Goal: Information Seeking & Learning: Learn about a topic

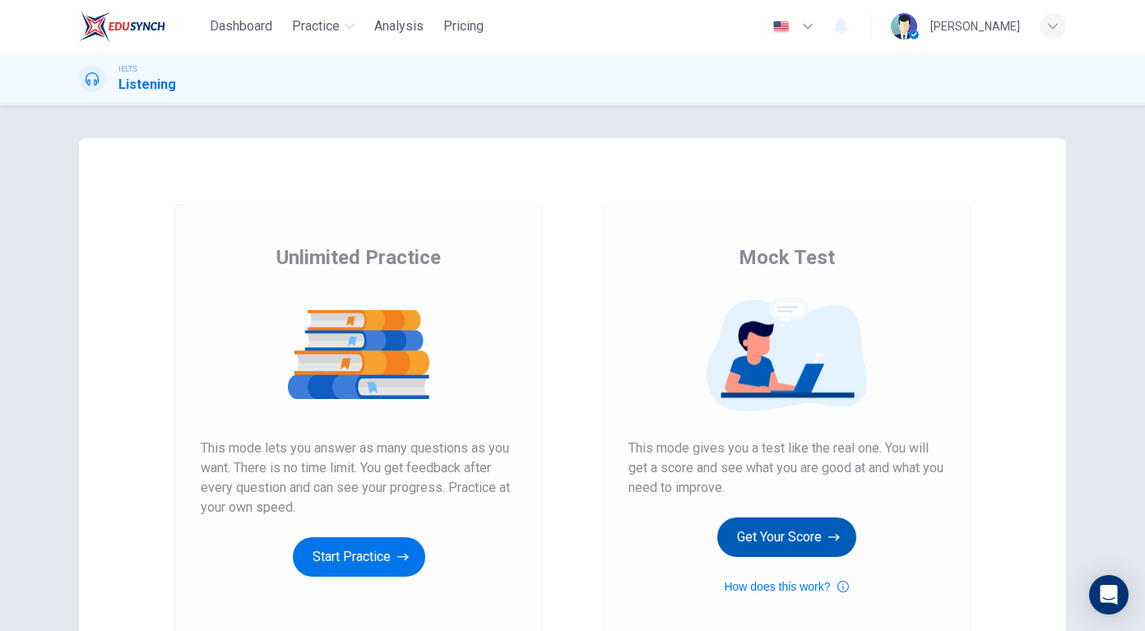
click at [800, 549] on button "Get Your Score" at bounding box center [786, 536] width 139 height 39
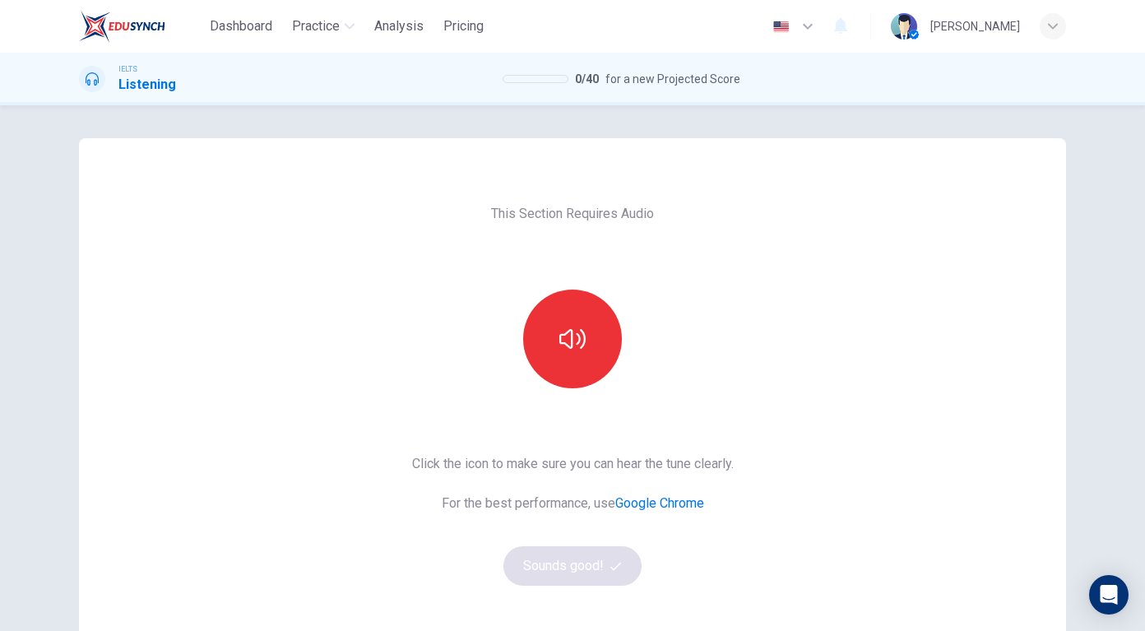
click at [937, 281] on div "This Section Requires Audio Click the icon to make sure you can hear the tune c…" at bounding box center [572, 424] width 987 height 572
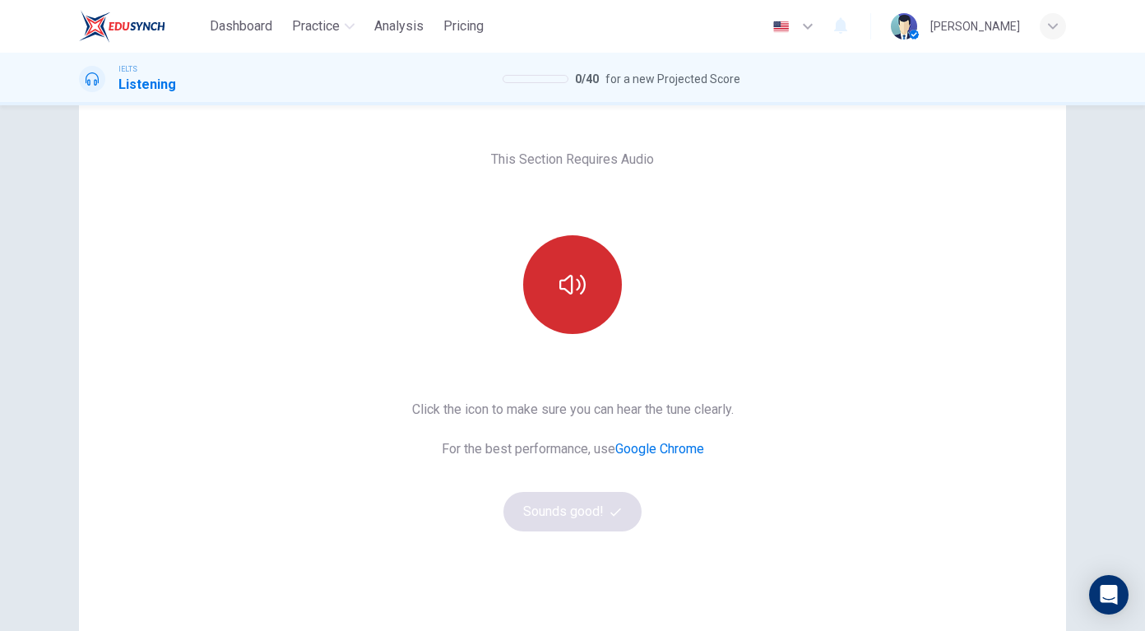
click at [577, 275] on icon "button" at bounding box center [572, 284] width 26 height 26
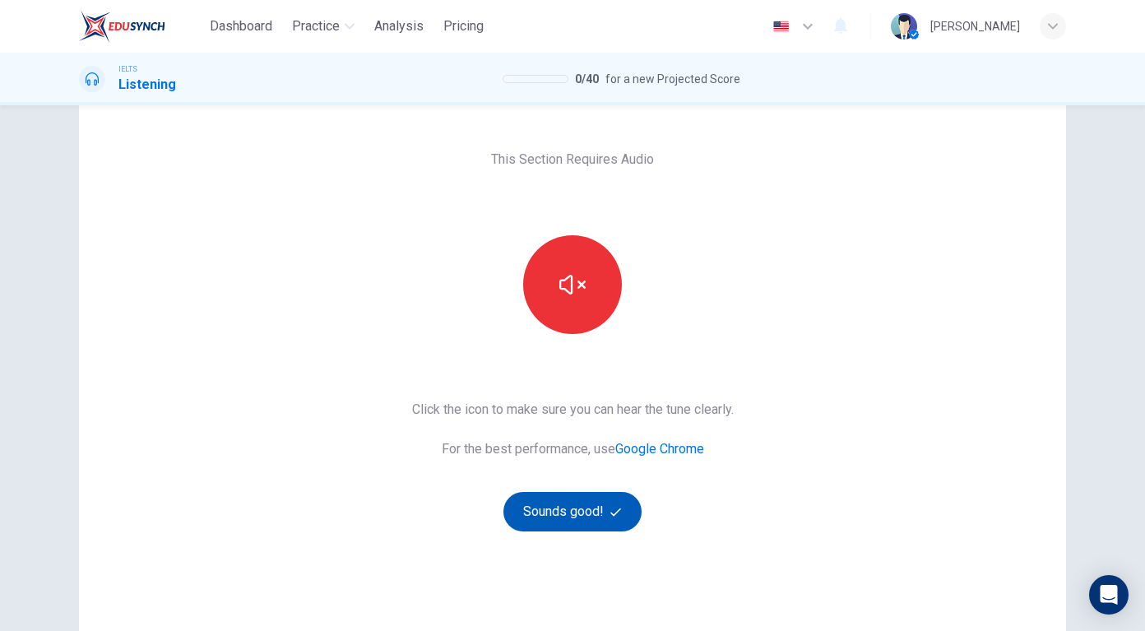
click at [554, 502] on button "Sounds good!" at bounding box center [572, 511] width 138 height 39
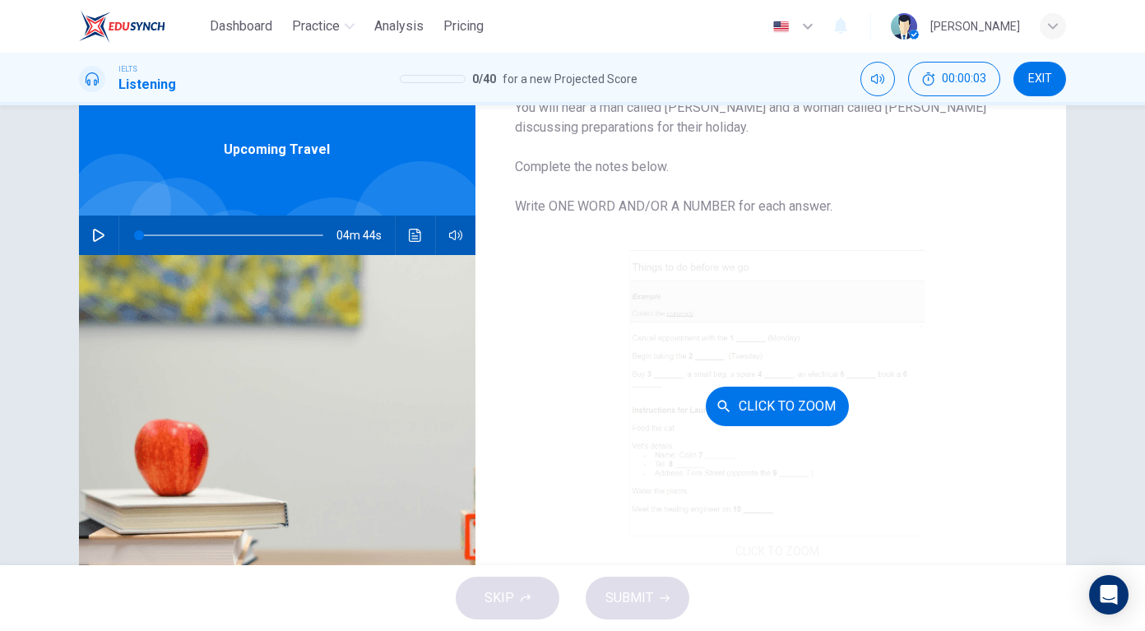
scroll to position [73, 0]
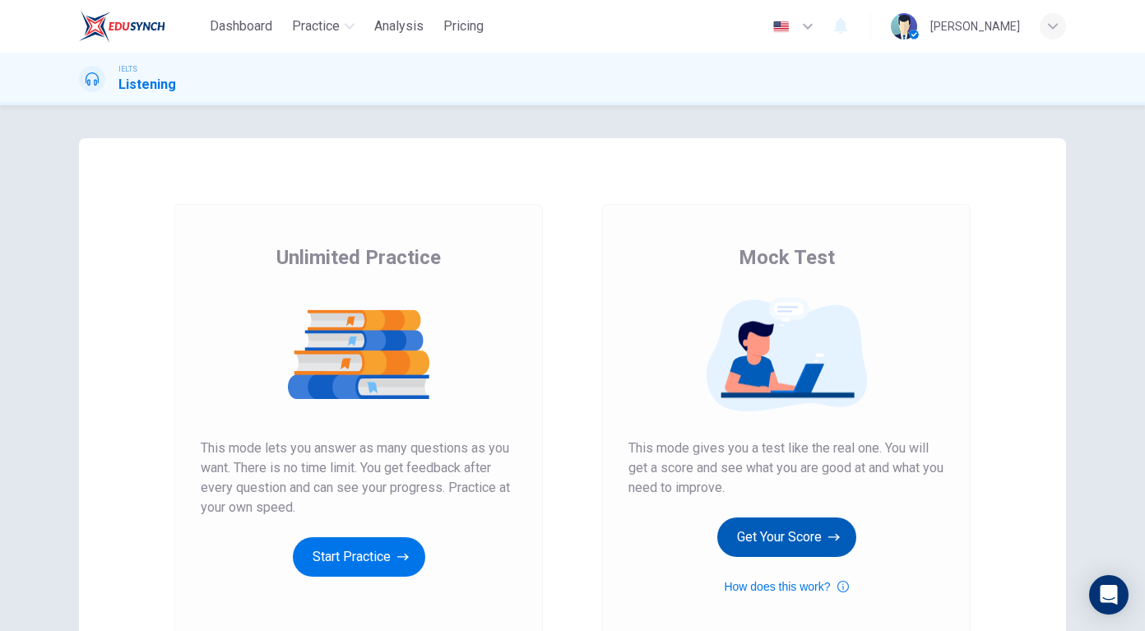
click at [814, 545] on button "Get Your Score" at bounding box center [786, 536] width 139 height 39
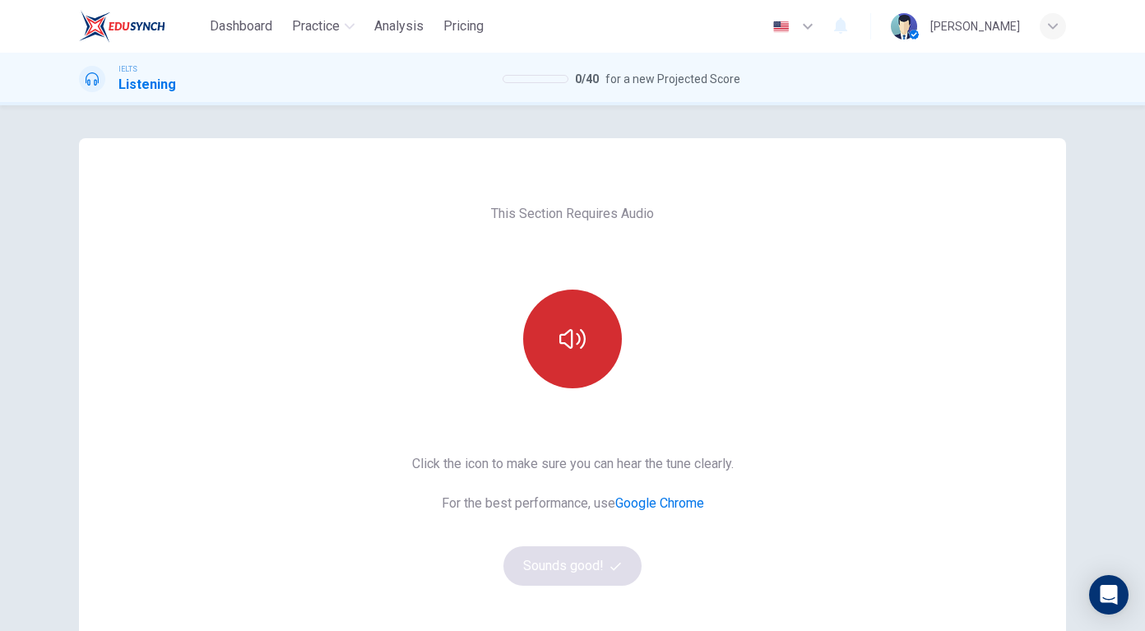
click at [578, 320] on button "button" at bounding box center [572, 339] width 99 height 99
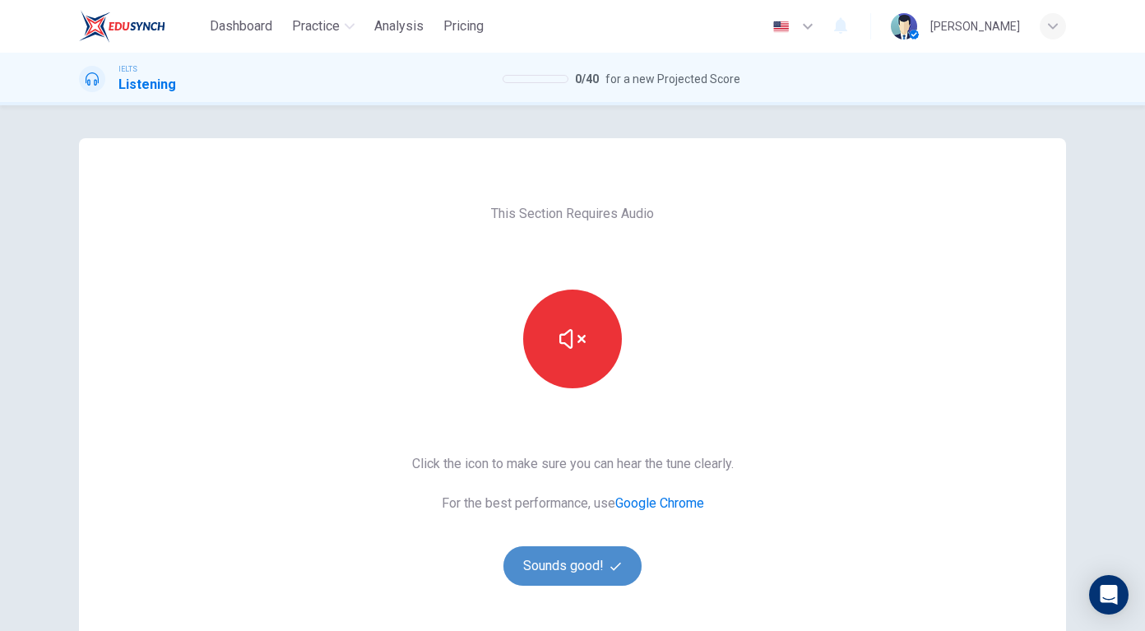
click at [596, 580] on button "Sounds good!" at bounding box center [572, 565] width 138 height 39
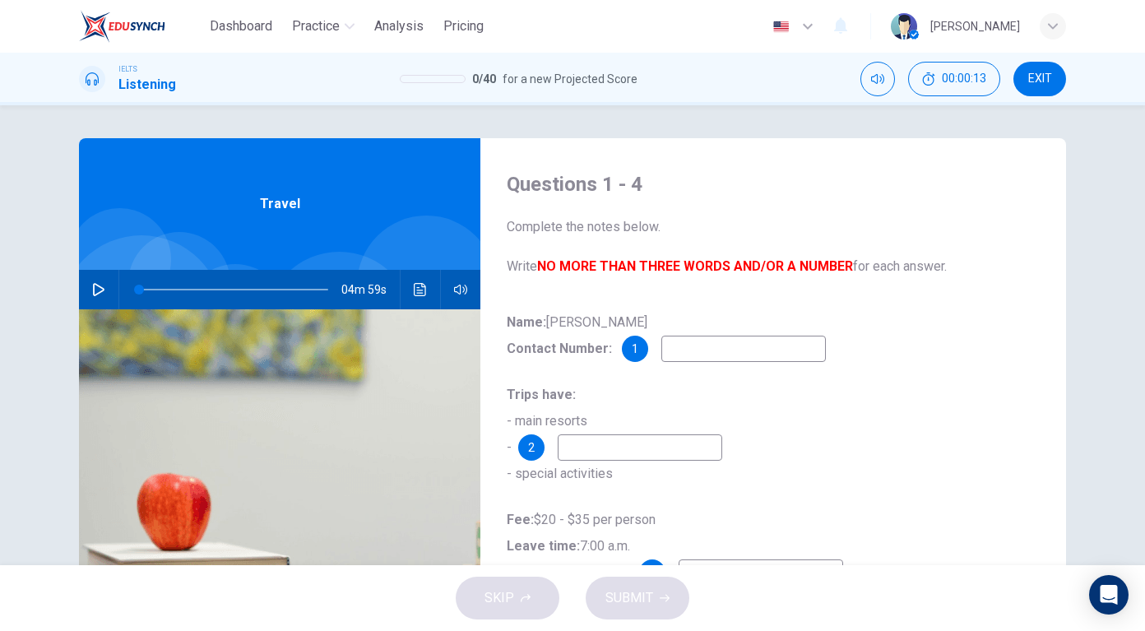
click at [701, 341] on input at bounding box center [743, 349] width 165 height 26
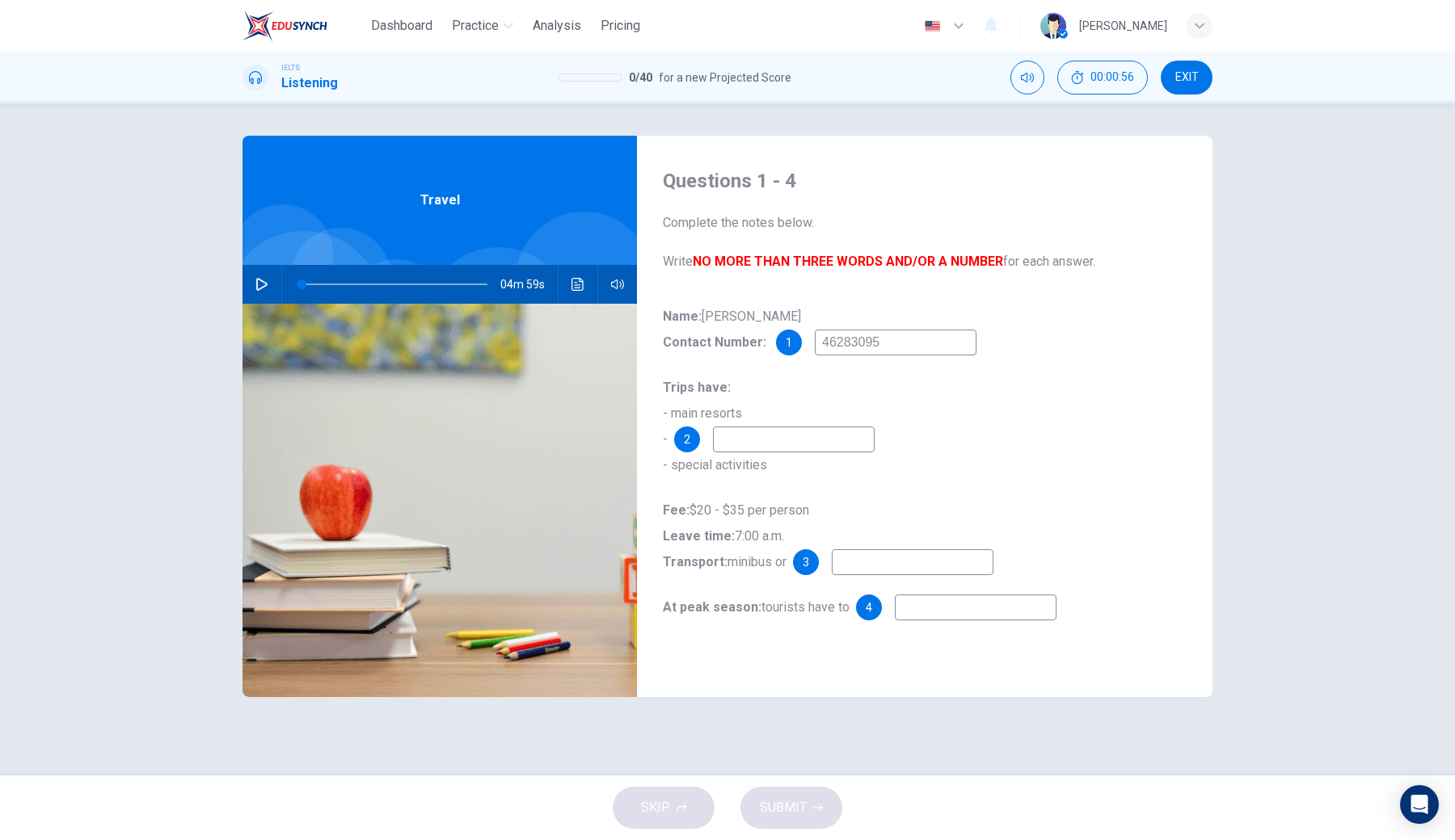
type input "46283095"
click at [811, 446] on input at bounding box center [794, 439] width 162 height 26
type input "local ref"
click at [260, 286] on icon "button" at bounding box center [261, 284] width 13 height 13
click at [261, 282] on icon "button" at bounding box center [261, 284] width 13 height 13
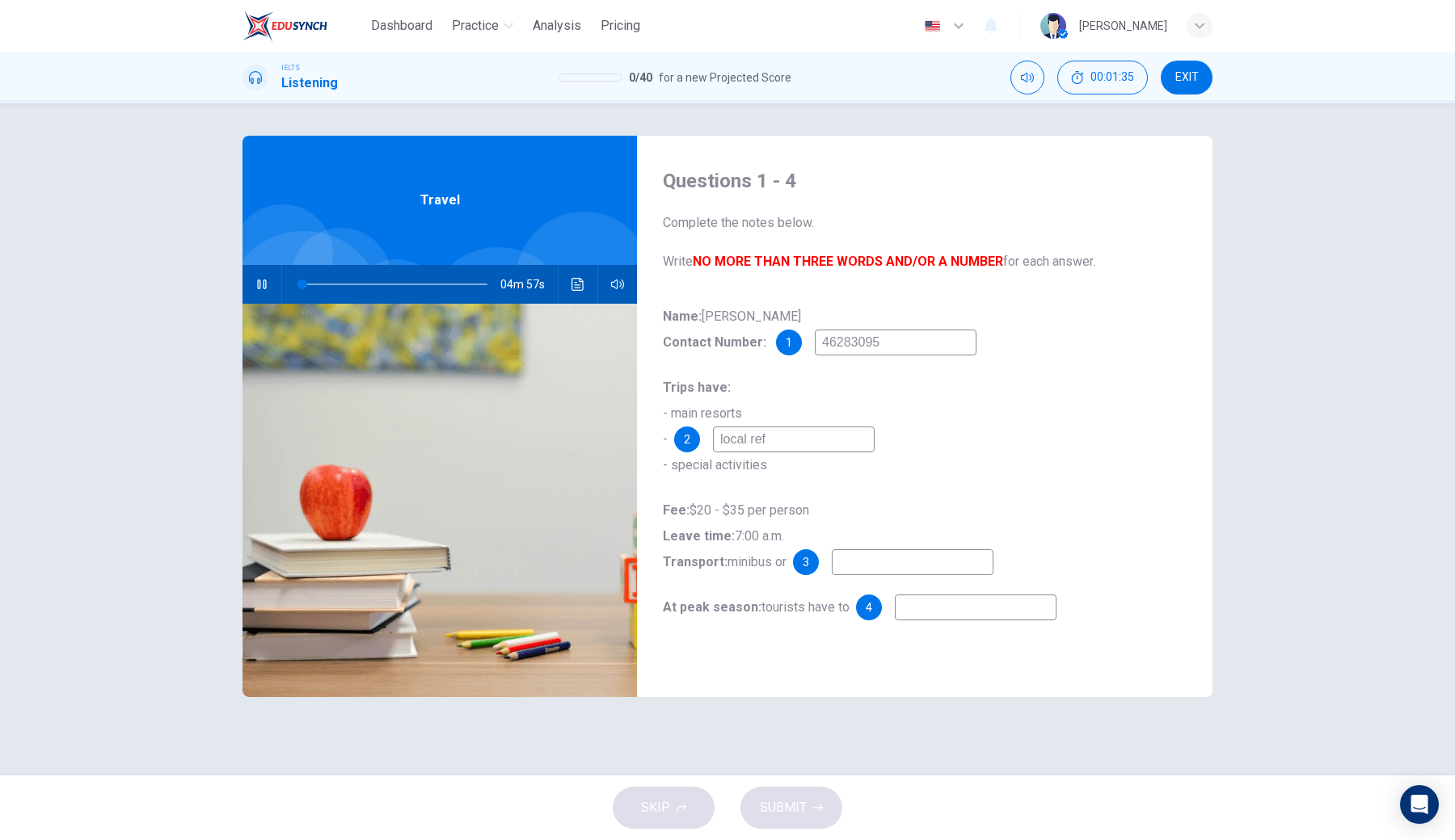
type input "1"
click at [791, 439] on input "local ref" at bounding box center [794, 439] width 162 height 26
type input "local refresh"
type input "1"
type input "local refresh"
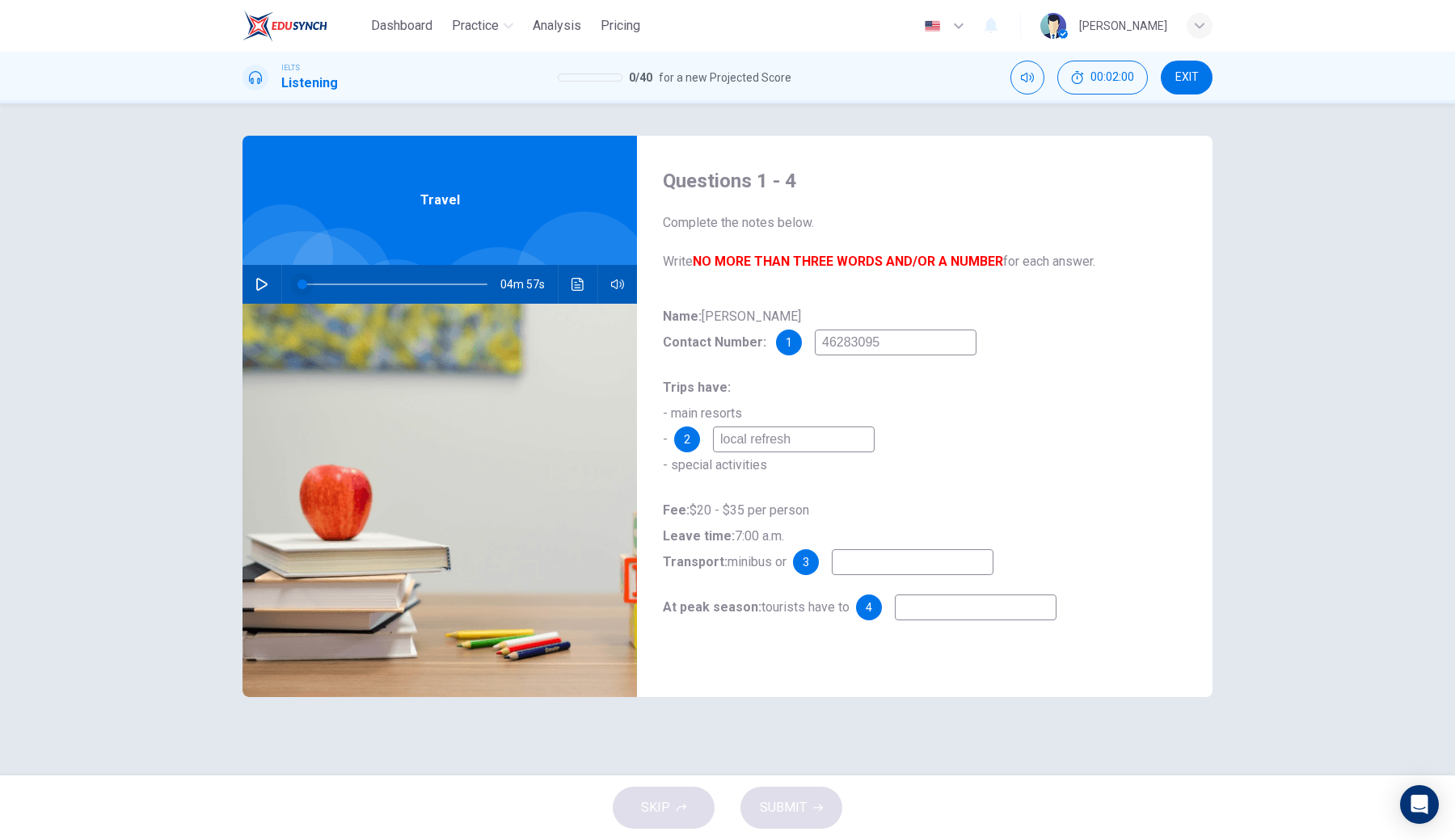
click at [308, 283] on span at bounding box center [303, 285] width 10 height 10
click at [257, 283] on icon "button" at bounding box center [262, 284] width 12 height 13
click at [315, 287] on span at bounding box center [310, 285] width 10 height 10
click at [325, 286] on span at bounding box center [320, 285] width 10 height 10
click at [344, 285] on span at bounding box center [344, 285] width 10 height 10
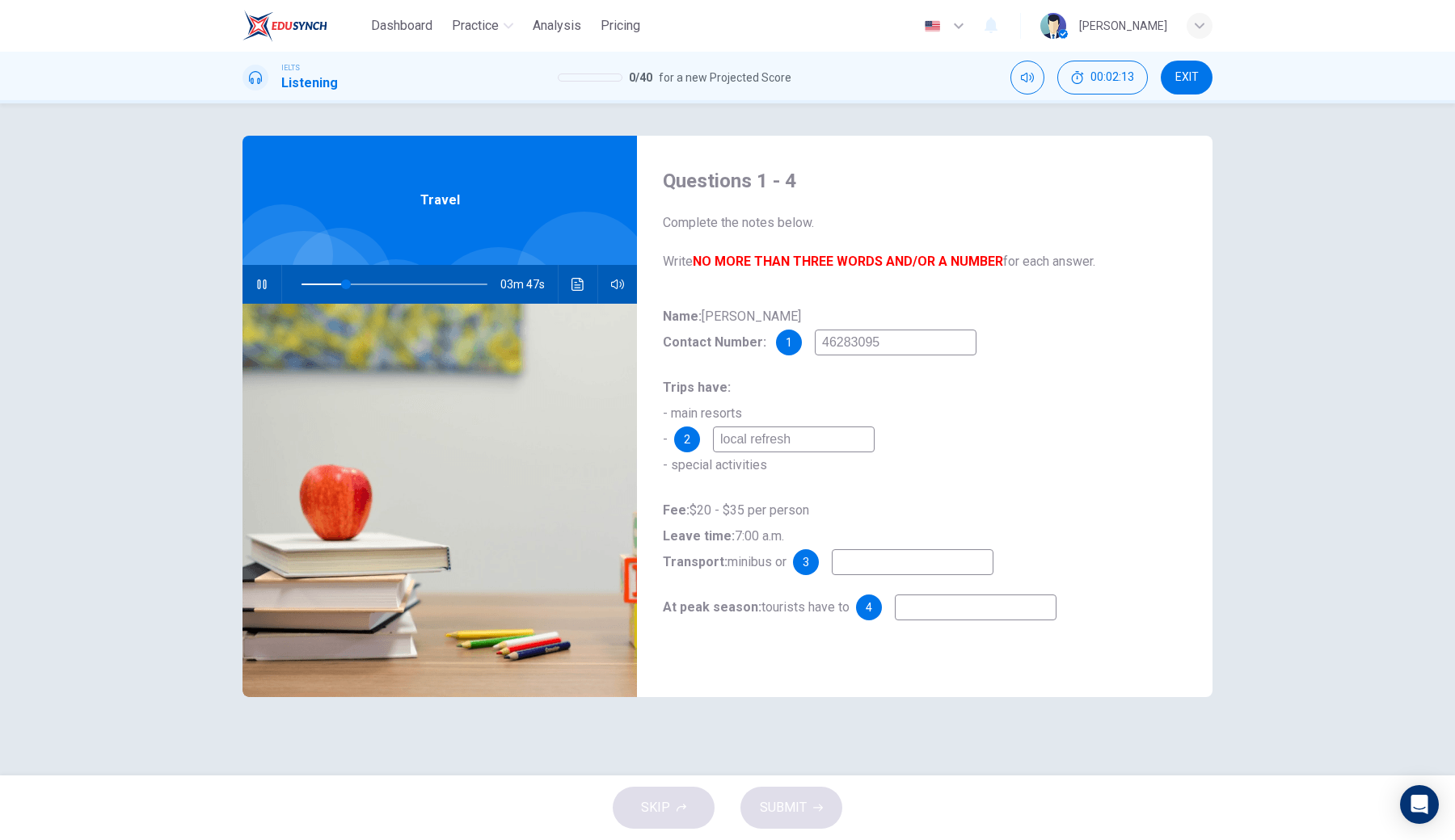
click at [829, 435] on input "local refresh" at bounding box center [794, 439] width 162 height 26
type input "25"
type input "local refresh"
type input "28"
type input "local refreshm"
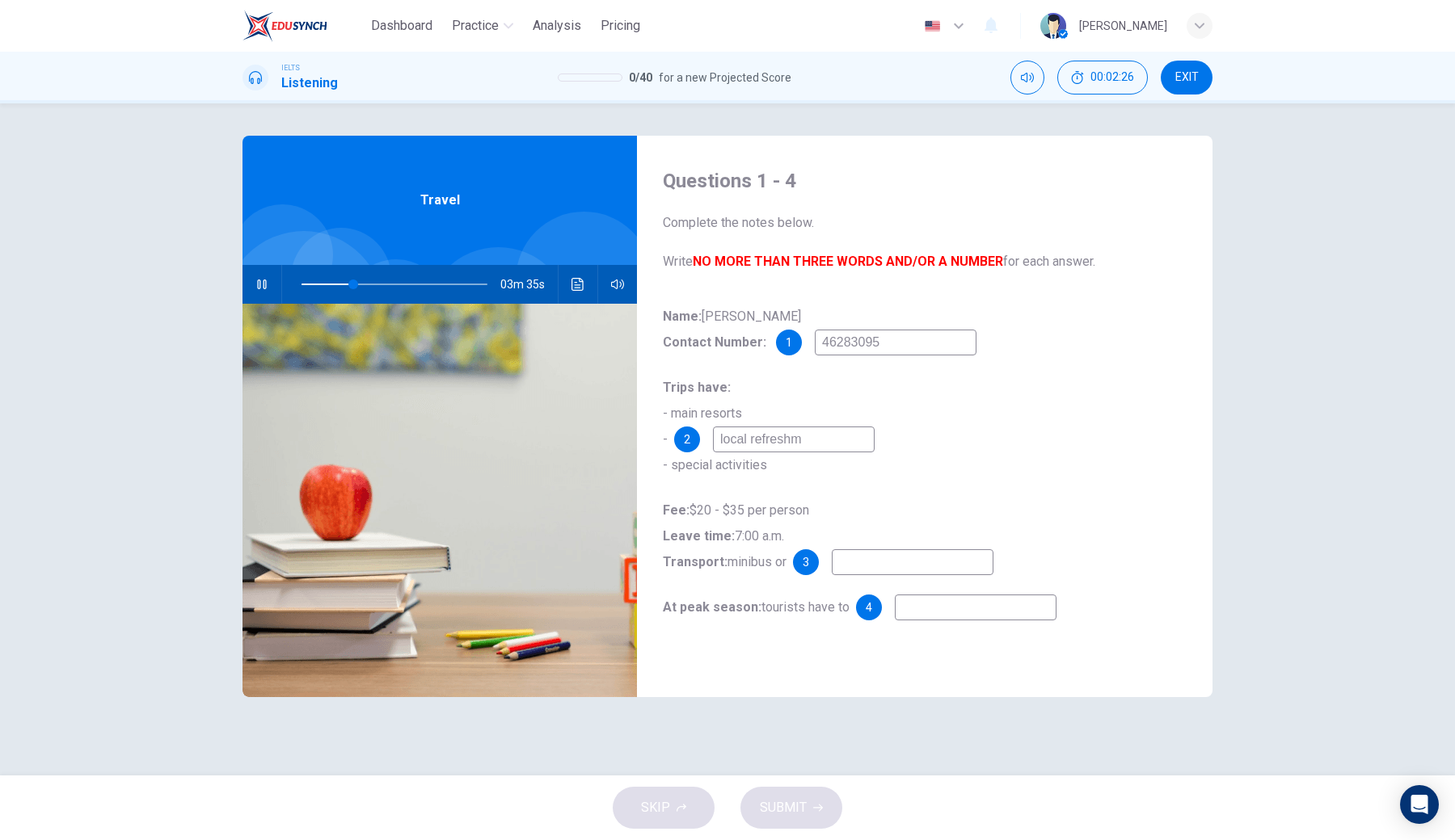
type input "28"
type input "local refreshmen"
type input "29"
type input "local refreshments"
type input "29"
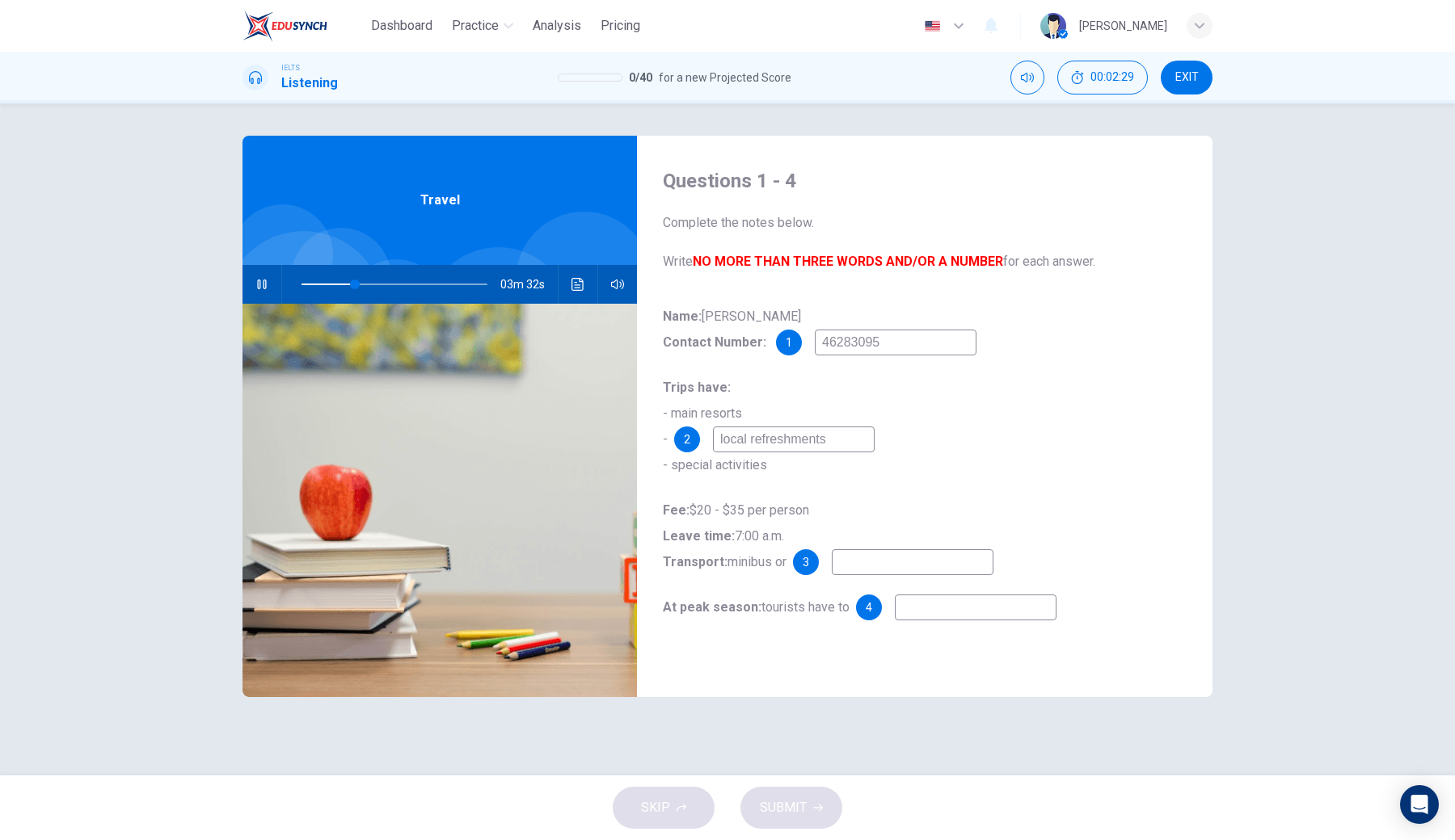
type input "local refreshments"
click at [866, 569] on input at bounding box center [912, 562] width 162 height 26
click at [260, 285] on icon "button" at bounding box center [261, 285] width 9 height 10
type input "39"
click at [877, 569] on input at bounding box center [912, 562] width 162 height 26
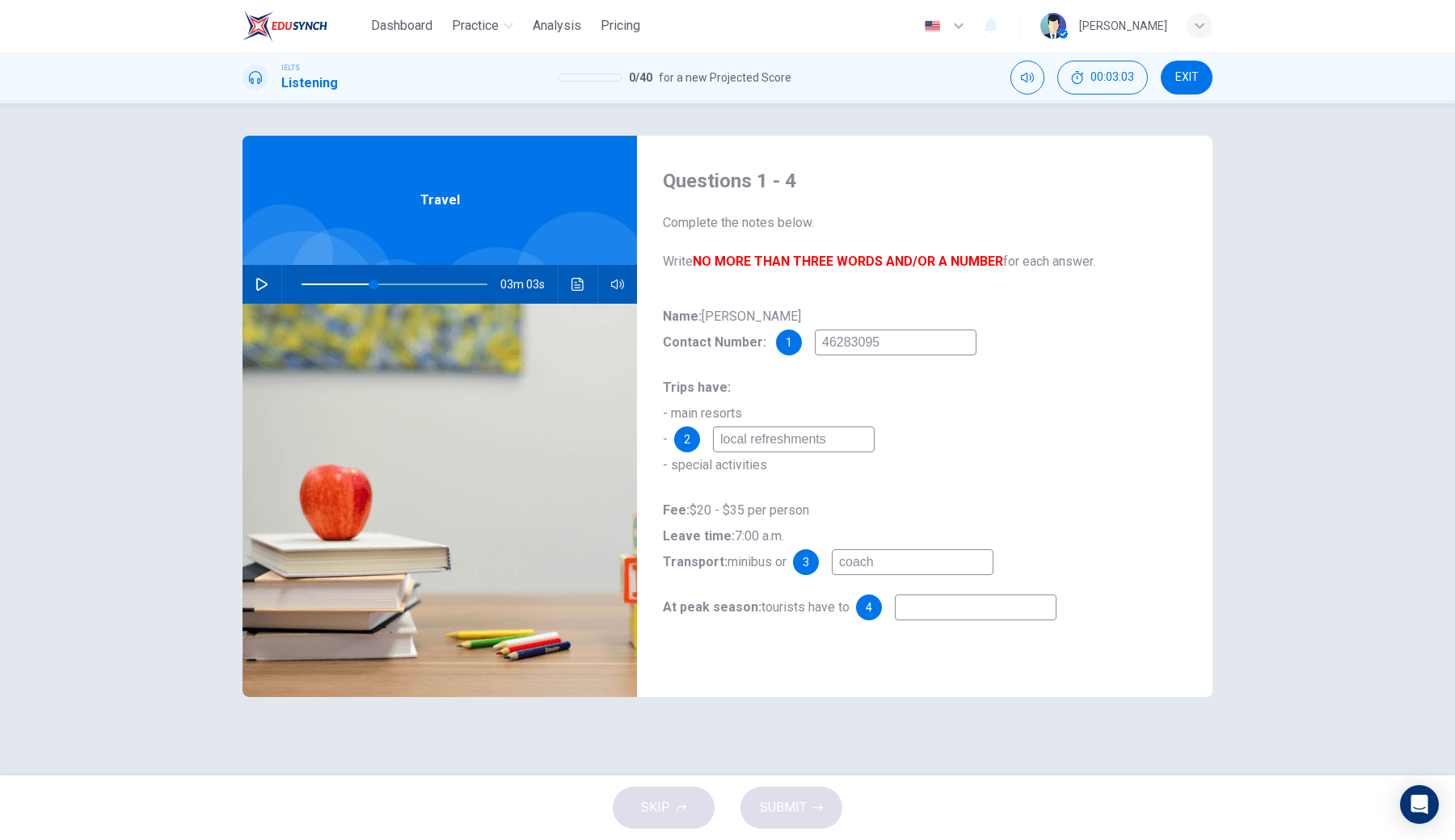
type input "coach"
click at [257, 287] on icon "button" at bounding box center [261, 284] width 13 height 13
click at [906, 569] on input "coach" at bounding box center [912, 562] width 162 height 26
click at [923, 614] on input at bounding box center [976, 607] width 162 height 26
click at [380, 286] on span at bounding box center [385, 285] width 10 height 10
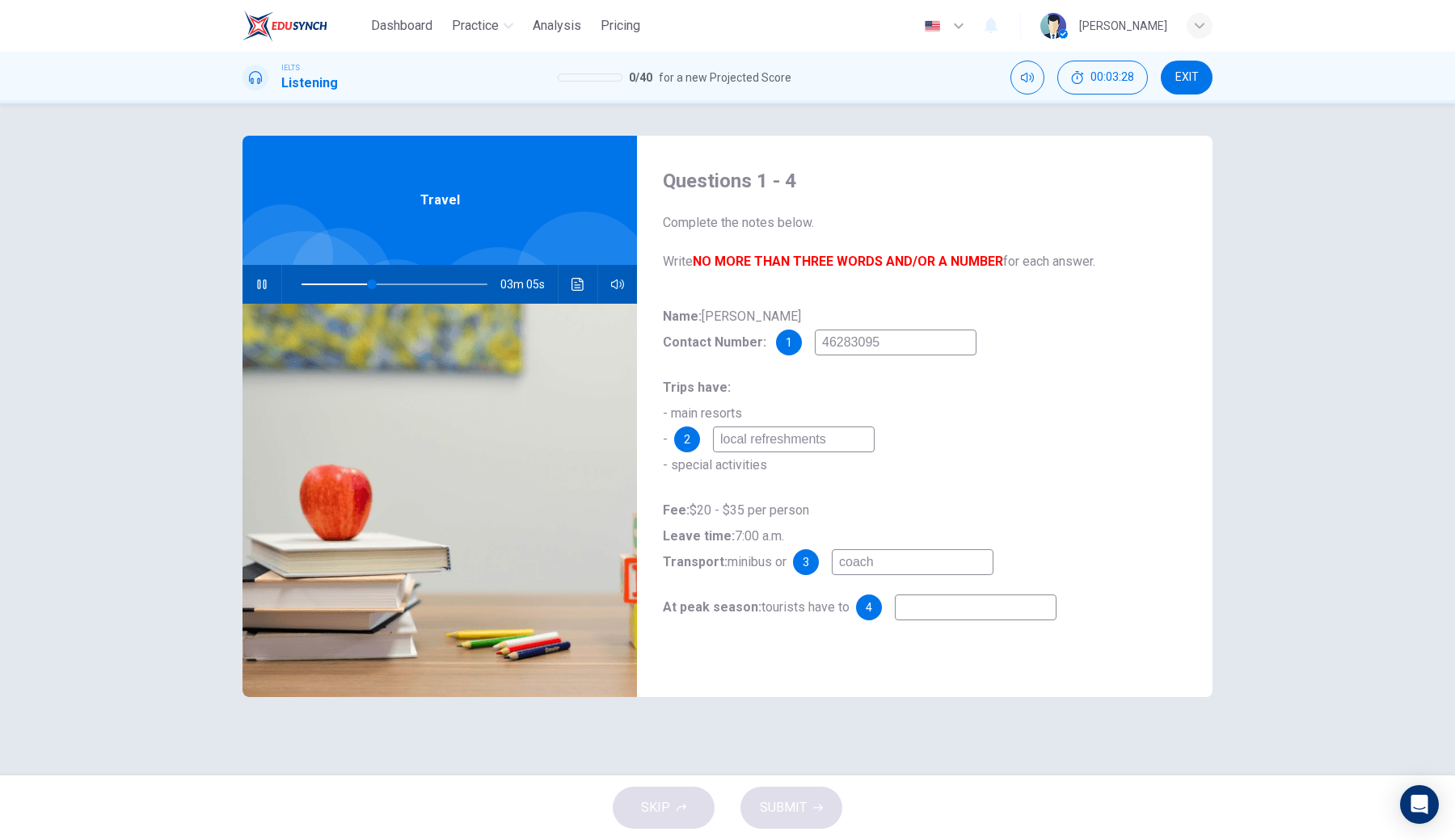
click at [927, 612] on input at bounding box center [976, 607] width 162 height 26
click at [257, 285] on icon "button" at bounding box center [261, 285] width 9 height 10
type input "43"
click at [957, 603] on input at bounding box center [976, 607] width 162 height 26
type input "r"
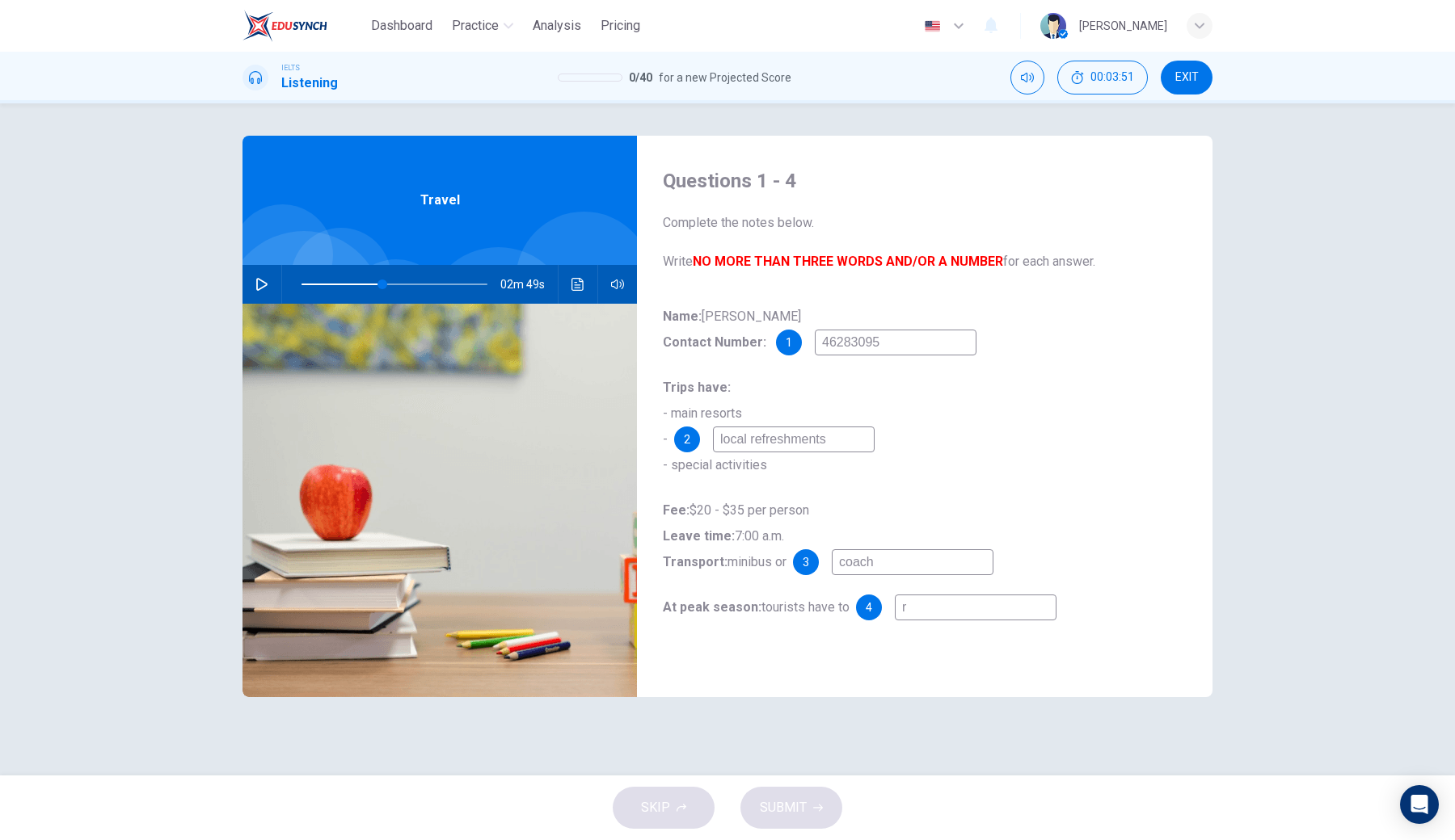
type input "43"
type input "re"
type input "43"
type input "res"
type input "43"
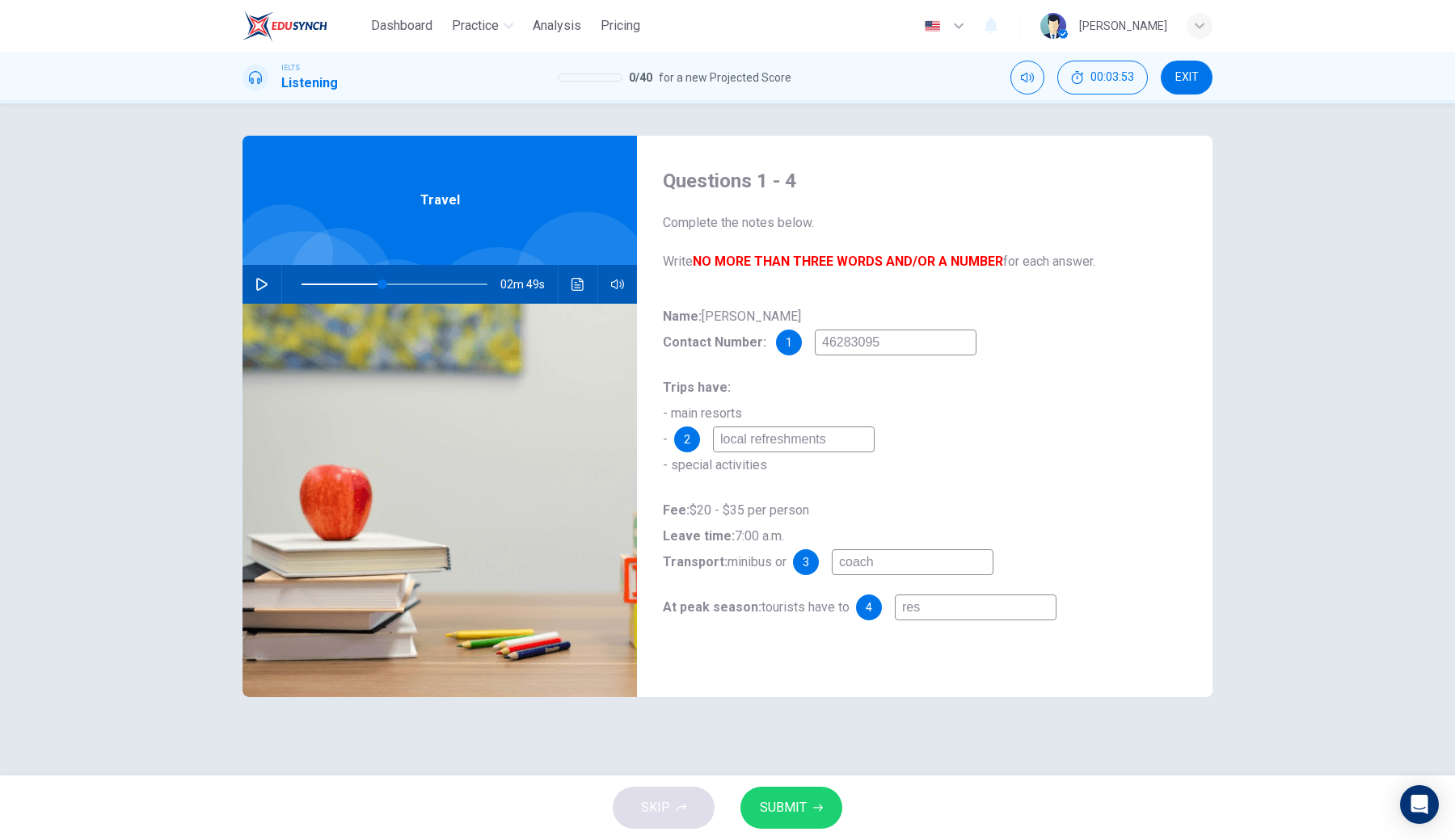
type input "rese"
type input "43"
type input "[PERSON_NAME]"
type input "43"
type input "reserv"
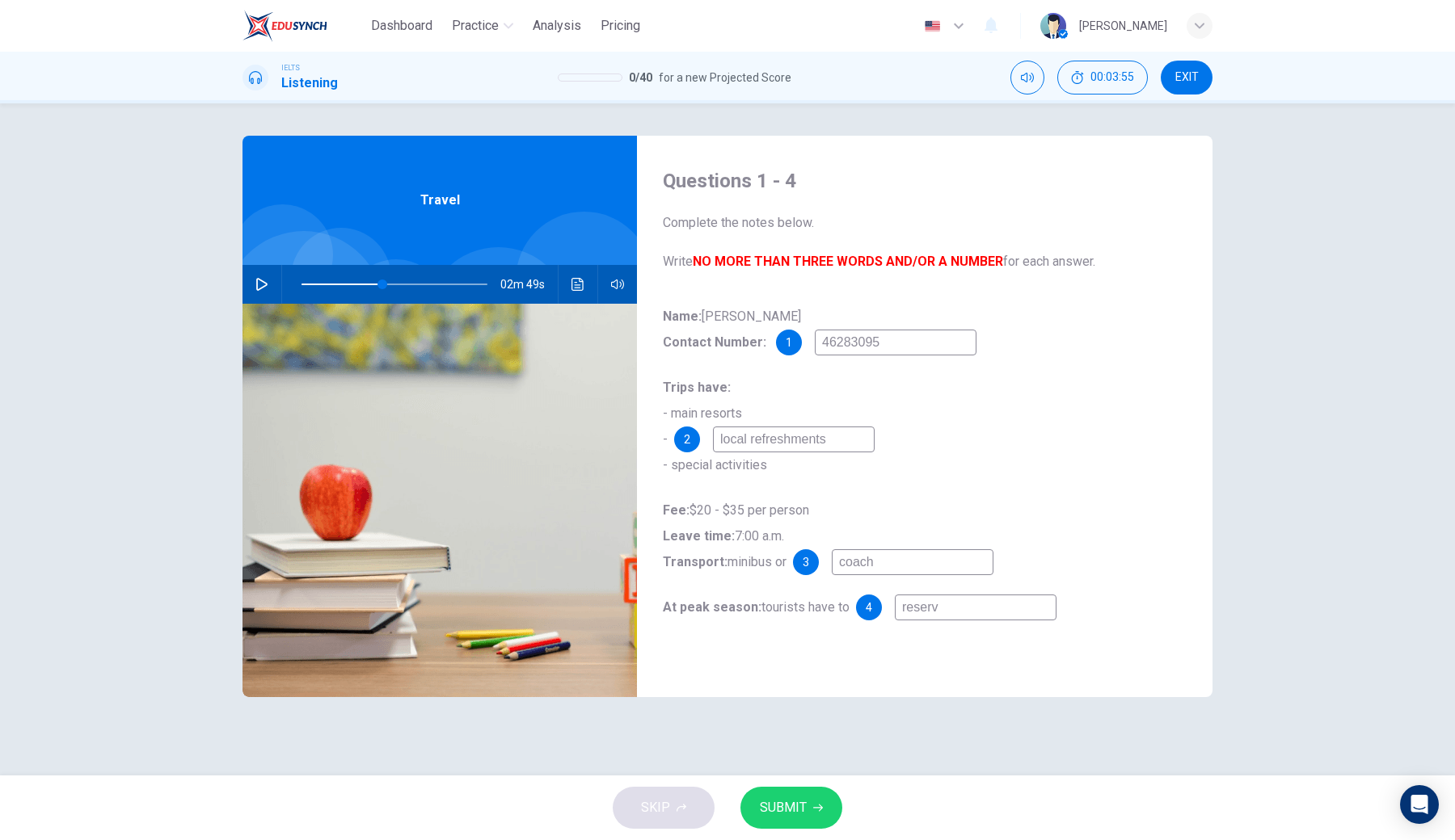
type input "43"
type input "reserve"
type input "43"
type input "reserve"
type input "43"
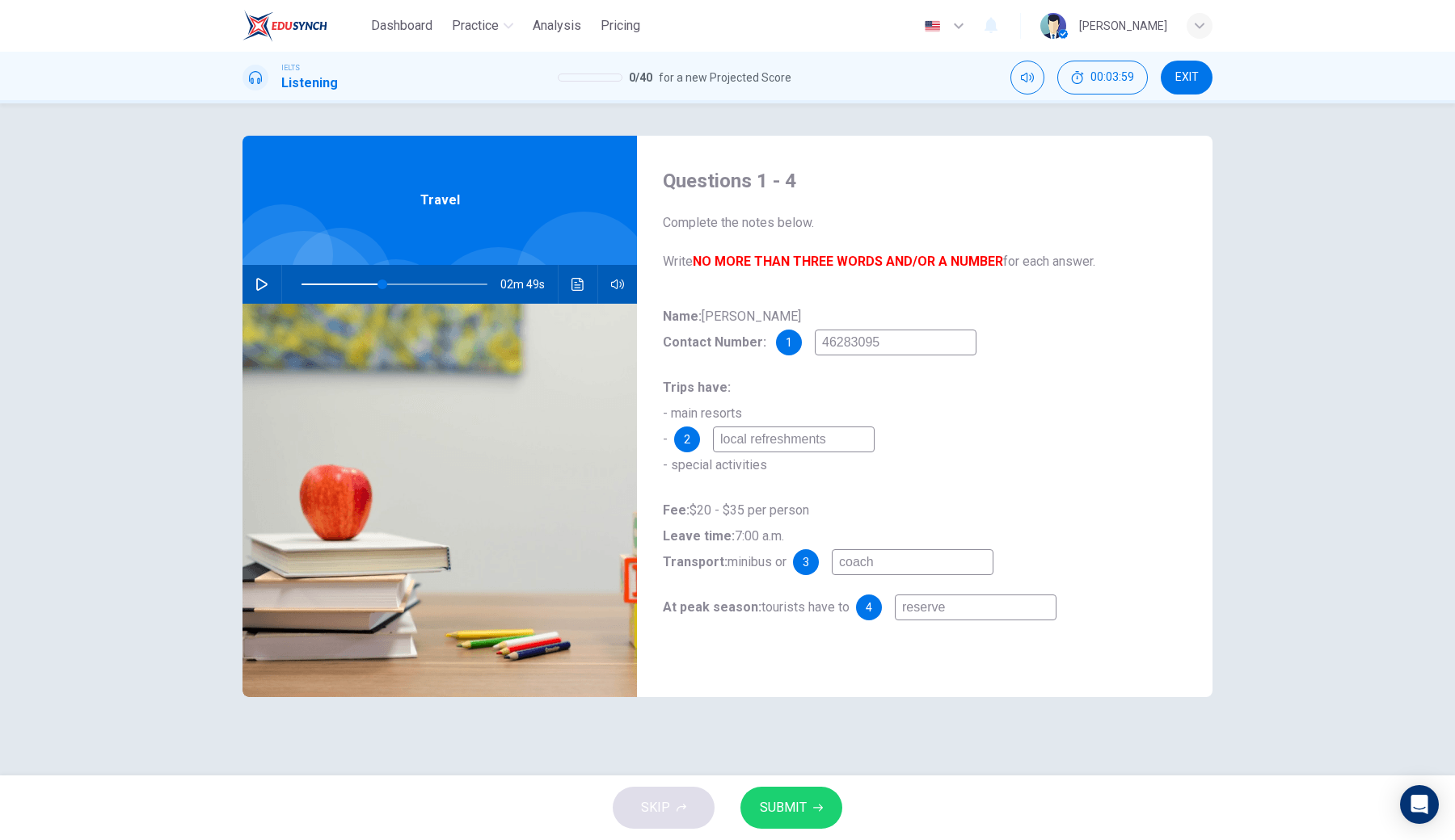
type input "reserve a"
type input "43"
type input "reserve a"
type input "43"
type input "reserve a s"
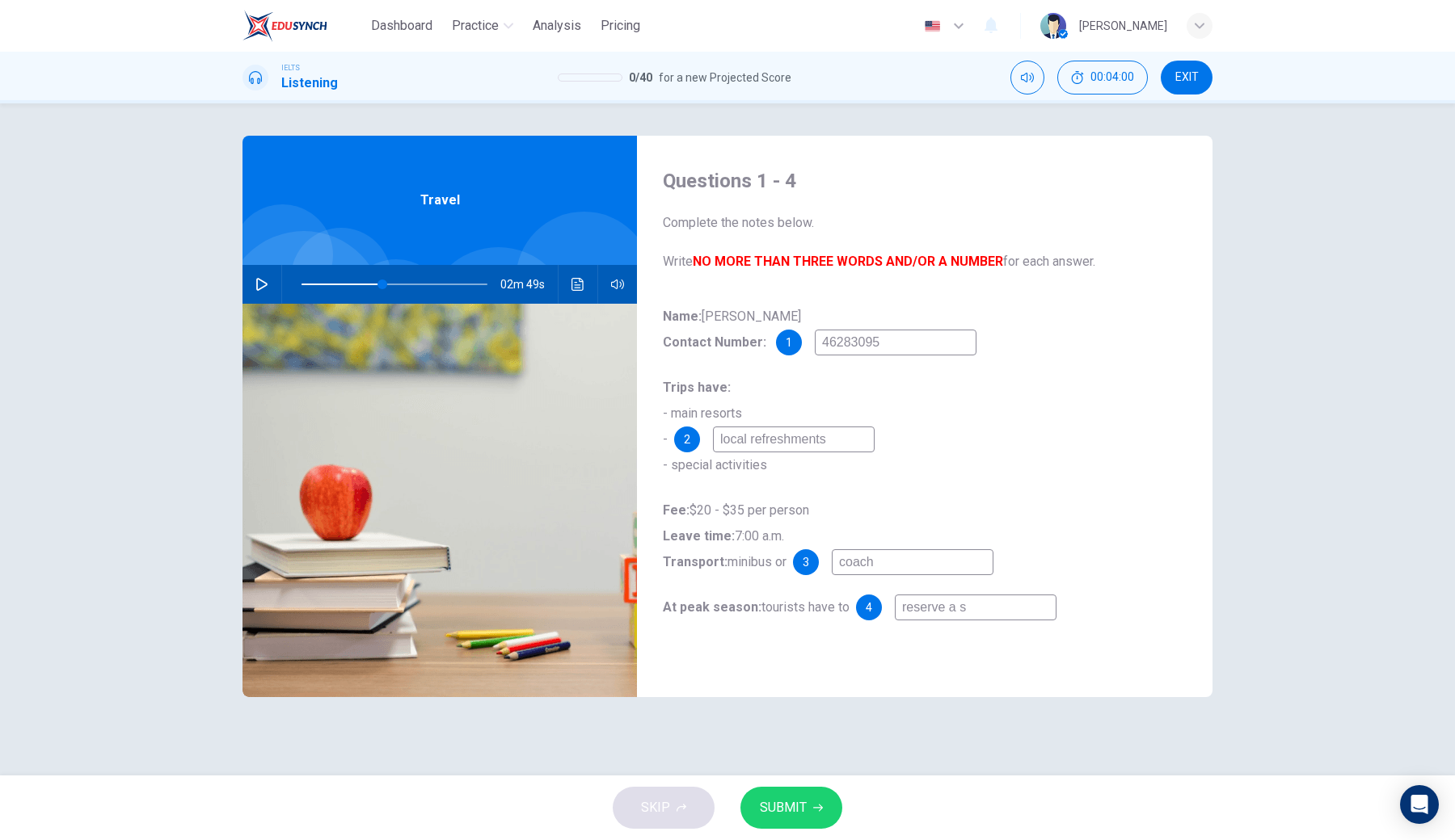
type input "43"
type input "reserve a si"
type input "43"
type input "reserve a sit"
type input "43"
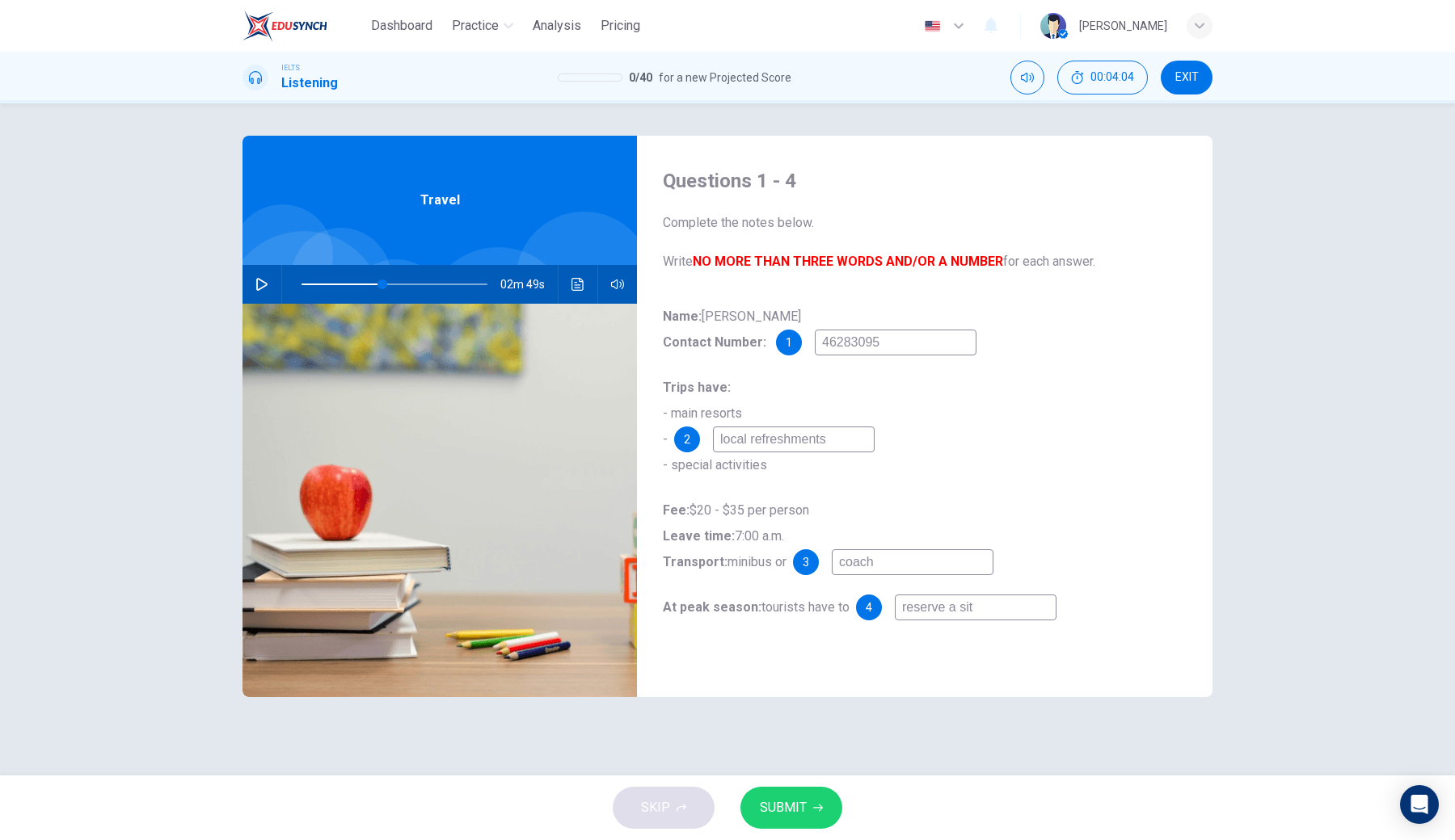
type input "reserve a si"
type input "43"
type input "reserve a s"
type input "43"
type input "reserve a se"
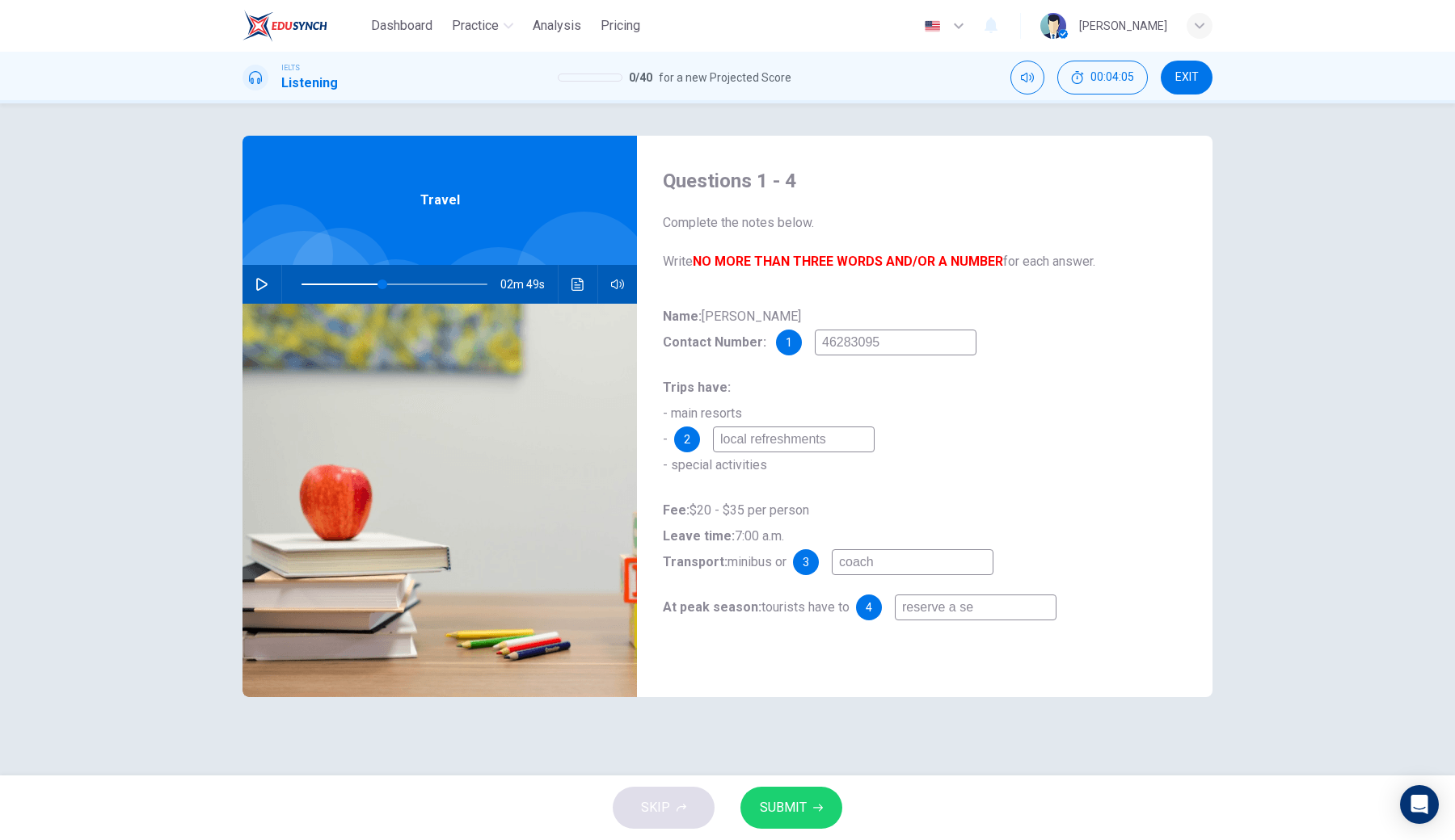
type input "43"
type input "reserve a sea"
type input "43"
type input "reserve a seat"
type input "43"
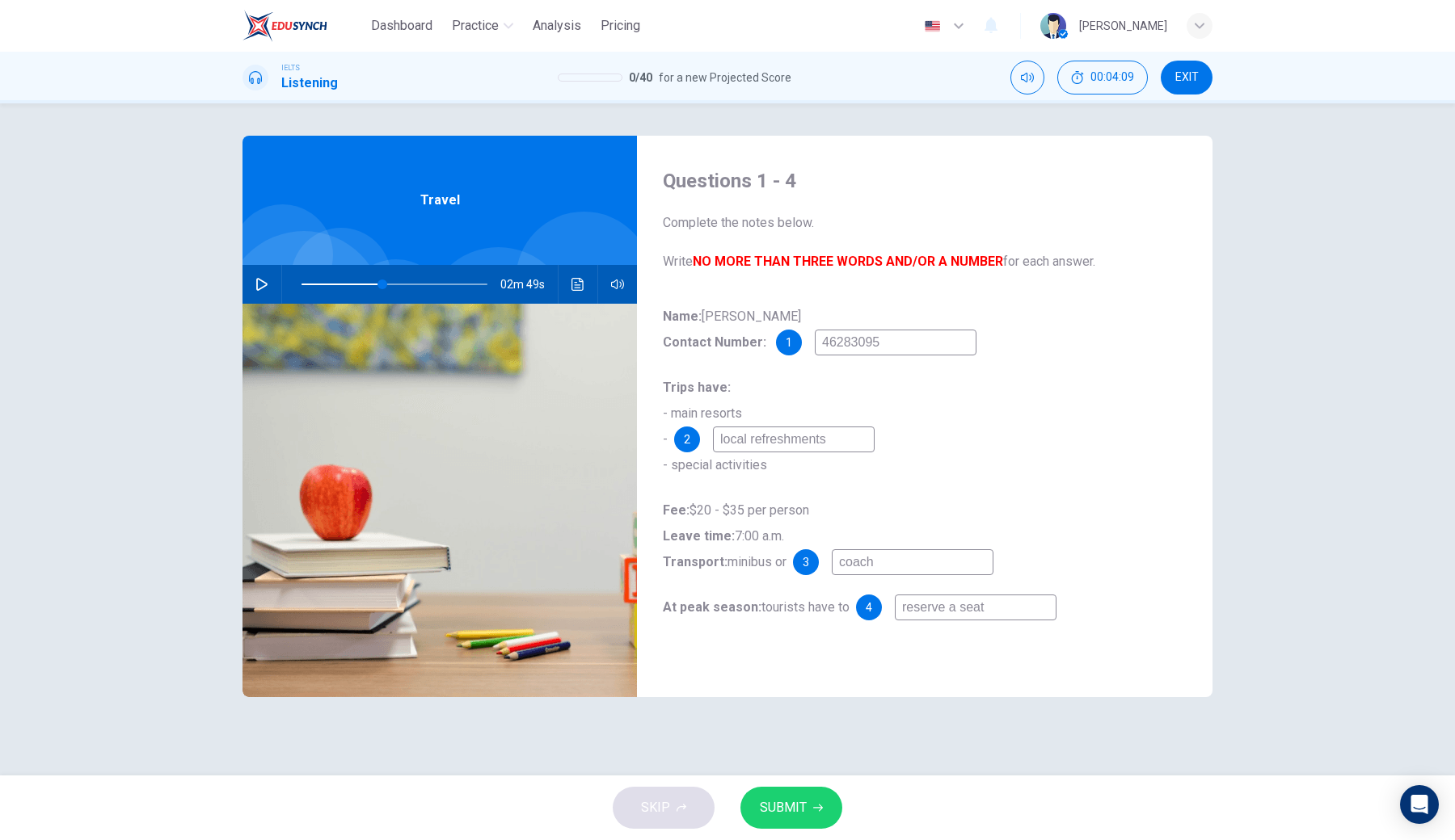
type input "reserve a seat"
click at [802, 619] on span "SUBMIT" at bounding box center [783, 808] width 47 height 23
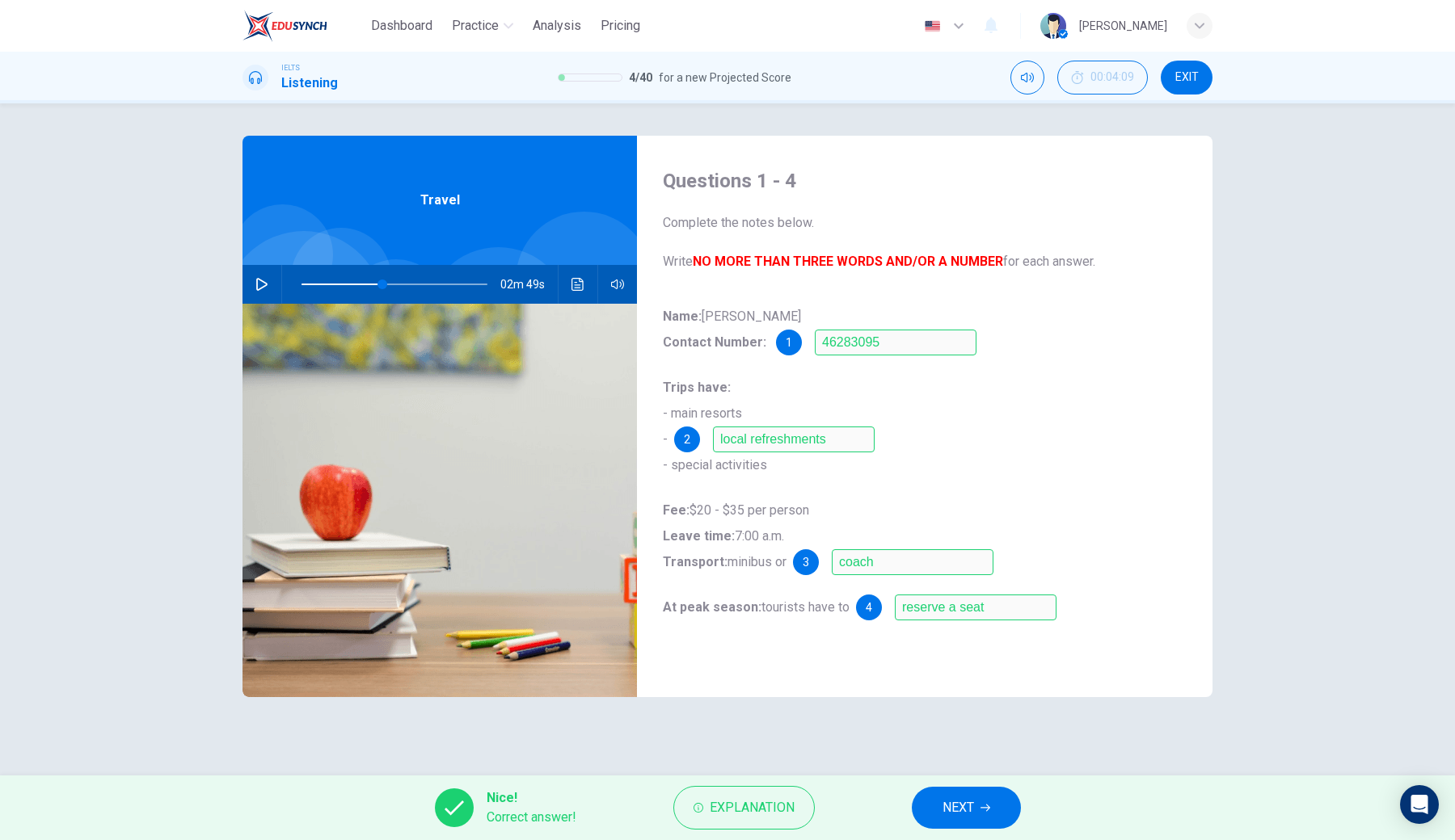
click at [257, 282] on icon "button" at bounding box center [262, 284] width 12 height 13
click at [936, 619] on button "NEXT" at bounding box center [966, 808] width 109 height 42
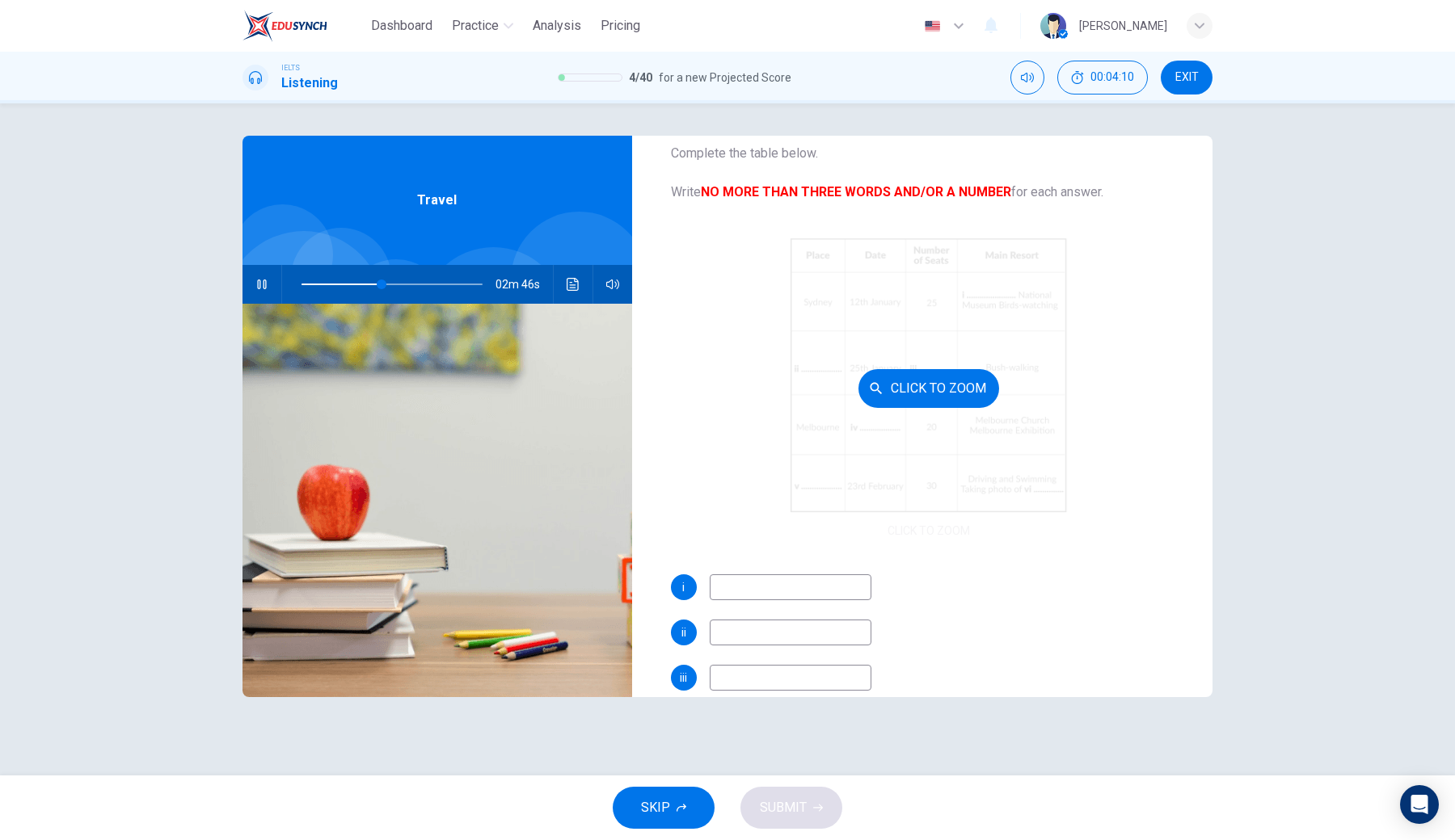
scroll to position [71, 0]
click at [928, 394] on button "Click to Zoom" at bounding box center [928, 386] width 140 height 38
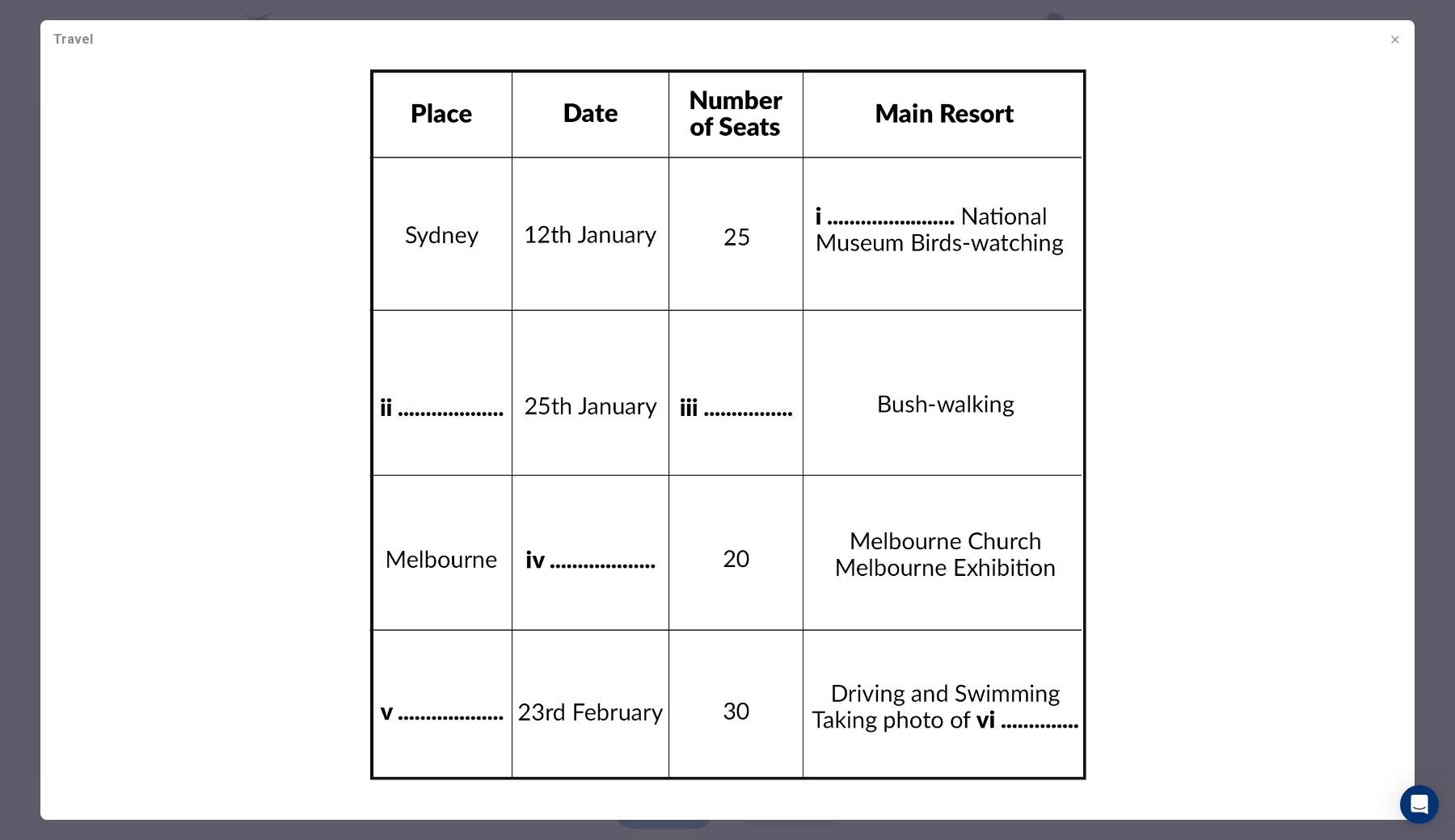
click at [1124, 35] on icon "button" at bounding box center [1394, 39] width 13 height 13
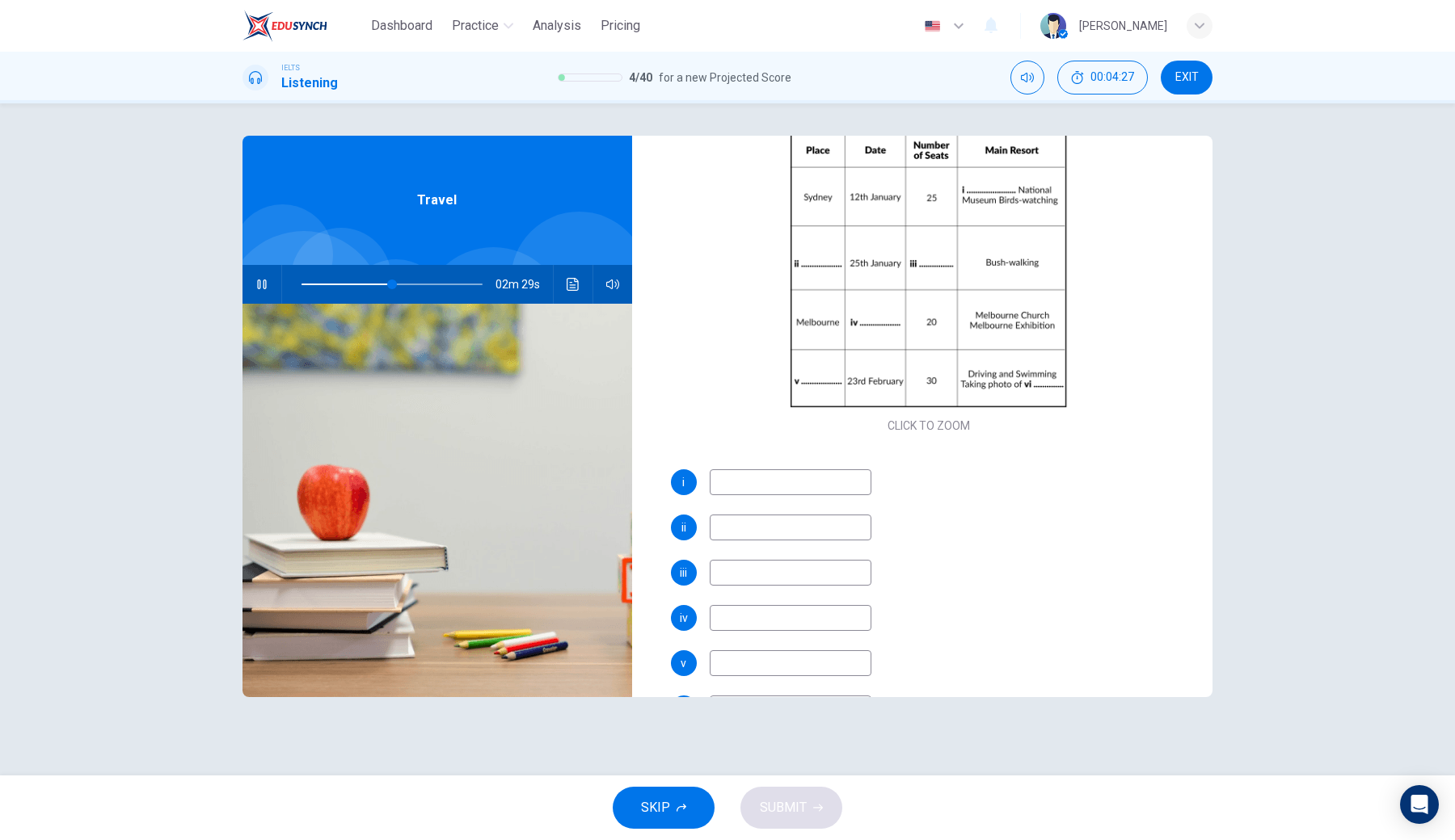
scroll to position [176, 0]
click at [802, 472] on input at bounding box center [790, 480] width 162 height 26
click at [258, 288] on icon "button" at bounding box center [261, 284] width 13 height 13
type input "66"
click at [758, 532] on input at bounding box center [790, 526] width 162 height 26
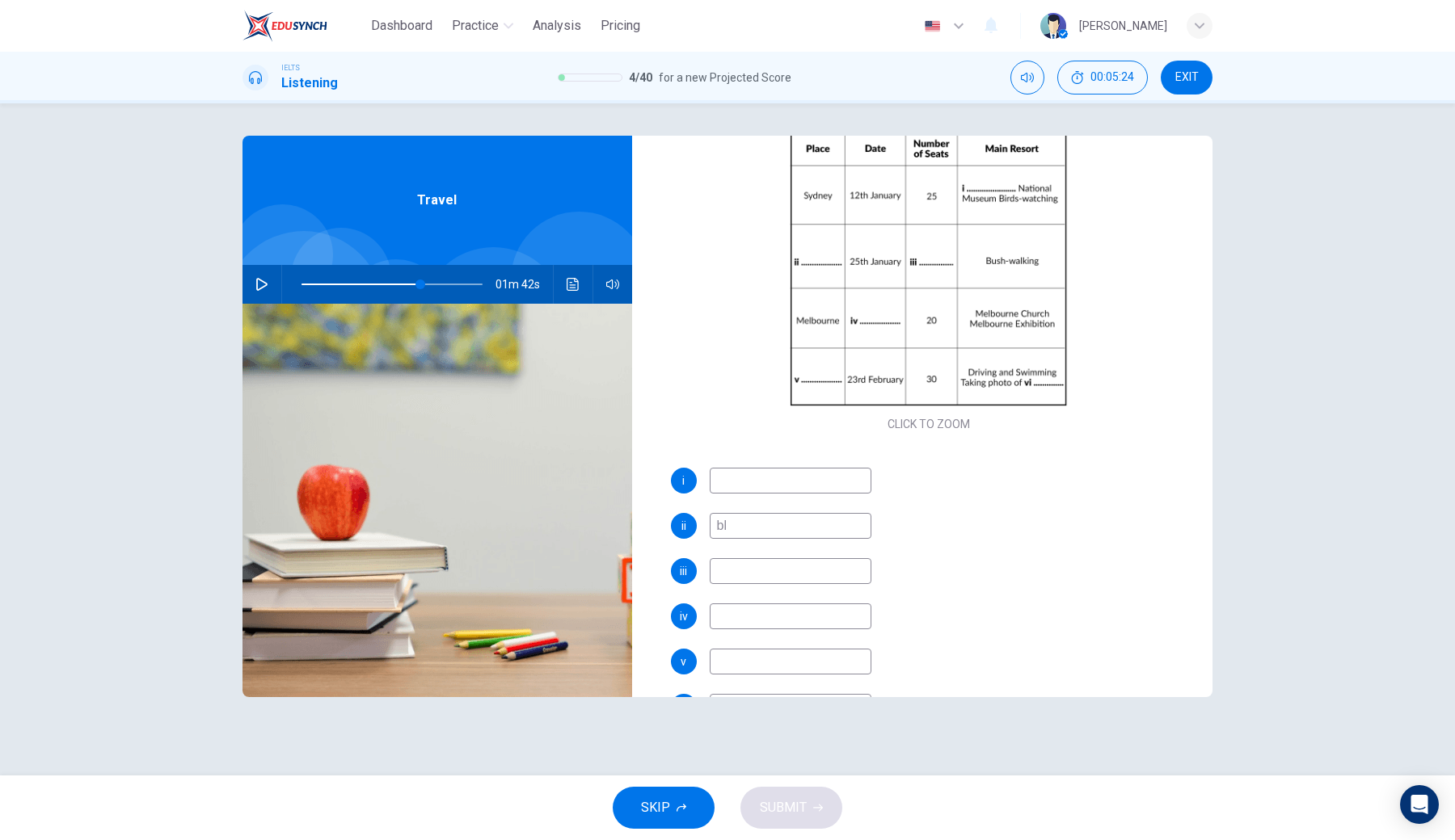
type input "b"
click at [741, 531] on input "Bluemoutain" at bounding box center [790, 526] width 162 height 26
type input "Blue moutain"
type input "66"
click at [803, 522] on input "Blue moutain" at bounding box center [790, 526] width 162 height 26
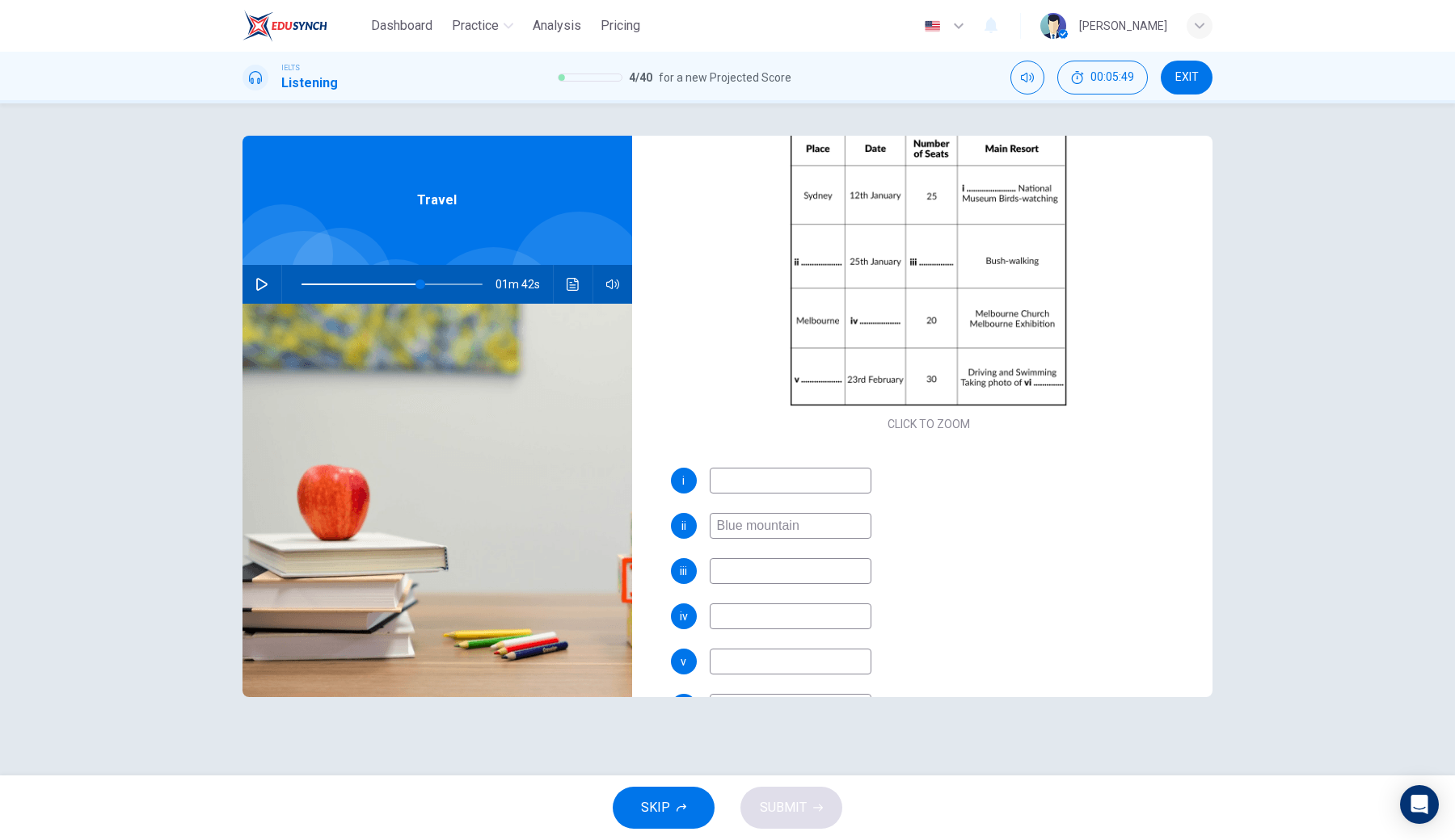
type input "Blue mountain"
click at [259, 284] on icon "button" at bounding box center [261, 284] width 13 height 13
click at [740, 490] on input at bounding box center [790, 480] width 162 height 26
click at [405, 284] on span at bounding box center [362, 285] width 121 height 2
click at [408, 284] on span at bounding box center [405, 285] width 10 height 10
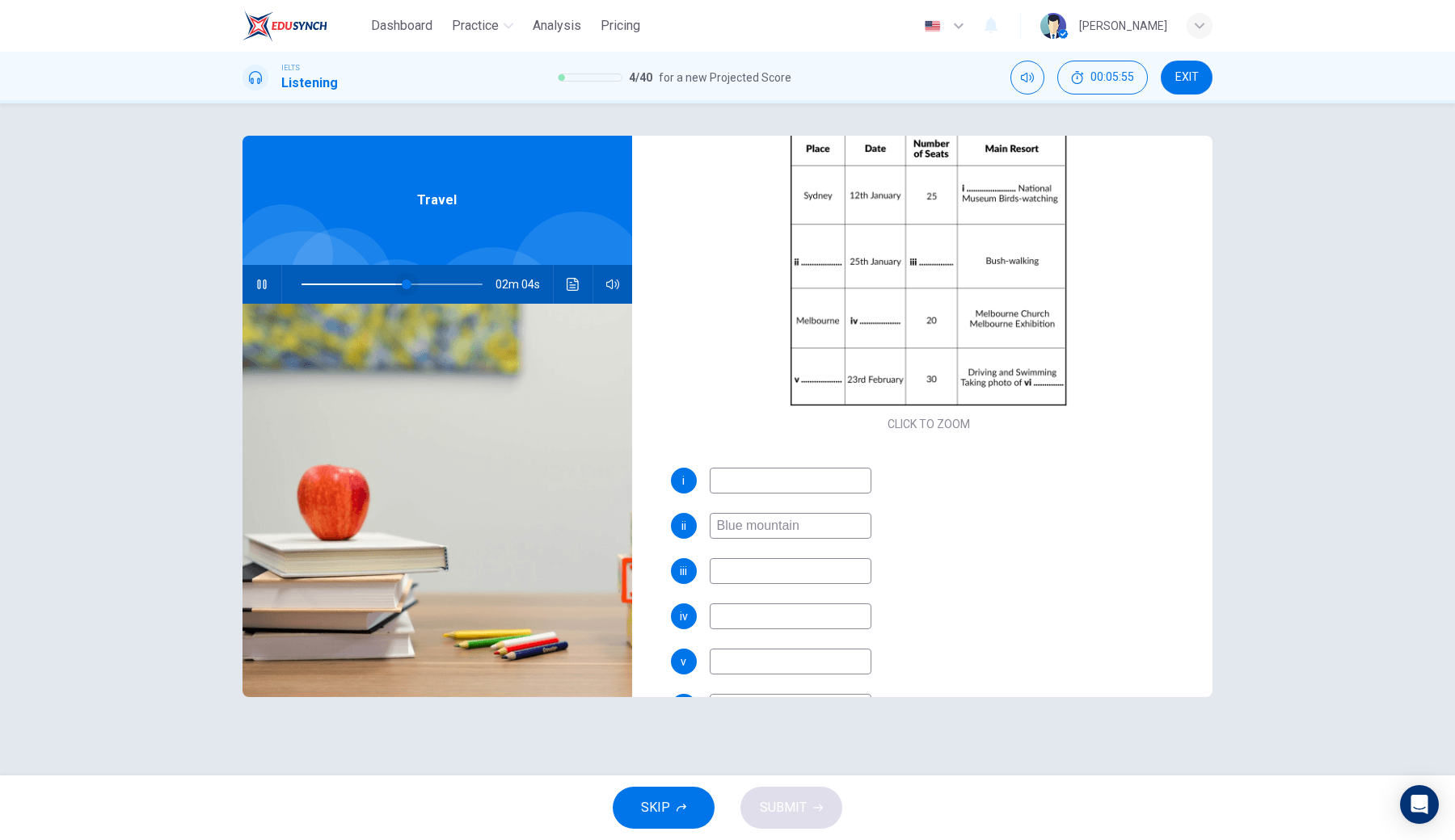
click at [402, 284] on span at bounding box center [407, 285] width 10 height 10
click at [403, 285] on span at bounding box center [398, 285] width 10 height 10
click at [398, 284] on span at bounding box center [403, 285] width 10 height 10
click at [747, 479] on input at bounding box center [790, 480] width 162 height 26
type input "63"
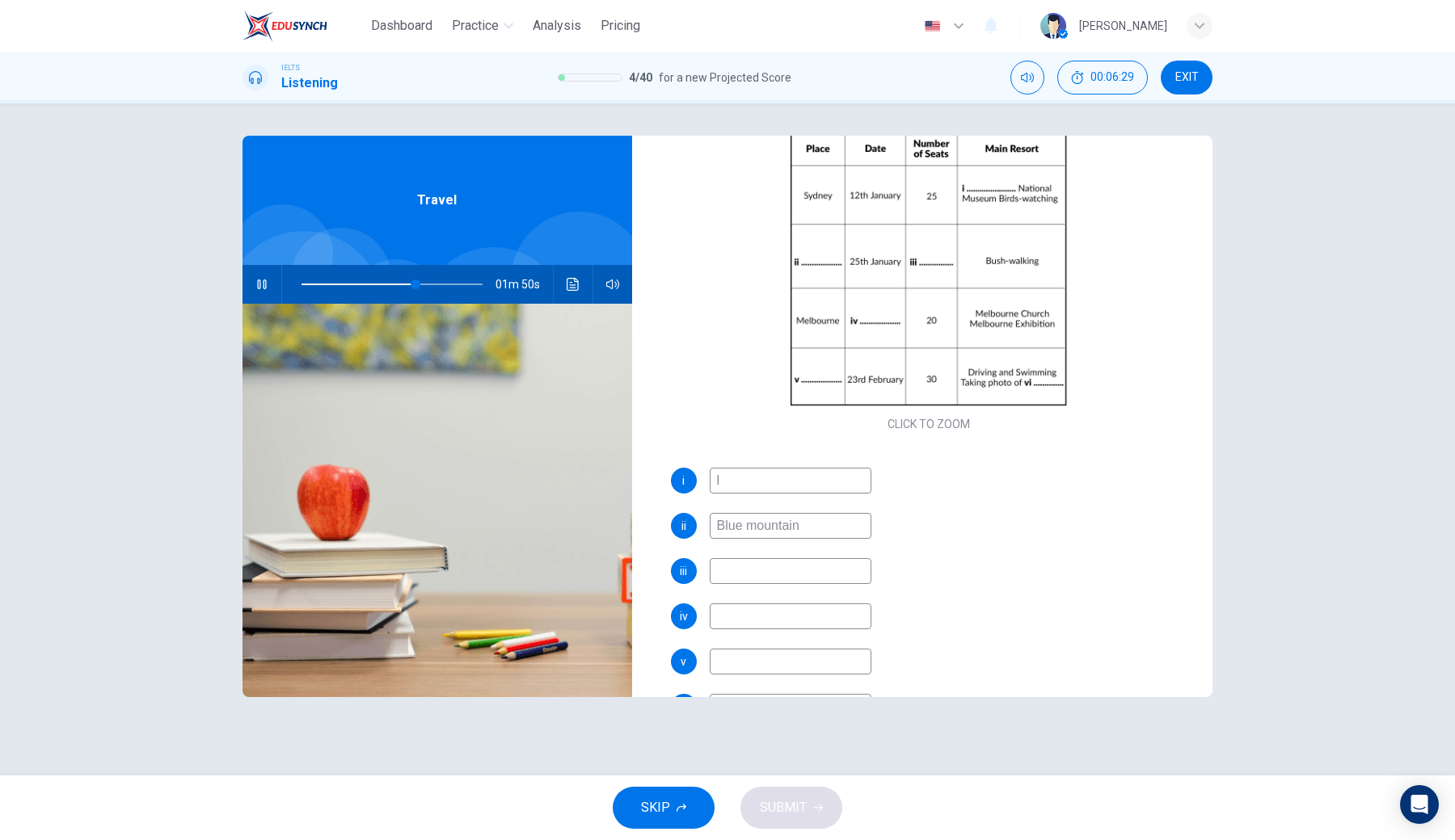
type input "lo"
type input "64"
type input "local"
type input "64"
type input "local"
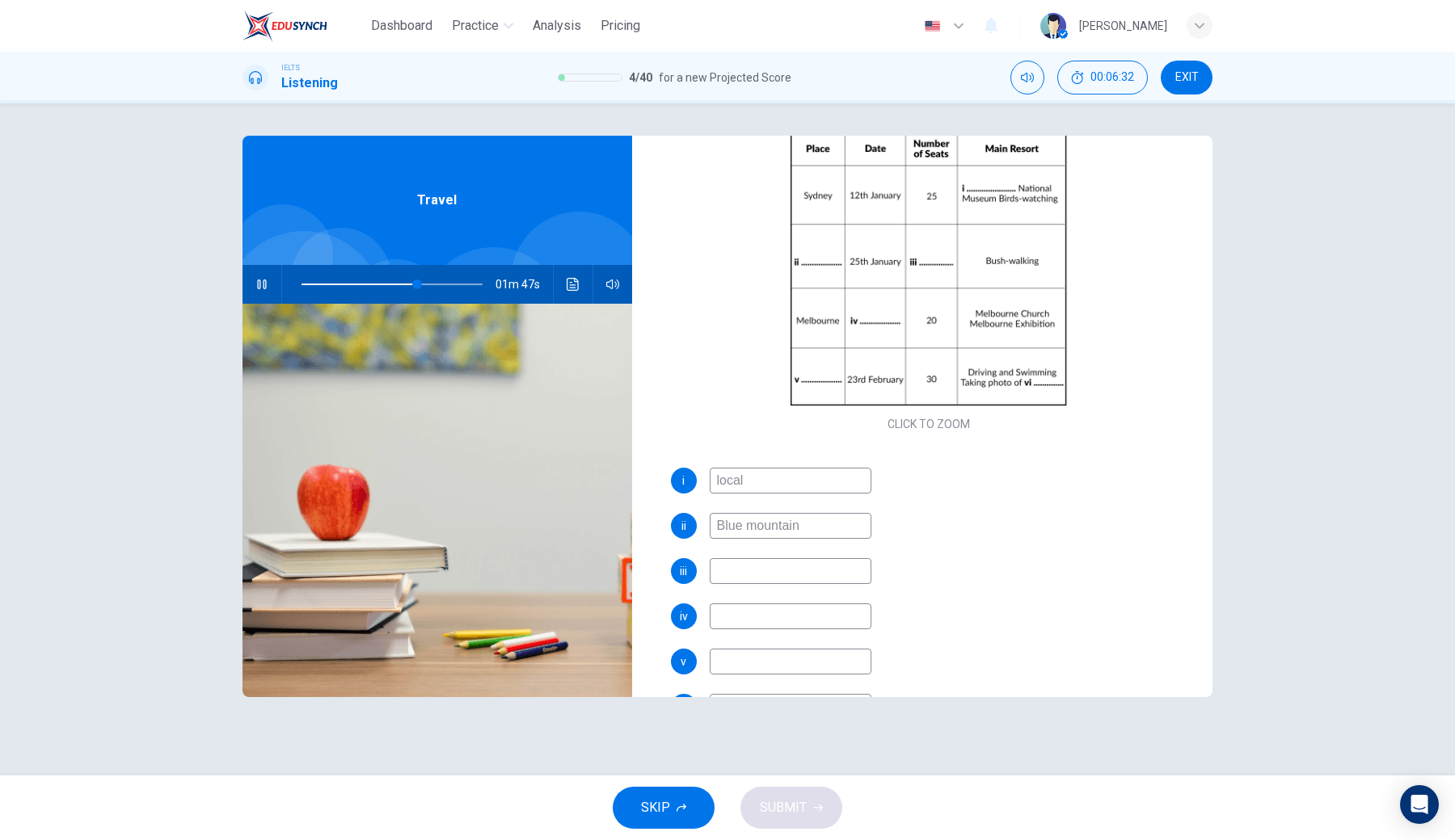
click at [784, 576] on input at bounding box center [790, 571] width 162 height 26
type input "76"
type input "30"
type input "77"
type input "30"
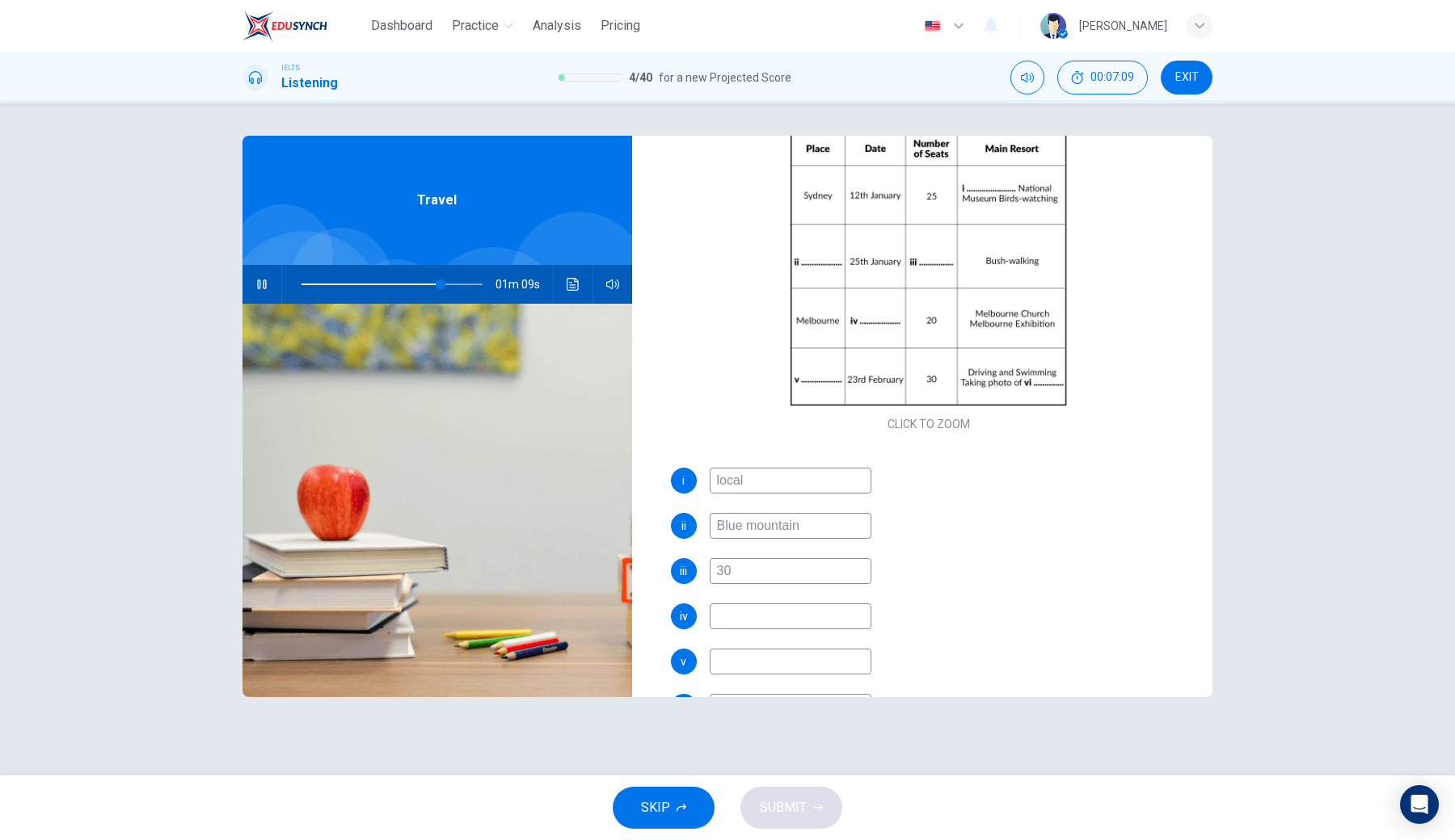
click at [803, 619] on input at bounding box center [790, 616] width 162 height 26
click at [259, 283] on icon "button" at bounding box center [261, 284] width 13 height 13
type input "79"
click at [786, 619] on input at bounding box center [790, 616] width 162 height 26
type input "[DATE]"
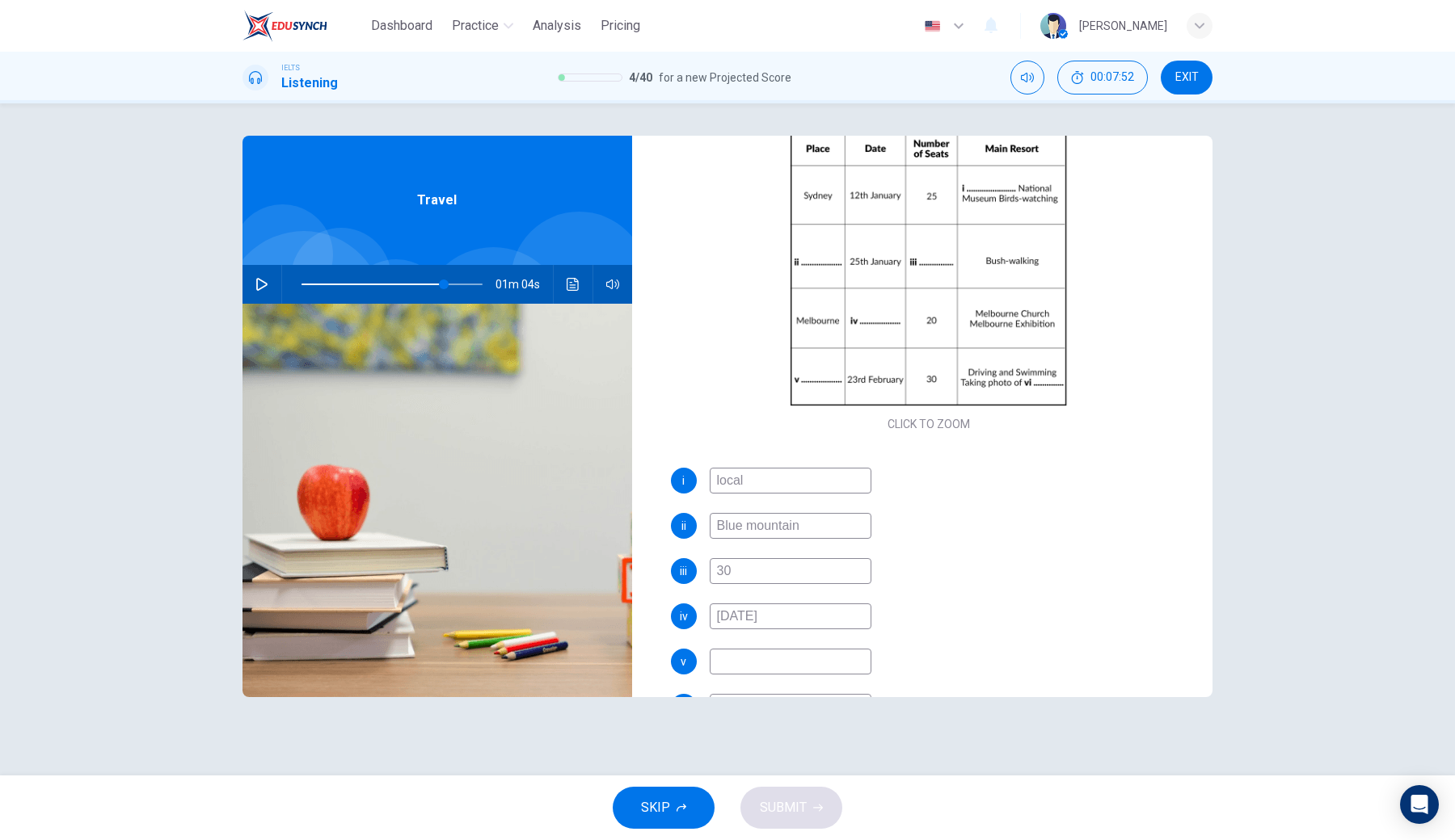
click at [265, 286] on icon "button" at bounding box center [262, 284] width 12 height 13
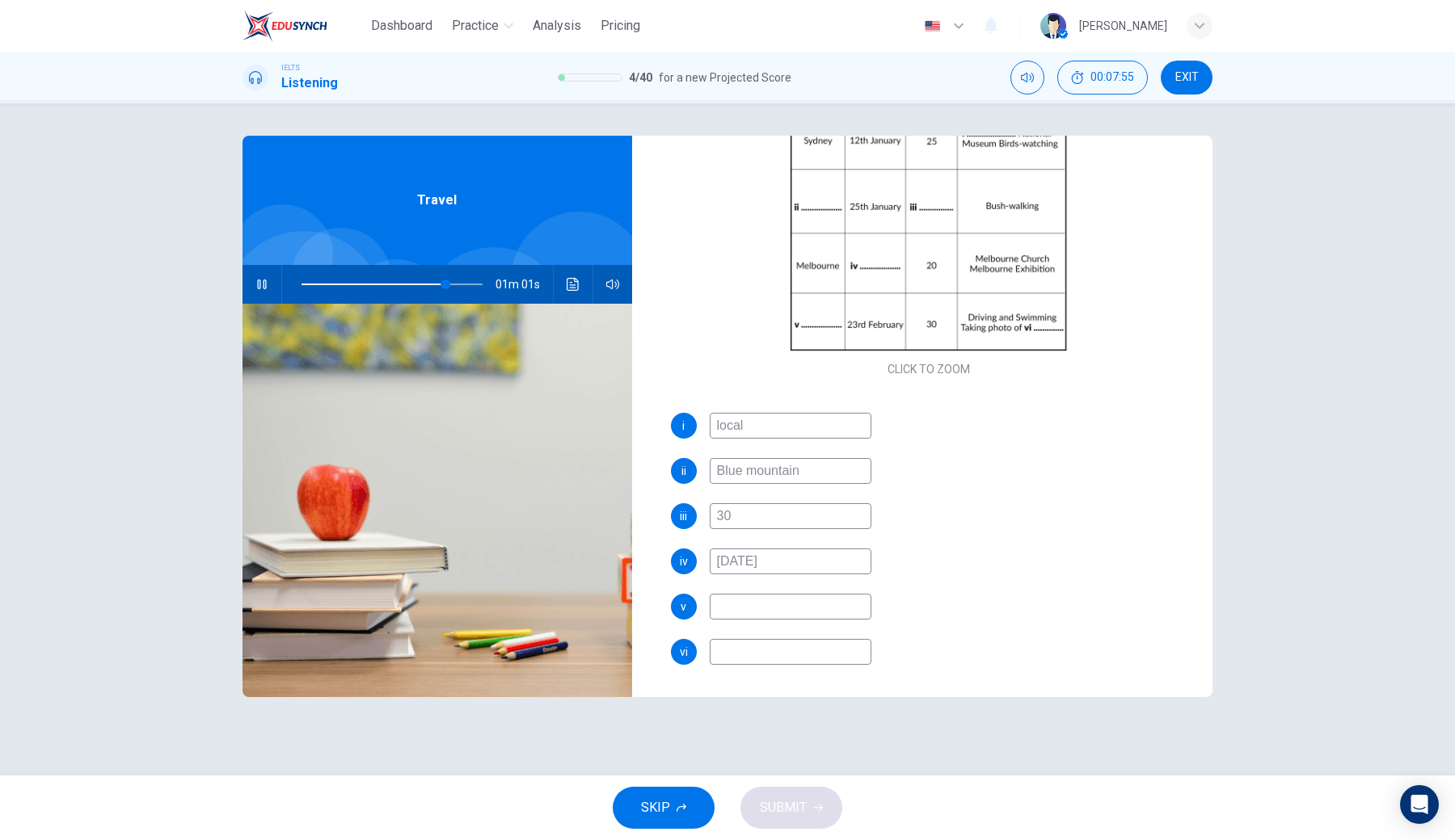
scroll to position [231, 0]
click at [757, 600] on input at bounding box center [790, 607] width 162 height 26
click at [257, 285] on icon "button" at bounding box center [261, 285] width 9 height 10
click at [574, 282] on icon "Click to see the audio transcription" at bounding box center [573, 284] width 13 height 13
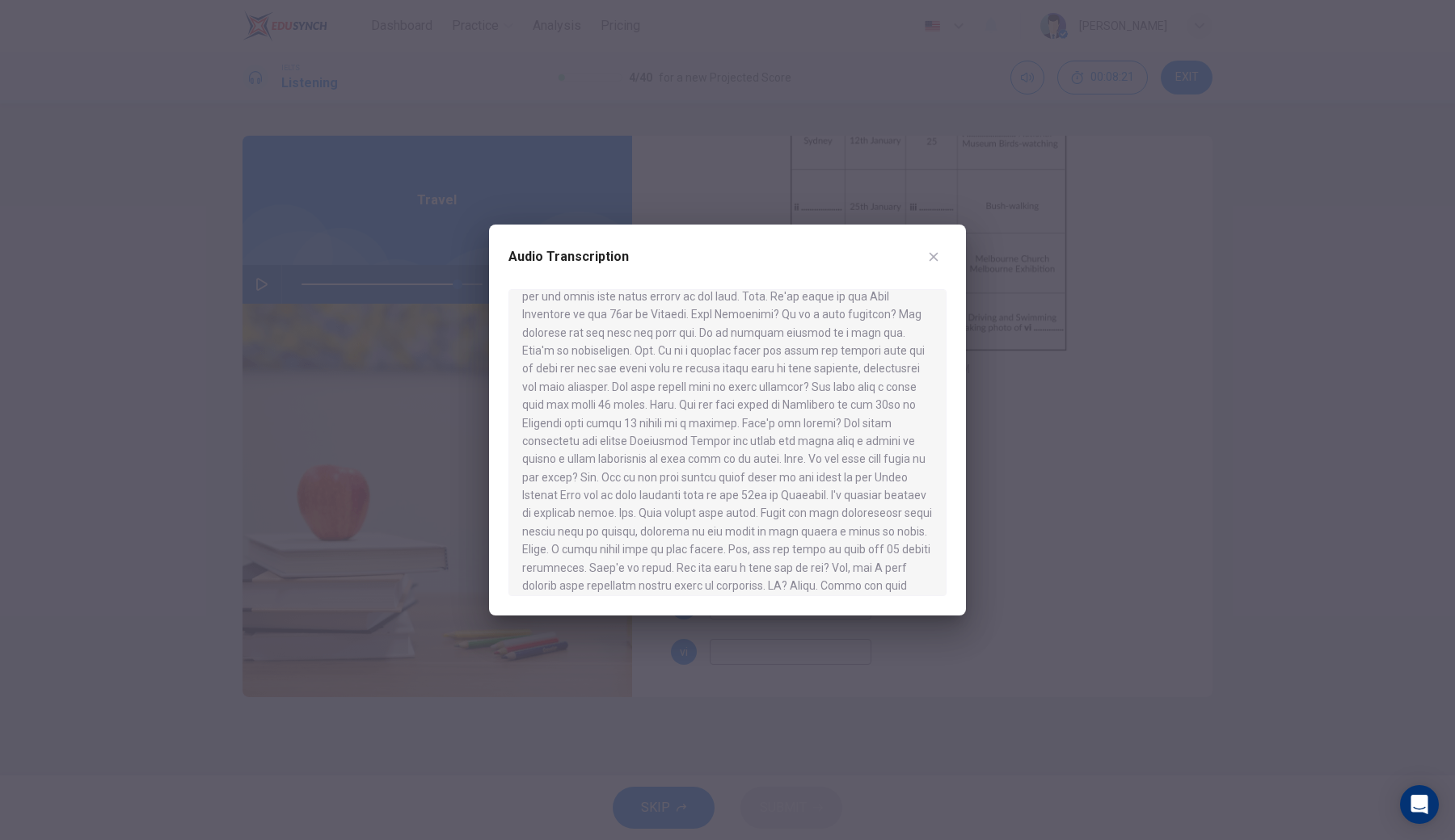
scroll to position [467, 0]
click at [731, 619] on div at bounding box center [727, 420] width 1455 height 840
type input "86"
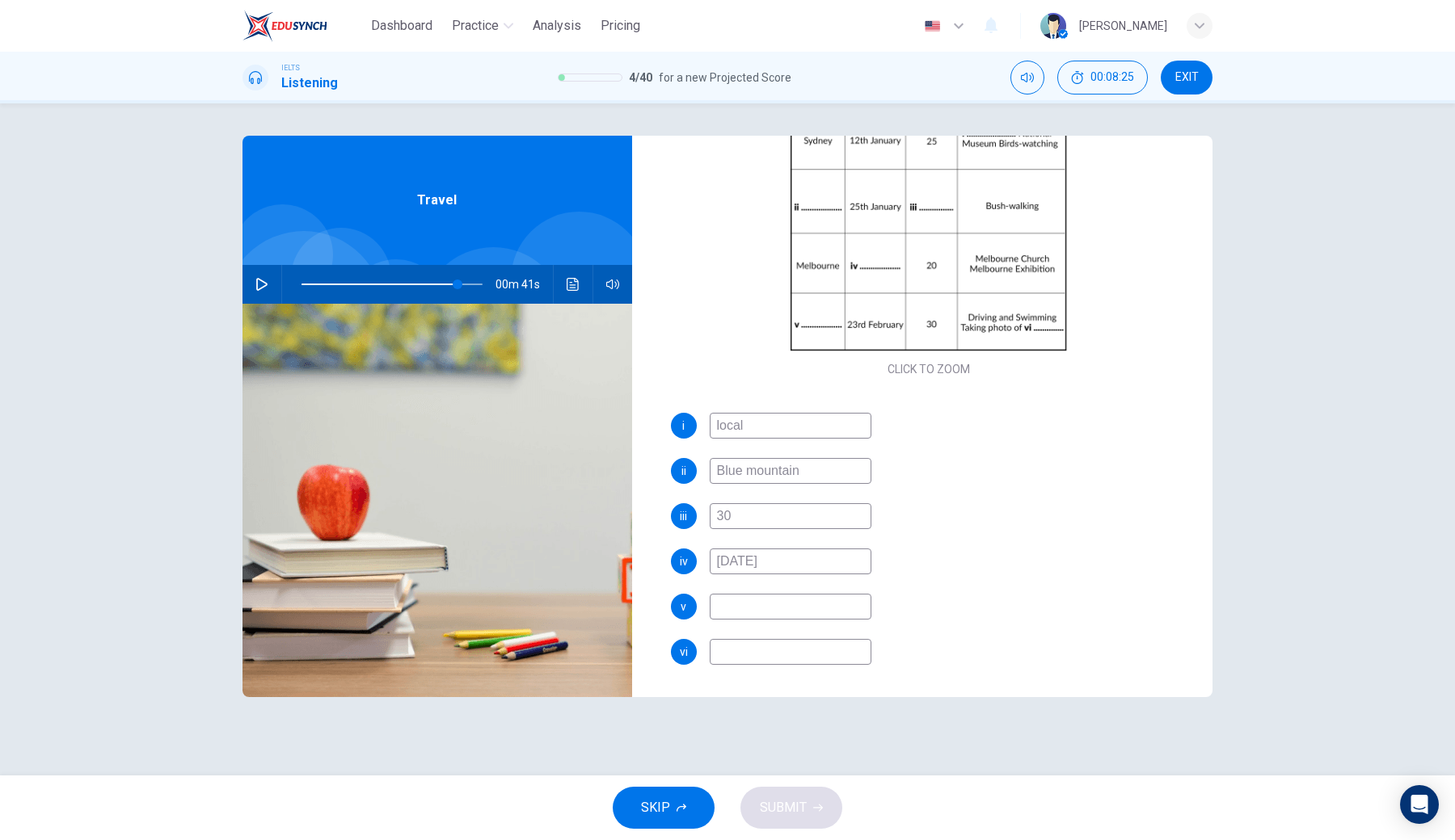
click at [732, 619] on input at bounding box center [790, 652] width 162 height 26
click at [740, 615] on input at bounding box center [790, 607] width 162 height 26
type input "Graet"
click at [567, 280] on icon "Click to see the audio transcription" at bounding box center [573, 284] width 13 height 13
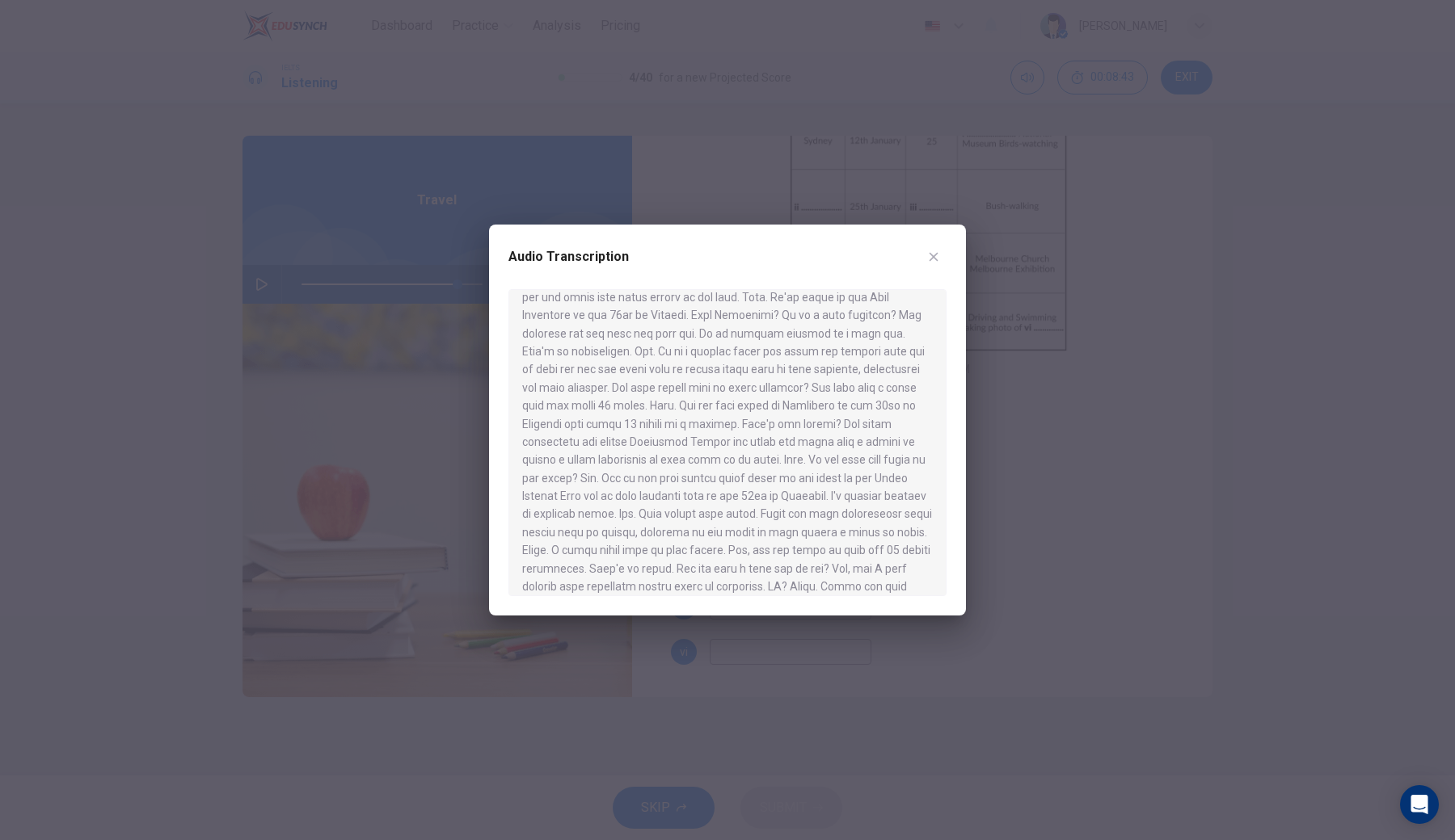
drag, startPoint x: 670, startPoint y: 463, endPoint x: 746, endPoint y: 464, distance: 76.0
click at [747, 465] on div at bounding box center [727, 442] width 438 height 308
click at [731, 619] on div at bounding box center [727, 420] width 1455 height 840
type input "86"
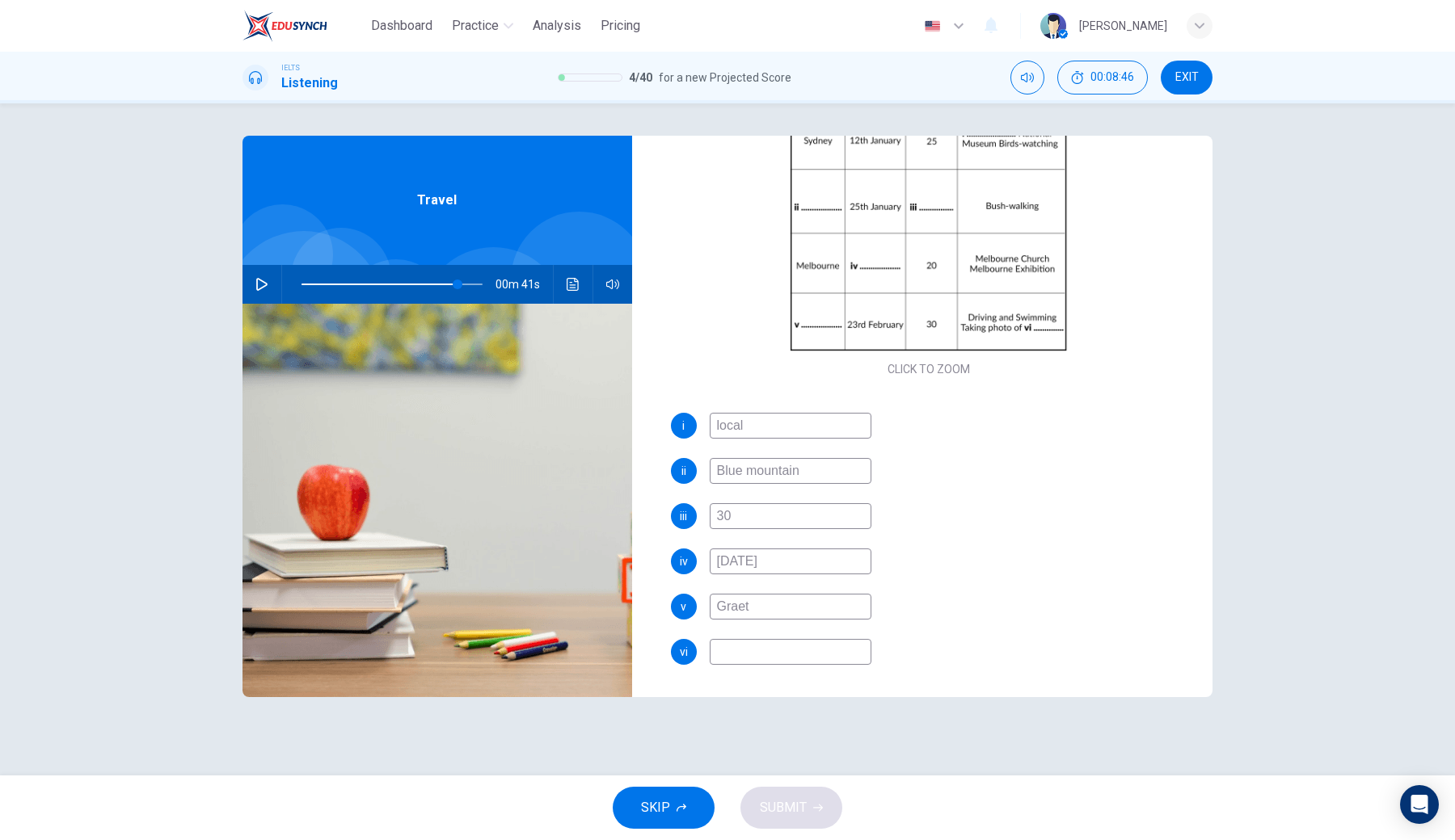
click at [757, 607] on input "Graet" at bounding box center [790, 607] width 162 height 26
type input "Great"
click at [565, 281] on button "Click to see the audio transcription" at bounding box center [573, 284] width 26 height 38
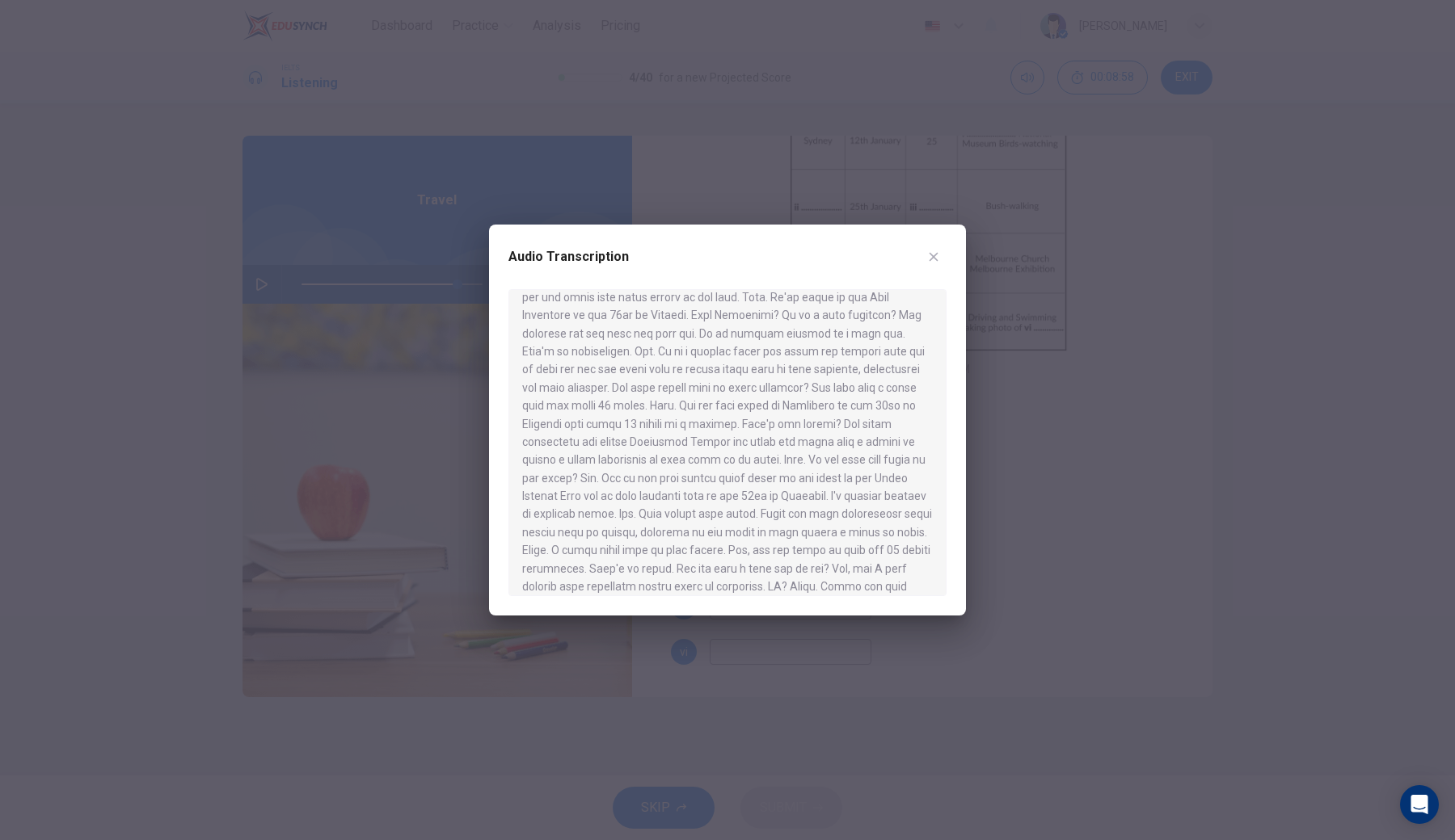
click at [764, 619] on div at bounding box center [727, 420] width 1455 height 840
type input "86"
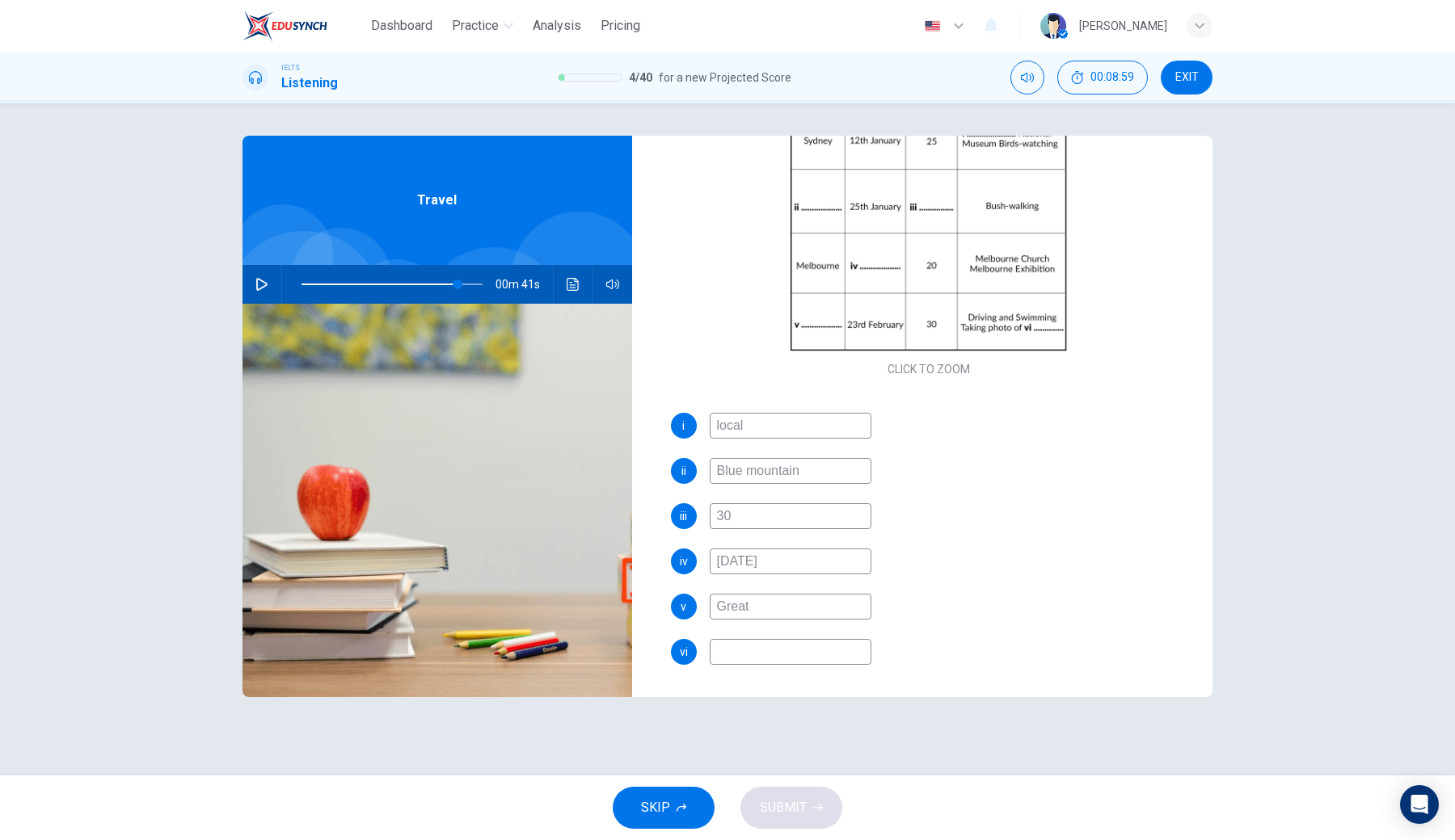
click at [775, 613] on input "Great" at bounding box center [790, 607] width 162 height 26
type input "Great Barrier"
click at [571, 293] on button "Click to see the audio transcription" at bounding box center [573, 284] width 26 height 38
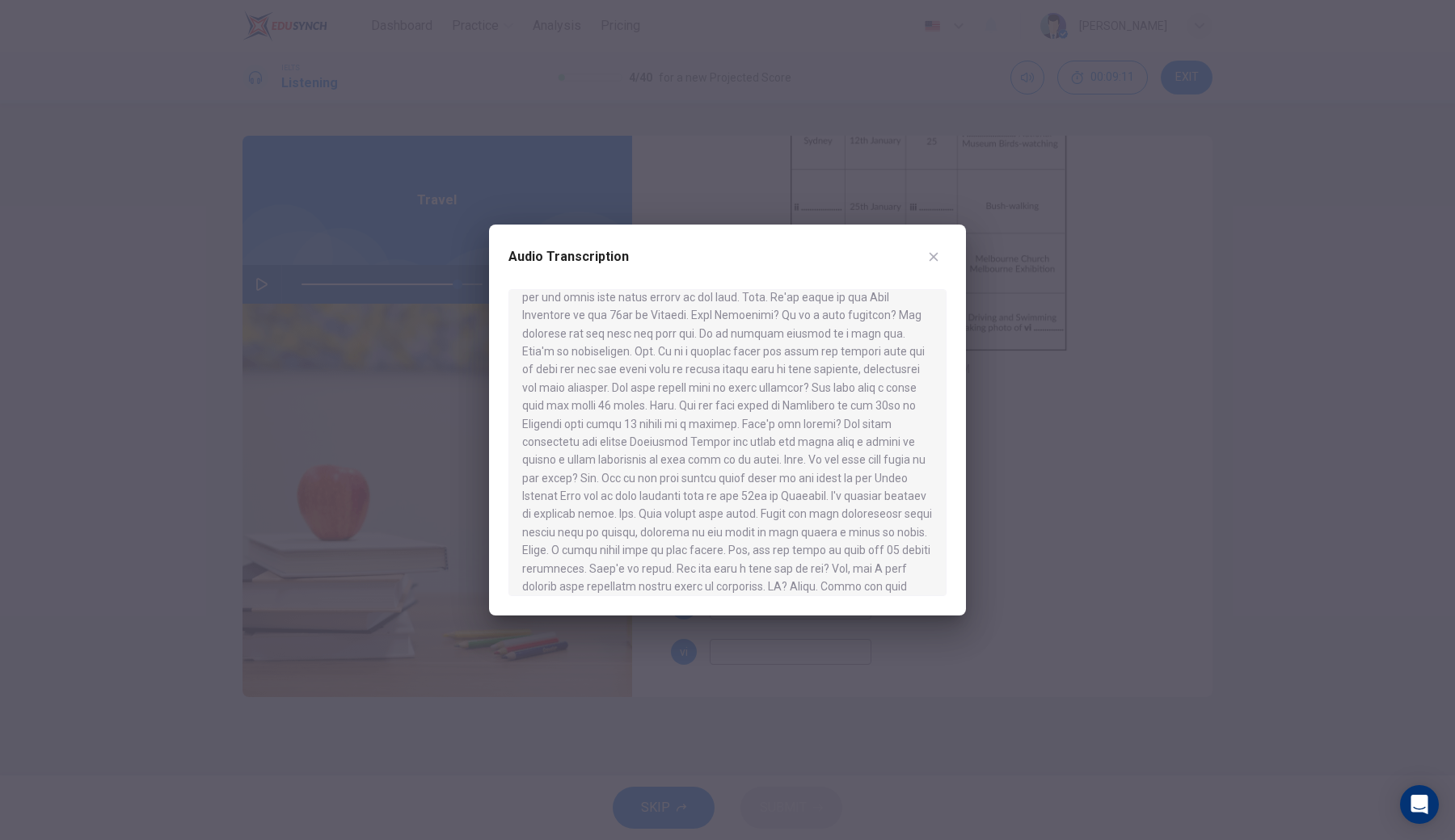
click at [717, 619] on div at bounding box center [727, 420] width 1455 height 840
type input "86"
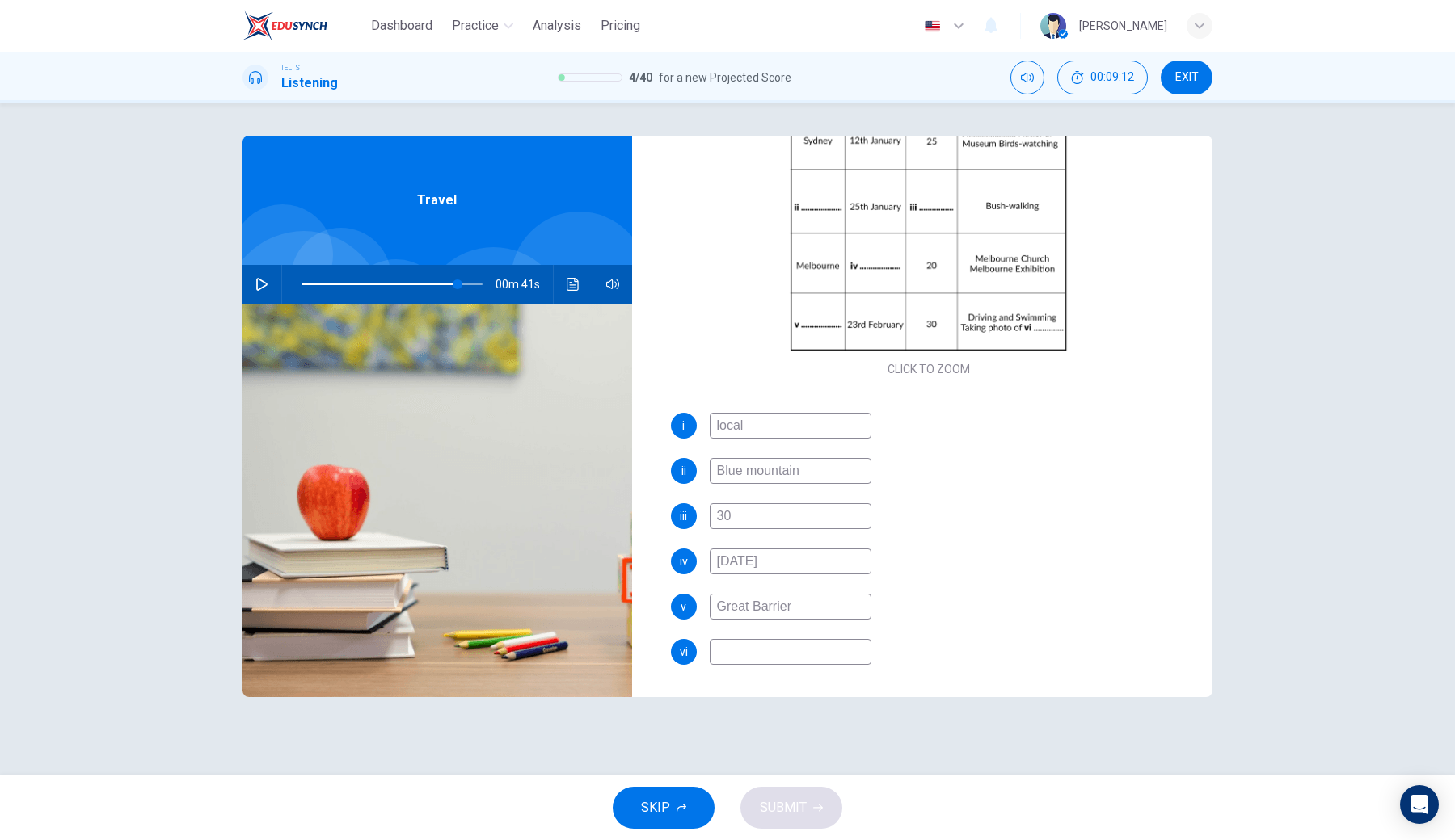
click at [810, 616] on input "Great Barrier" at bounding box center [790, 607] width 162 height 26
type input "[GEOGRAPHIC_DATA]"
click at [750, 619] on input at bounding box center [790, 652] width 162 height 26
click at [261, 279] on icon "button" at bounding box center [261, 284] width 13 height 13
click at [574, 278] on icon "Click to see the audio transcription" at bounding box center [573, 284] width 12 height 13
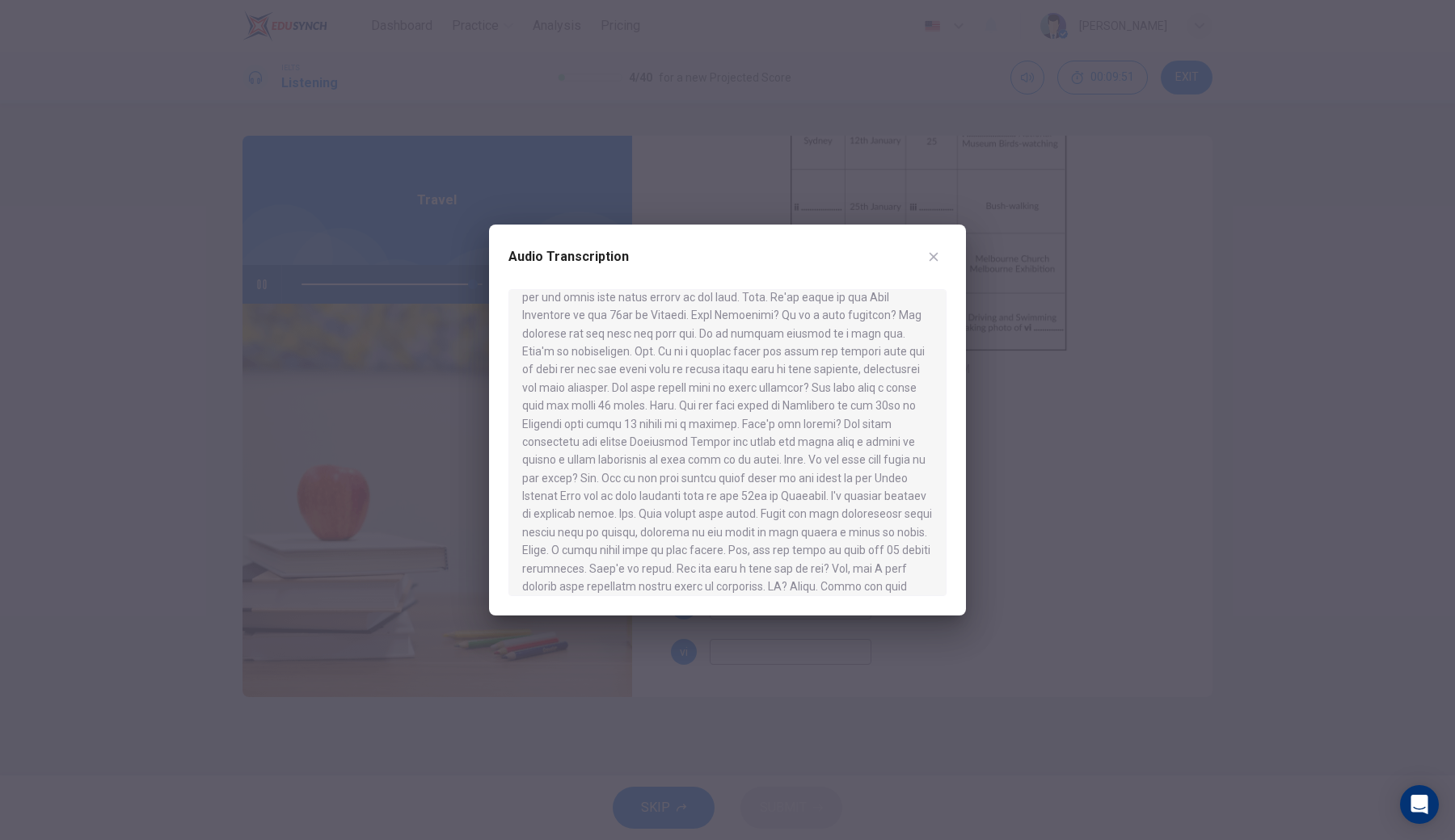
click at [749, 619] on div at bounding box center [727, 420] width 1455 height 840
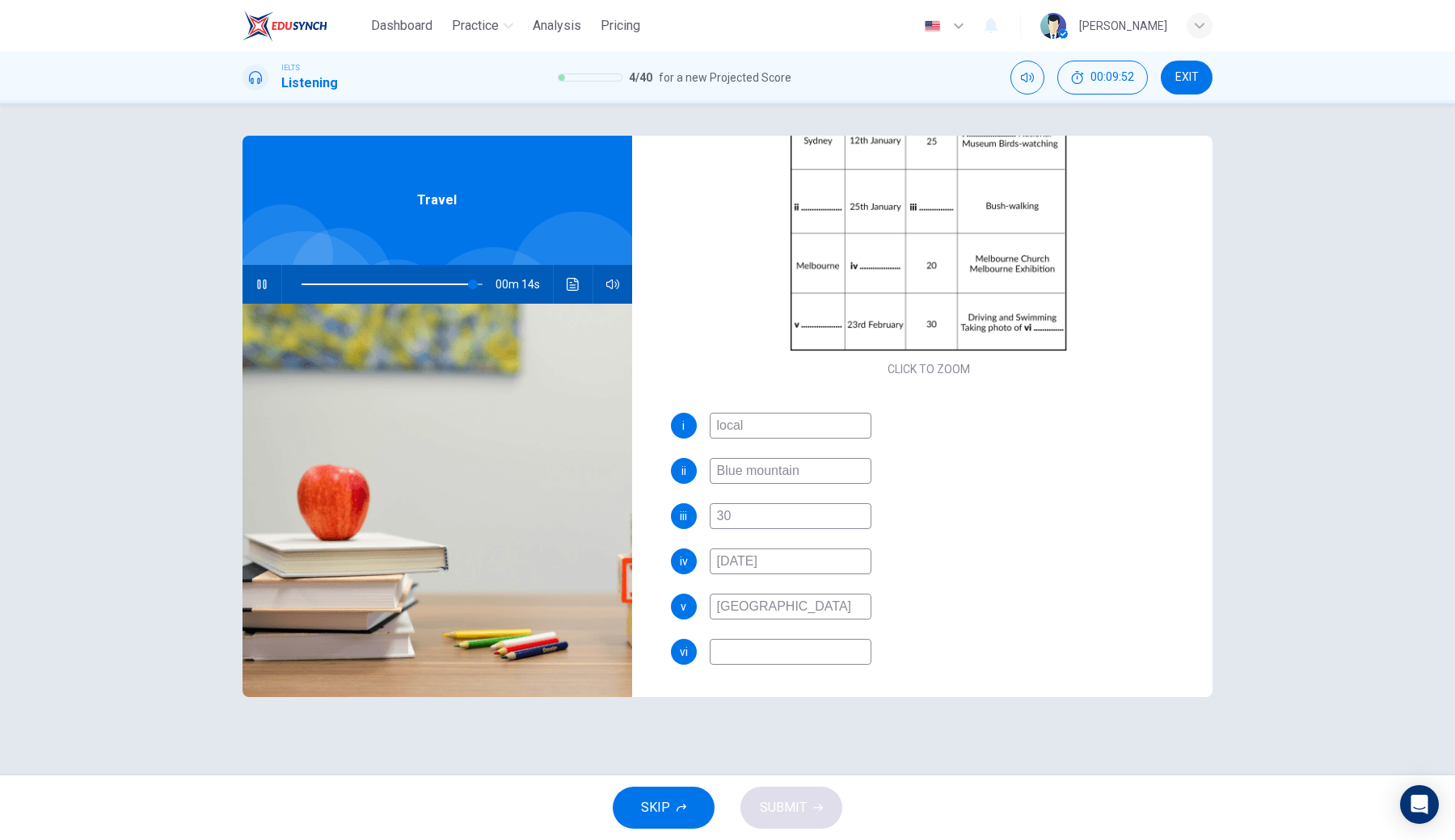
click at [751, 619] on input at bounding box center [790, 652] width 162 height 26
type input "95"
type input "c"
type input "96"
type input "co"
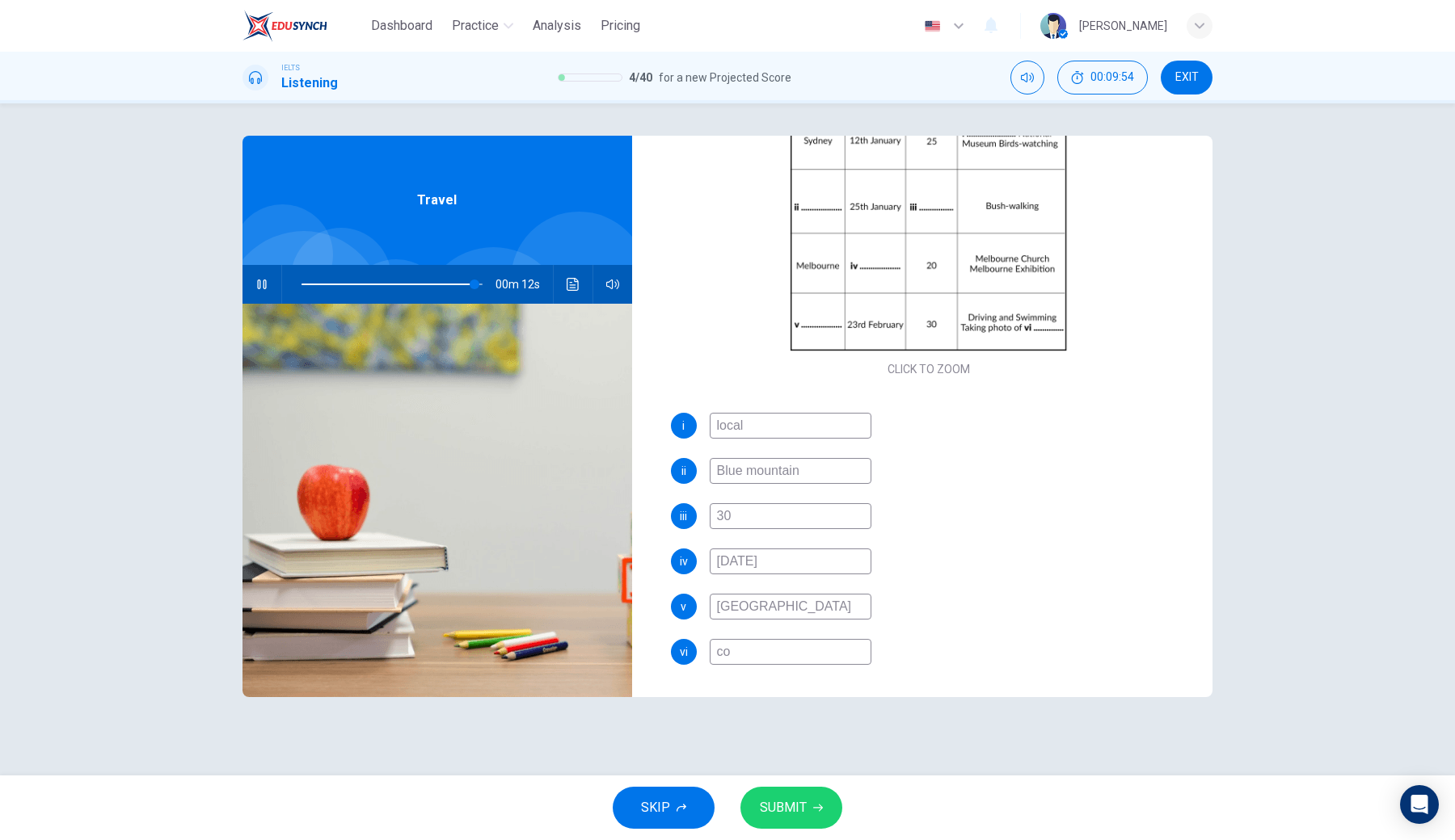
type input "96"
type input "cor"
type input "96"
type input "[PERSON_NAME]"
type input "96"
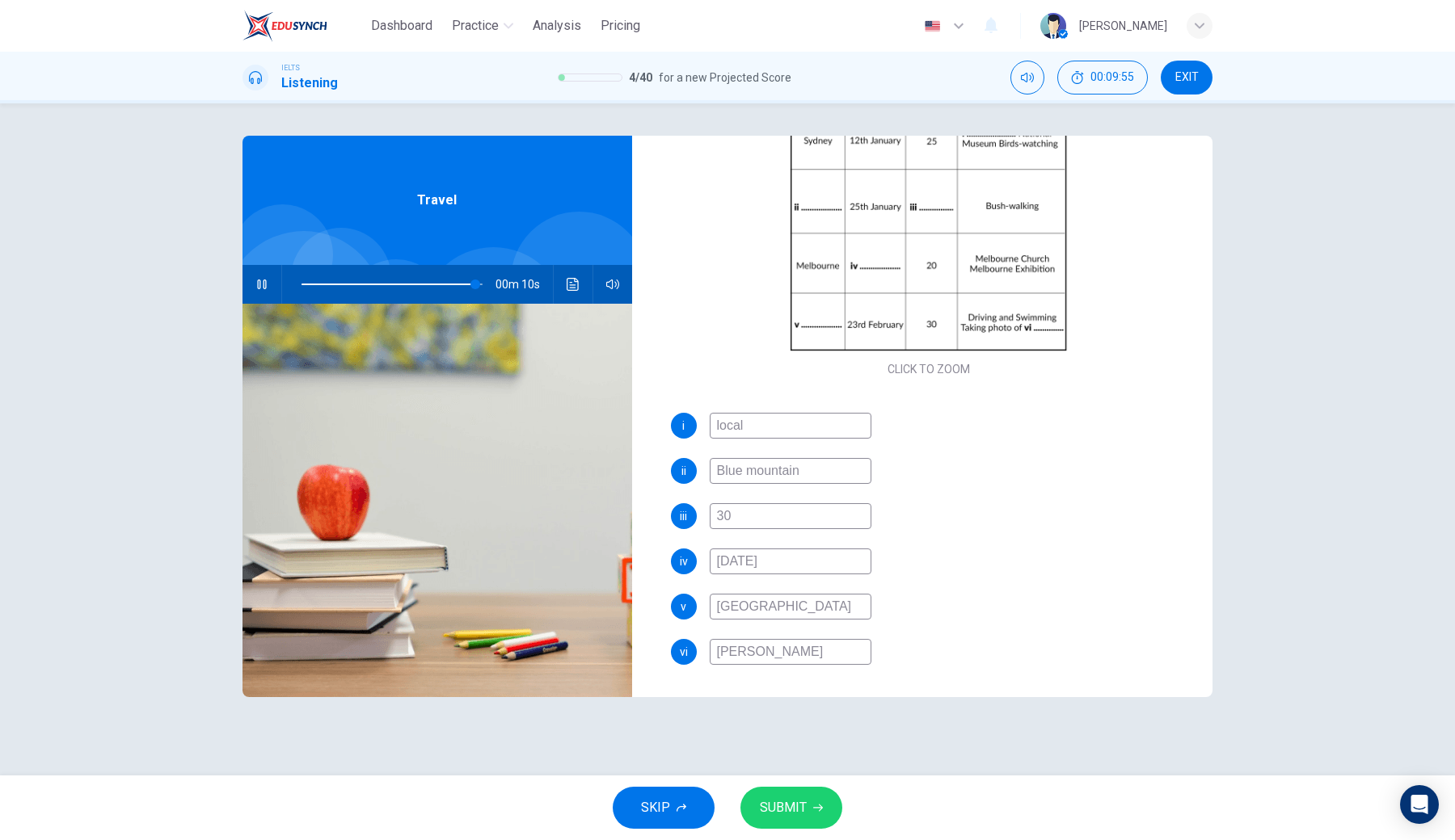
type input "coral"
type input "97"
type input "coral"
type input "98"
type input "coral"
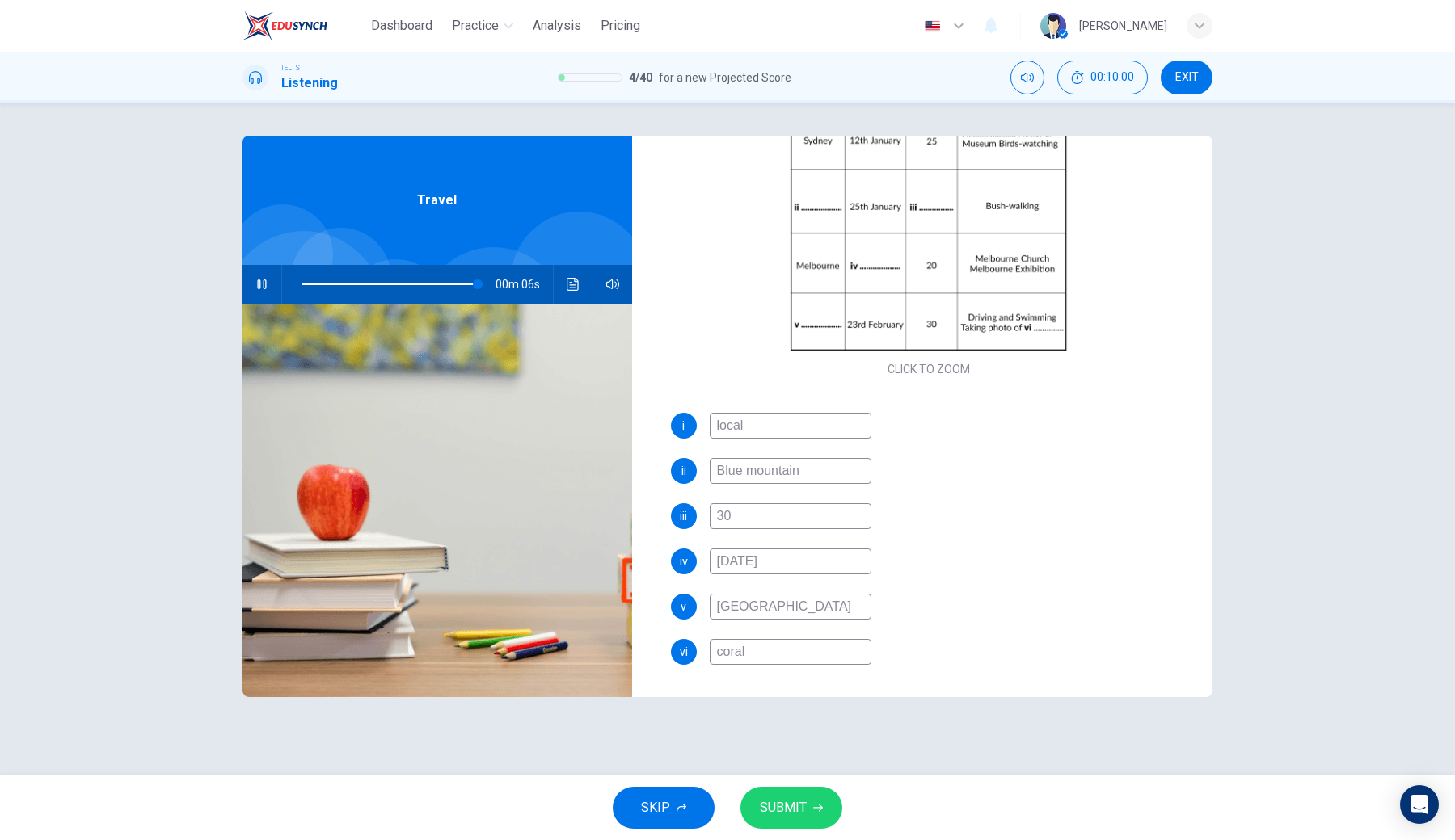
click at [774, 619] on span "SUBMIT" at bounding box center [783, 808] width 47 height 23
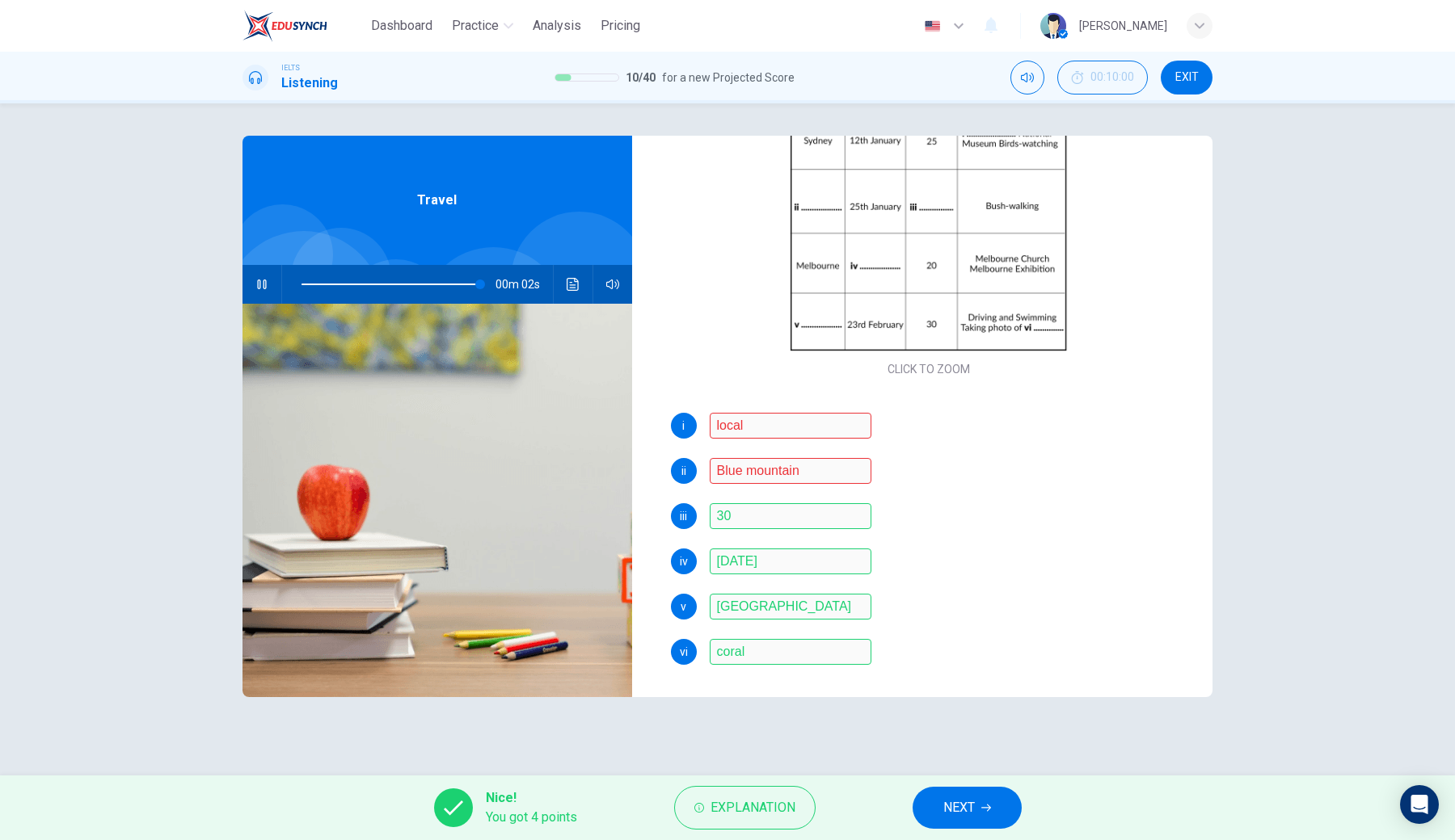
click at [774, 619] on span "Explanation" at bounding box center [753, 808] width 84 height 23
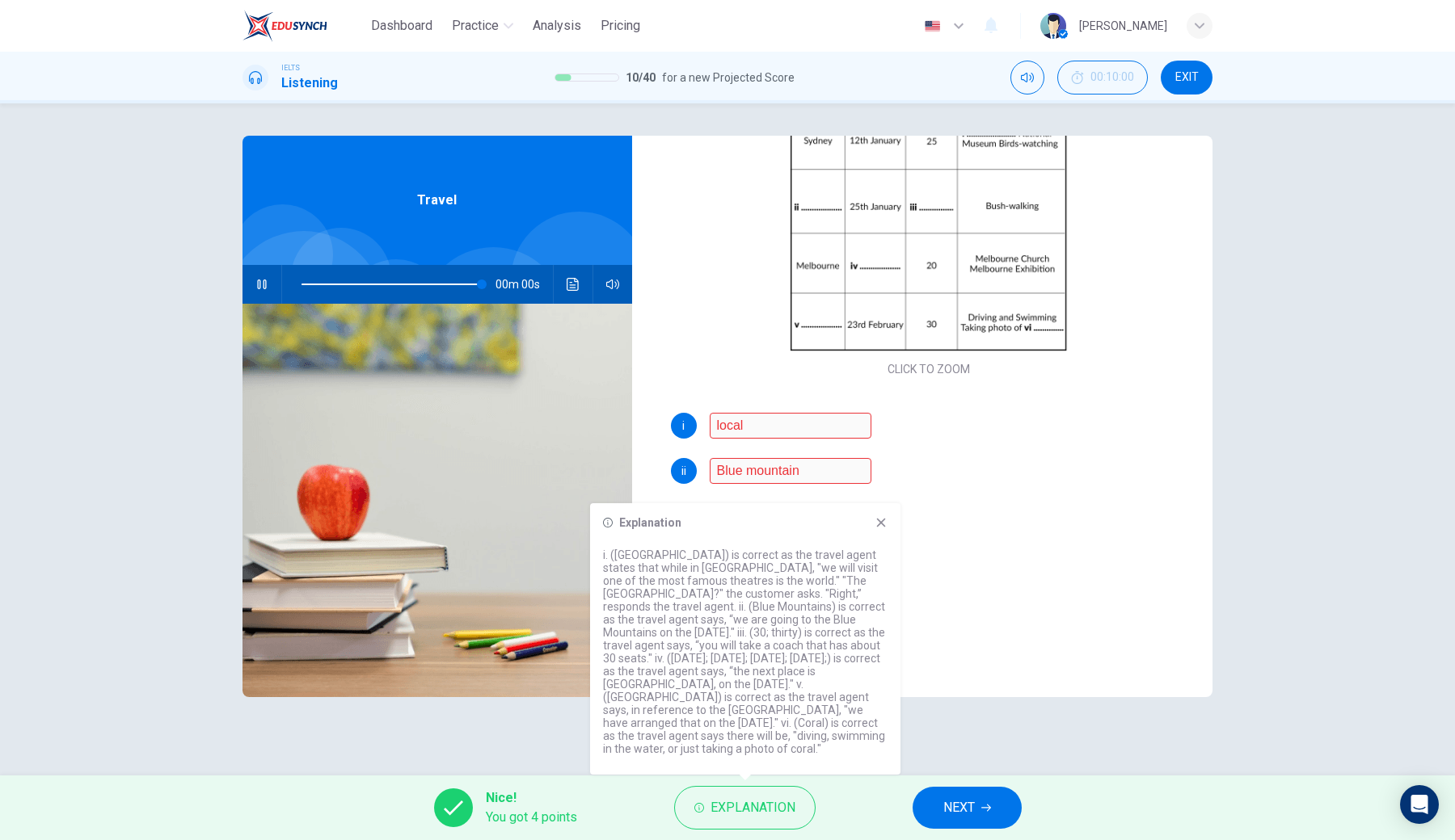
type input "0"
click at [978, 619] on div "Nice! You got 4 points Explanation NEXT" at bounding box center [727, 809] width 1455 height 65
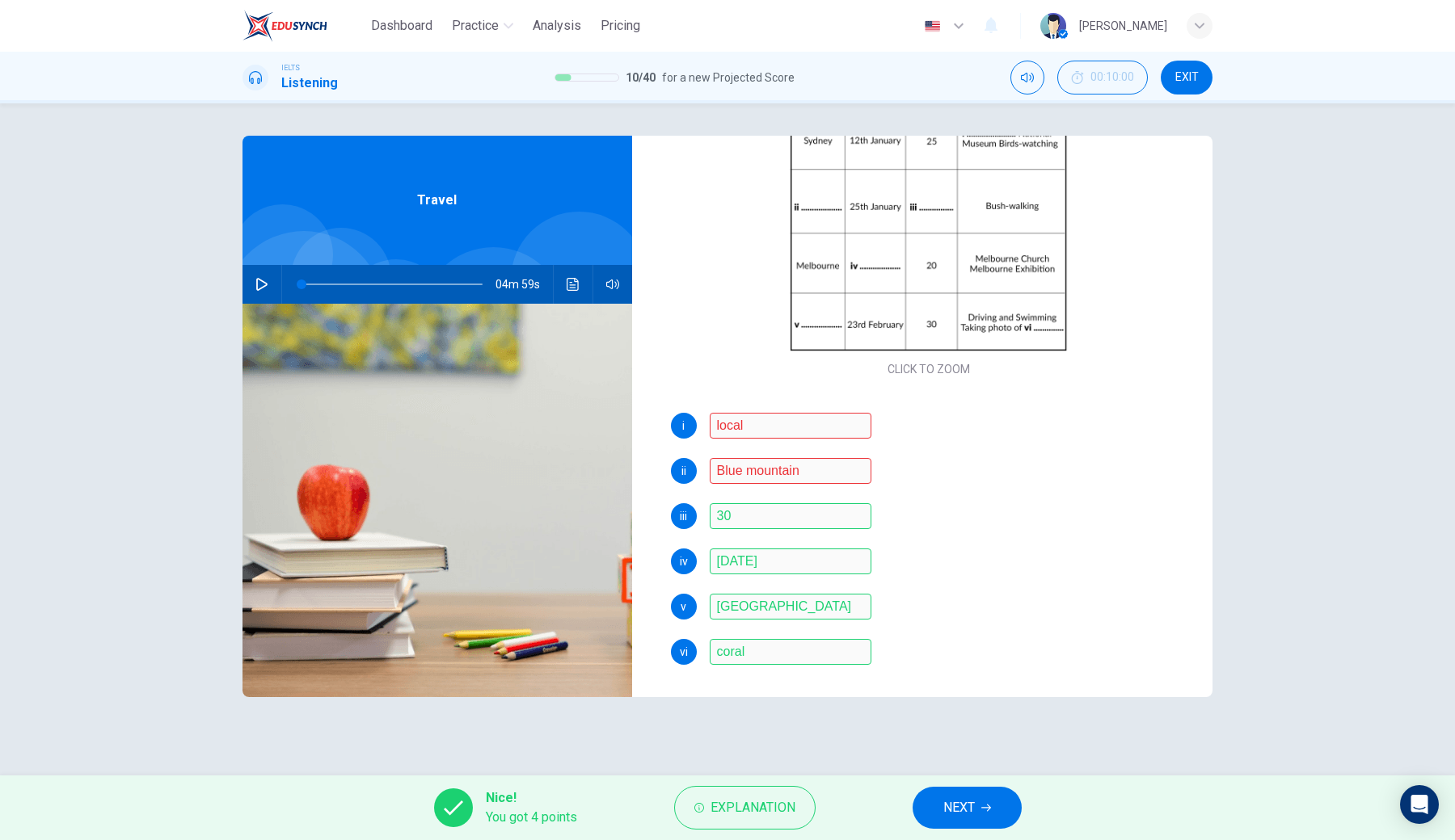
click at [978, 619] on div "Nice! You got 4 points Explanation NEXT" at bounding box center [727, 809] width 1455 height 65
click at [978, 619] on button "NEXT" at bounding box center [967, 808] width 109 height 42
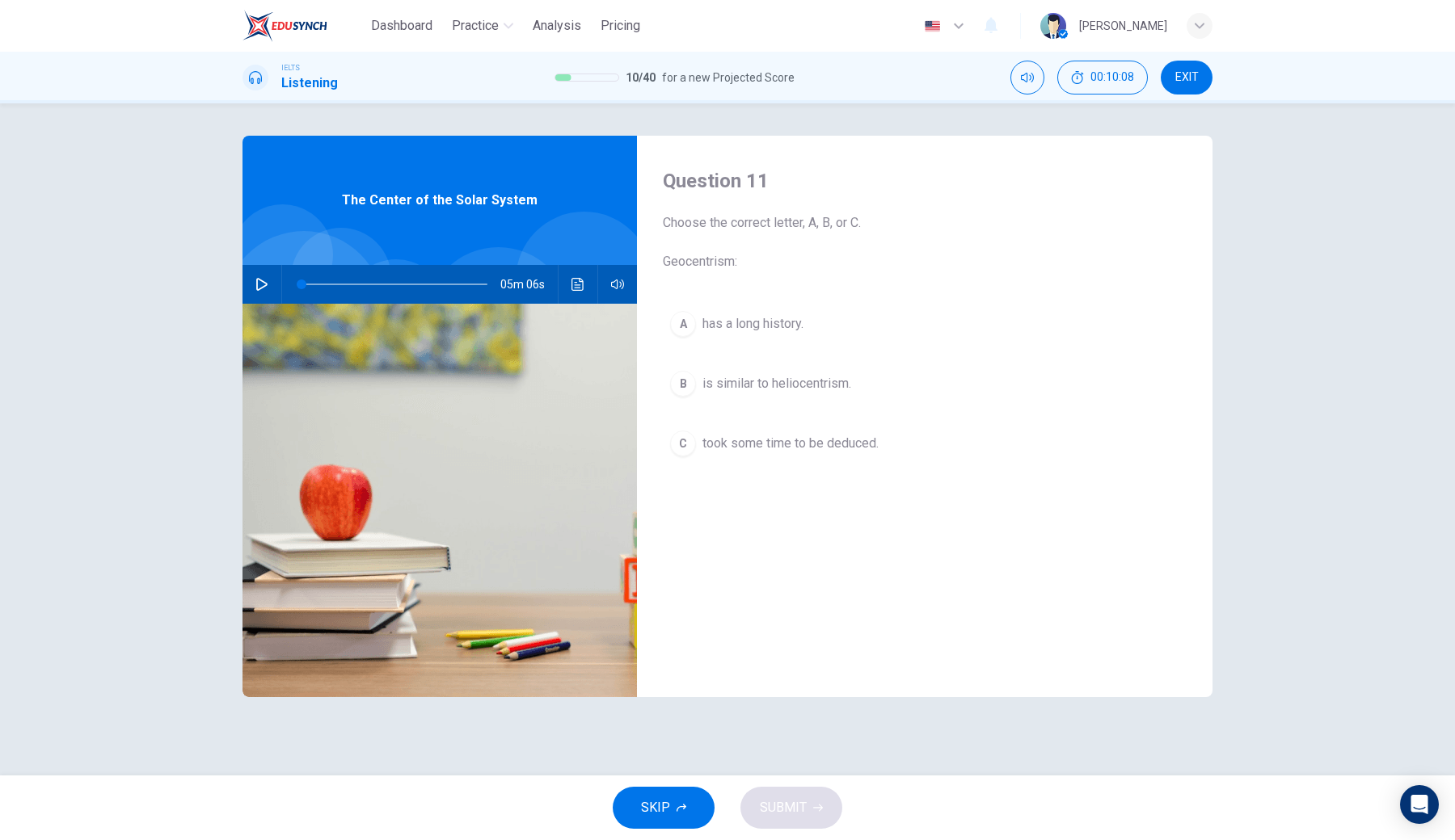
click at [263, 285] on icon "button" at bounding box center [261, 284] width 13 height 13
click at [266, 289] on icon "button" at bounding box center [261, 285] width 9 height 10
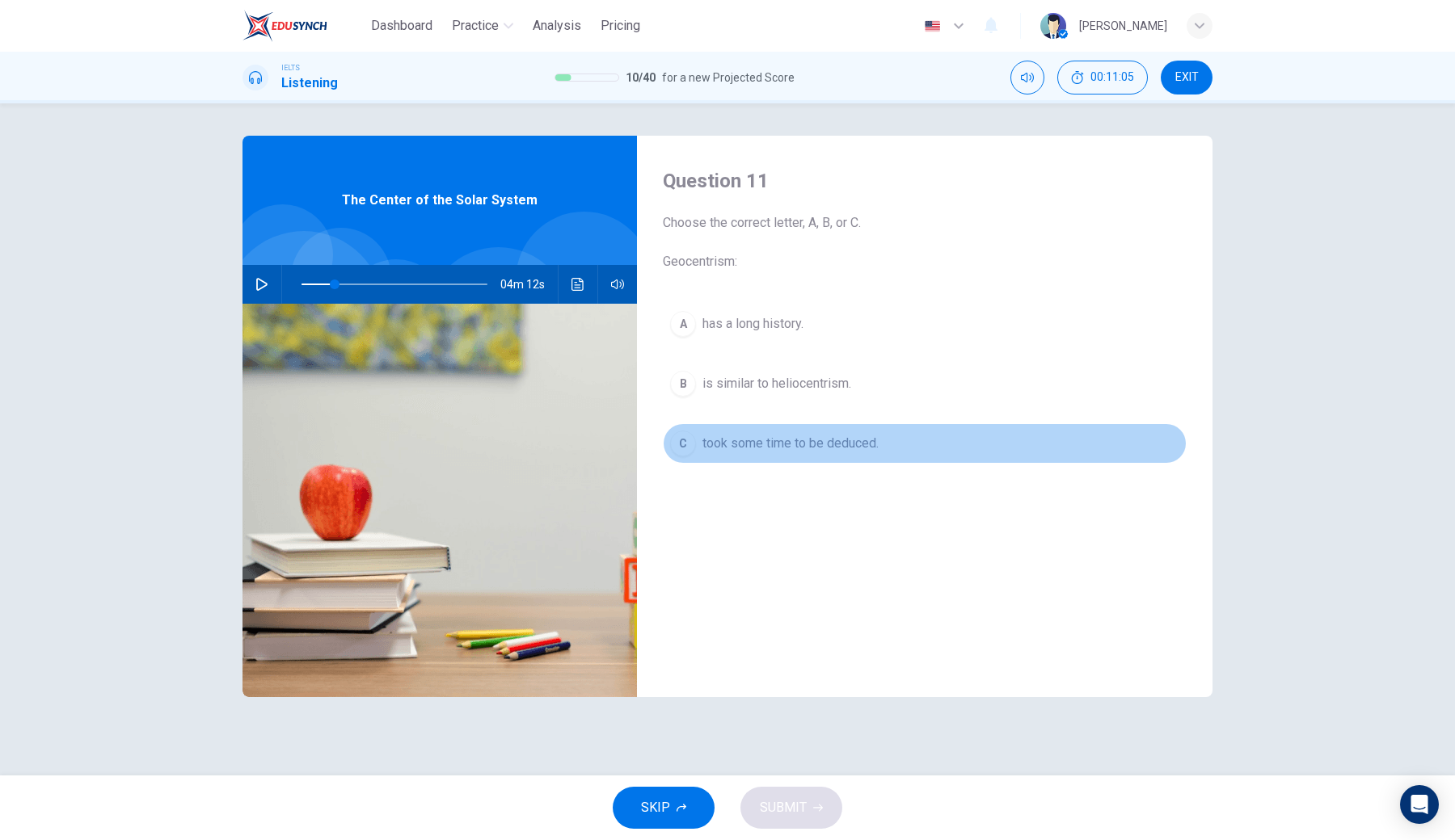
click at [678, 441] on div "C" at bounding box center [683, 443] width 26 height 26
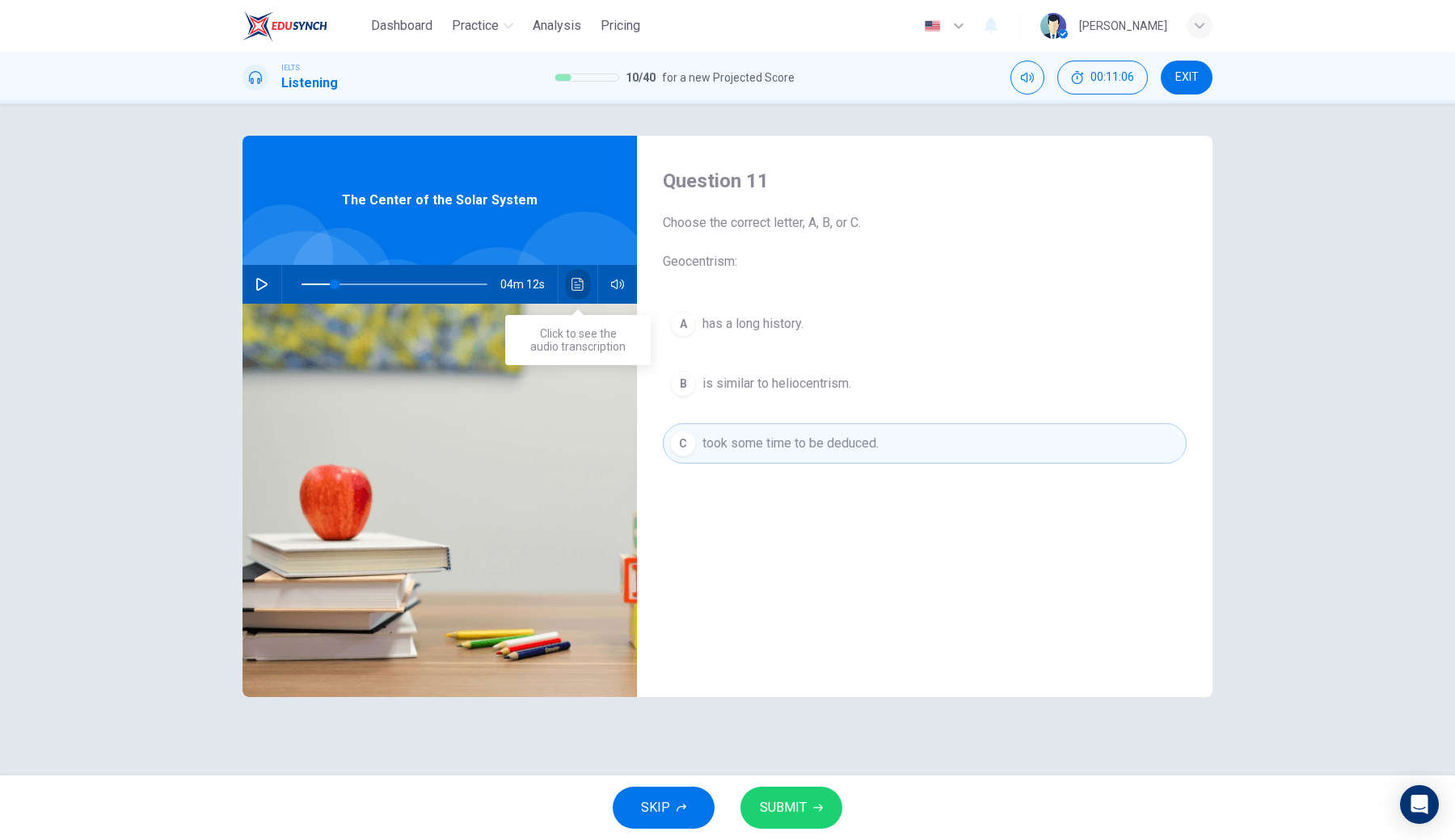
click at [576, 271] on button "Click to see the audio transcription" at bounding box center [578, 284] width 26 height 38
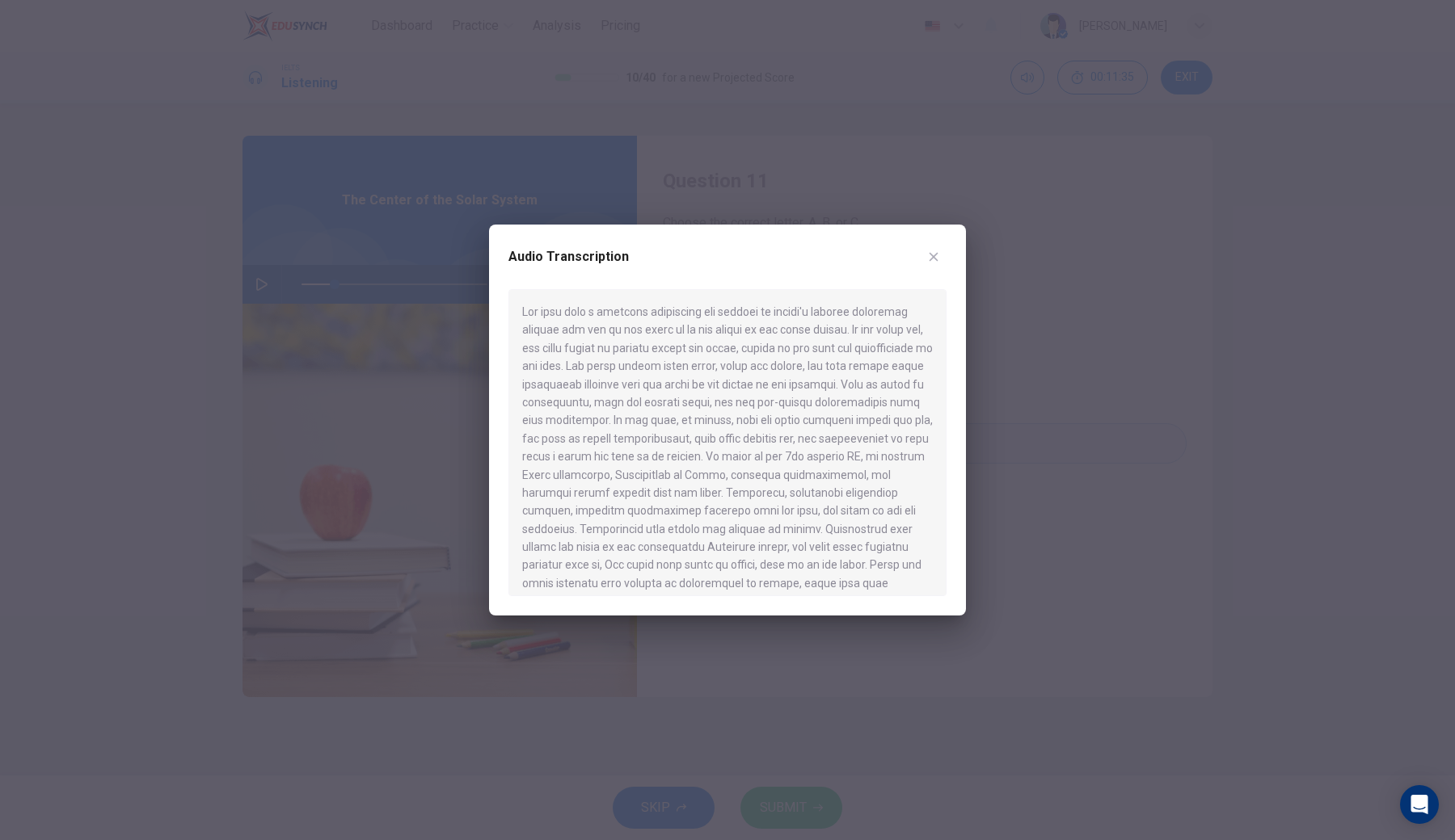
click at [667, 619] on div at bounding box center [727, 420] width 1455 height 840
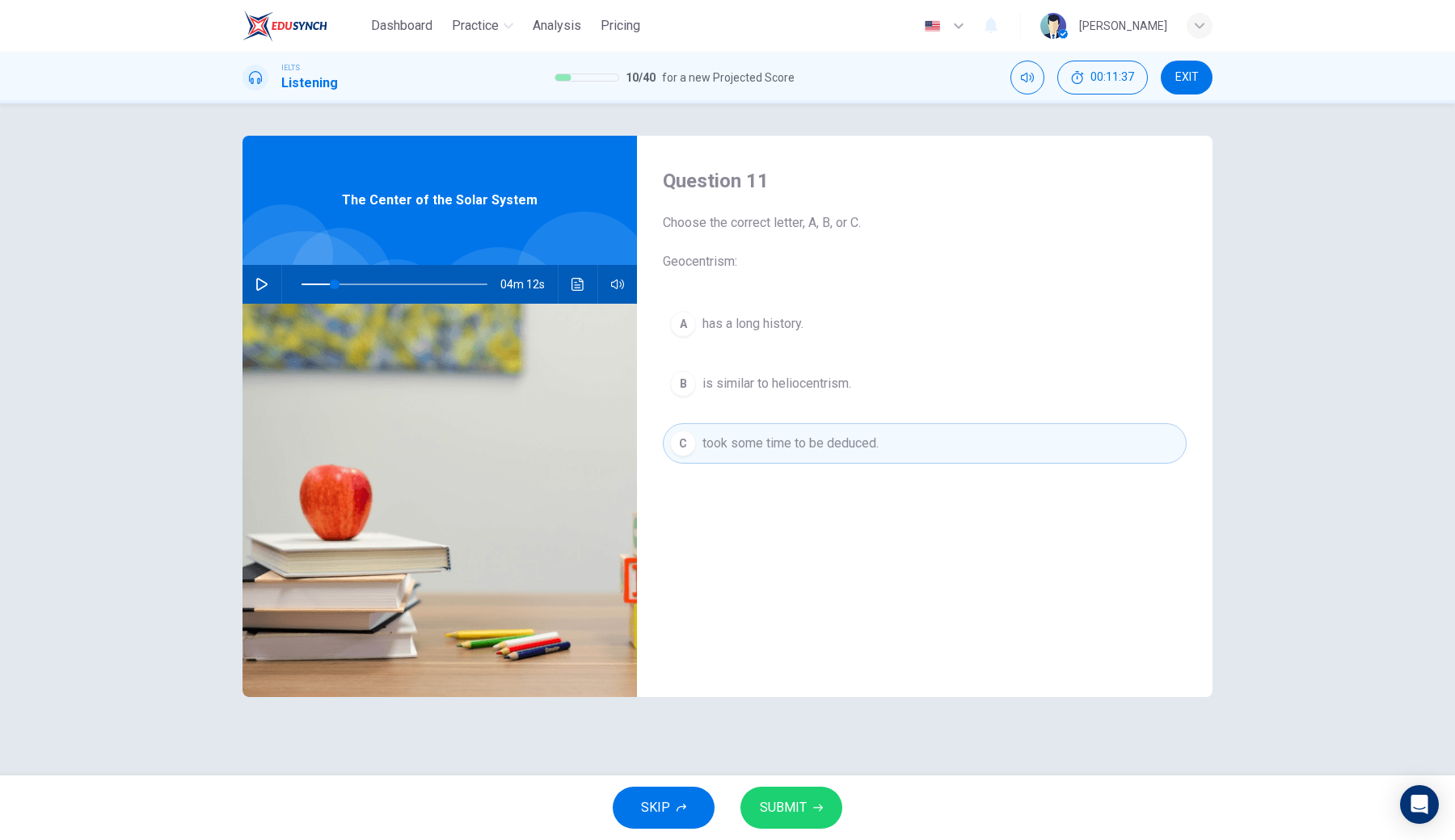
click at [688, 446] on div "C" at bounding box center [683, 443] width 26 height 26
click at [786, 619] on span "SUBMIT" at bounding box center [783, 808] width 47 height 23
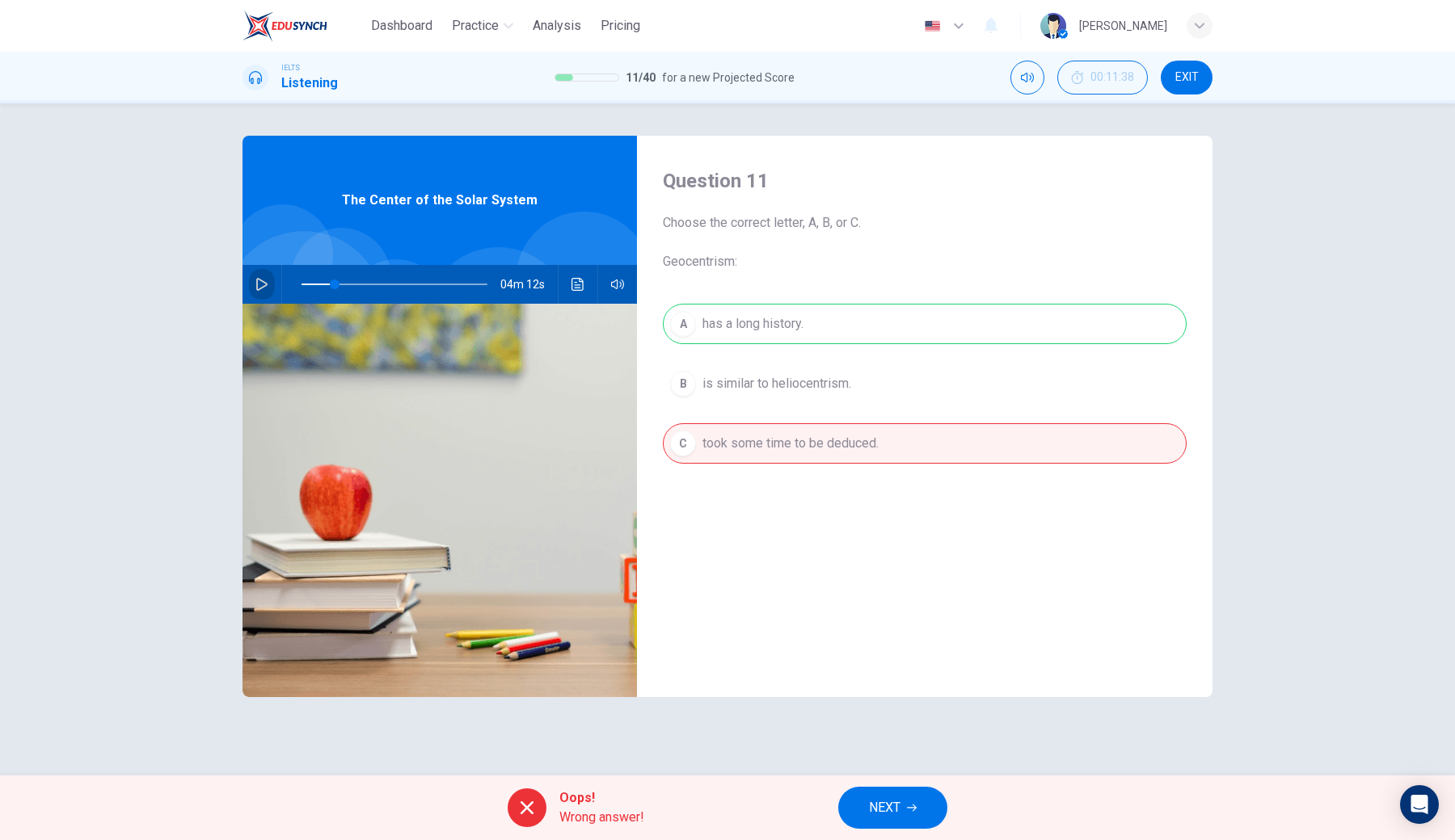
click at [256, 276] on button "button" at bounding box center [261, 284] width 26 height 38
click at [905, 619] on button "NEXT" at bounding box center [892, 808] width 109 height 42
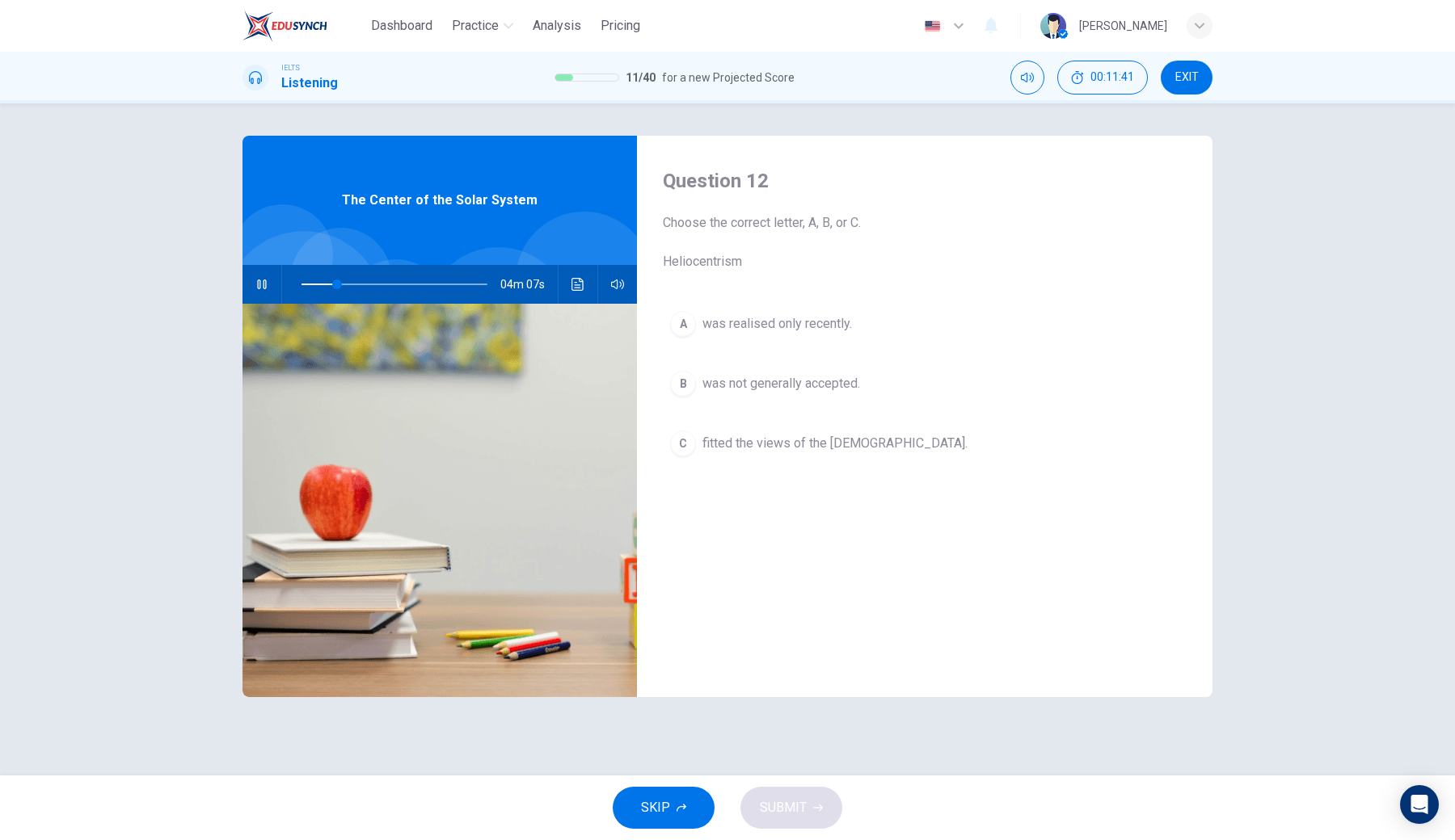
click at [252, 286] on button "button" at bounding box center [261, 284] width 26 height 38
click at [577, 290] on icon "Click to see the audio transcription" at bounding box center [578, 284] width 12 height 13
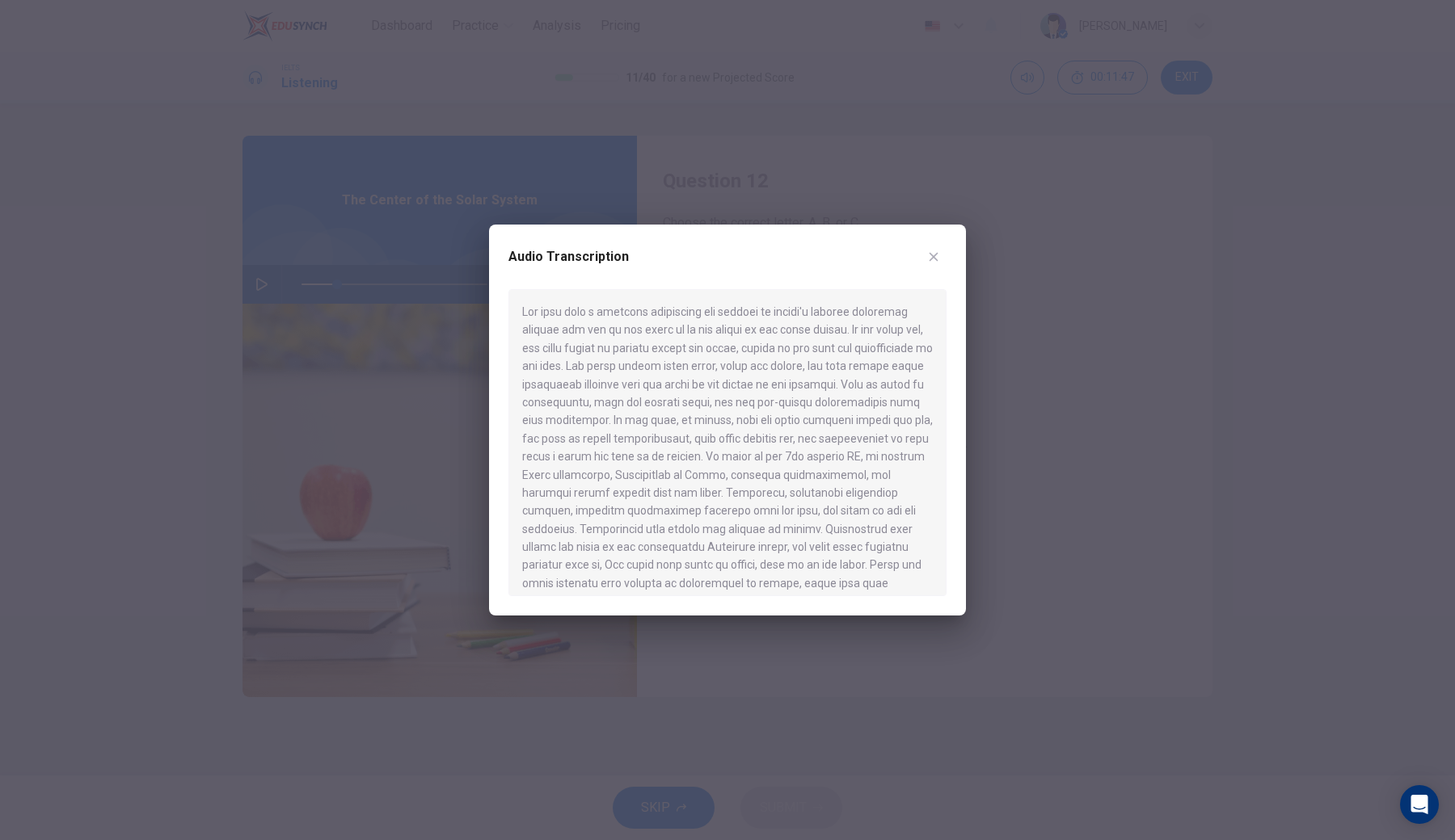
click at [988, 412] on div at bounding box center [727, 420] width 1455 height 840
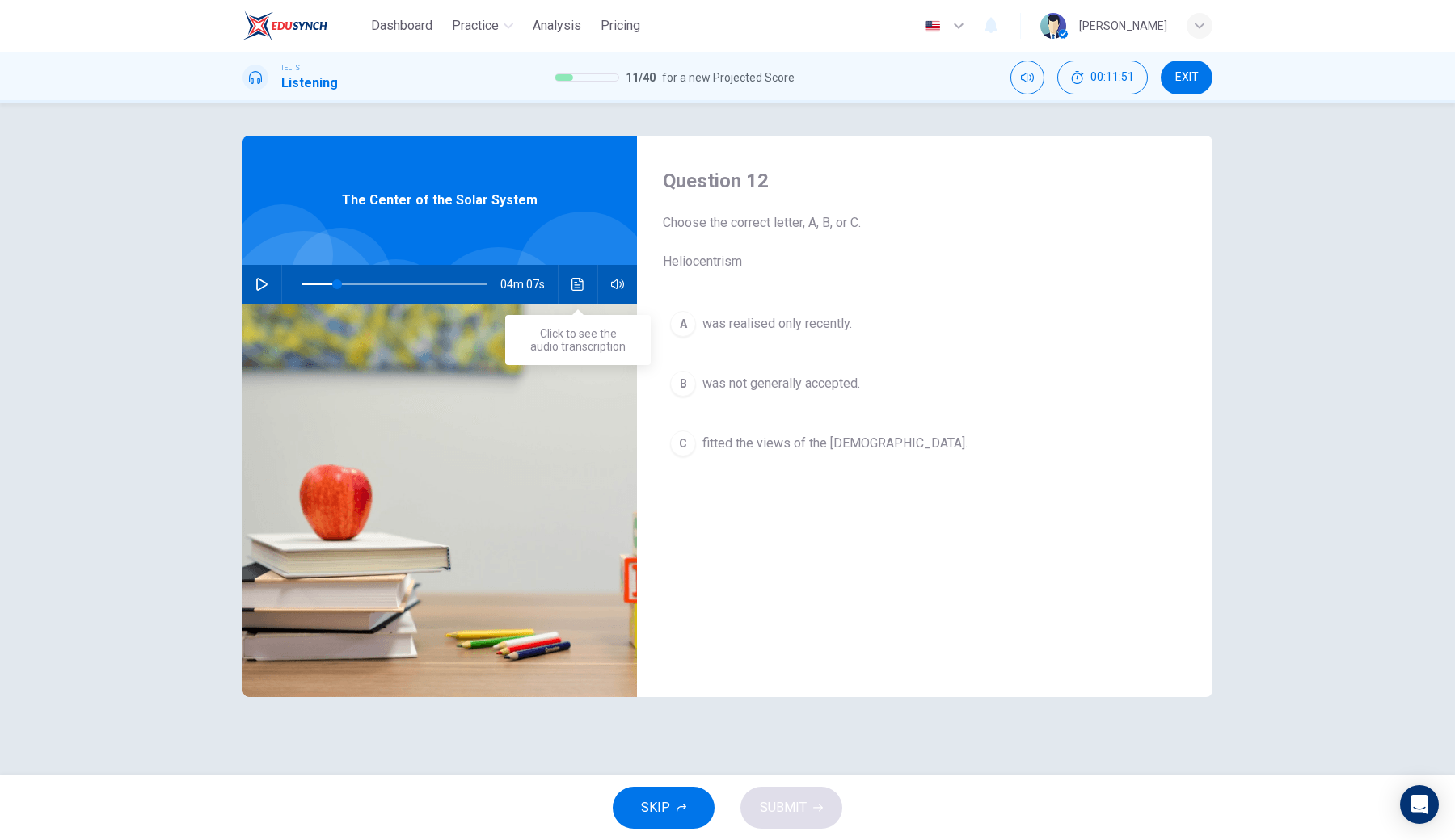
click at [582, 294] on button "Click to see the audio transcription" at bounding box center [578, 284] width 26 height 38
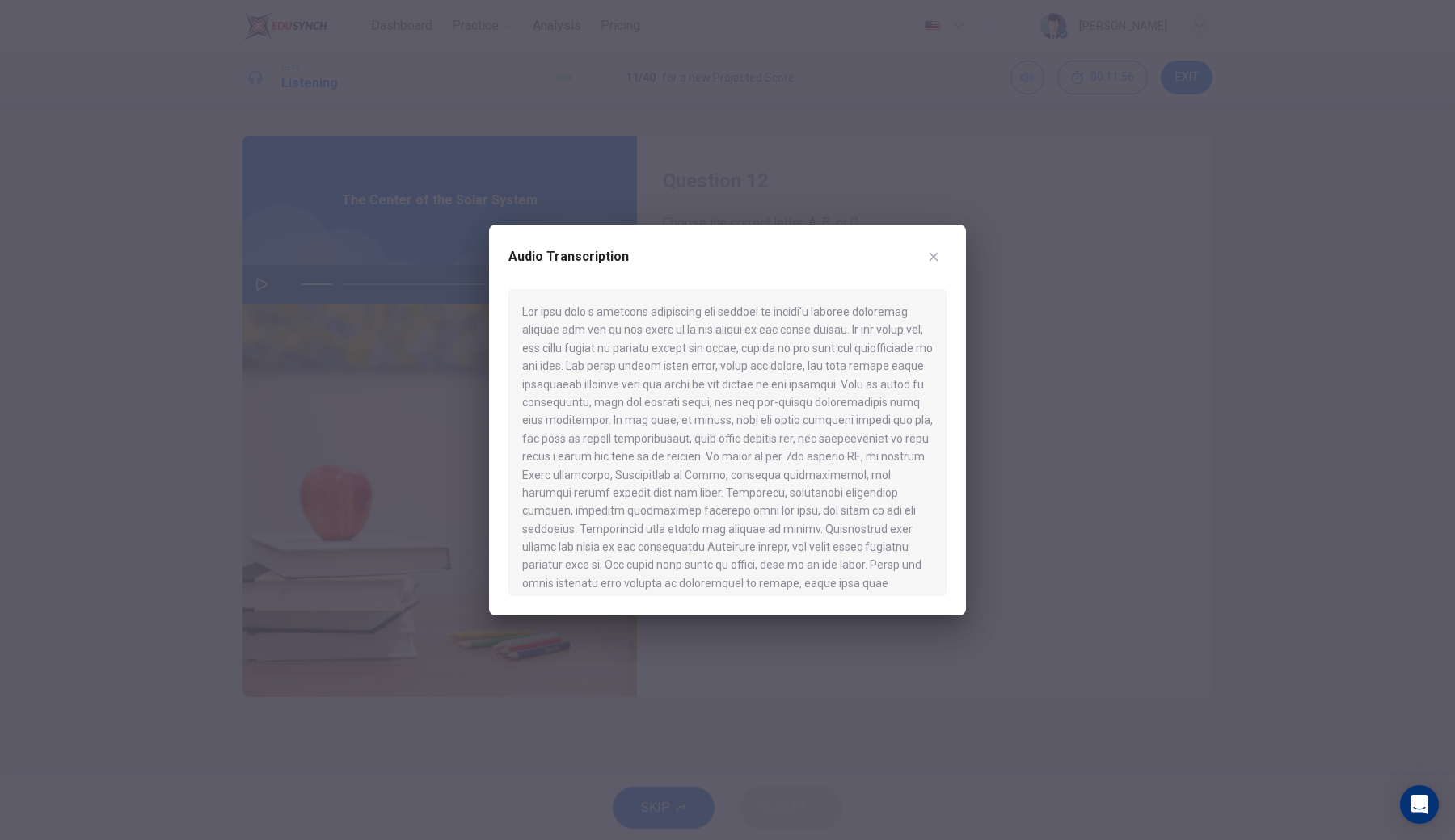
click at [1029, 476] on div at bounding box center [727, 420] width 1455 height 840
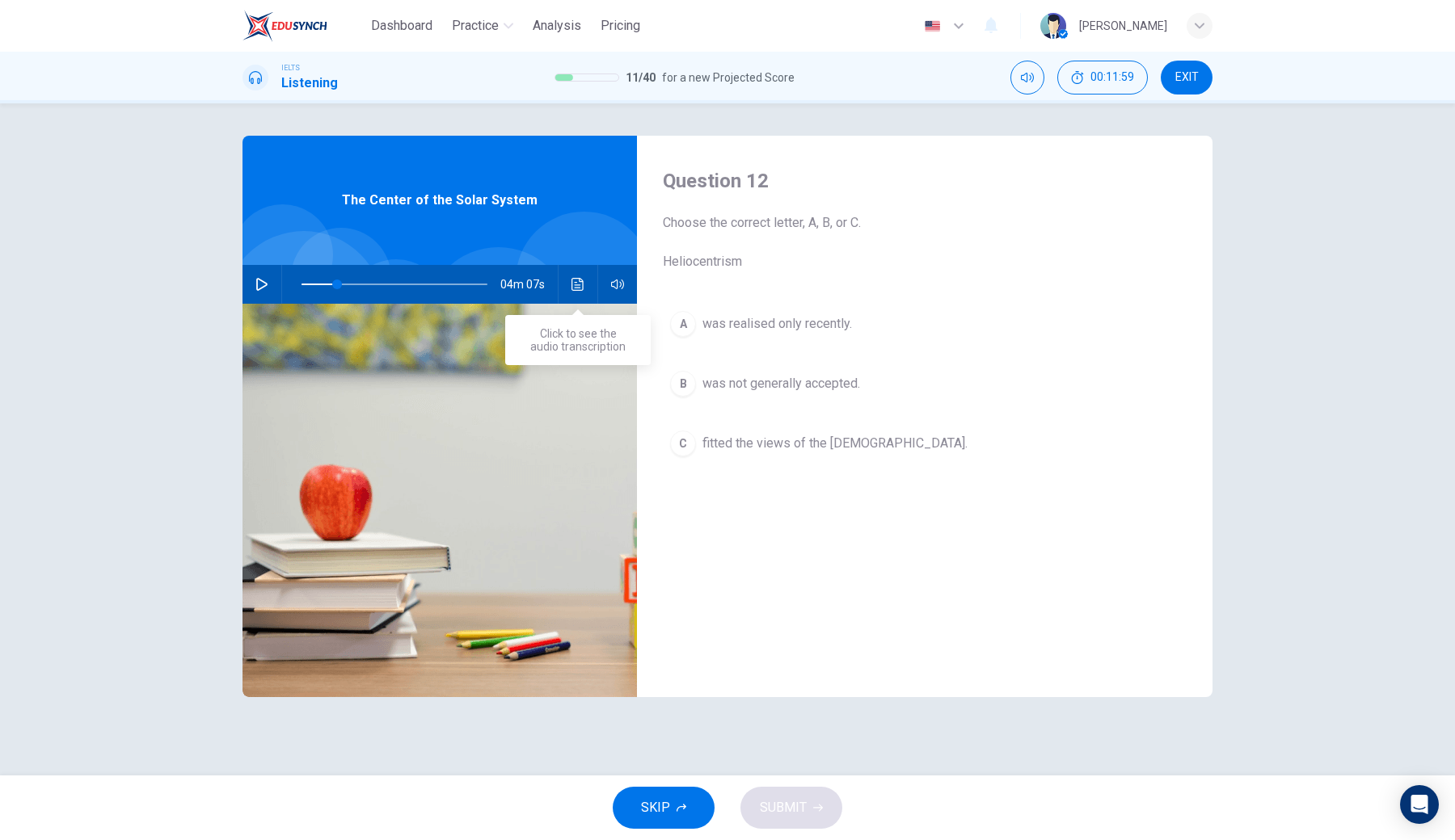
click at [577, 282] on icon "Click to see the audio transcription" at bounding box center [578, 284] width 13 height 13
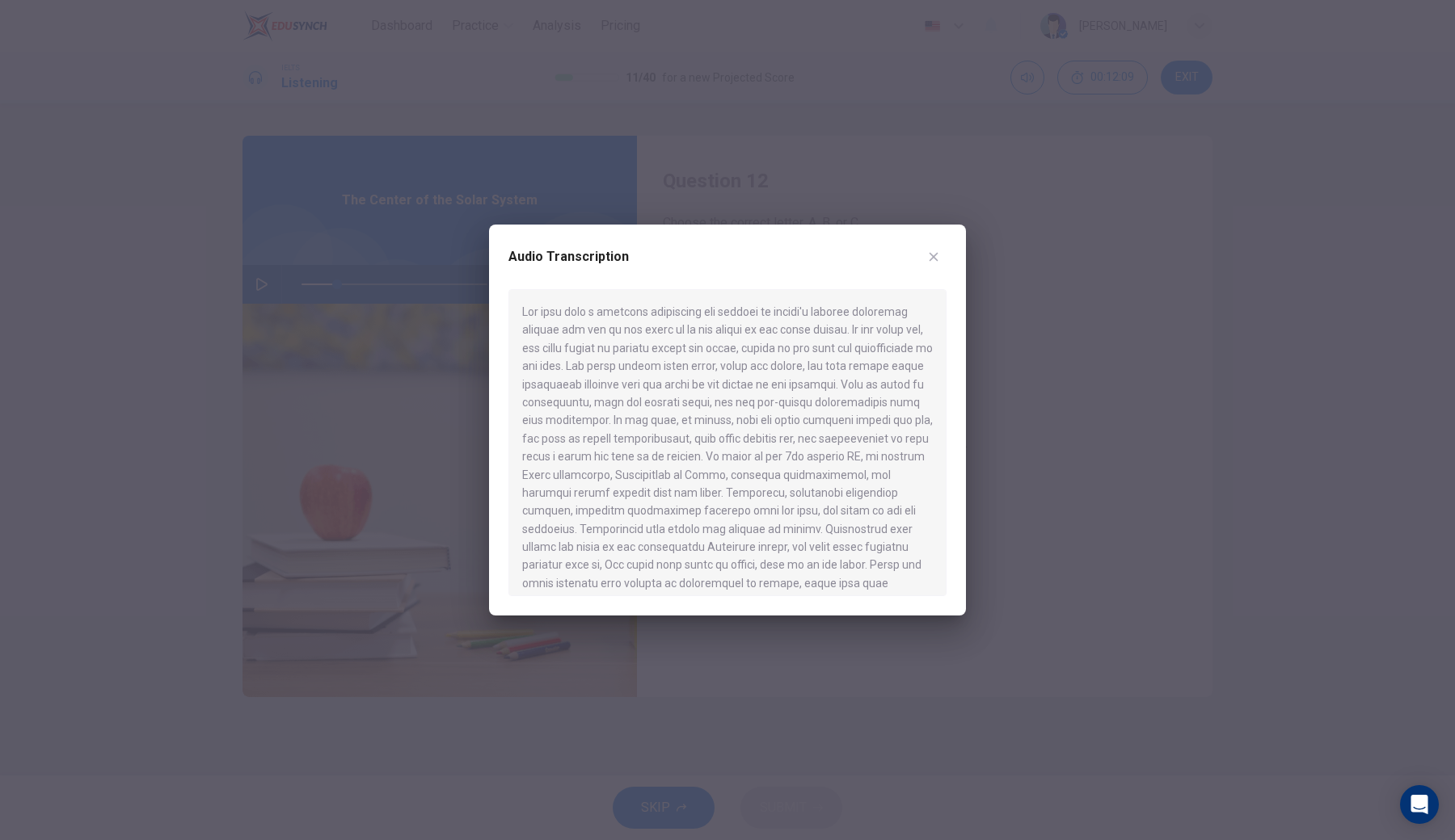
click at [1081, 440] on div at bounding box center [727, 420] width 1455 height 840
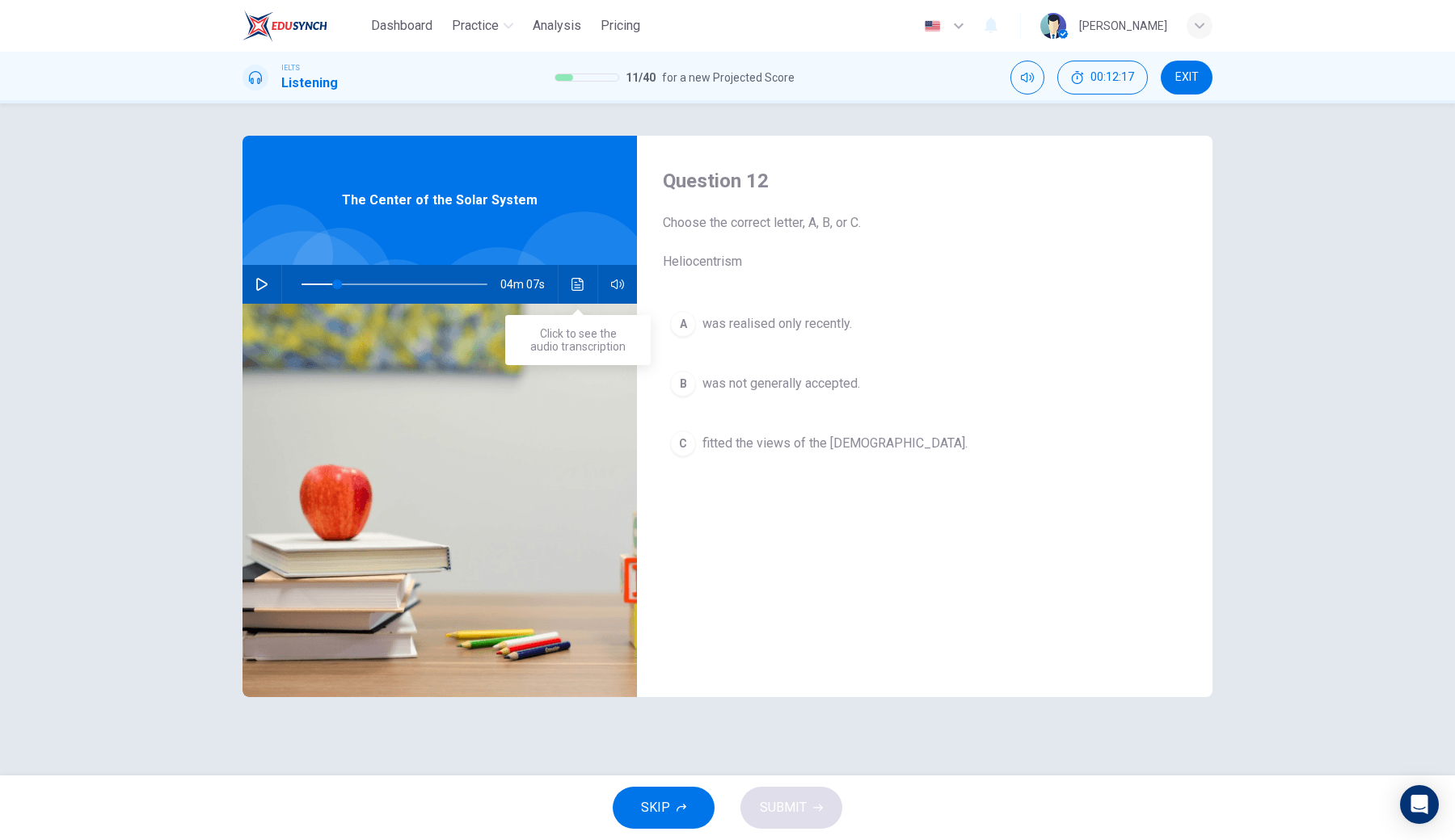
click at [577, 284] on icon "Click to see the audio transcription" at bounding box center [578, 284] width 13 height 13
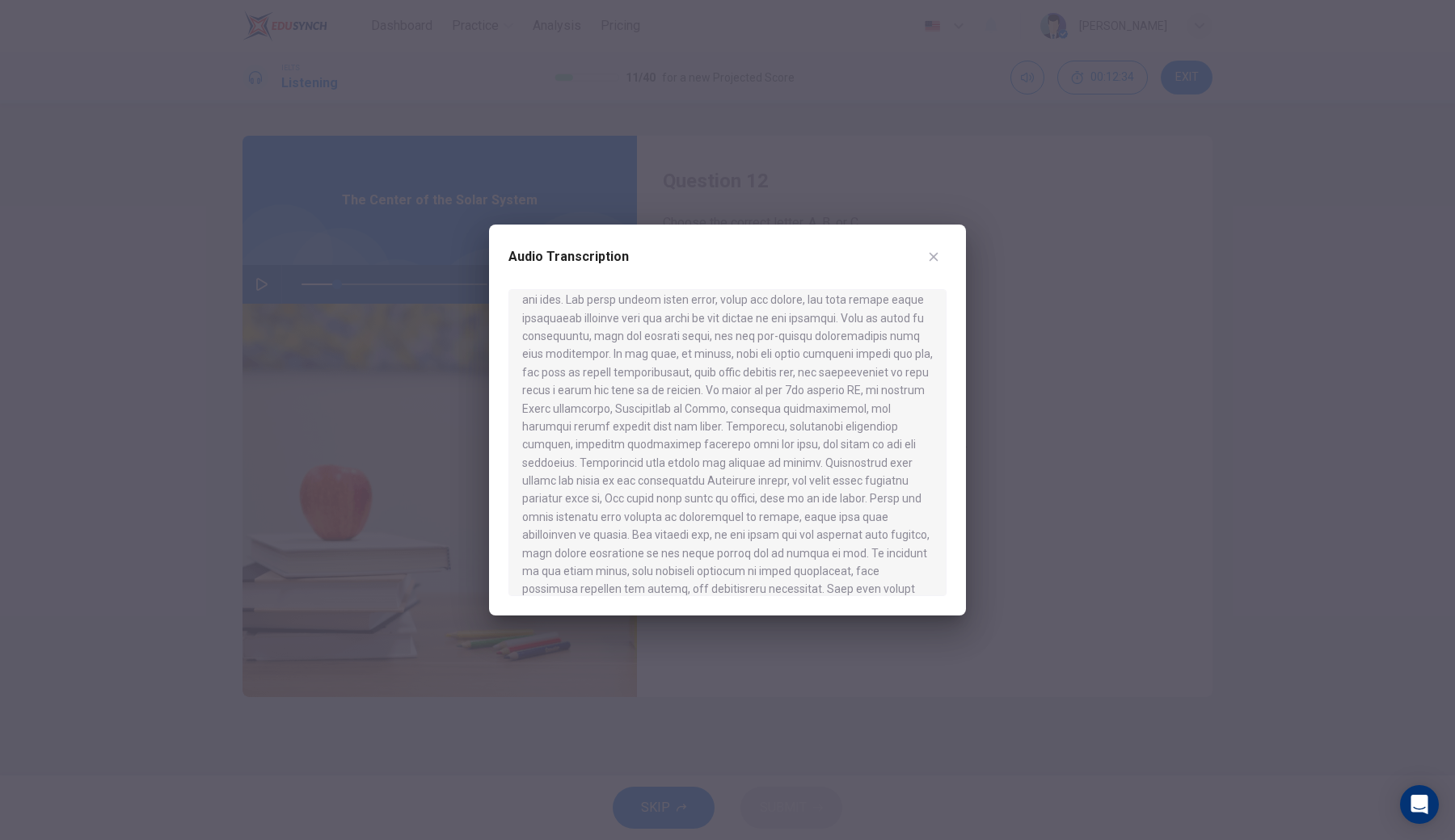
scroll to position [67, 0]
click at [720, 619] on div at bounding box center [727, 420] width 1455 height 840
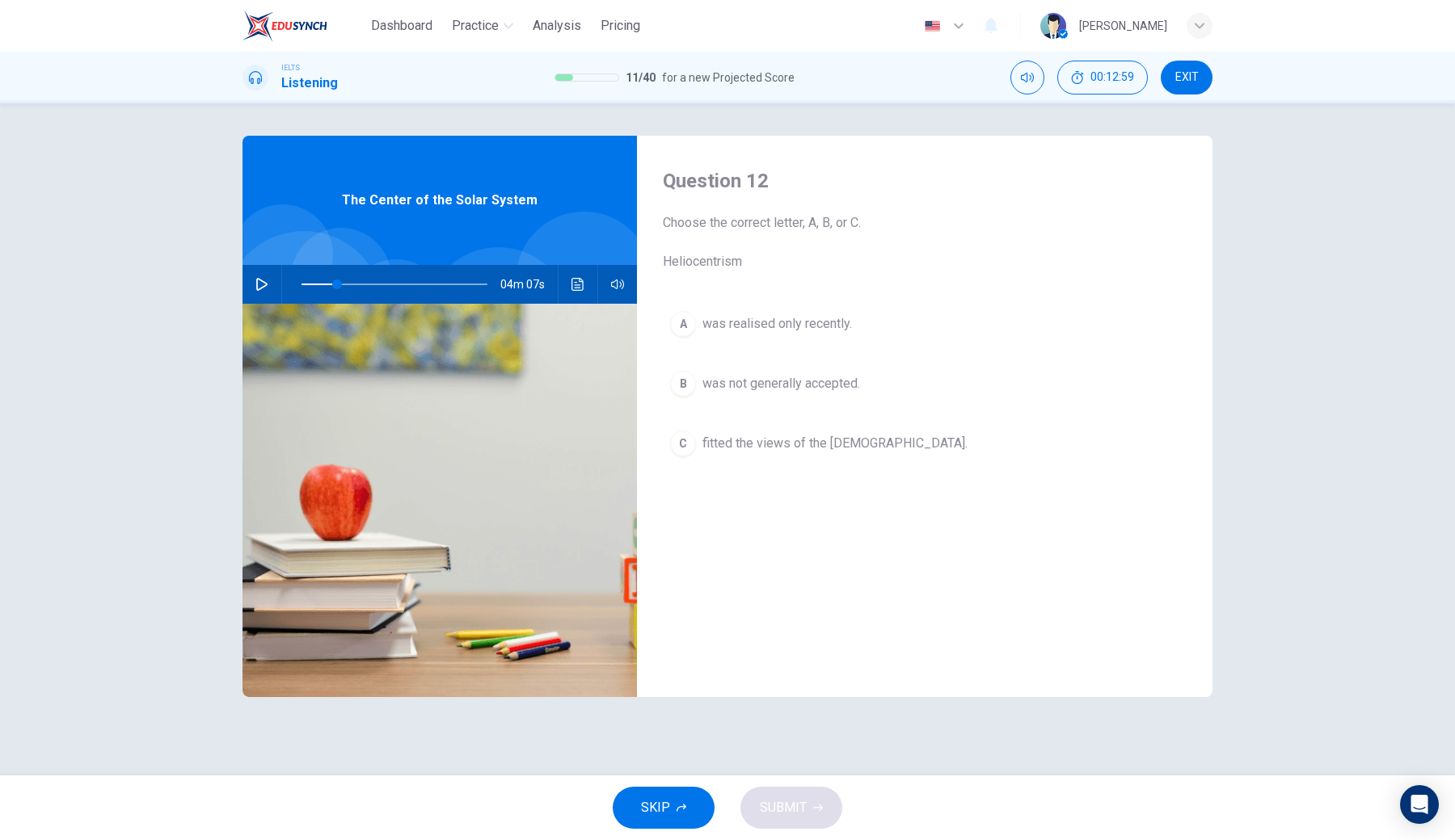
click at [687, 380] on div "B" at bounding box center [683, 384] width 26 height 26
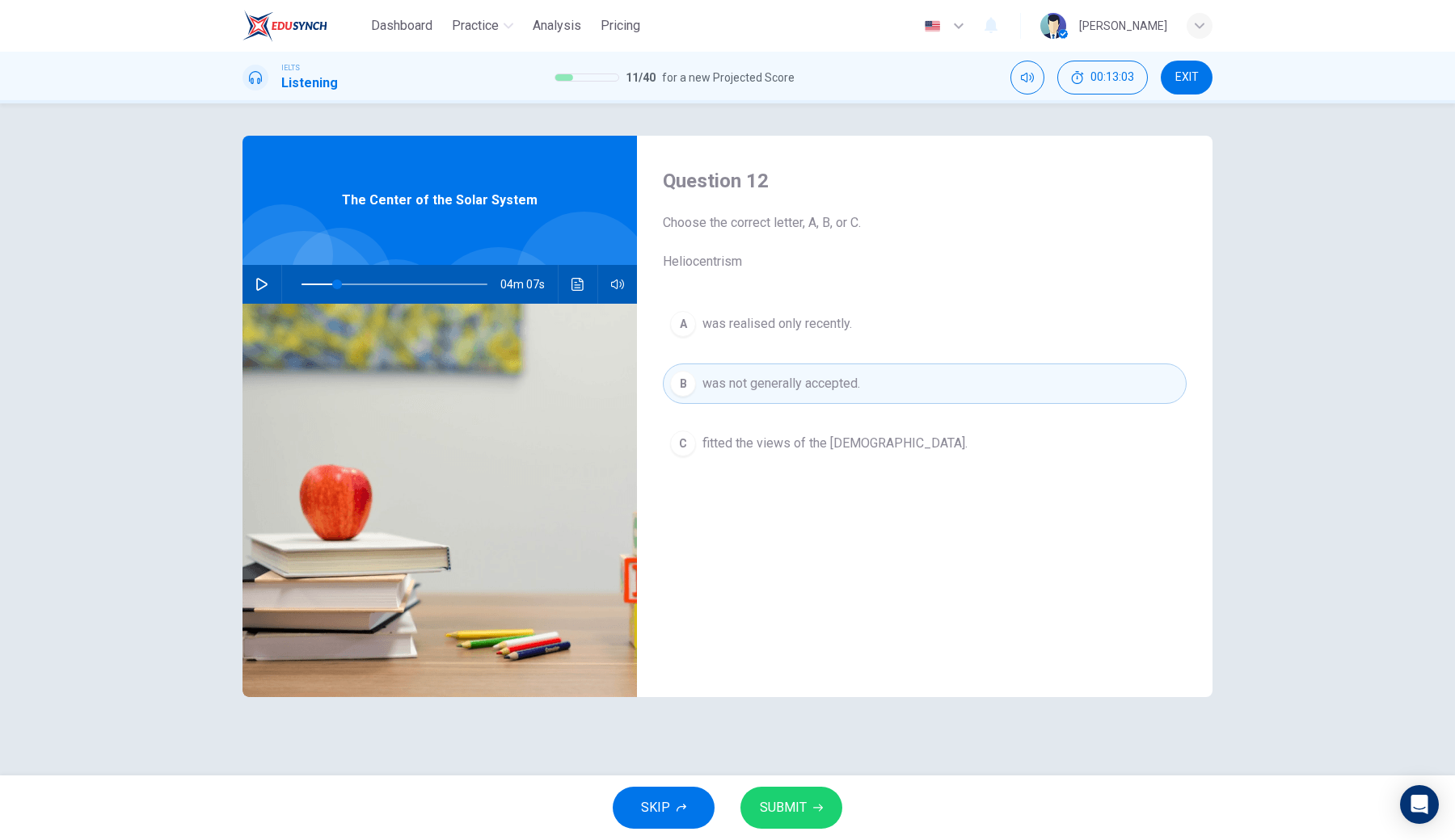
click at [769, 619] on span "SUBMIT" at bounding box center [783, 808] width 47 height 23
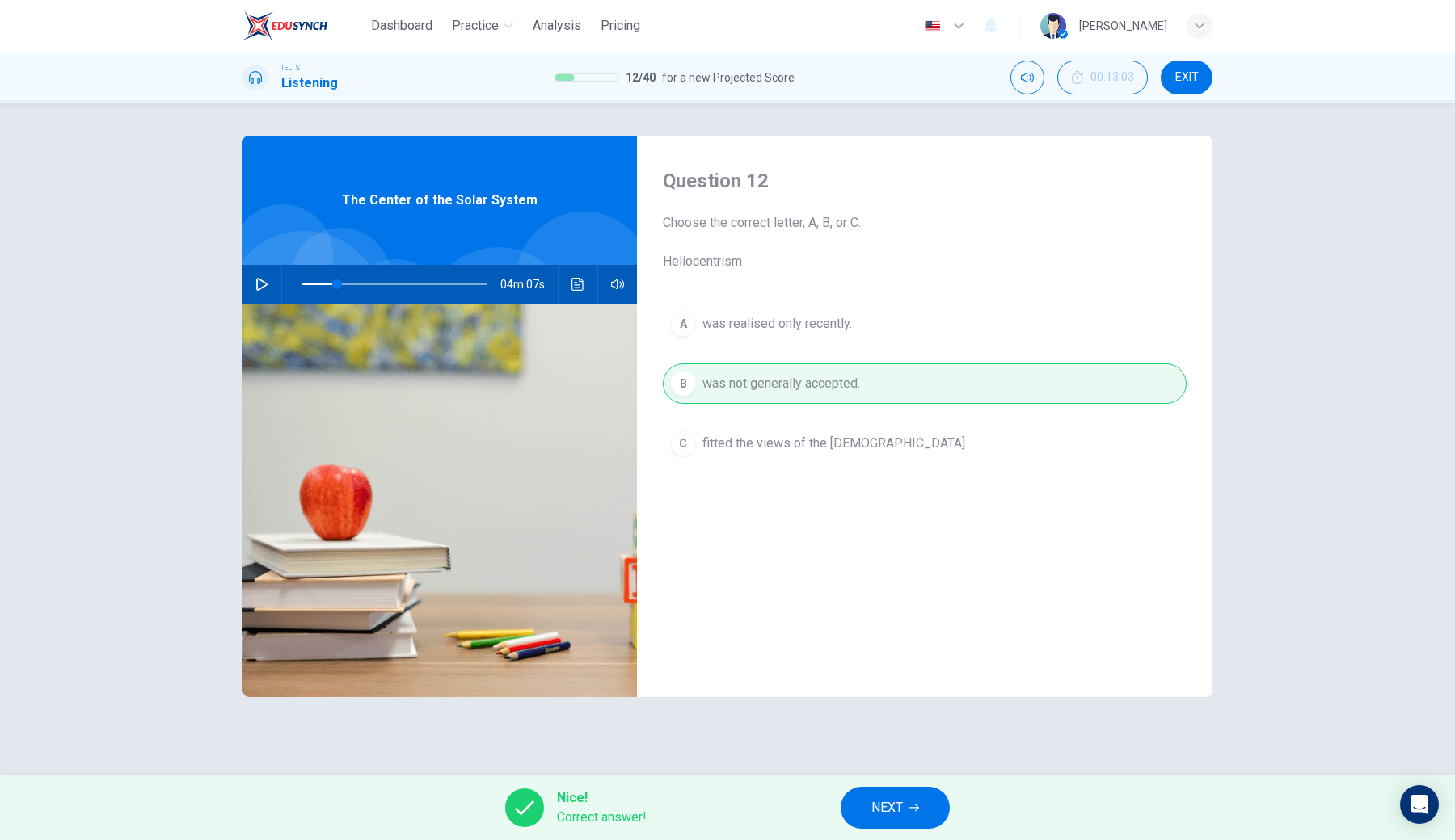
click at [863, 619] on button "NEXT" at bounding box center [894, 808] width 109 height 42
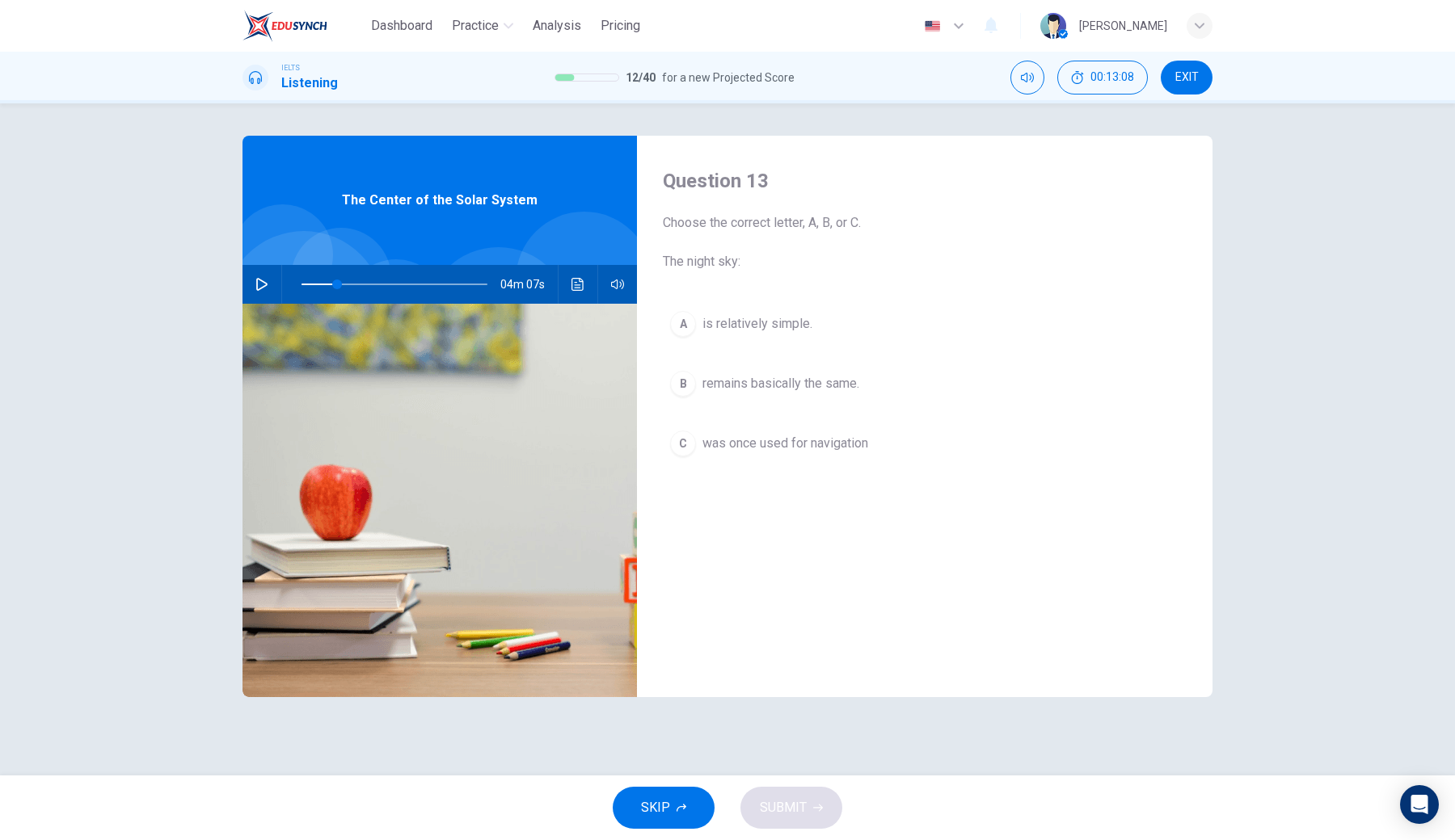
click at [259, 299] on button "button" at bounding box center [261, 284] width 26 height 38
click at [572, 280] on icon "Click to see the audio transcription" at bounding box center [578, 284] width 12 height 13
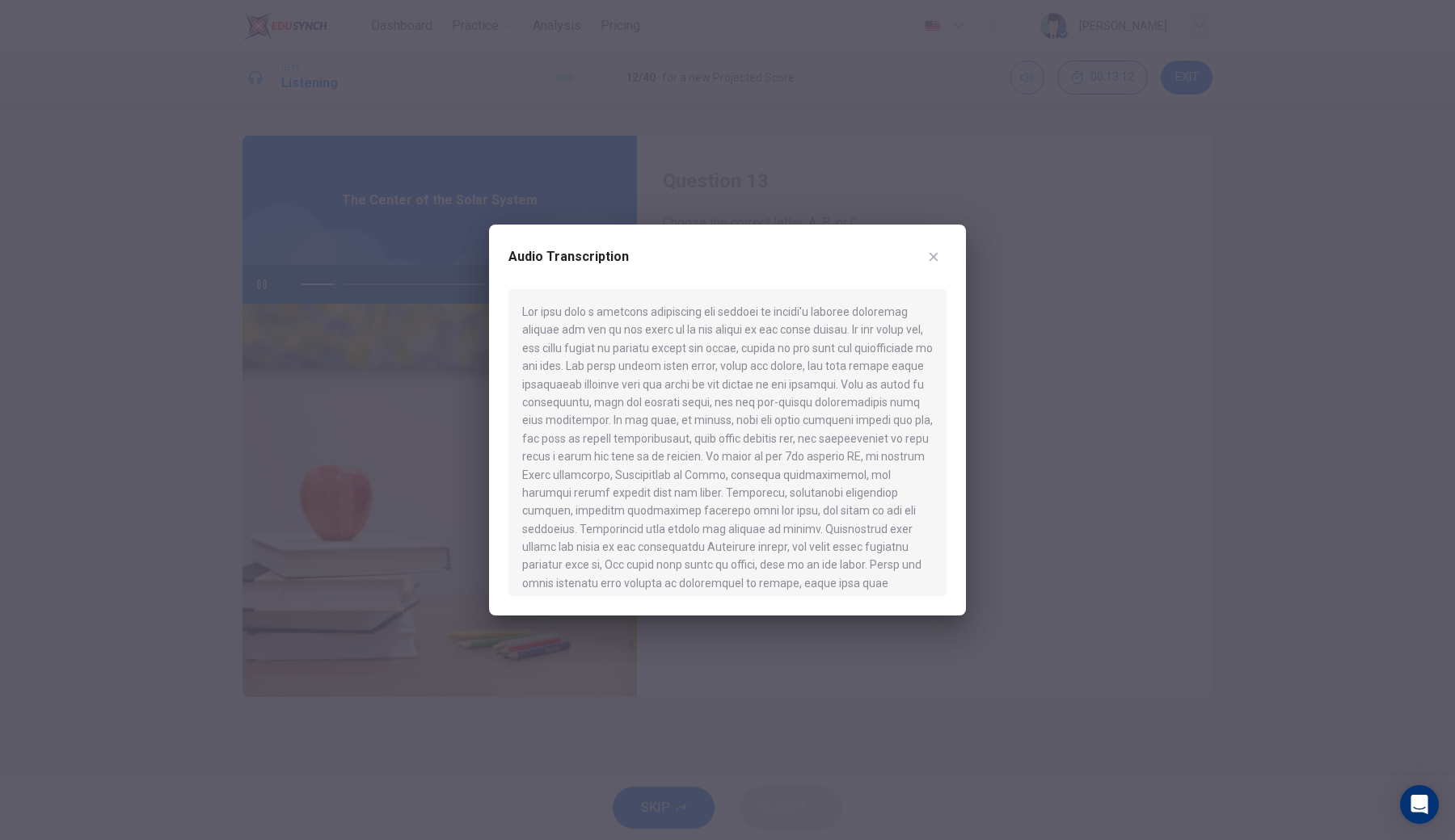
click at [747, 619] on div at bounding box center [727, 420] width 1455 height 840
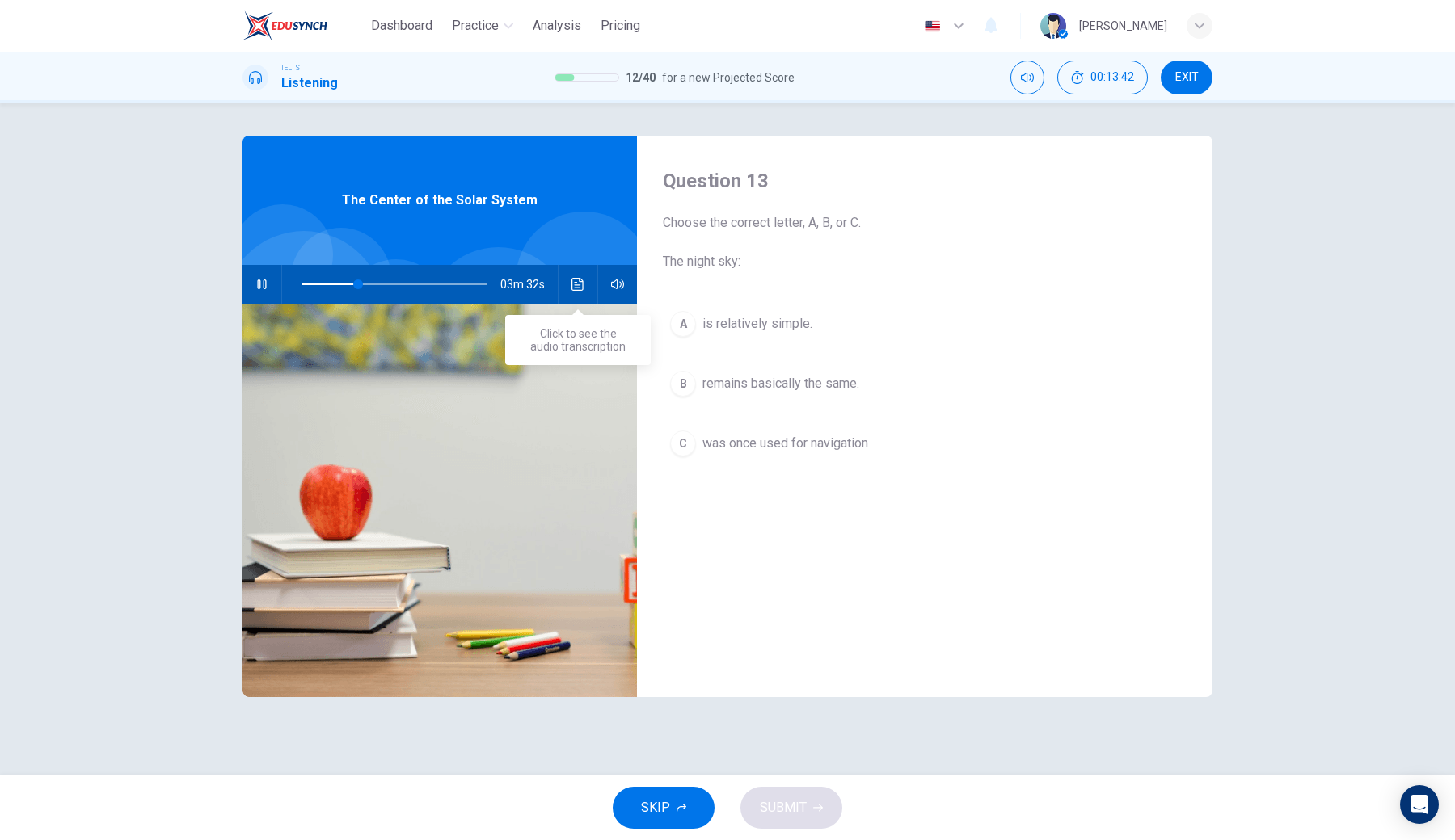
click at [582, 295] on button "Click to see the audio transcription" at bounding box center [578, 284] width 26 height 38
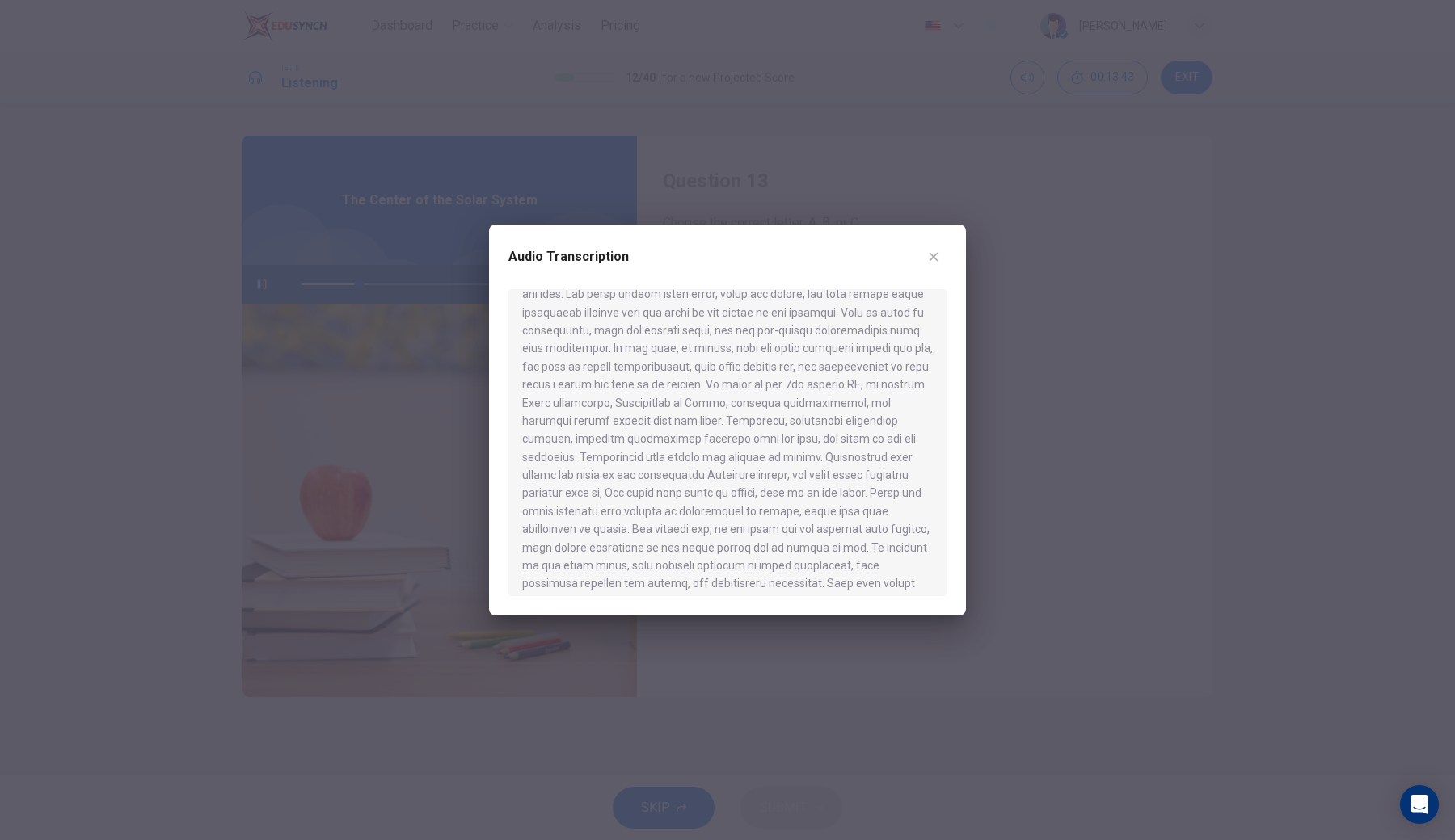
scroll to position [80, 0]
click at [798, 619] on div at bounding box center [727, 420] width 1455 height 840
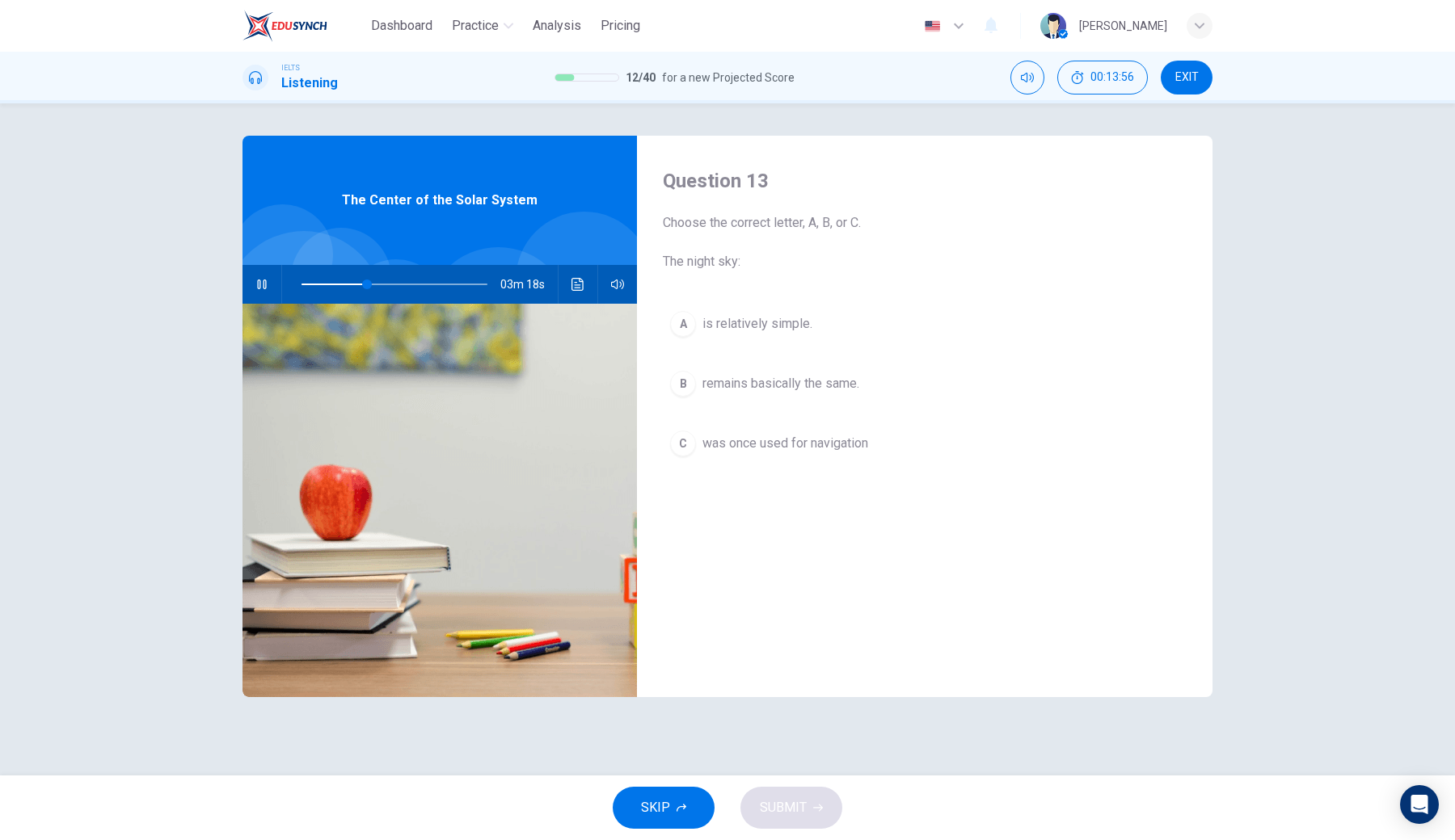
click at [258, 282] on icon "button" at bounding box center [261, 284] width 13 height 13
click at [264, 280] on icon "button" at bounding box center [261, 285] width 9 height 10
click at [252, 289] on button "button" at bounding box center [261, 284] width 26 height 38
click at [574, 292] on button "Click to see the audio transcription" at bounding box center [578, 284] width 26 height 38
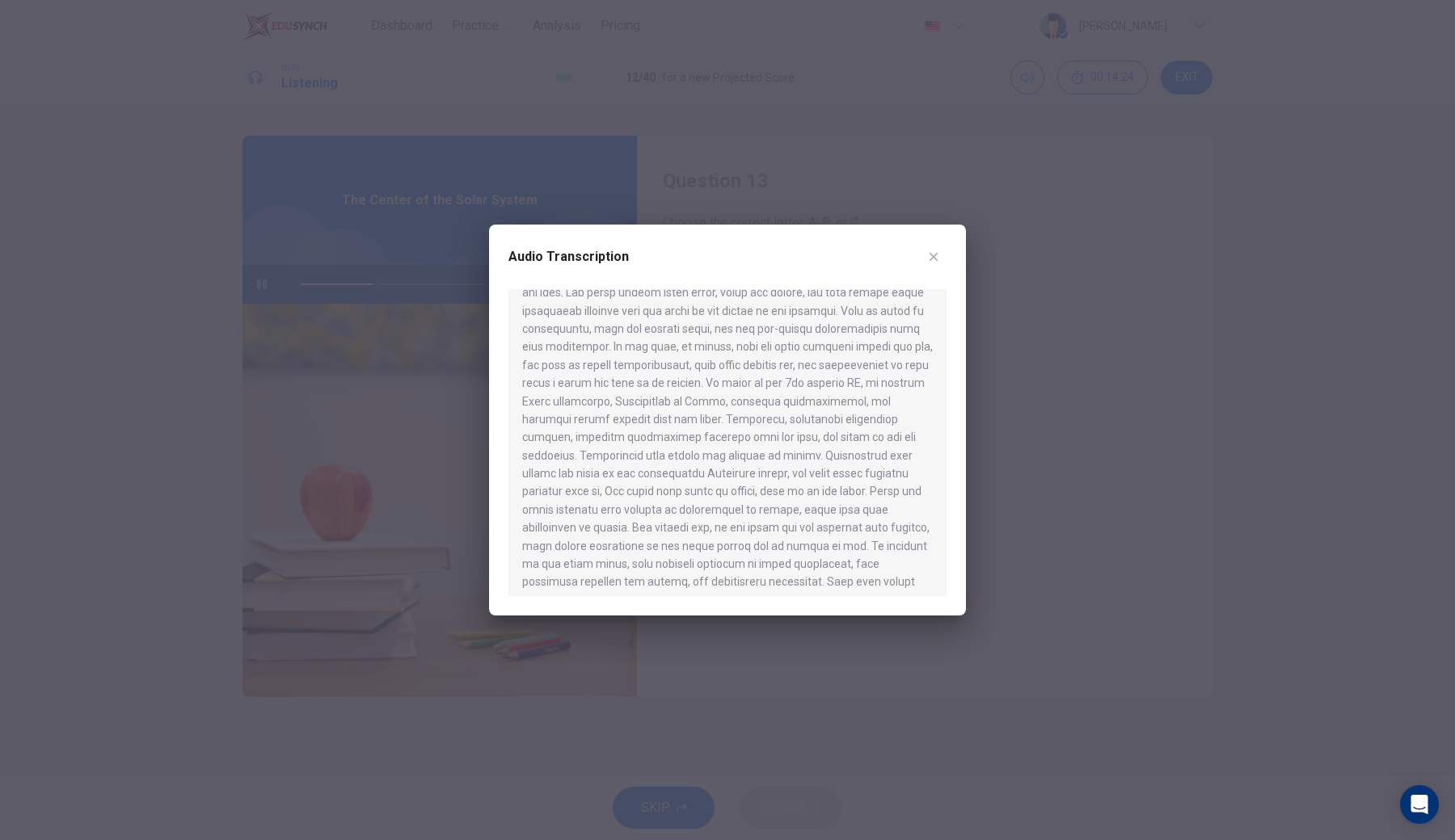
scroll to position [72, 0]
click at [453, 551] on div at bounding box center [727, 420] width 1455 height 840
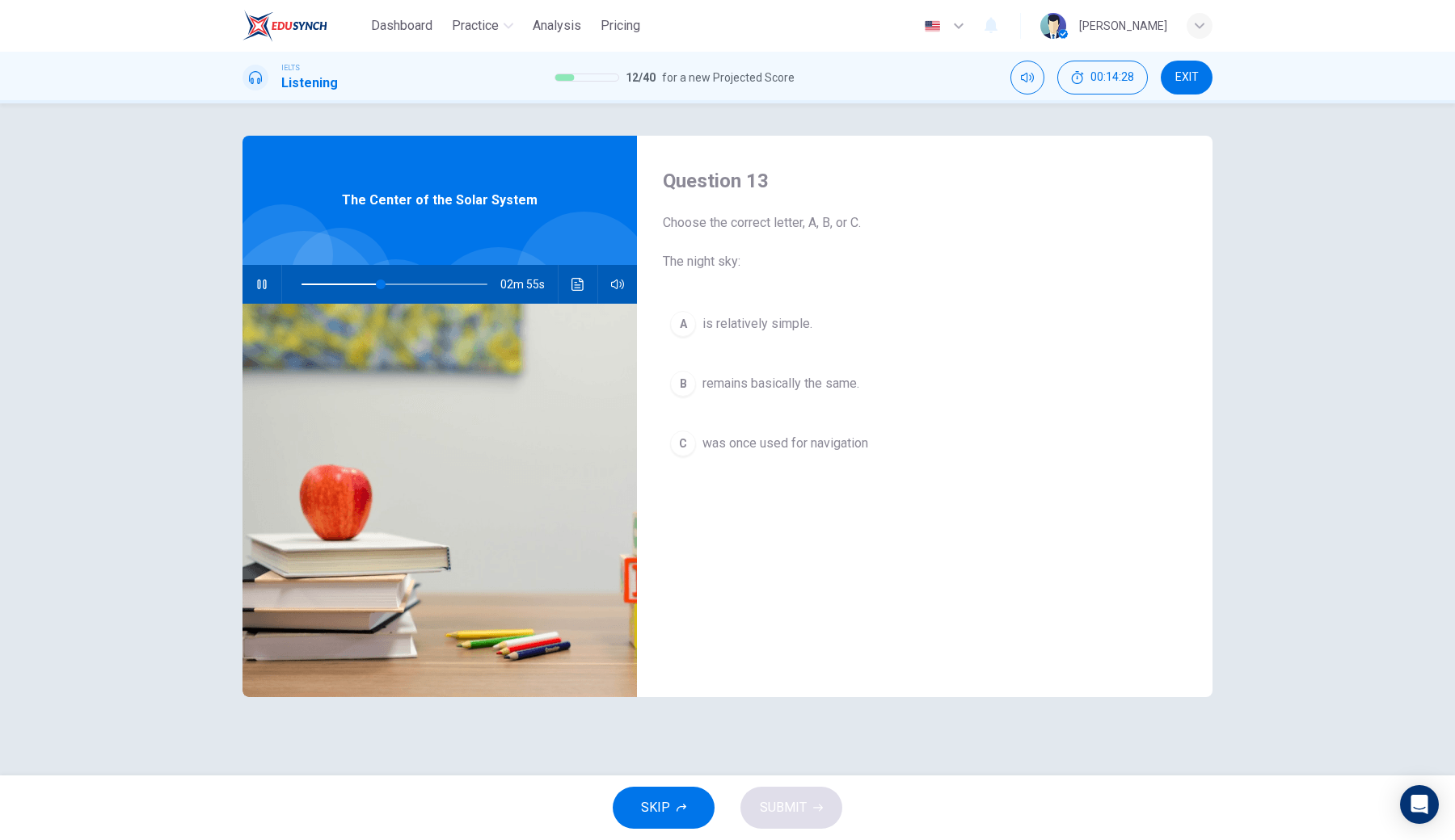
click at [257, 279] on icon "button" at bounding box center [261, 284] width 13 height 13
click at [569, 289] on button "Click to see the audio transcription" at bounding box center [578, 284] width 26 height 38
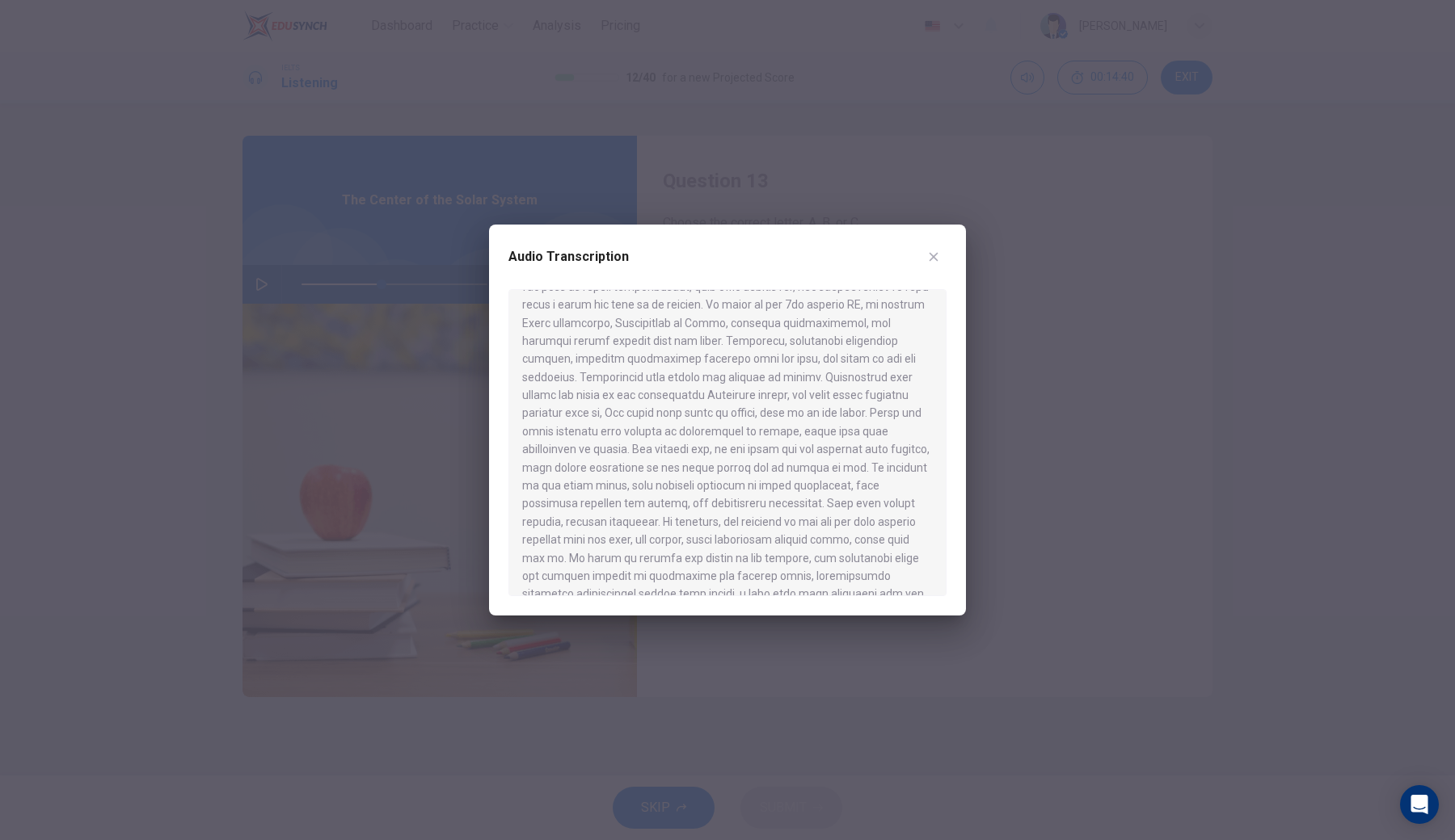
scroll to position [152, 0]
click at [812, 619] on div at bounding box center [727, 420] width 1455 height 840
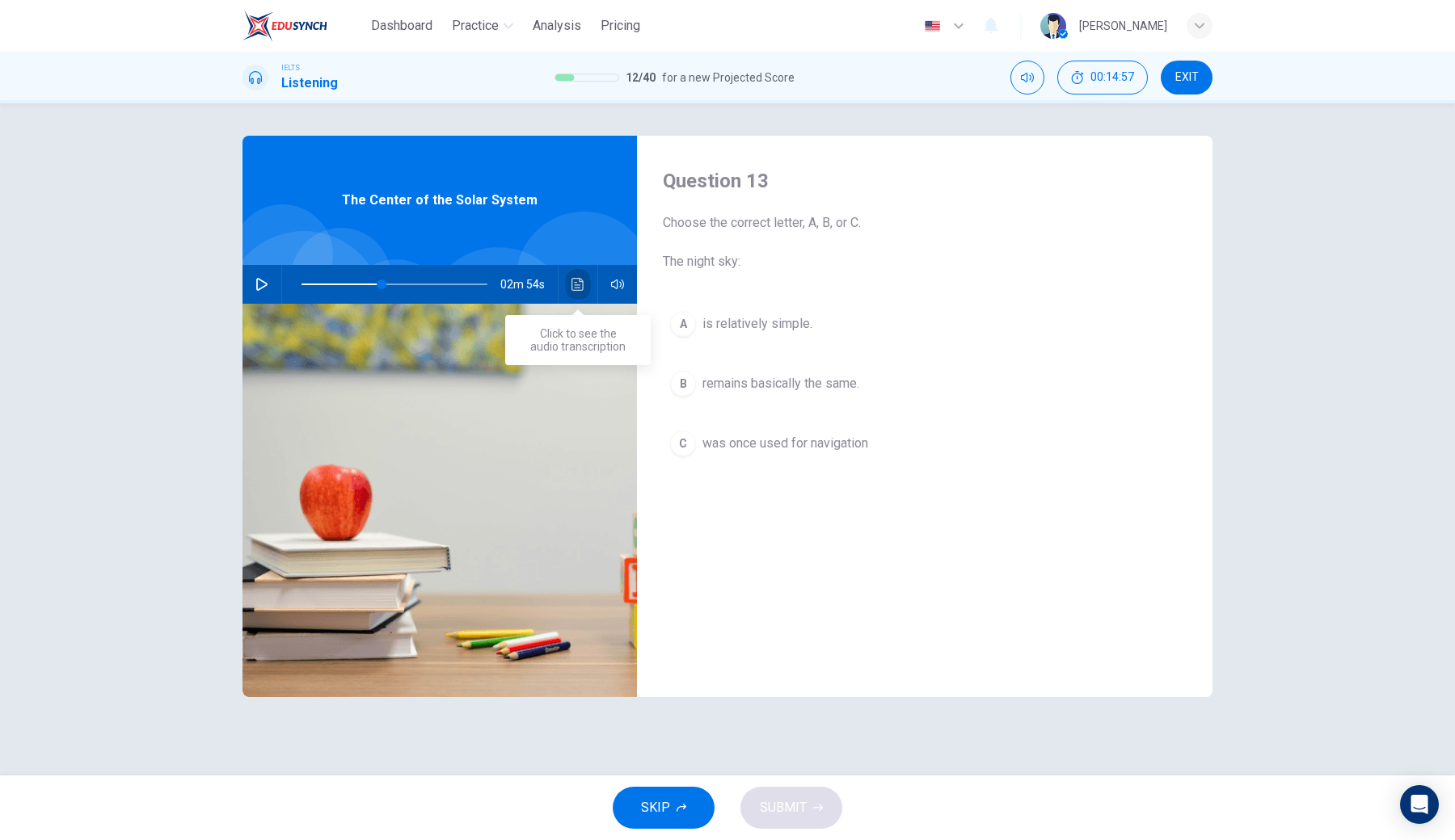
click at [572, 295] on button "Click to see the audio transcription" at bounding box center [578, 284] width 26 height 38
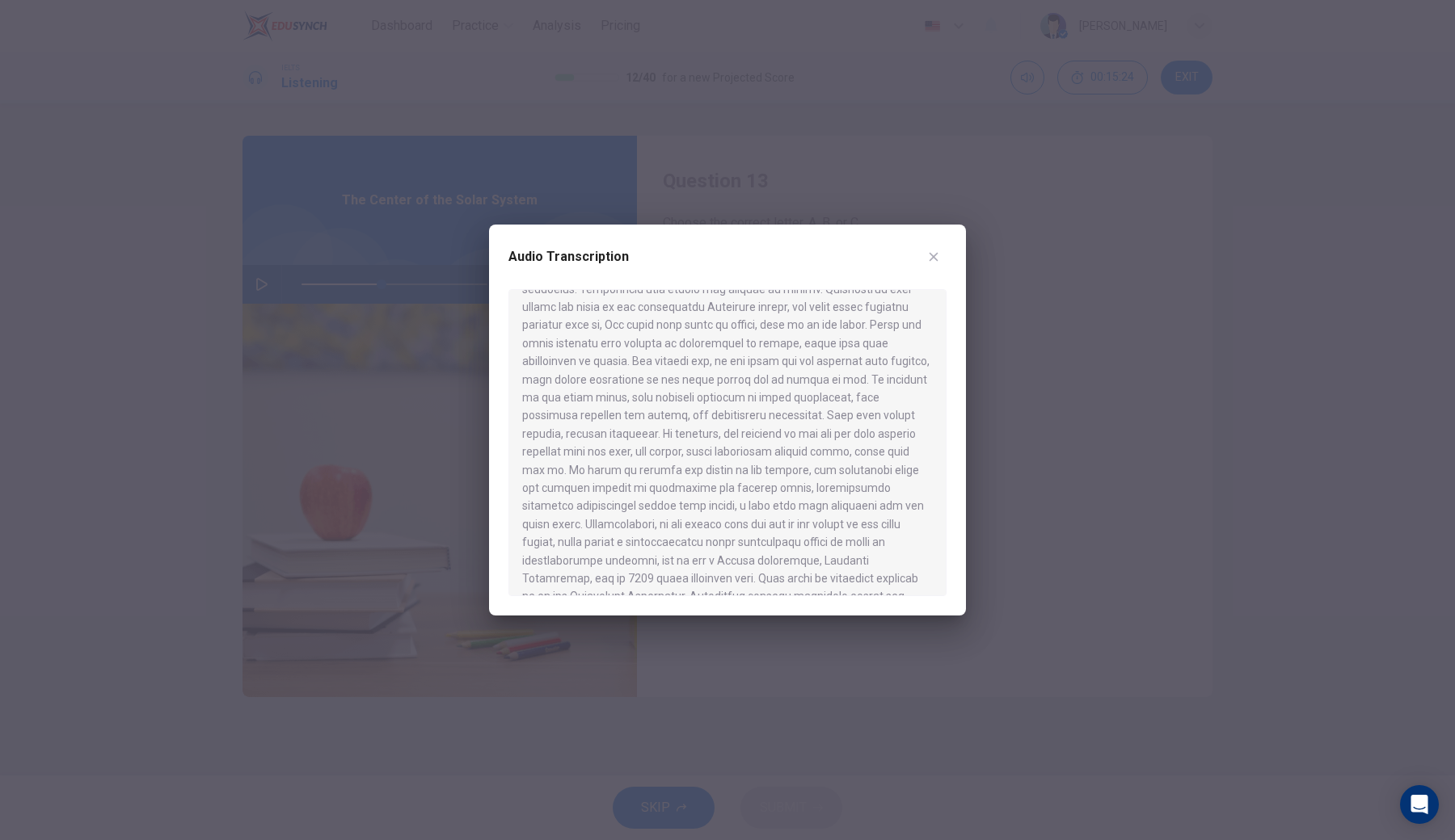
scroll to position [239, 0]
click at [743, 619] on div at bounding box center [727, 420] width 1455 height 840
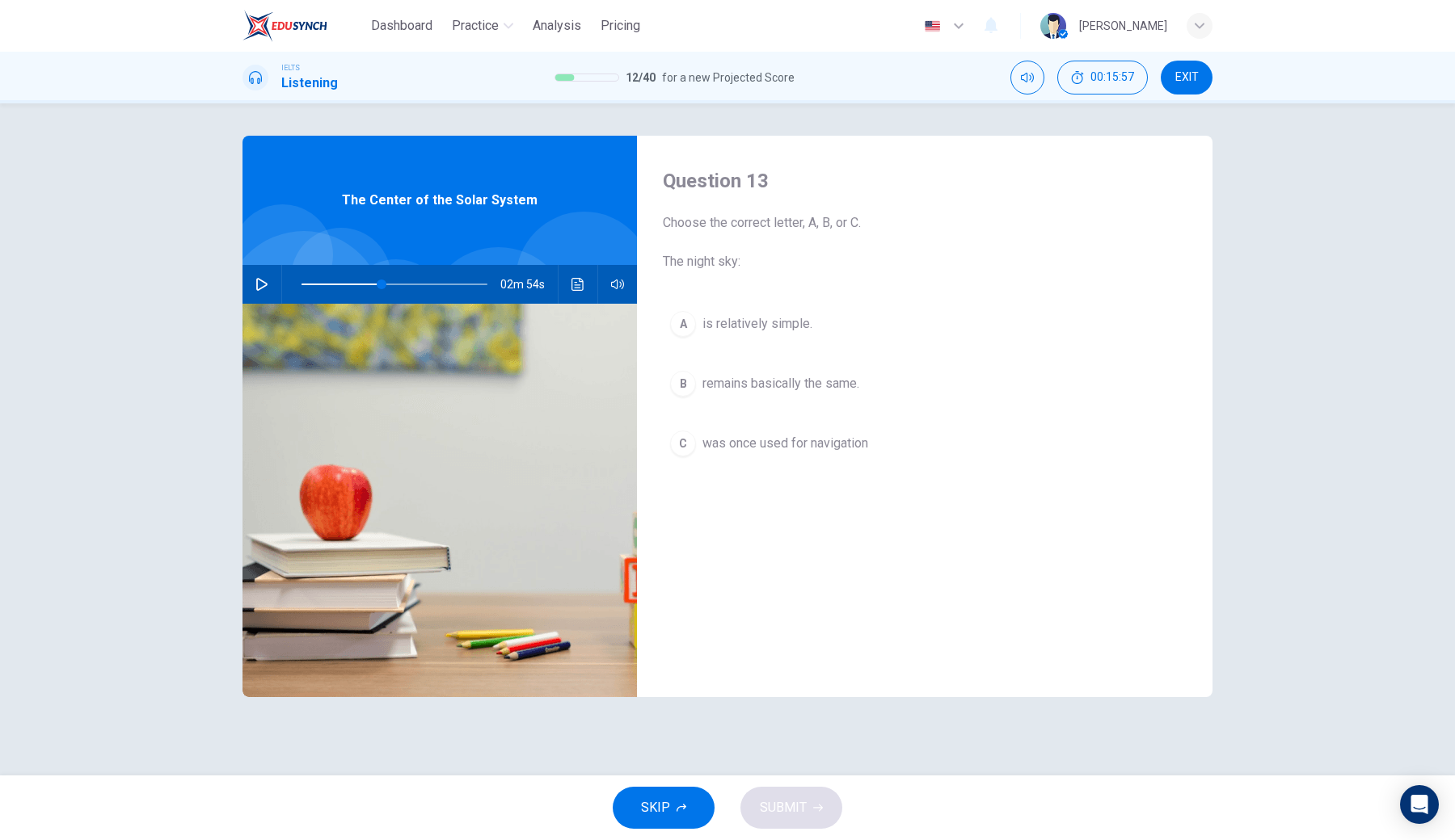
click at [686, 439] on div "C" at bounding box center [683, 443] width 26 height 26
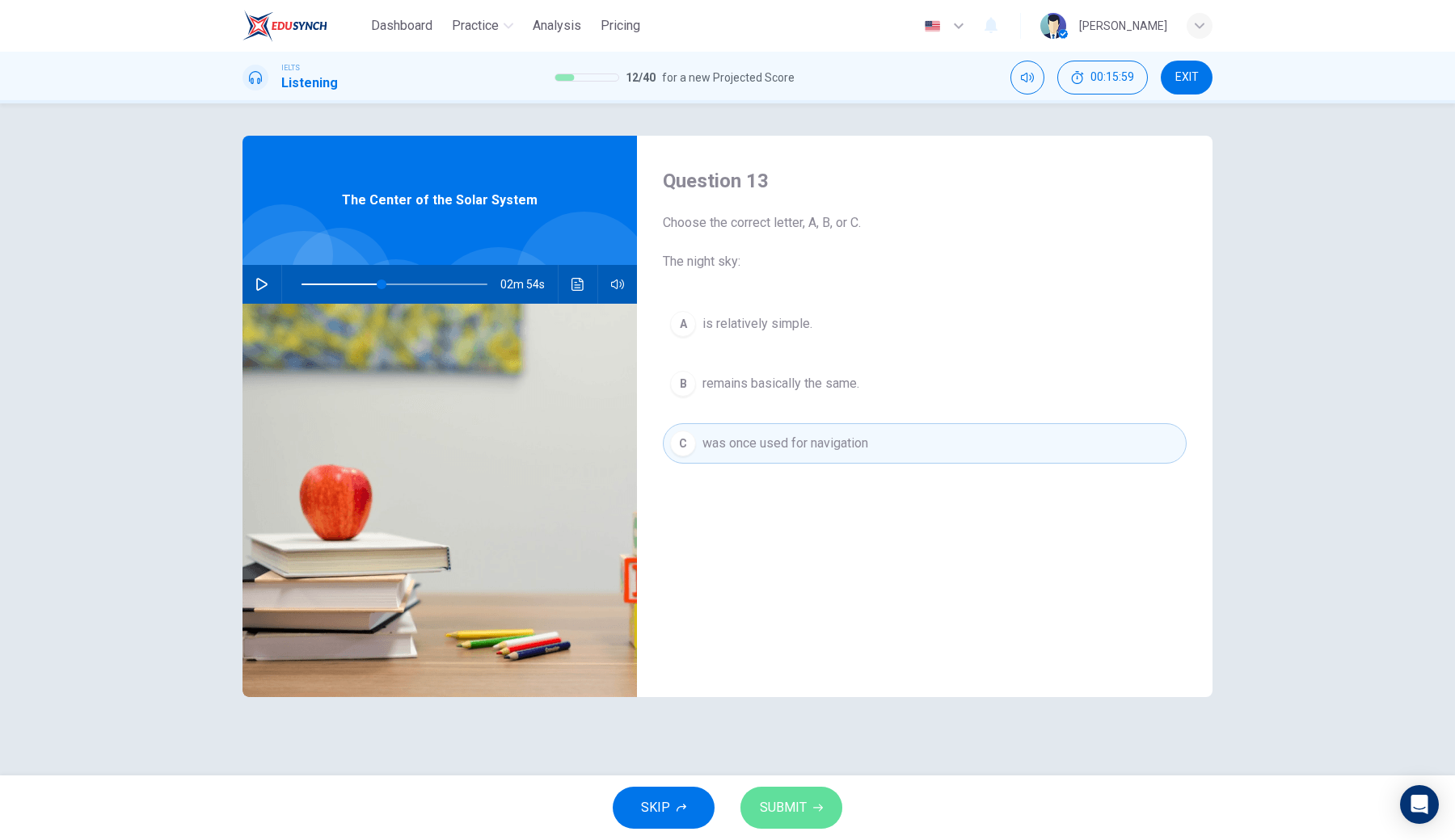
click at [798, 619] on span "SUBMIT" at bounding box center [783, 808] width 47 height 23
type input "43"
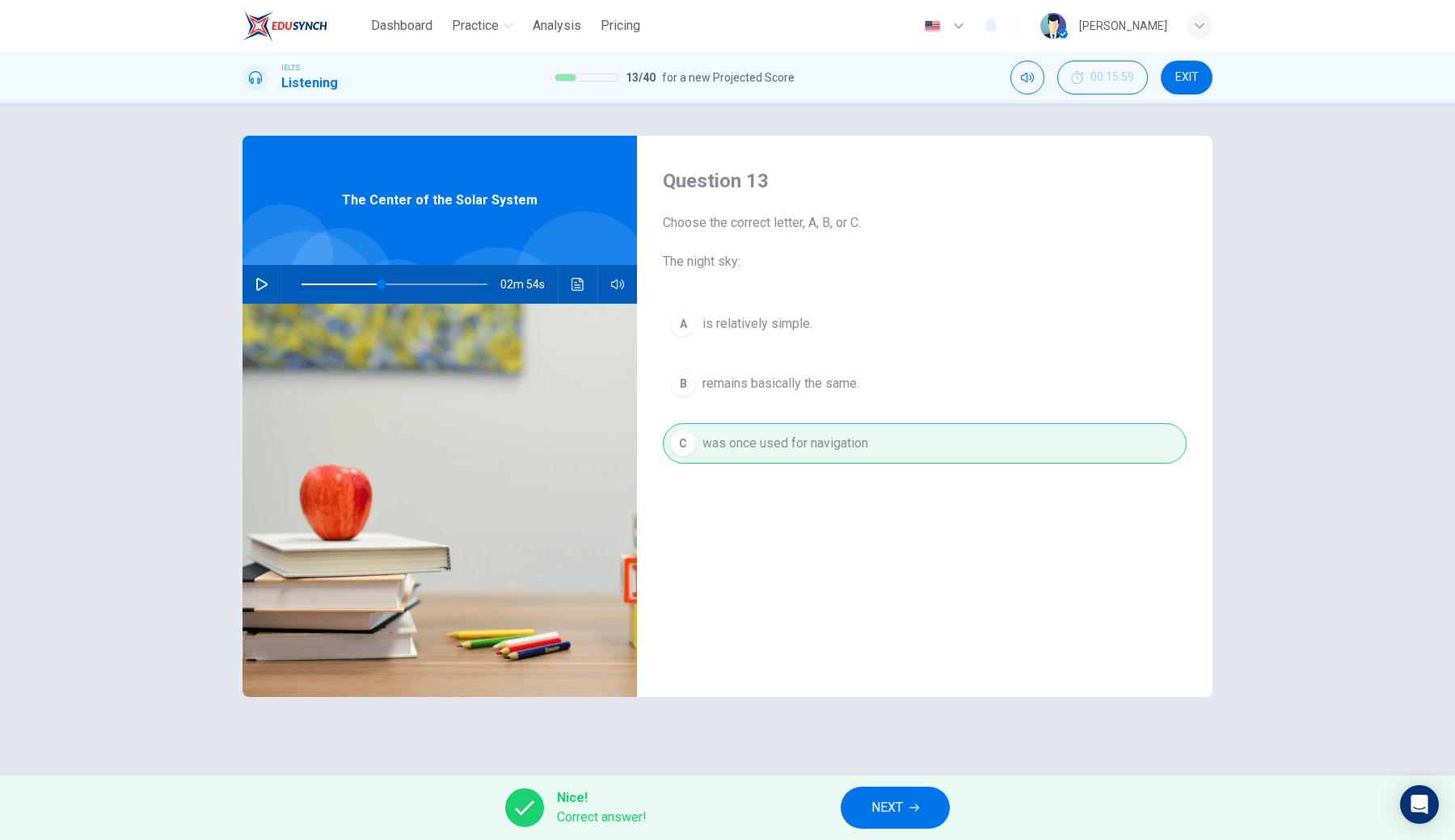
click at [902, 619] on span "NEXT" at bounding box center [887, 808] width 31 height 23
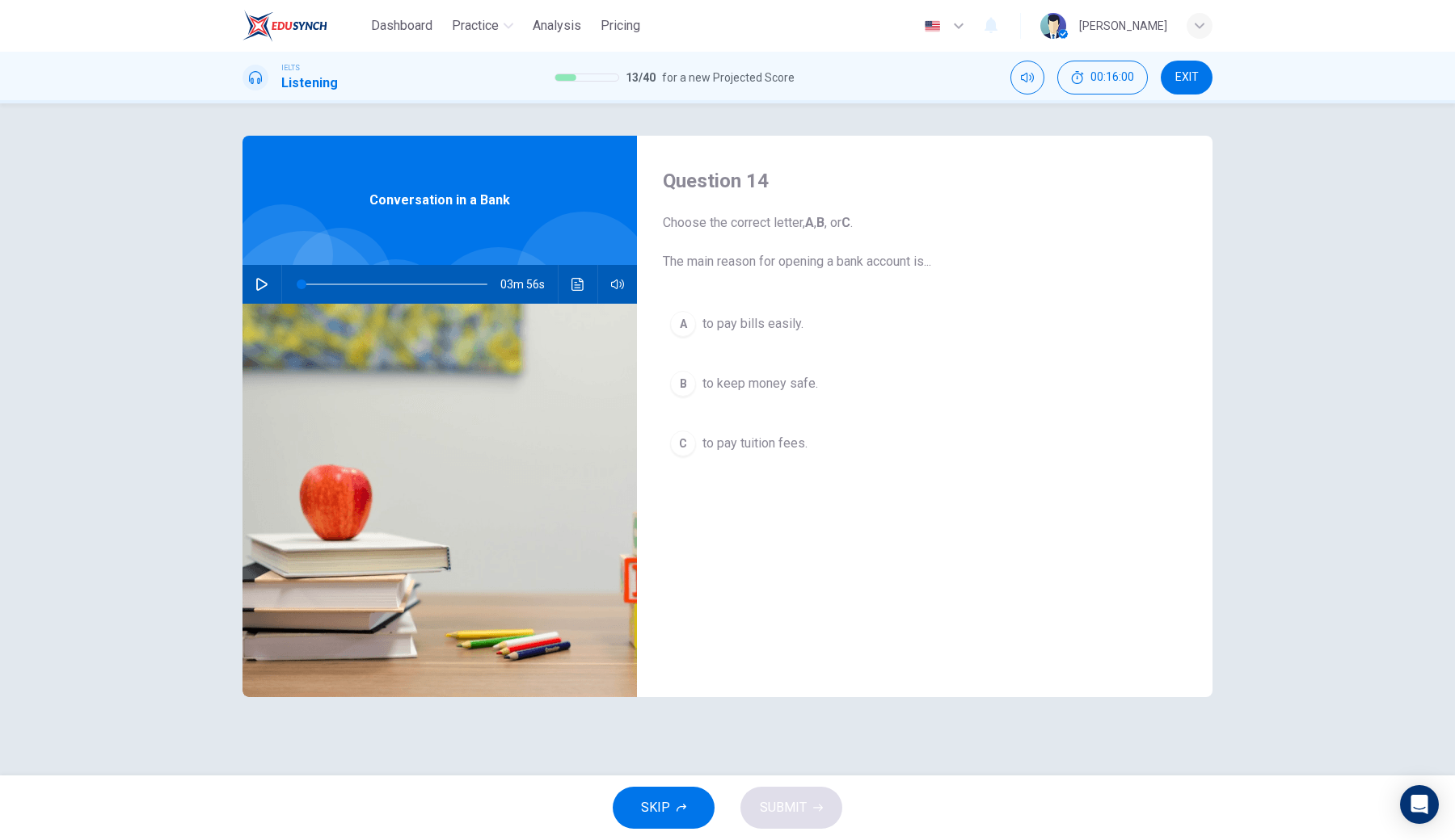
click at [259, 280] on icon "button" at bounding box center [262, 284] width 12 height 13
click at [686, 324] on div "A" at bounding box center [683, 324] width 26 height 26
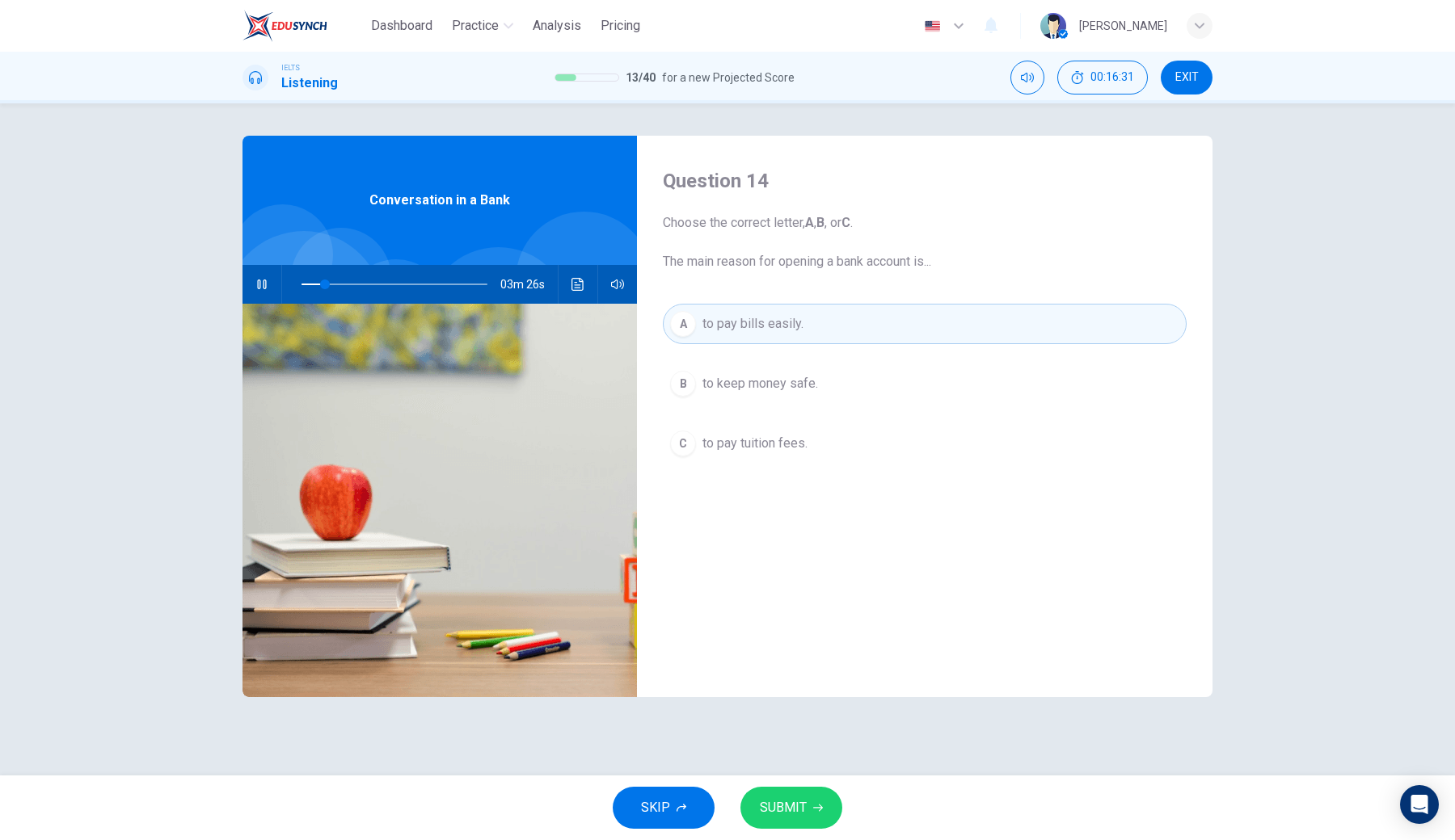
click at [755, 619] on button "SUBMIT" at bounding box center [791, 808] width 102 height 42
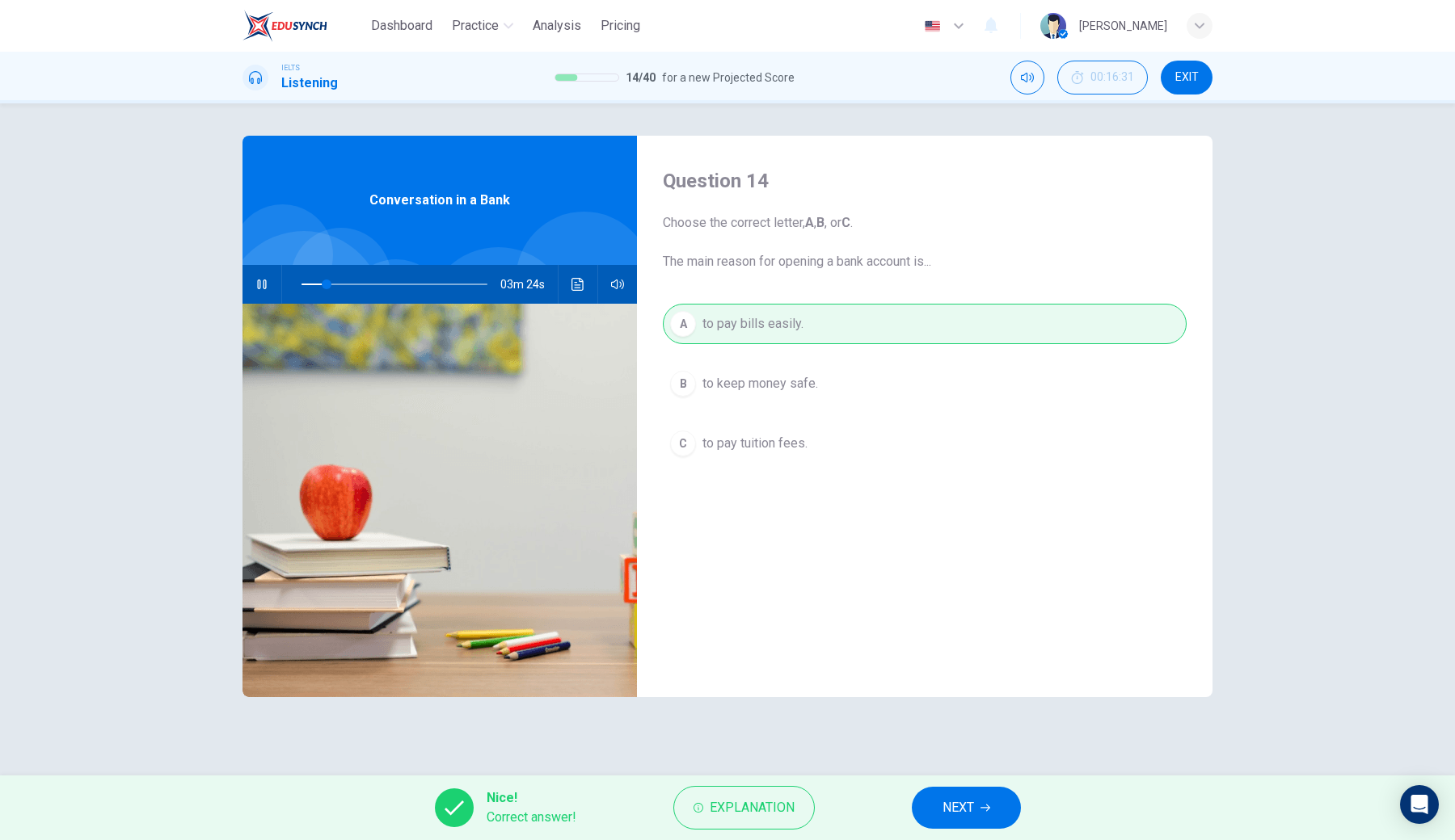
click at [954, 619] on span "NEXT" at bounding box center [958, 808] width 31 height 23
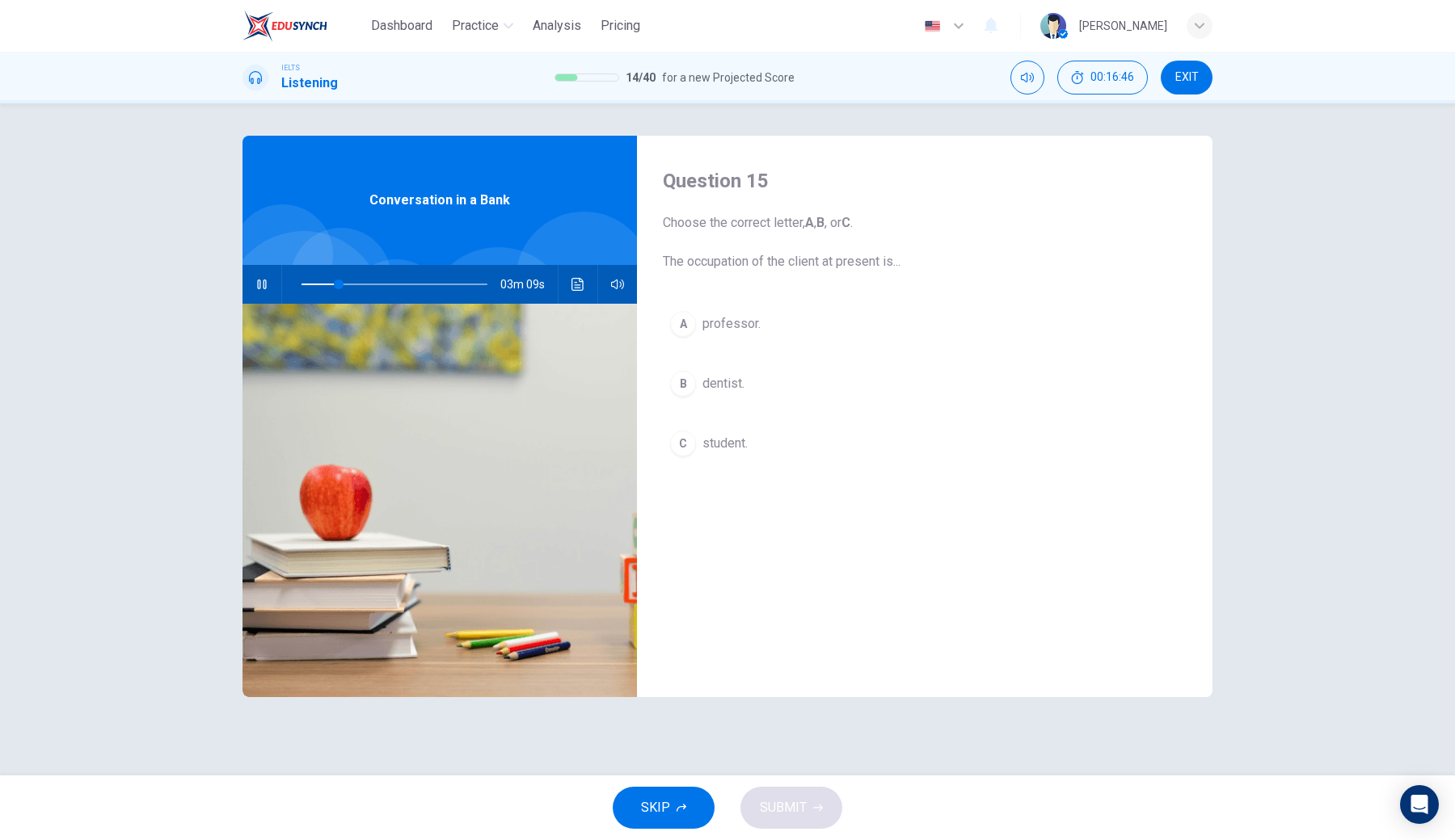
click at [269, 288] on button "button" at bounding box center [261, 284] width 26 height 38
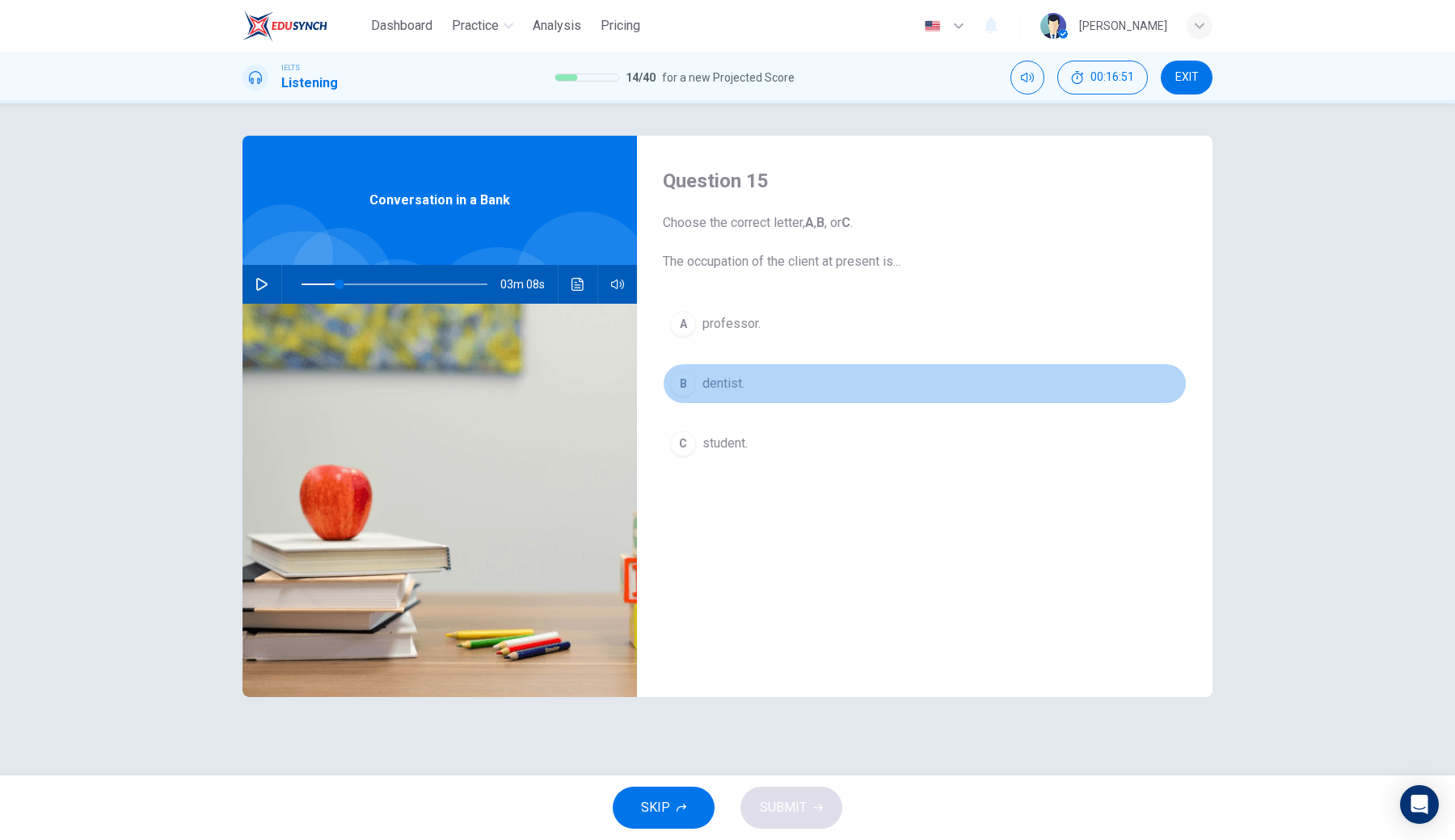
click at [686, 377] on div "B" at bounding box center [683, 384] width 26 height 26
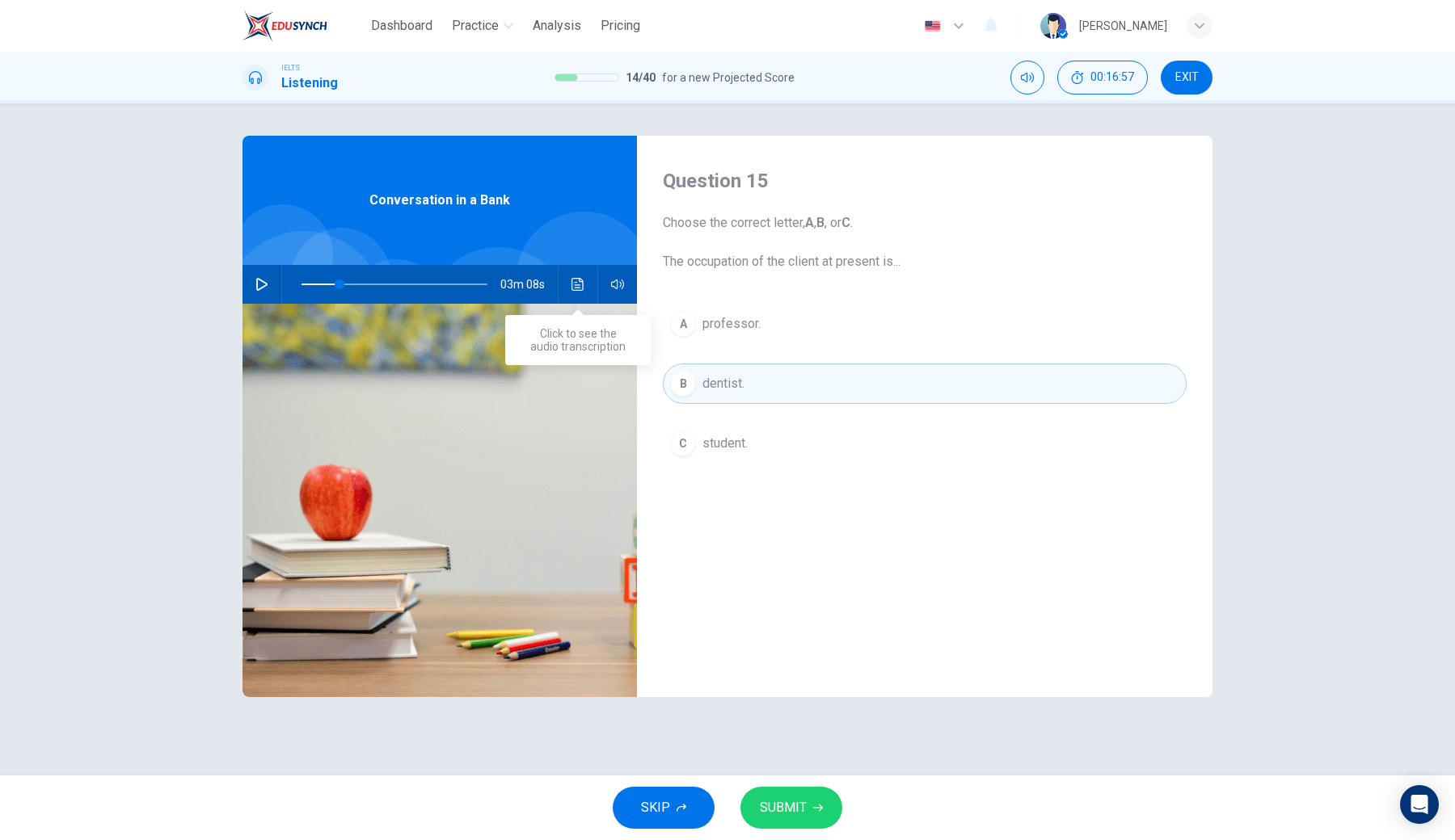
click at [577, 288] on icon "Click to see the audio transcription" at bounding box center [578, 284] width 12 height 13
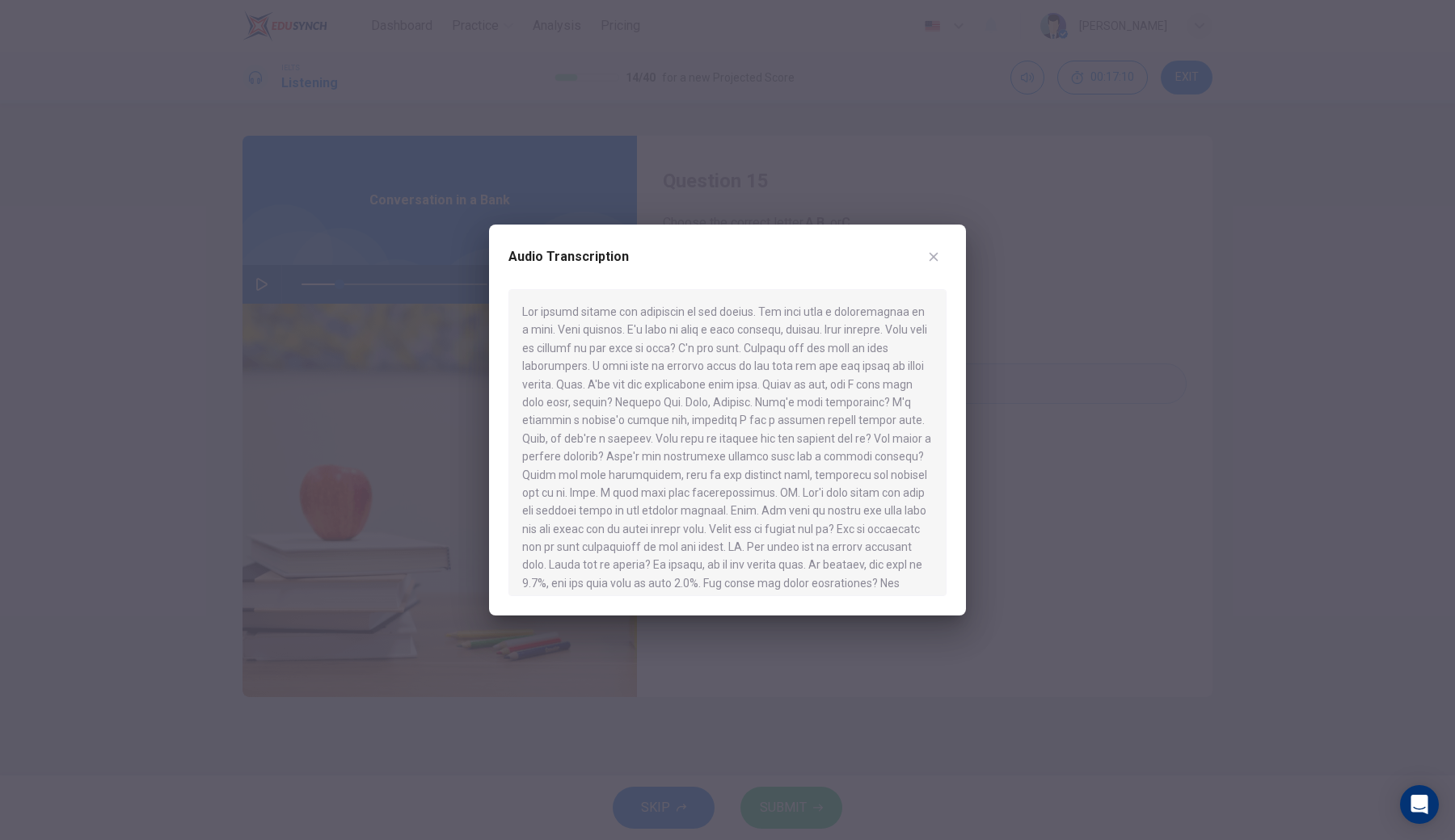
click at [398, 547] on div at bounding box center [727, 420] width 1455 height 840
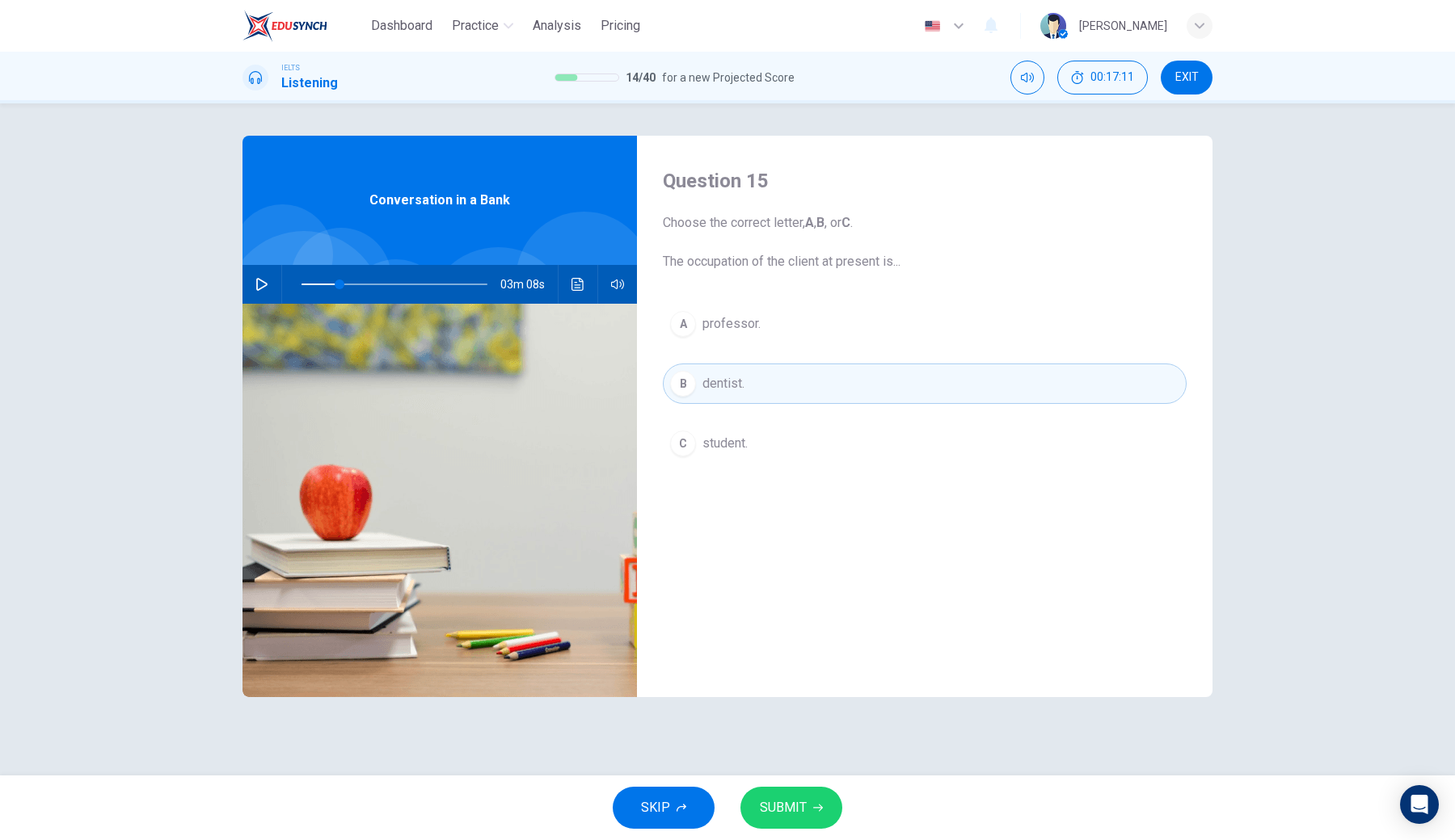
click at [263, 294] on button "button" at bounding box center [261, 284] width 26 height 38
click at [687, 452] on div "C" at bounding box center [683, 443] width 26 height 26
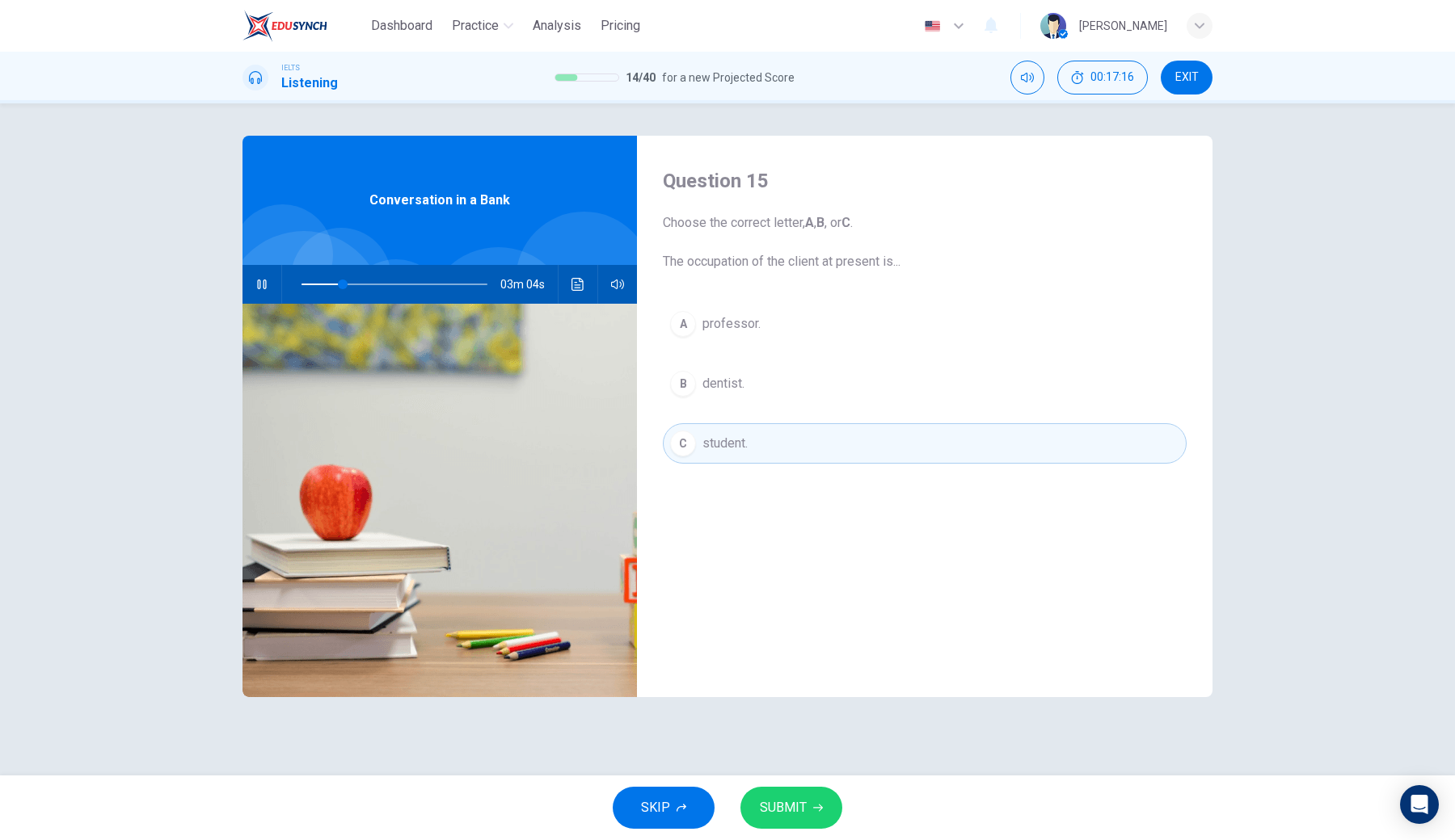
click at [787, 619] on span "SUBMIT" at bounding box center [783, 808] width 47 height 23
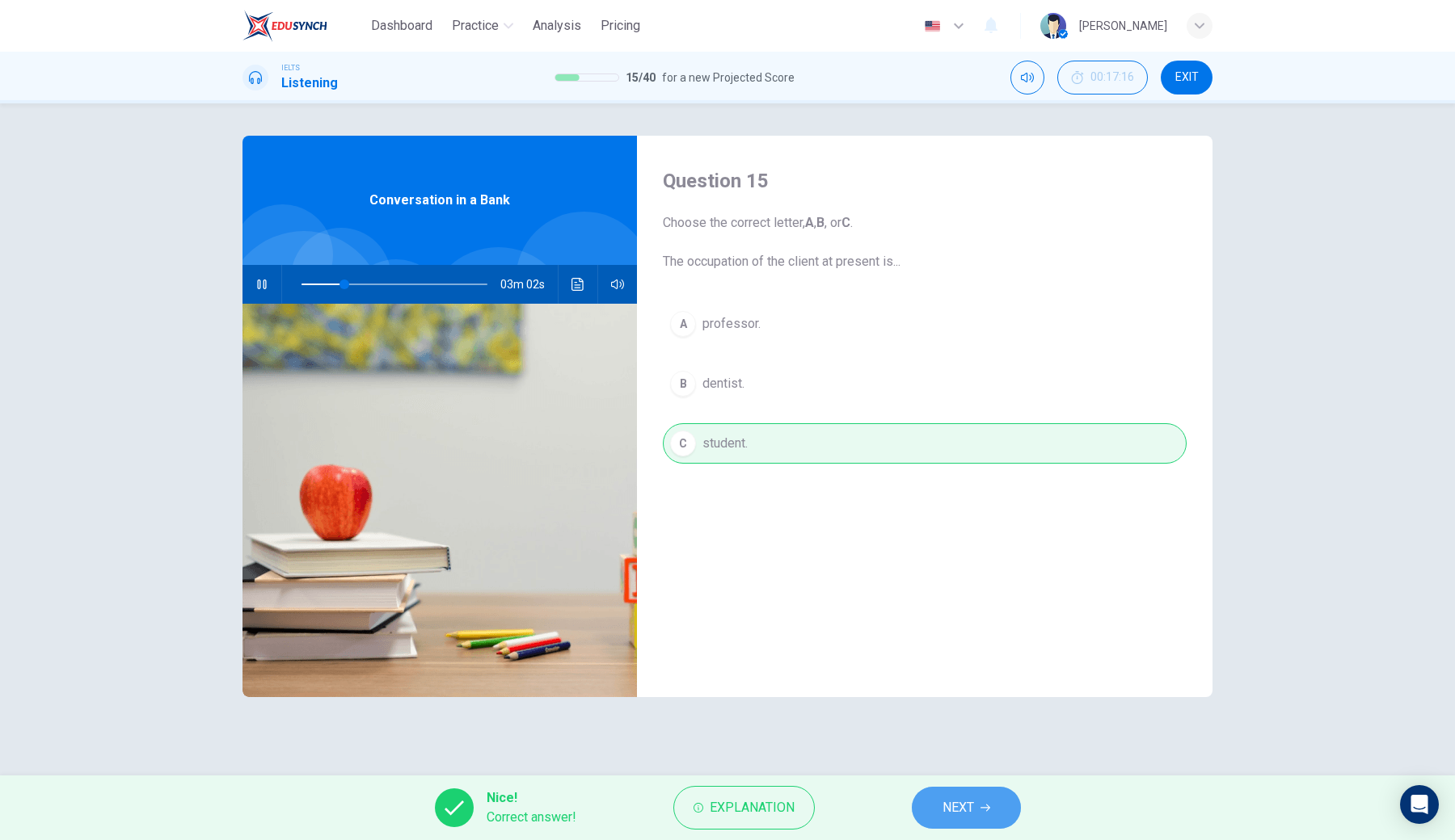
click at [925, 619] on button "NEXT" at bounding box center [966, 808] width 109 height 42
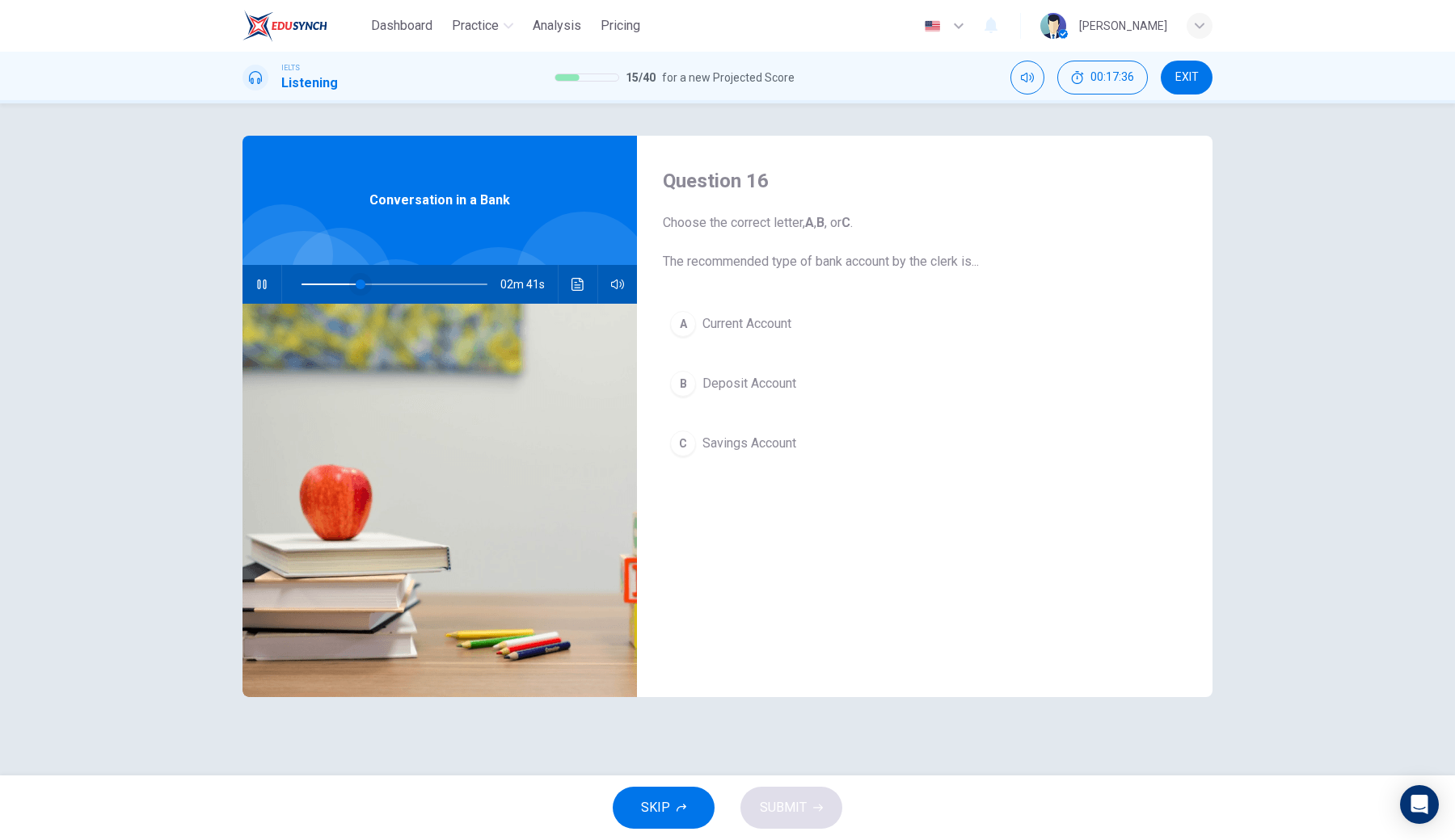
click at [356, 282] on span at bounding box center [361, 285] width 10 height 10
click at [574, 283] on icon "Click to see the audio transcription" at bounding box center [578, 284] width 13 height 13
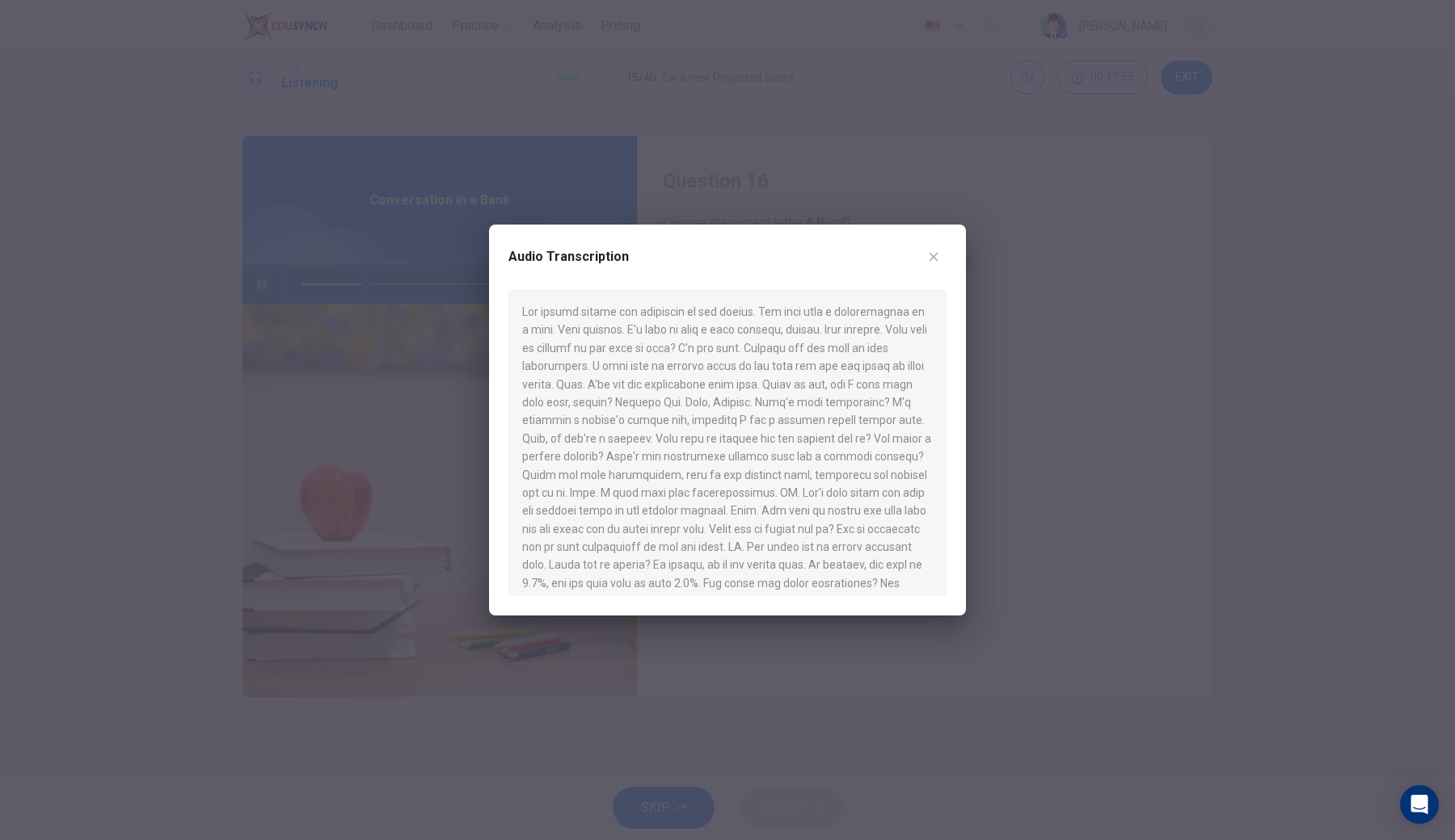
click at [695, 619] on div at bounding box center [727, 420] width 1455 height 840
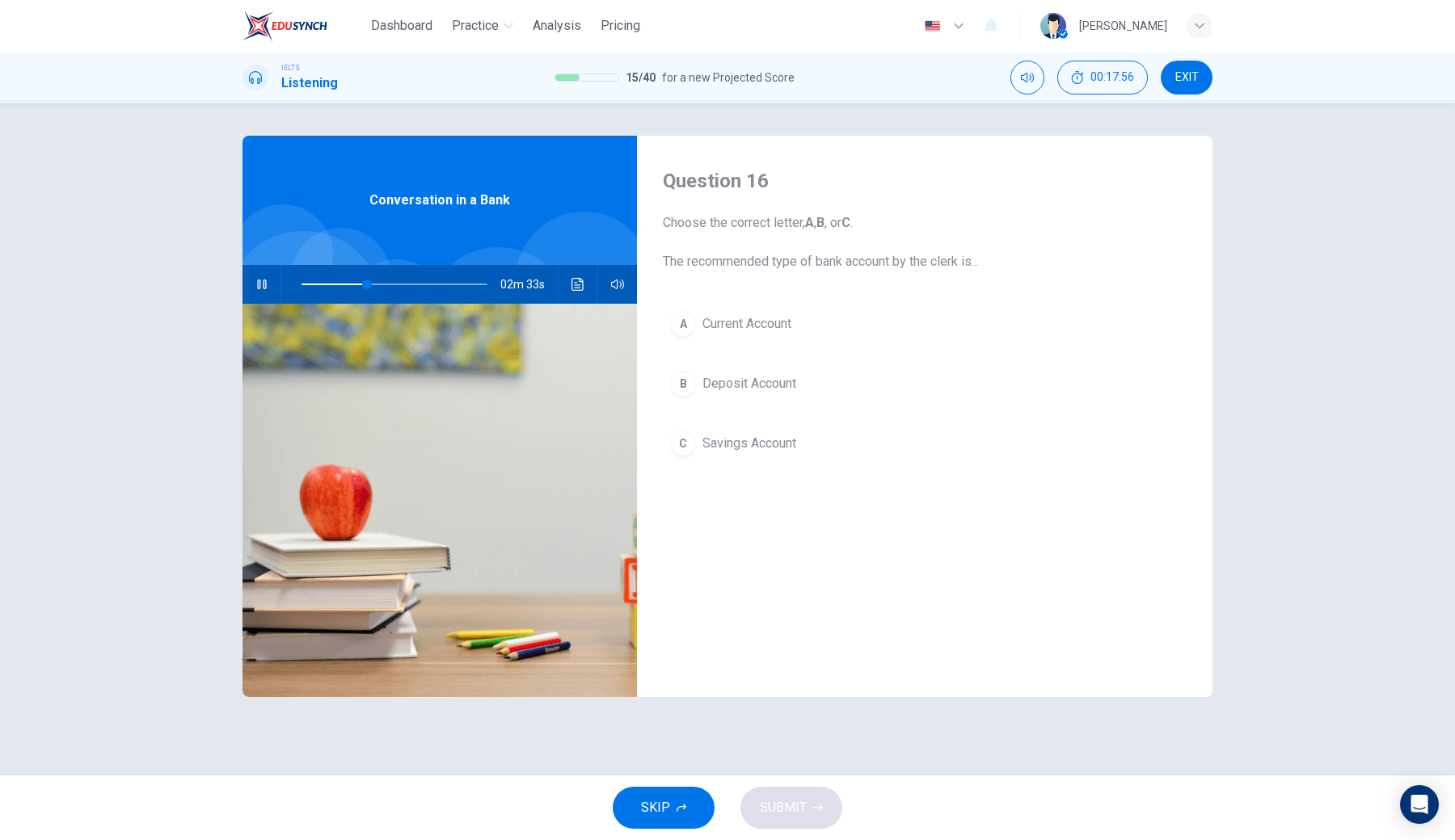
click at [696, 323] on button "A Current Account" at bounding box center [924, 323] width 524 height 40
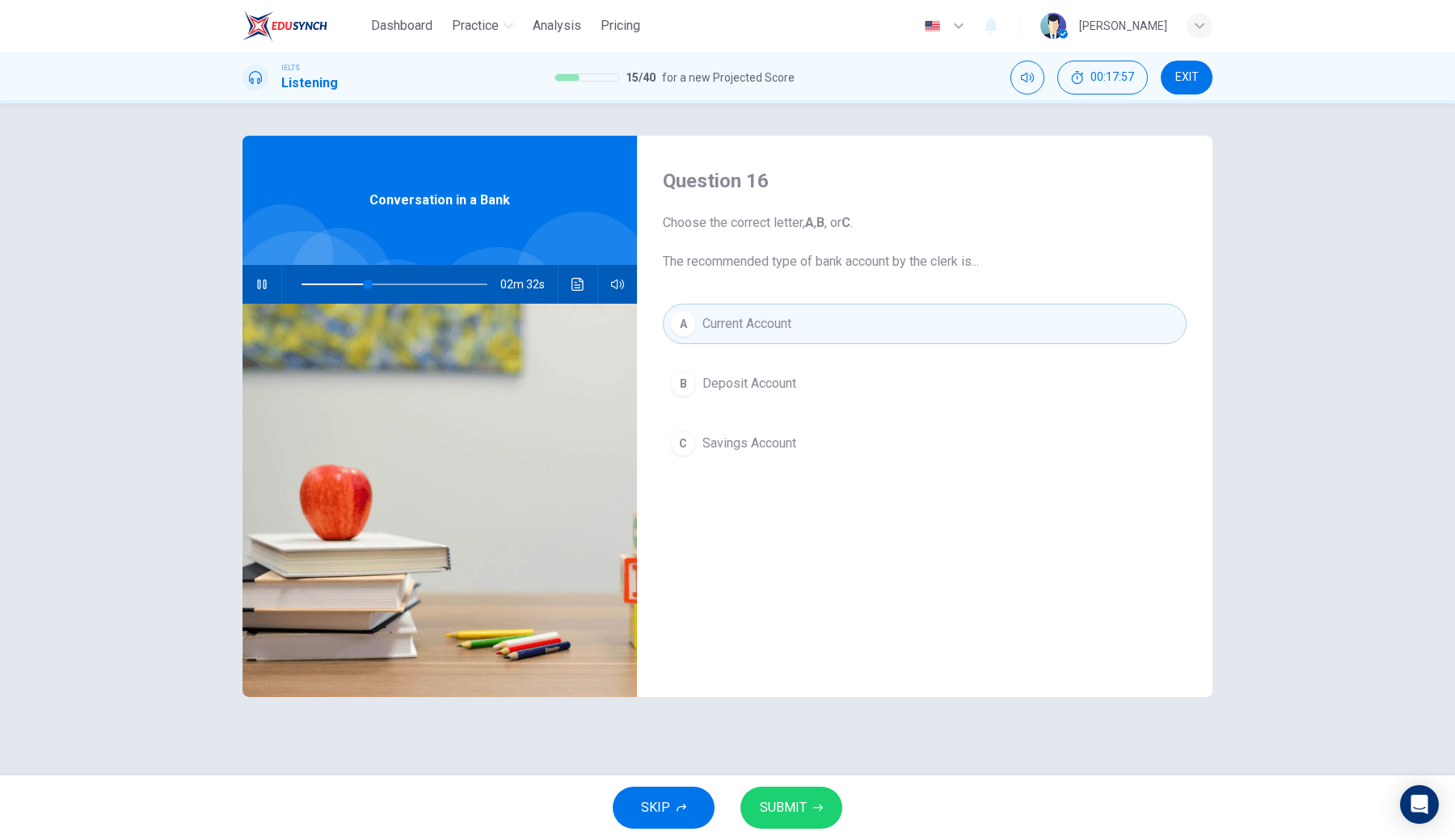
click at [771, 619] on span "SUBMIT" at bounding box center [783, 808] width 47 height 23
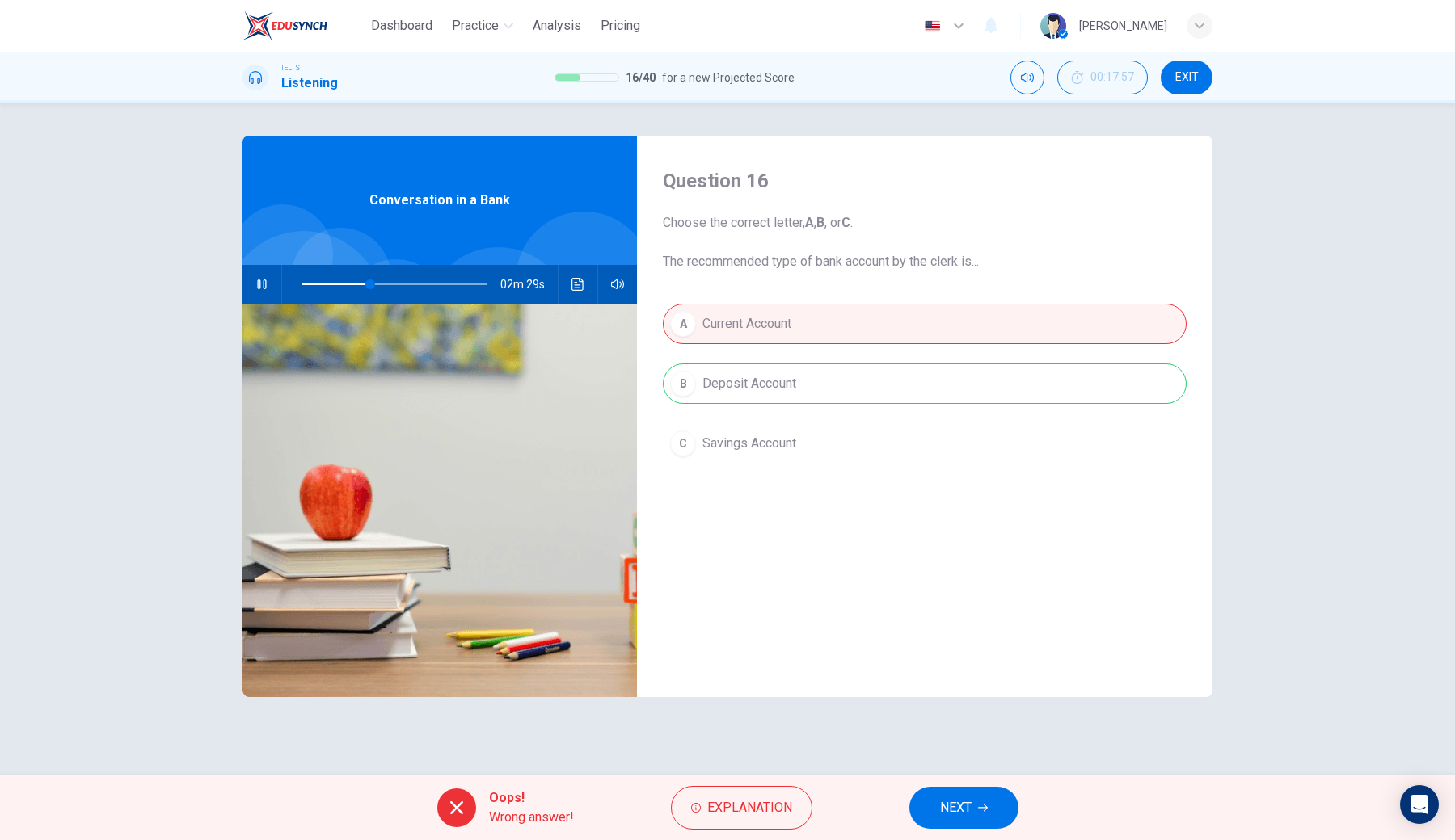
click at [949, 619] on span "NEXT" at bounding box center [956, 808] width 31 height 23
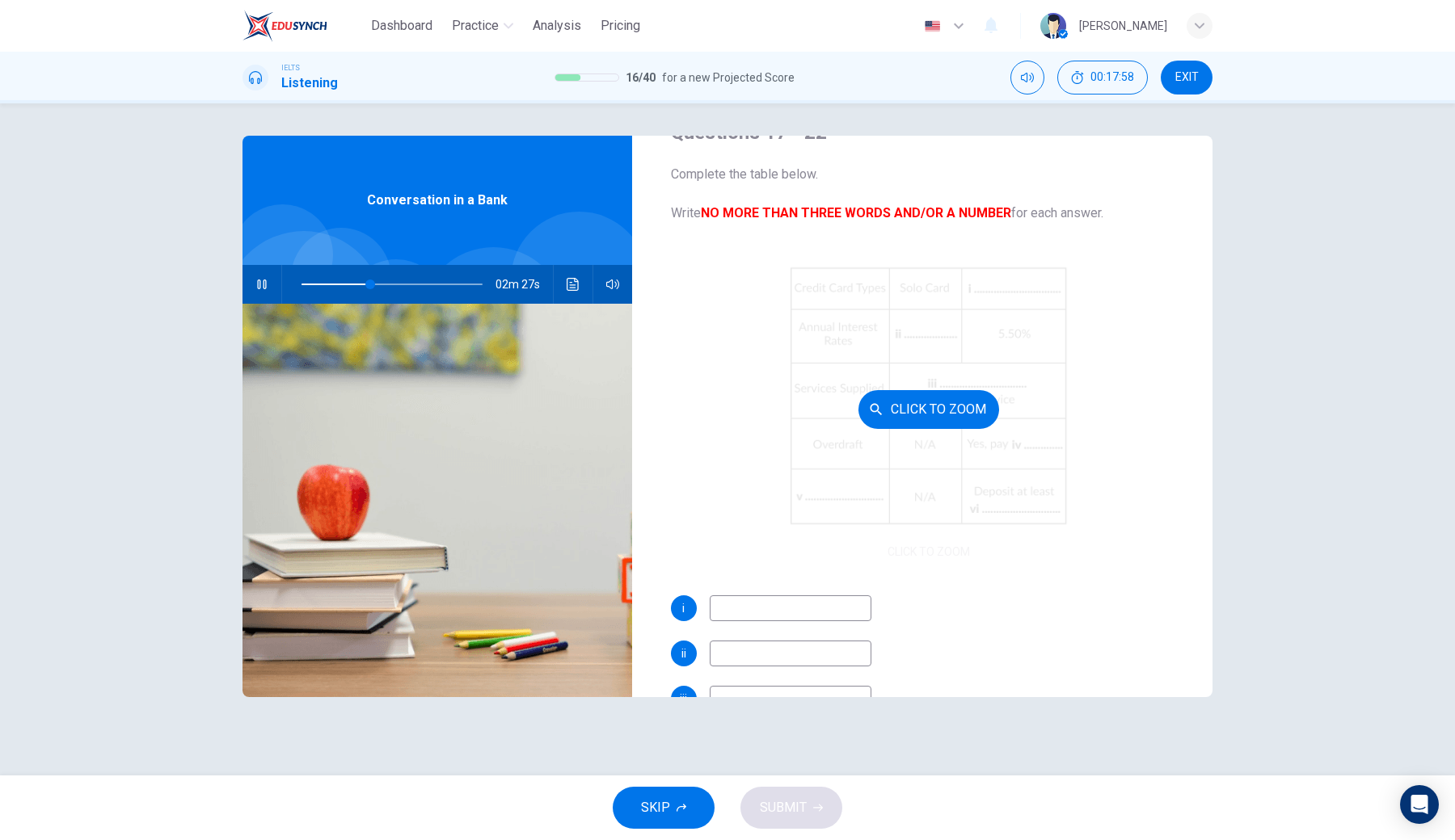
scroll to position [68, 0]
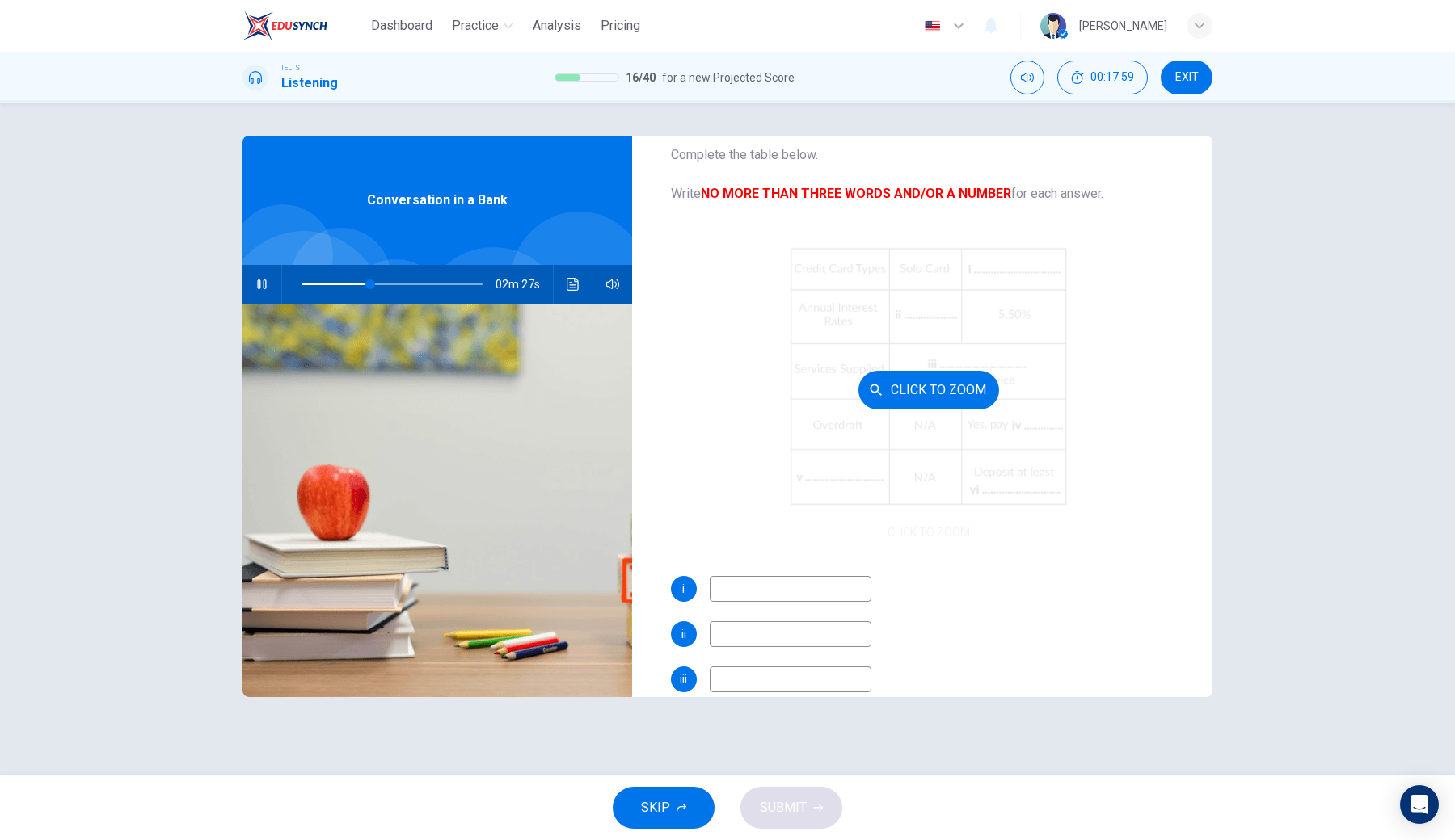
click at [917, 358] on div "Click to Zoom" at bounding box center [929, 389] width 517 height 308
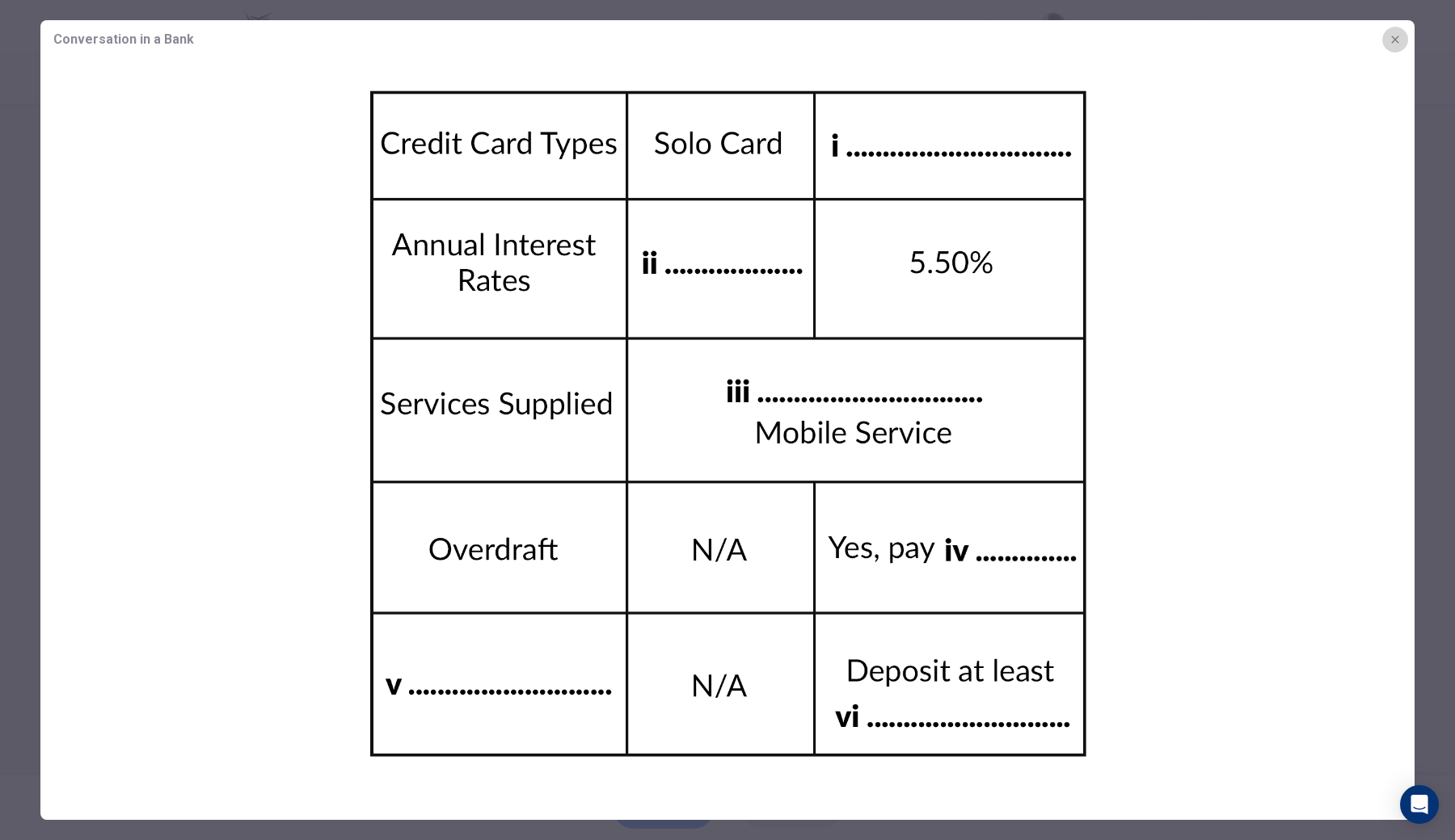
click at [1124, 39] on button "button" at bounding box center [1395, 39] width 26 height 26
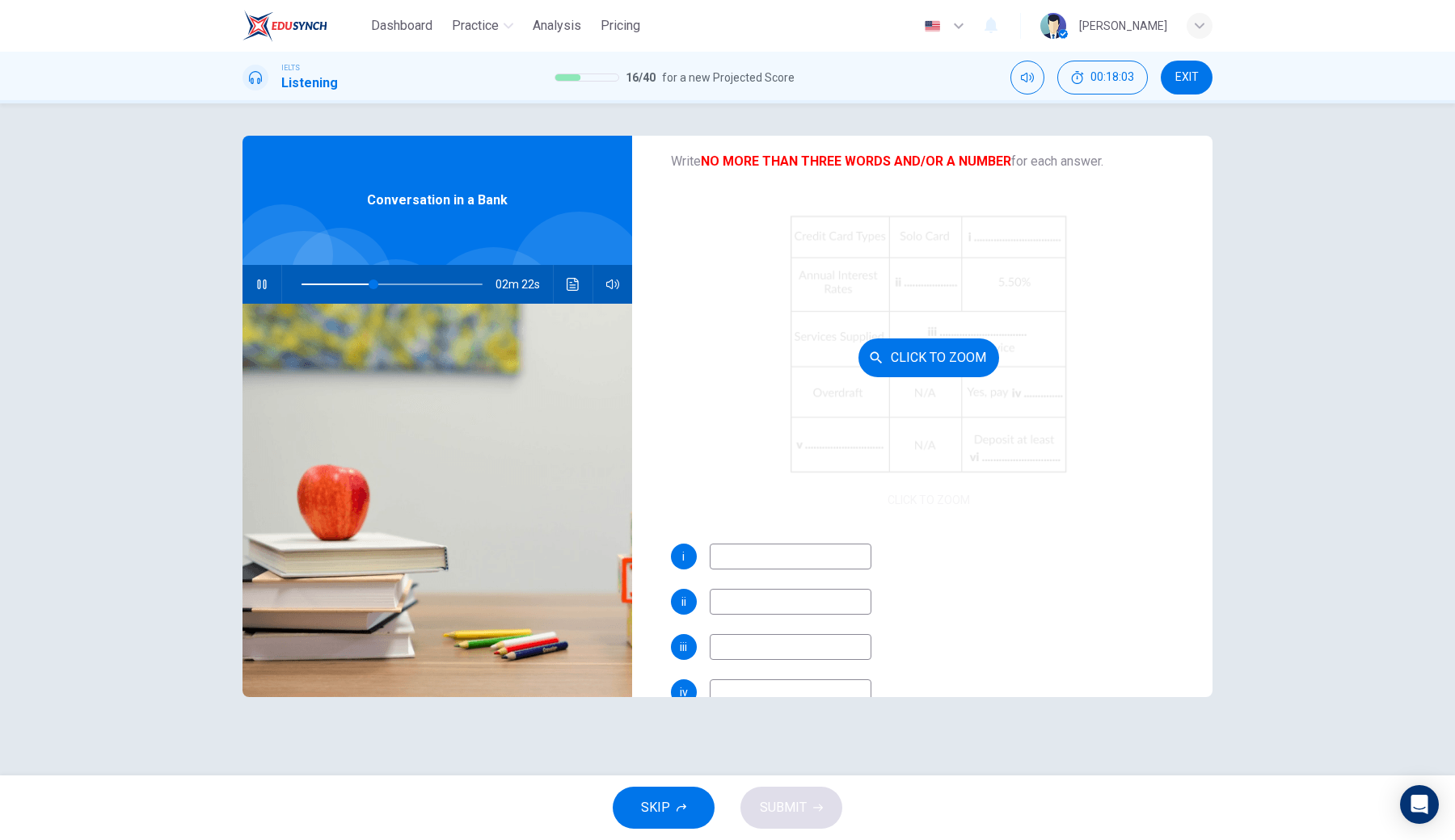
scroll to position [114, 0]
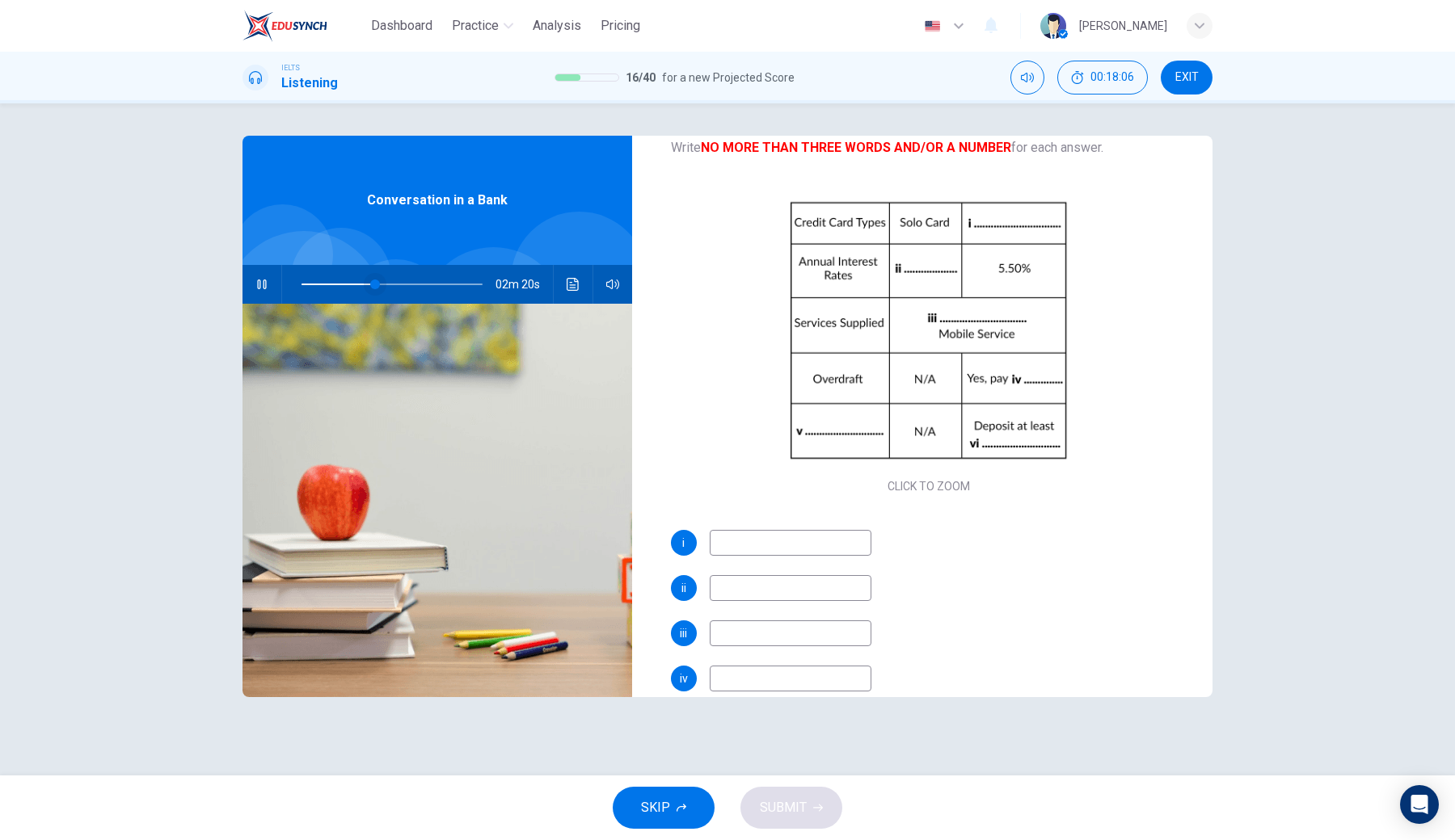
click at [370, 280] on span at bounding box center [375, 285] width 10 height 10
click at [747, 554] on input at bounding box center [790, 543] width 162 height 26
click at [258, 285] on icon "button" at bounding box center [261, 284] width 13 height 13
type input "37"
click at [803, 548] on input at bounding box center [790, 543] width 162 height 26
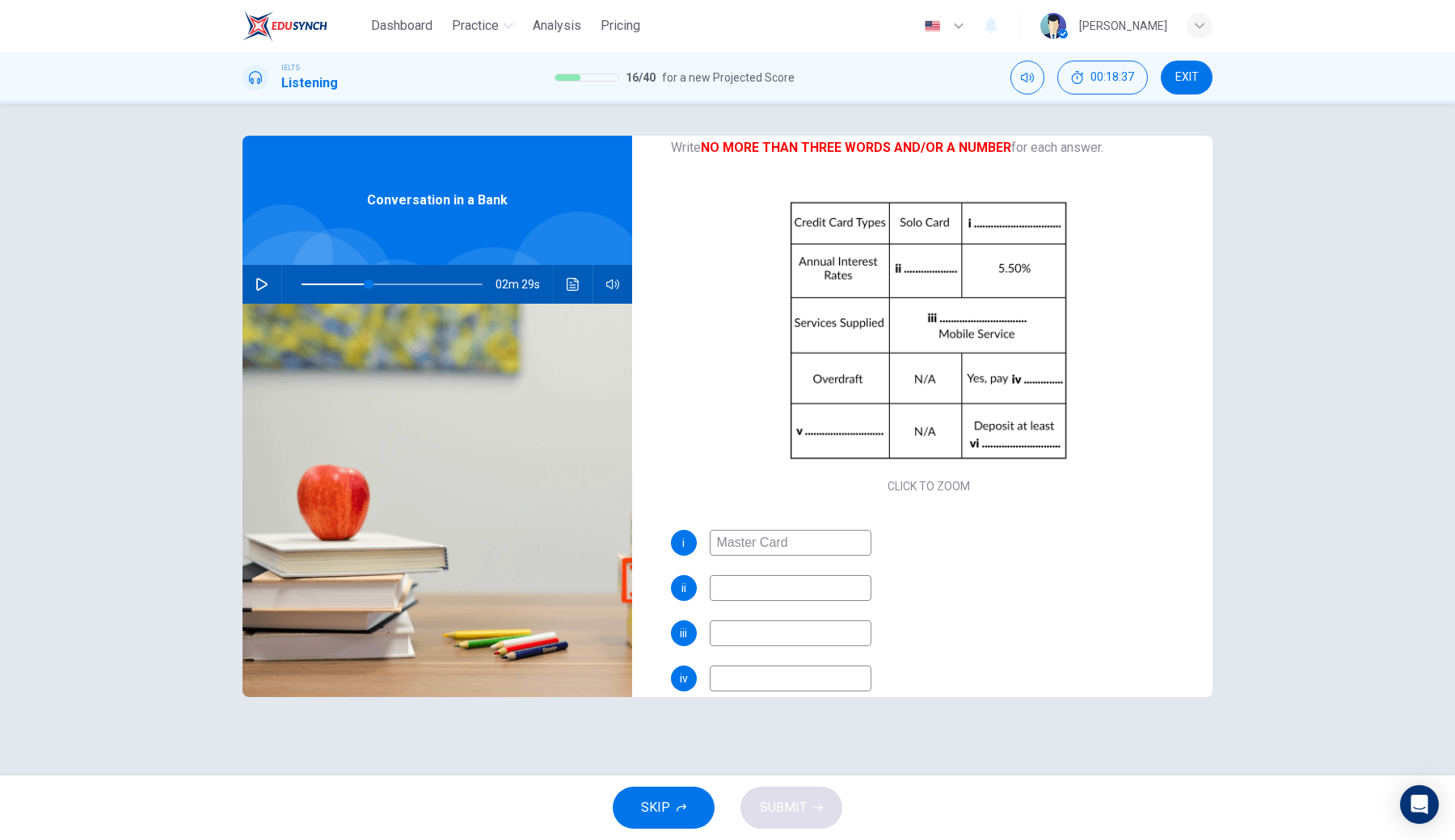
type input "Master Card"
click at [260, 280] on icon "button" at bounding box center [262, 284] width 12 height 13
click at [757, 589] on input at bounding box center [790, 588] width 162 height 26
type input "46"
type input "2."
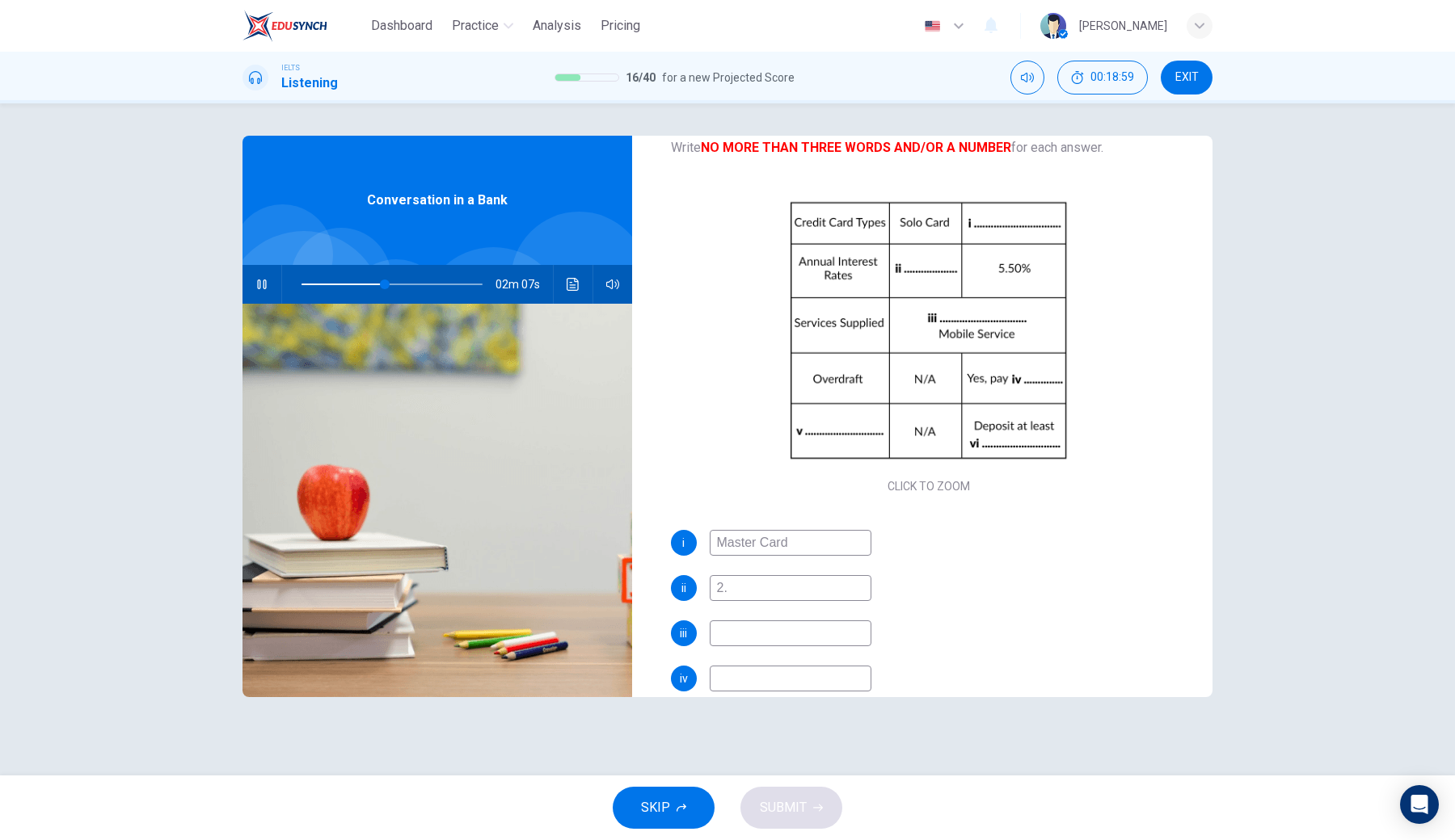
type input "47"
type input "2.50"
type input "48"
type input "2.50"
click at [772, 619] on input at bounding box center [790, 634] width 162 height 26
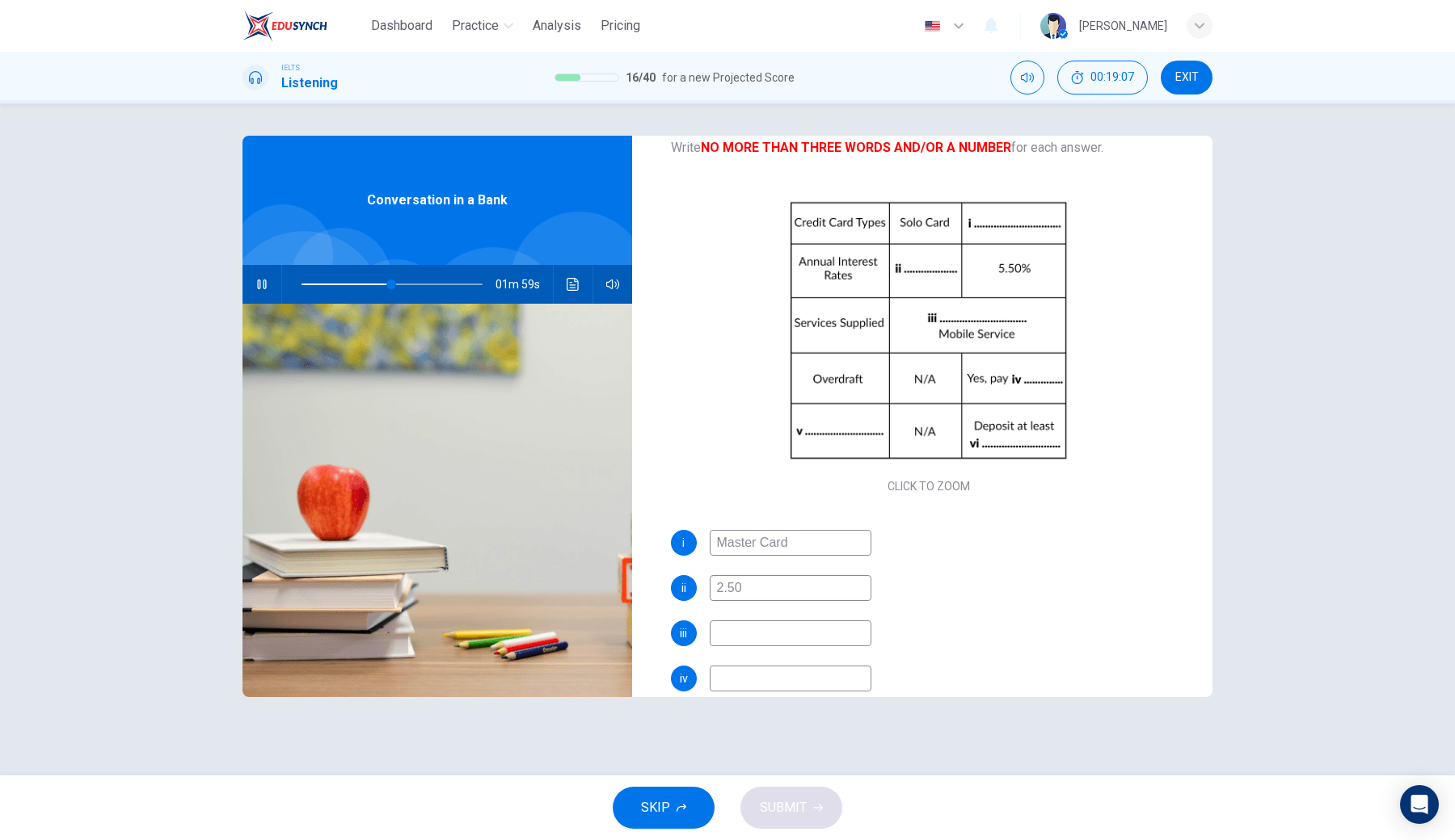
click at [756, 585] on input "2.50" at bounding box center [790, 588] width 162 height 26
type input "51"
type input "2.50%"
type input "52"
type input "2.50%"
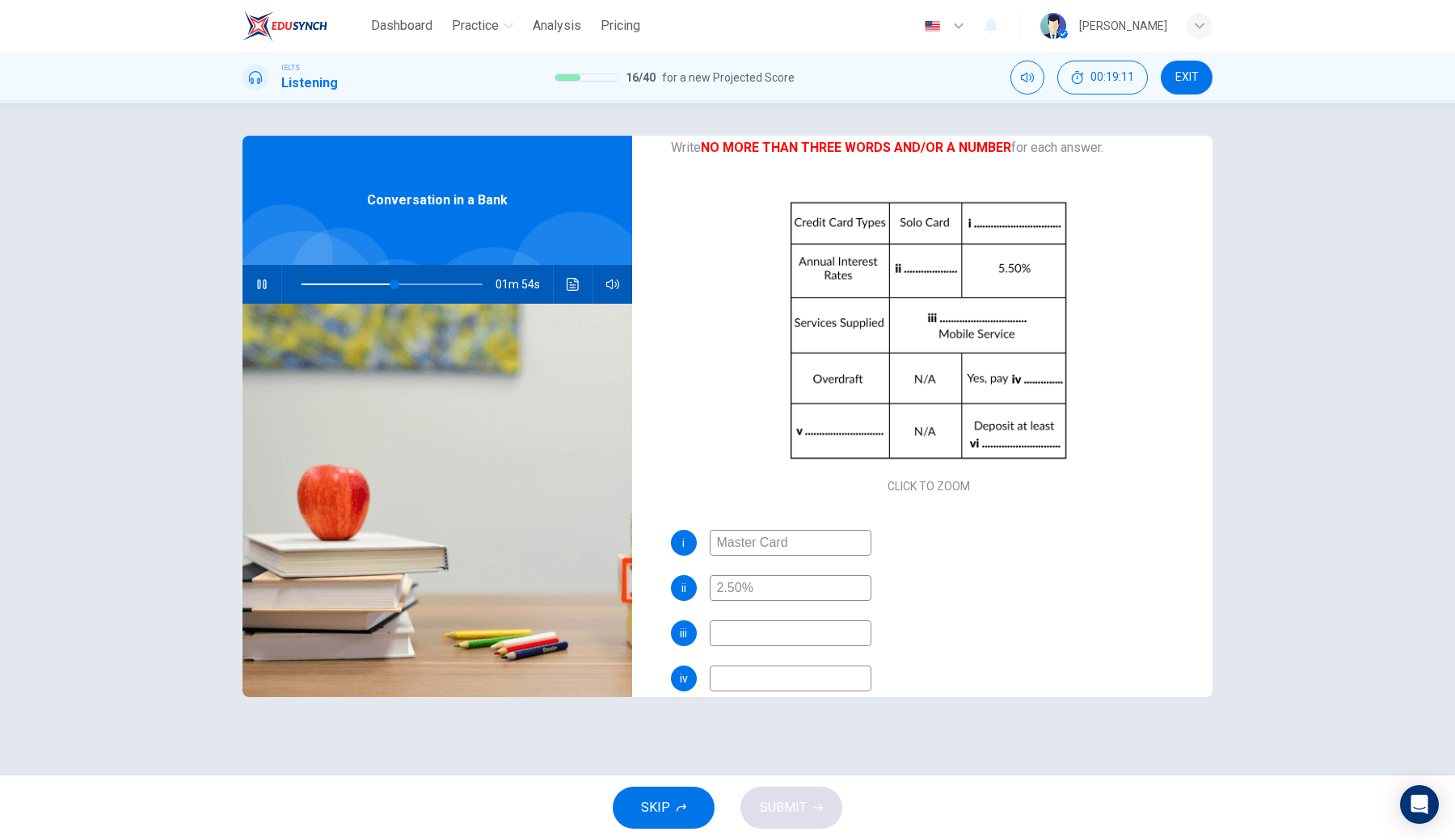
click at [844, 619] on input at bounding box center [790, 634] width 162 height 26
click at [262, 289] on icon "button" at bounding box center [261, 284] width 13 height 13
type input "53"
click at [744, 619] on input at bounding box center [790, 634] width 162 height 26
type input "Internet Service"
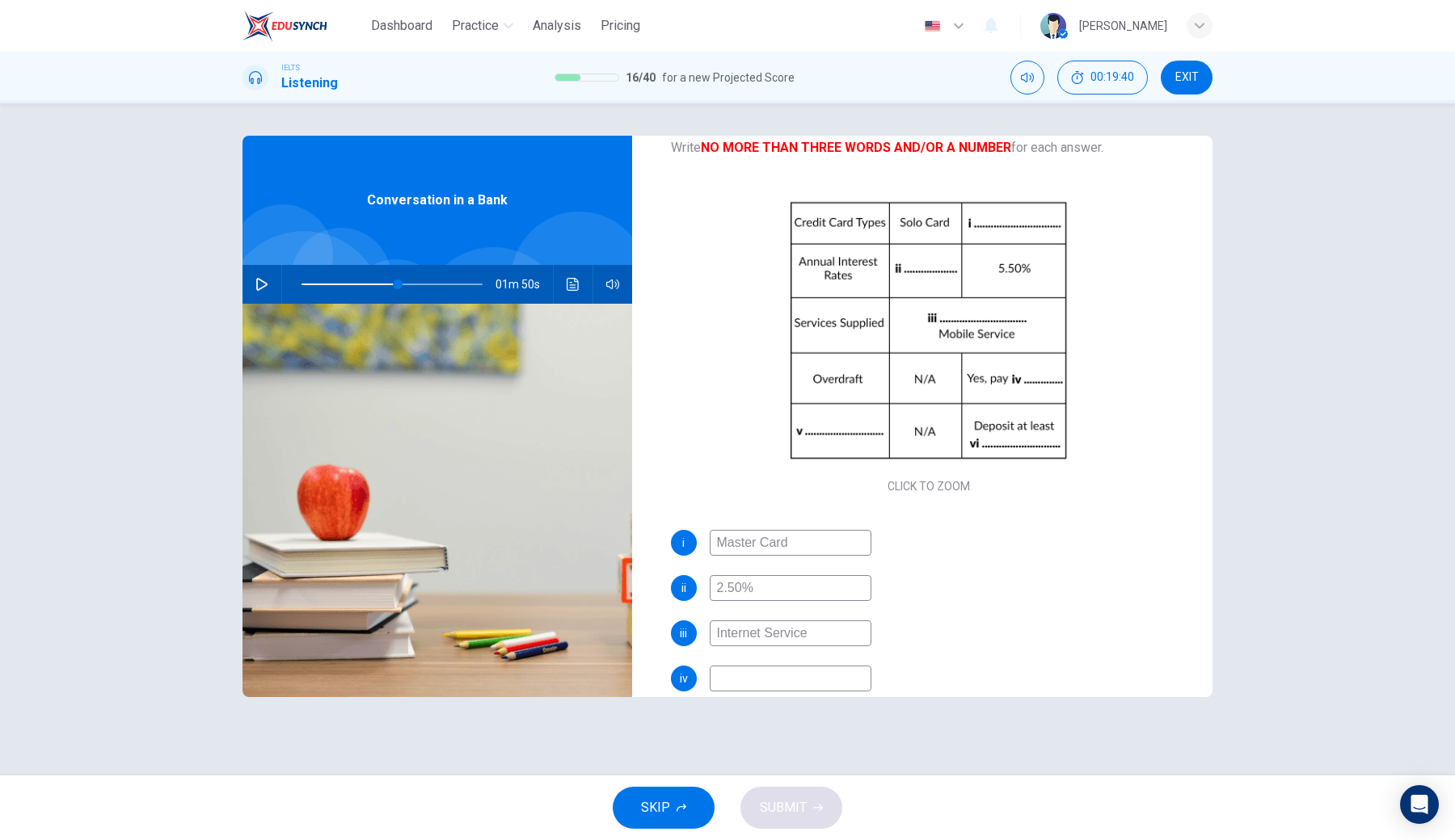
click at [264, 285] on icon "button" at bounding box center [261, 284] width 13 height 13
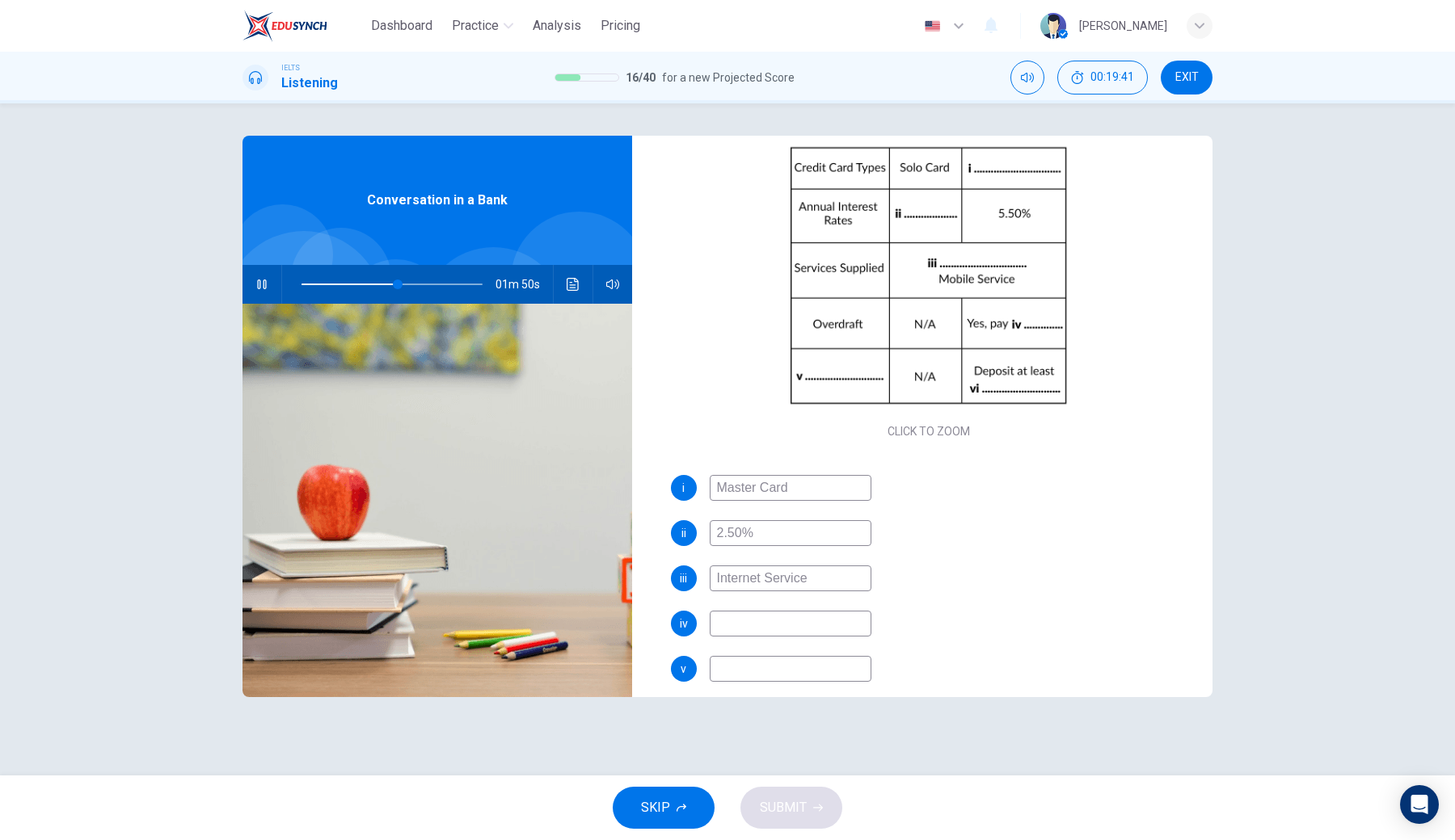
scroll to position [198, 0]
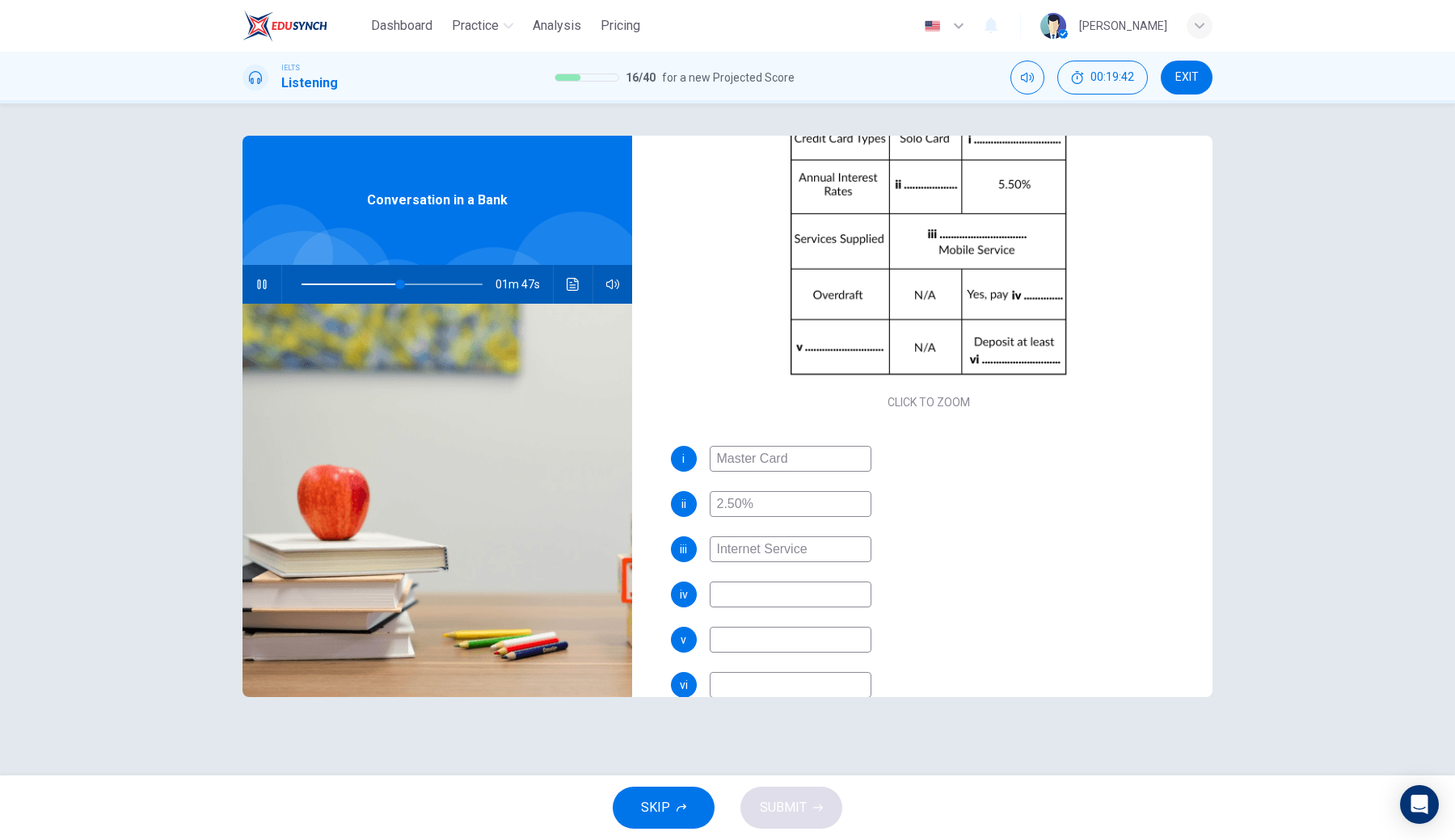
click at [770, 588] on input at bounding box center [790, 594] width 162 height 26
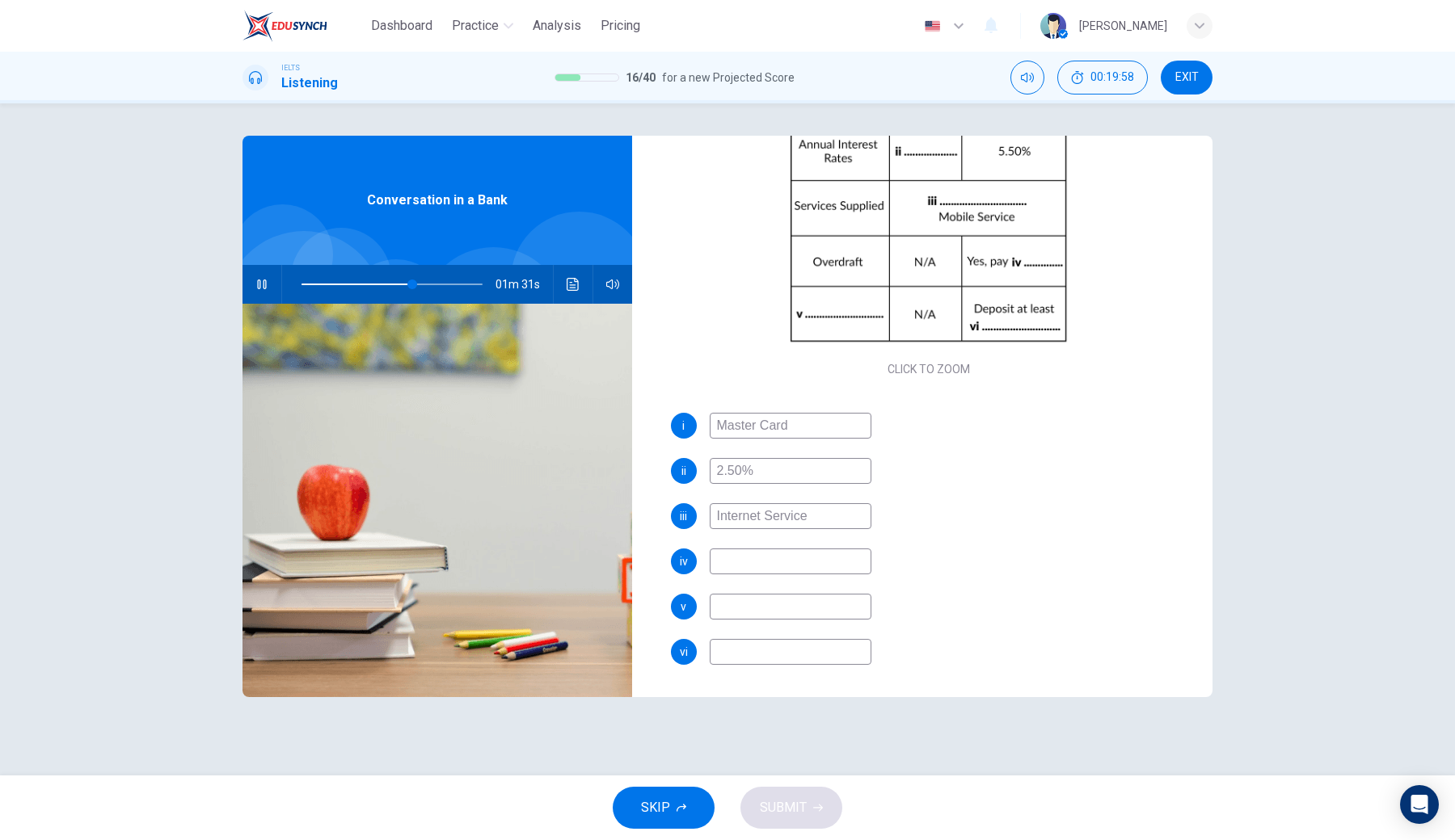
scroll to position [231, 0]
click at [259, 290] on icon "button" at bounding box center [261, 284] width 13 height 13
type input "67"
click at [755, 612] on input at bounding box center [790, 607] width 162 height 26
click at [750, 568] on input at bounding box center [790, 562] width 162 height 26
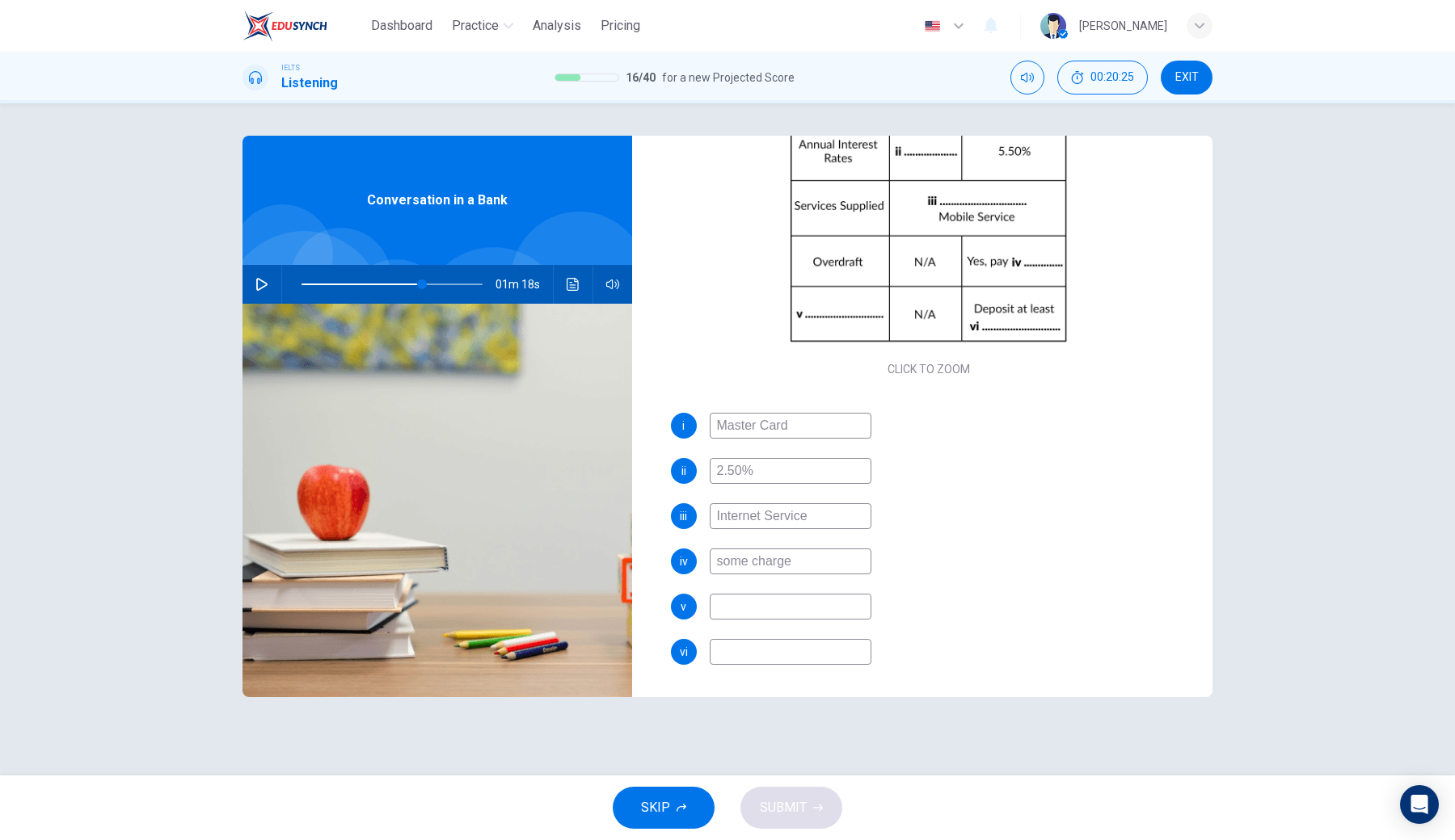
type input "some charge"
click at [267, 290] on icon "button" at bounding box center [261, 284] width 13 height 13
click at [810, 604] on input at bounding box center [790, 607] width 162 height 26
click at [809, 563] on input "some charge" at bounding box center [790, 562] width 162 height 26
drag, startPoint x: 809, startPoint y: 563, endPoint x: 672, endPoint y: 563, distance: 137.0
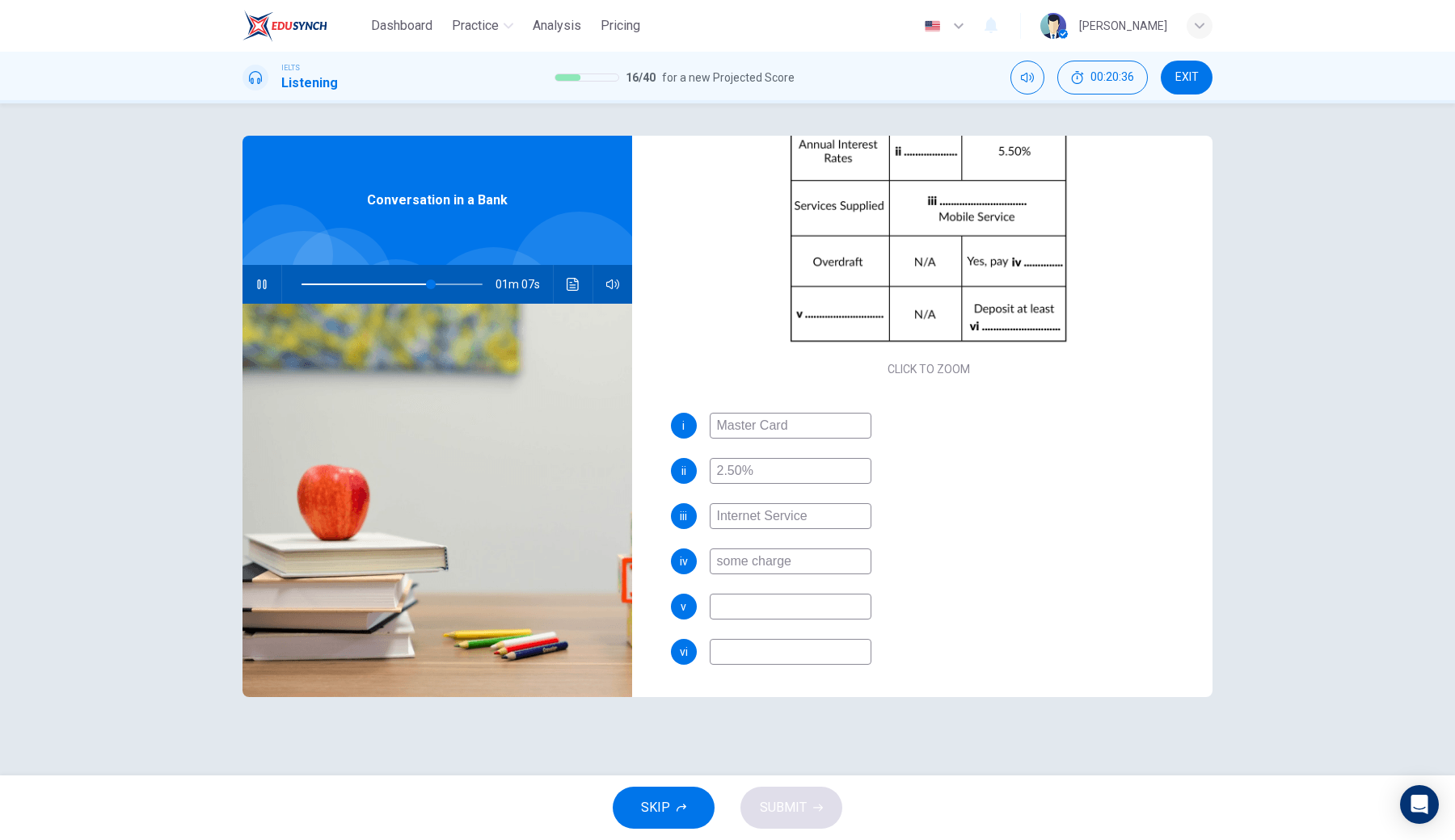
click at [672, 563] on div "iv some charge" at bounding box center [929, 562] width 517 height 26
type input "72"
type input "2"
type input "74"
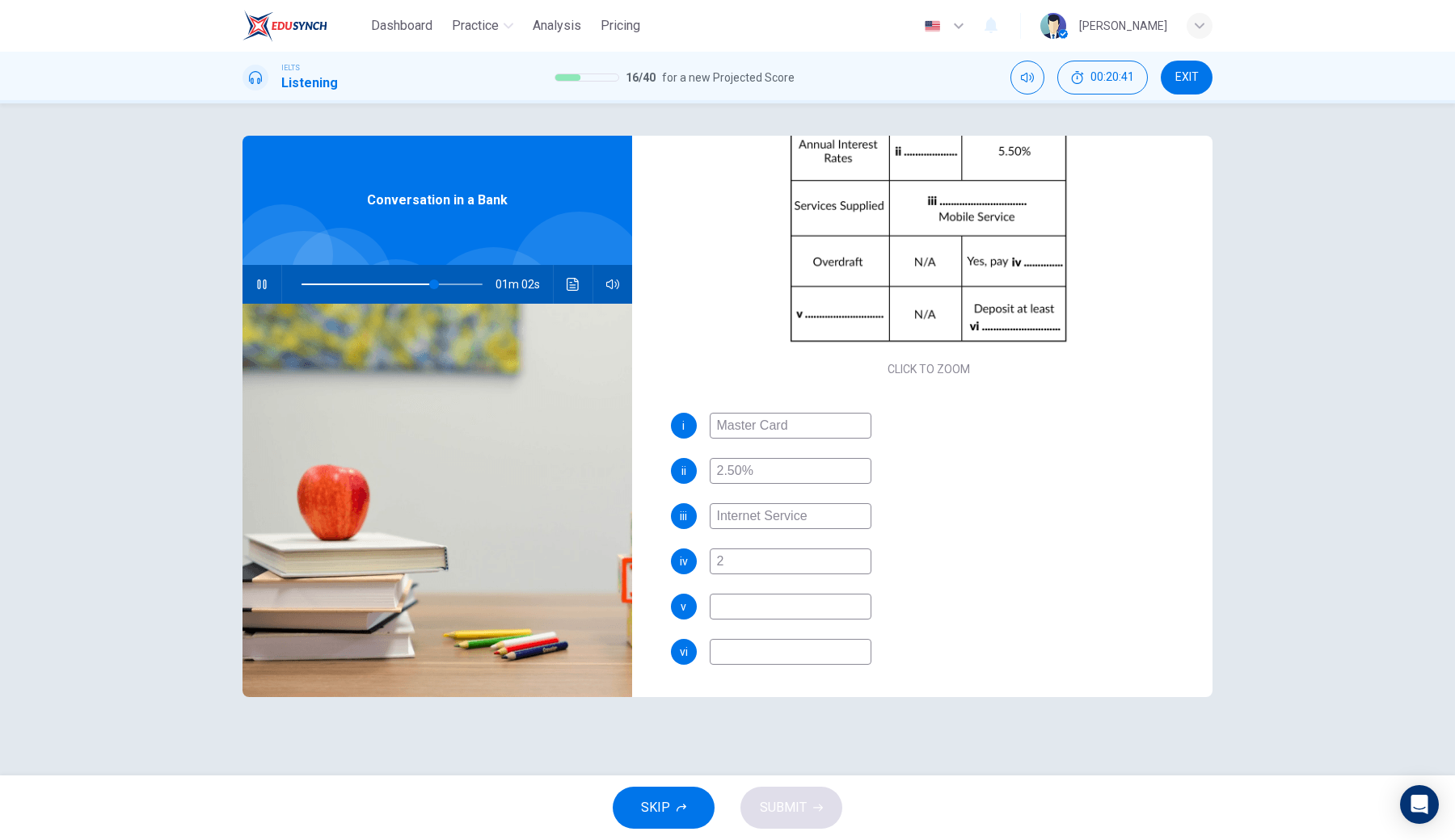
type input "2%"
type input "74"
type input "2%"
click at [748, 619] on div "i Master Card ii 2.50% iii Internet Service iv 2% v vi" at bounding box center [929, 555] width 517 height 285
click at [262, 286] on icon "button" at bounding box center [261, 284] width 13 height 13
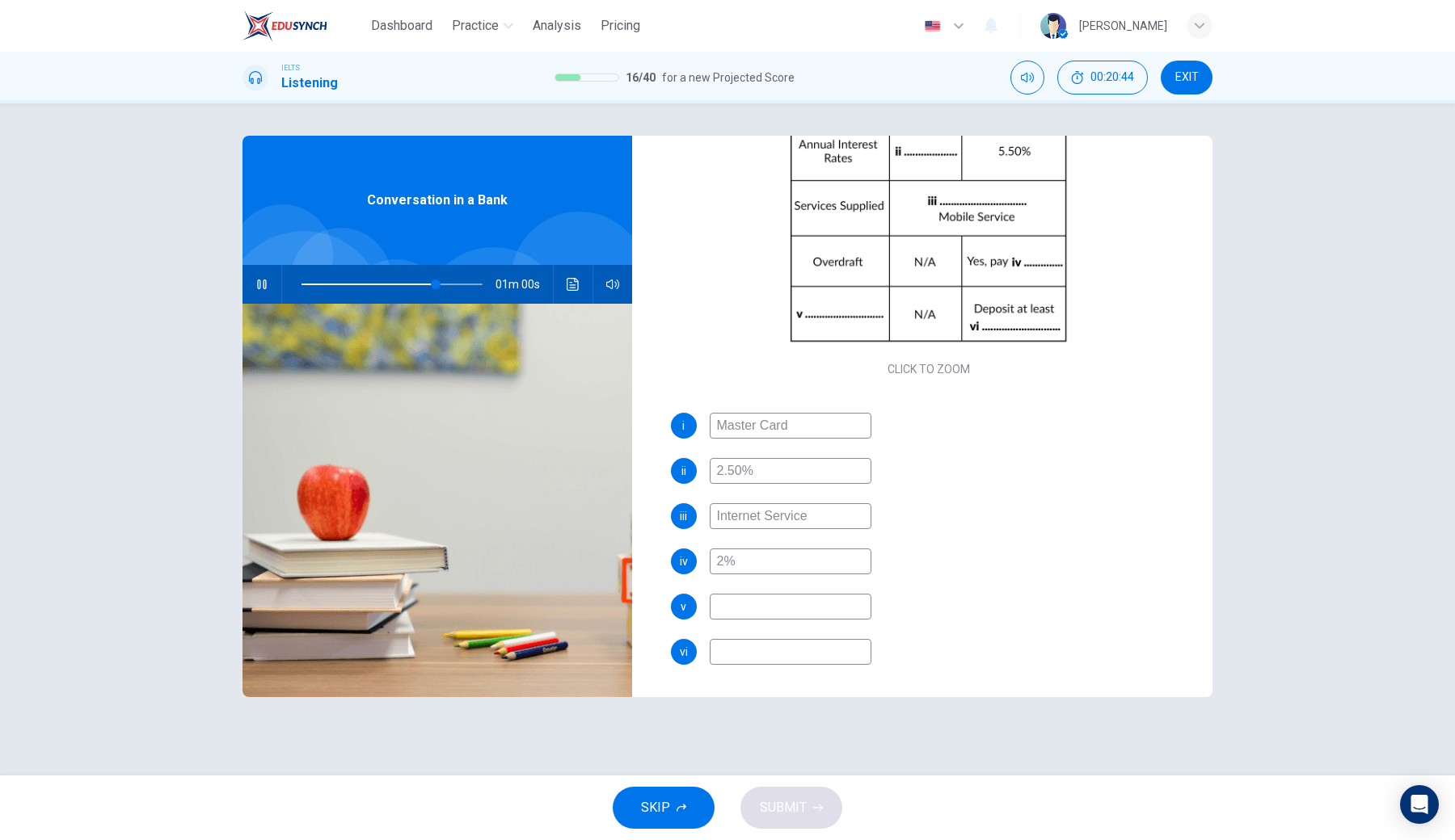
type input "74"
click at [745, 596] on input at bounding box center [790, 607] width 162 height 26
click at [734, 619] on input at bounding box center [790, 652] width 162 height 26
click at [723, 613] on input "requirement" at bounding box center [790, 607] width 162 height 26
type input "Requirement"
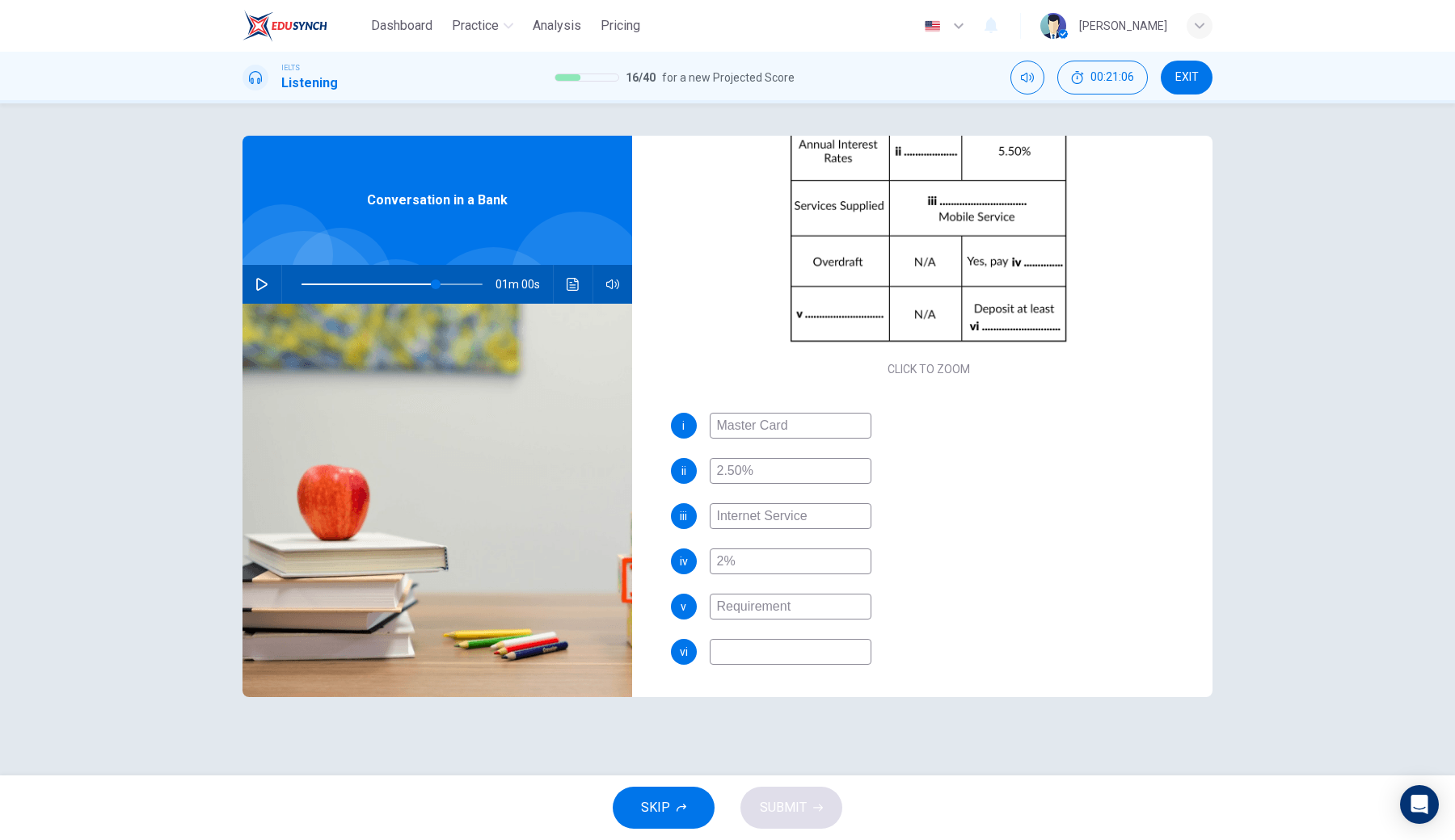
click at [257, 285] on icon "button" at bounding box center [262, 284] width 12 height 13
click at [809, 619] on input at bounding box center [790, 652] width 162 height 26
type input "79"
type input "5"
type input "79"
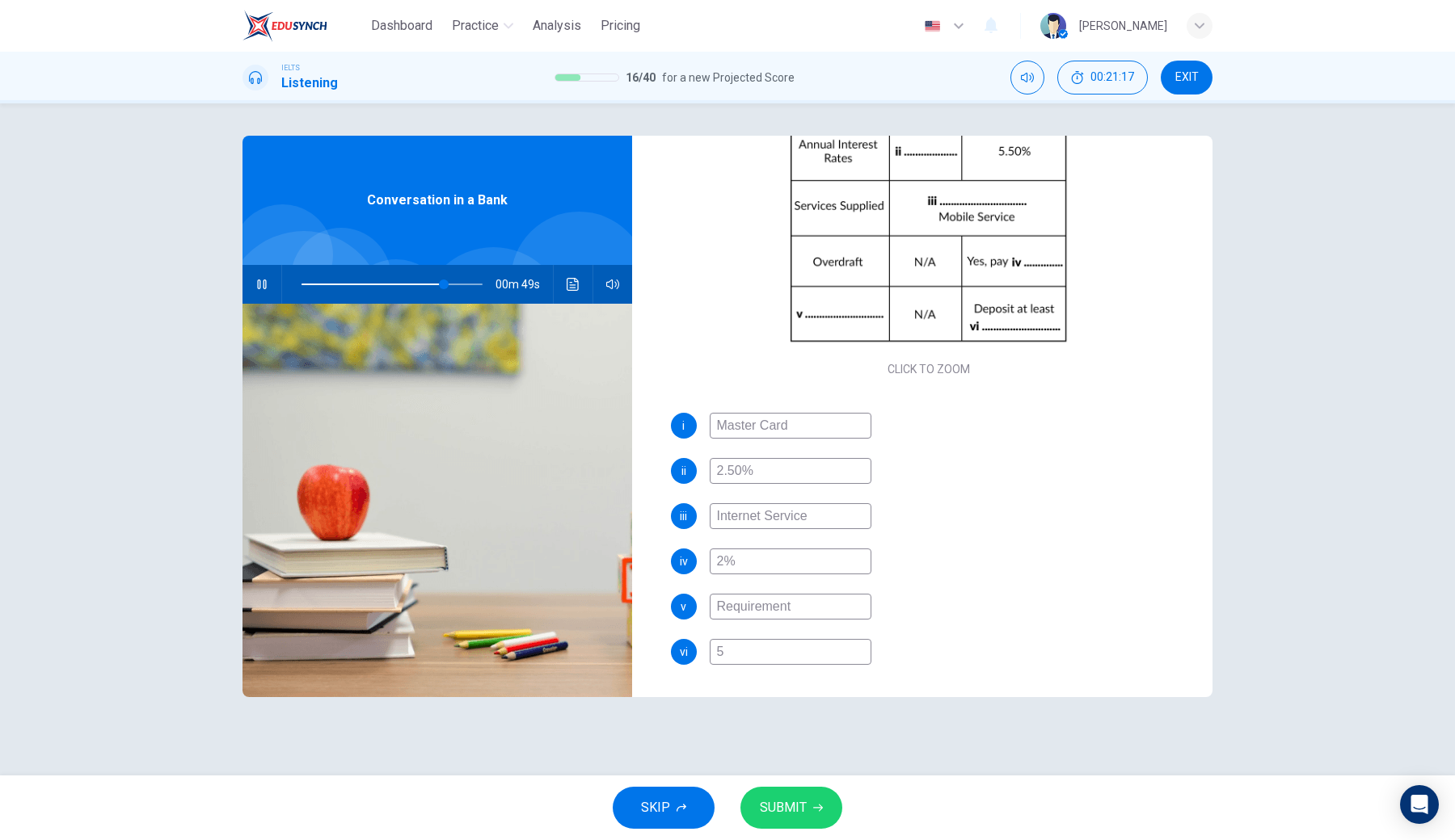
type input "50"
type input "79"
type input "500"
click at [716, 619] on input "500" at bounding box center [790, 652] width 162 height 26
type input "84"
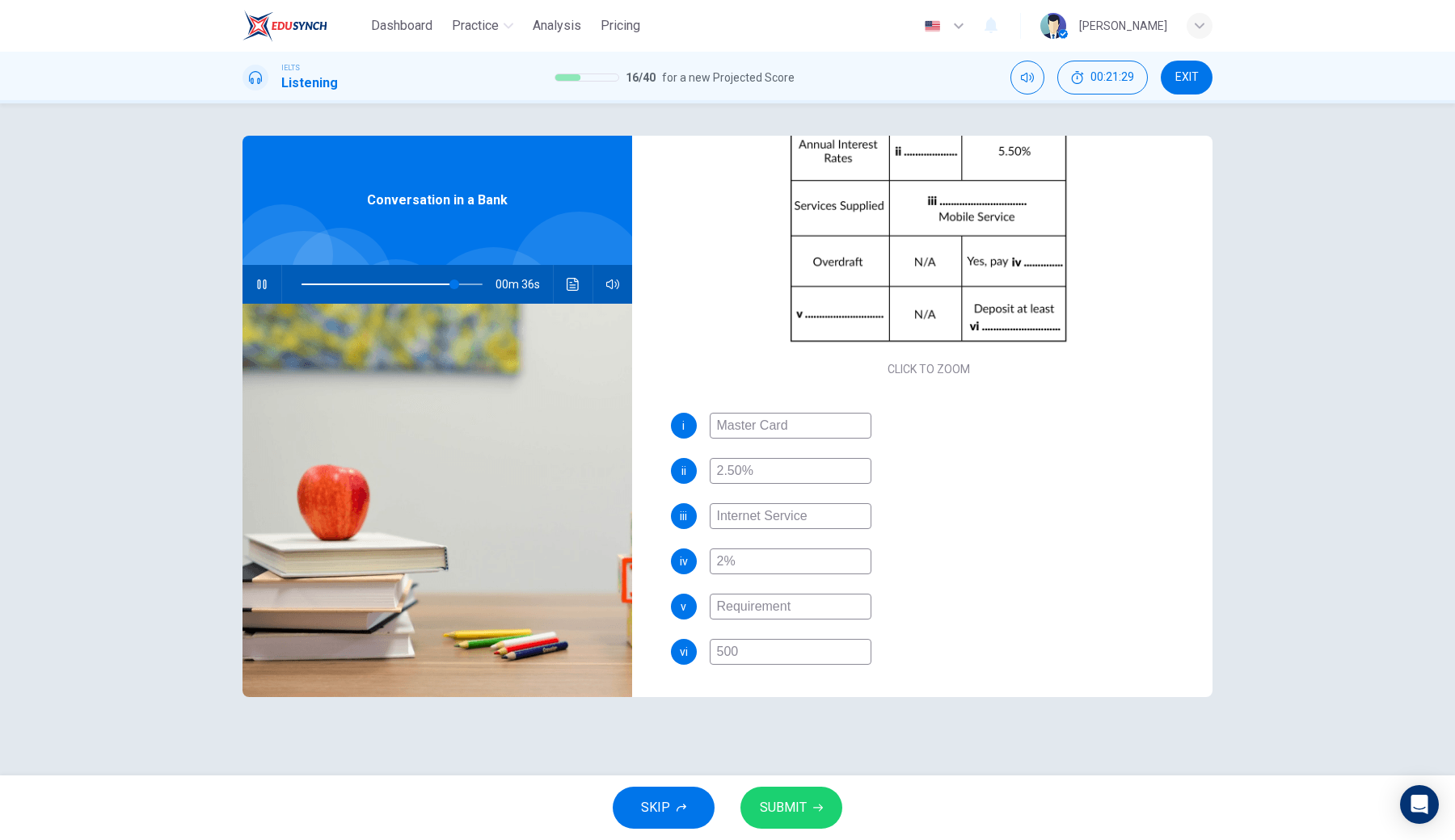
type input "1500"
type input "85"
type input "1500"
click at [791, 619] on button "SUBMIT" at bounding box center [791, 808] width 102 height 42
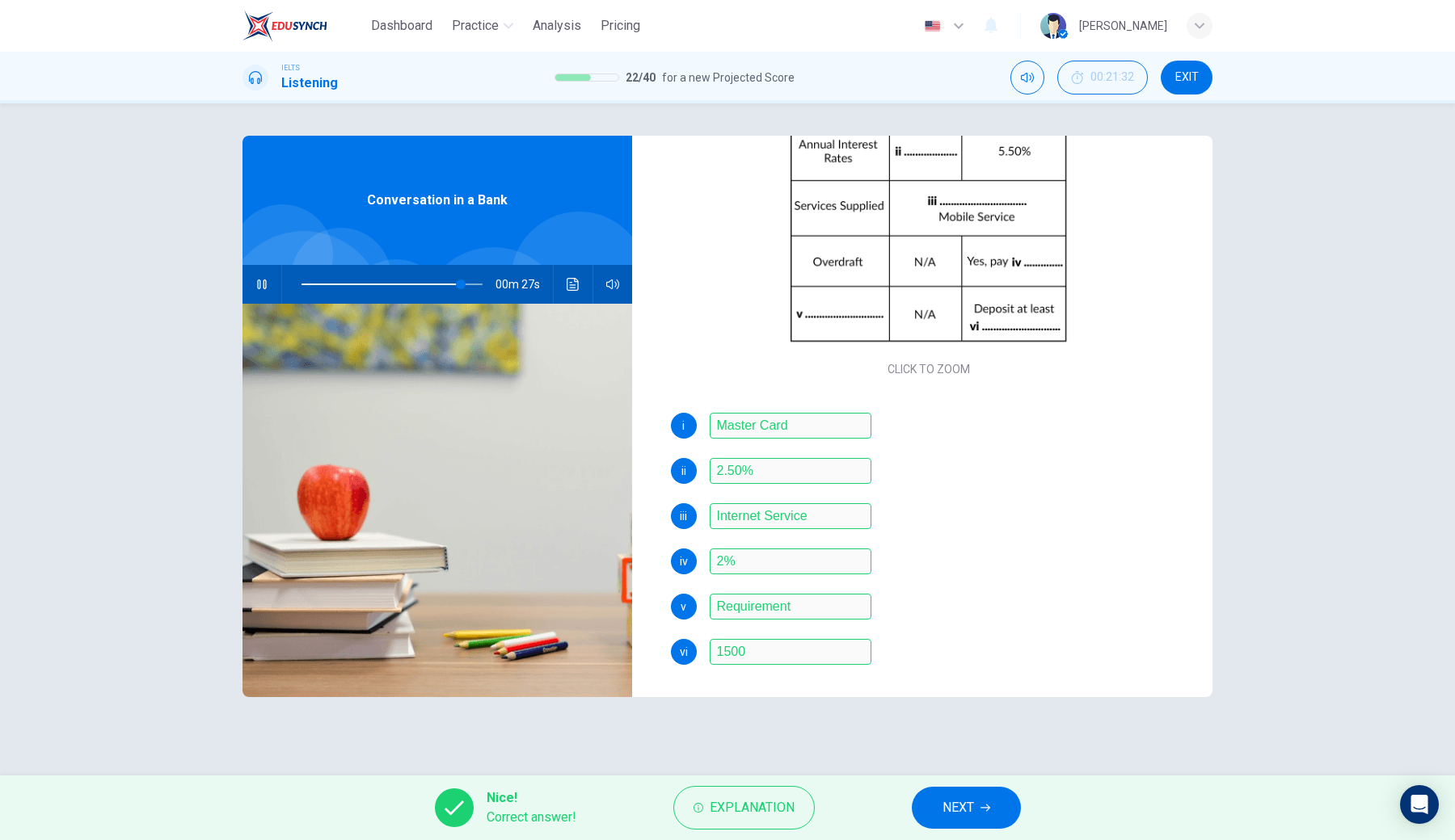
click at [951, 619] on span "NEXT" at bounding box center [958, 808] width 31 height 23
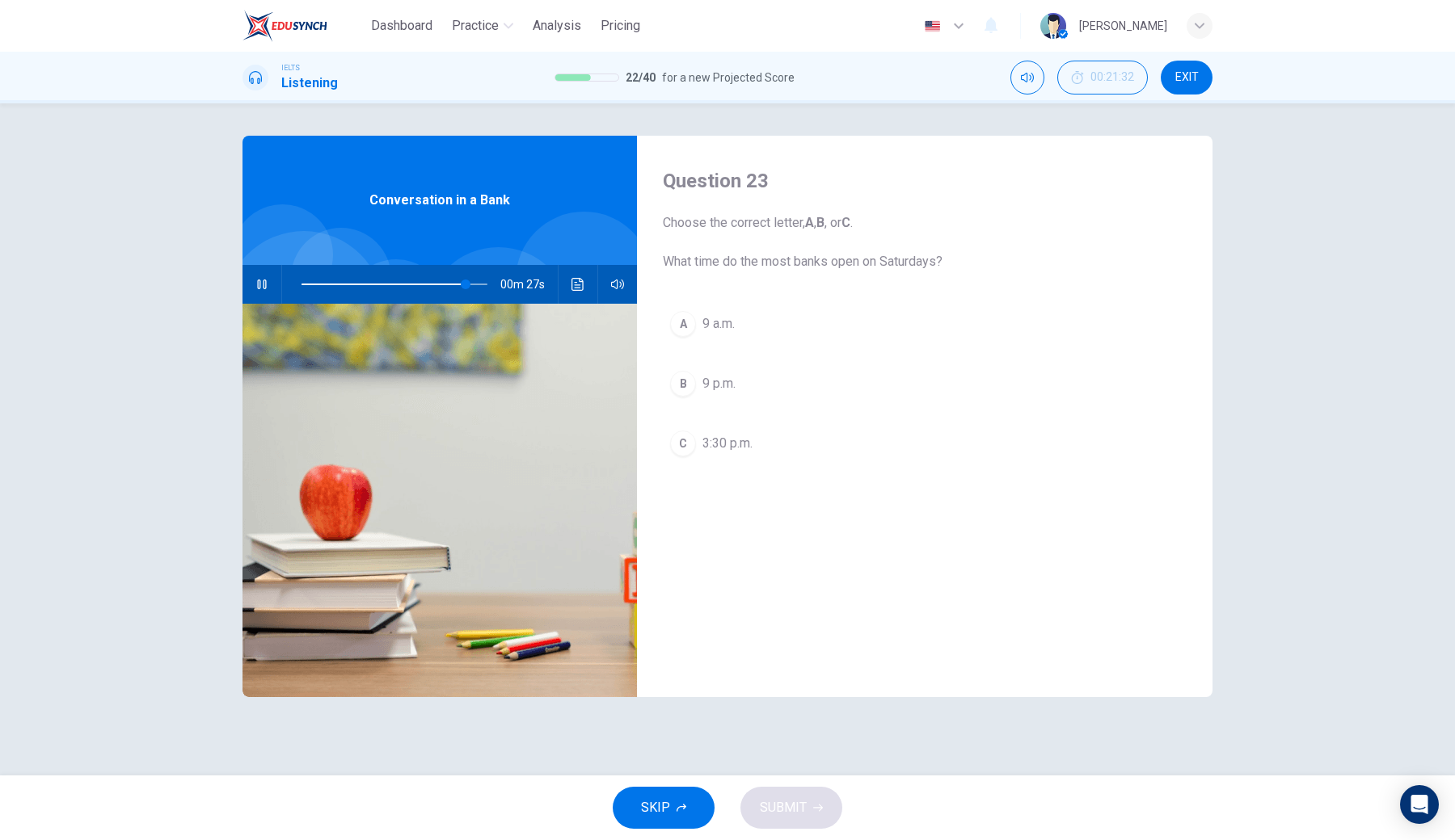
scroll to position [0, 0]
click at [693, 329] on div "A" at bounding box center [683, 324] width 26 height 26
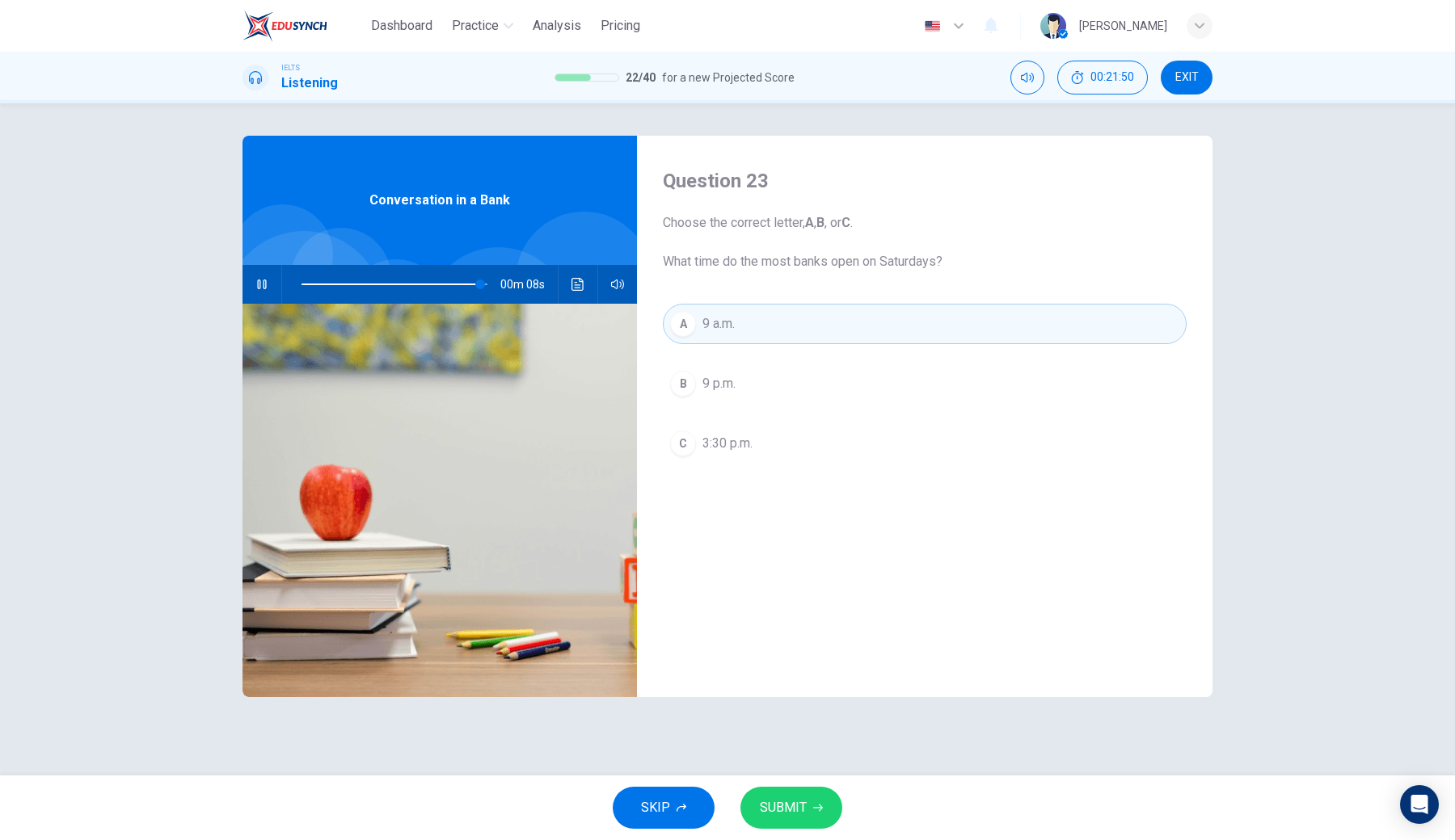
click at [753, 438] on span "3:30 p.m." at bounding box center [727, 444] width 50 height 20
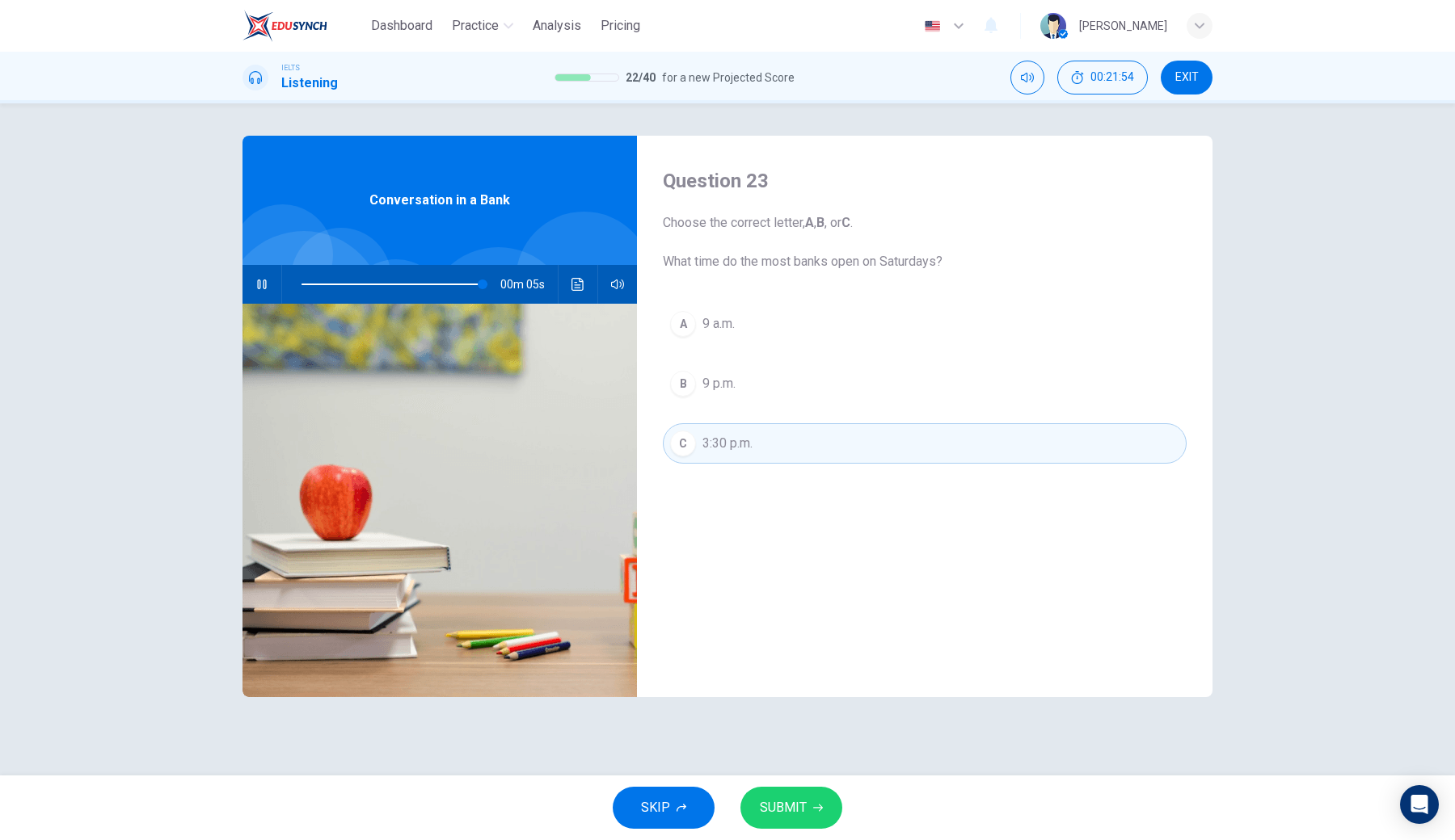
click at [808, 619] on button "SUBMIT" at bounding box center [791, 808] width 102 height 42
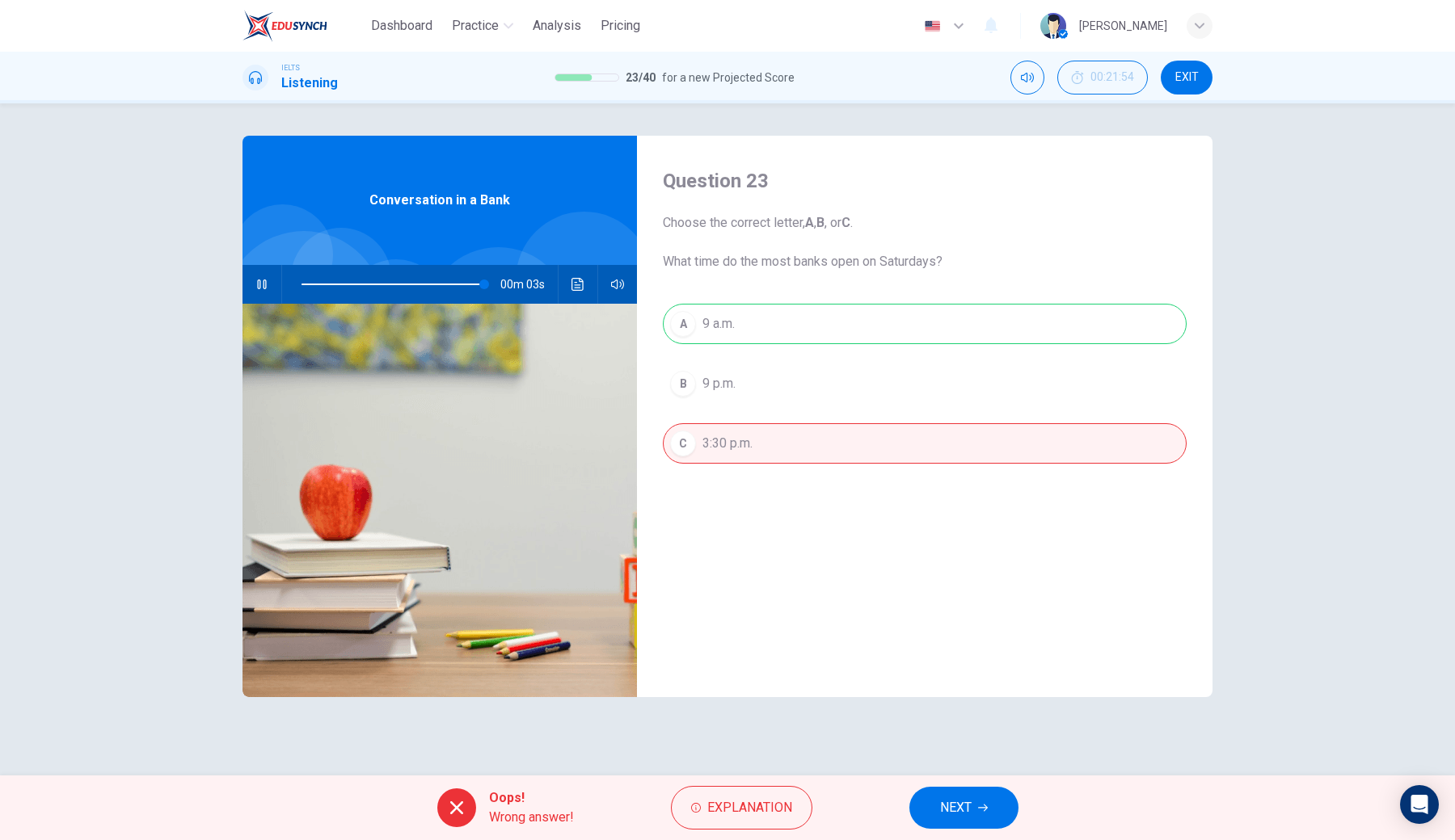
type input "99"
click at [940, 619] on button "NEXT" at bounding box center [963, 808] width 109 height 42
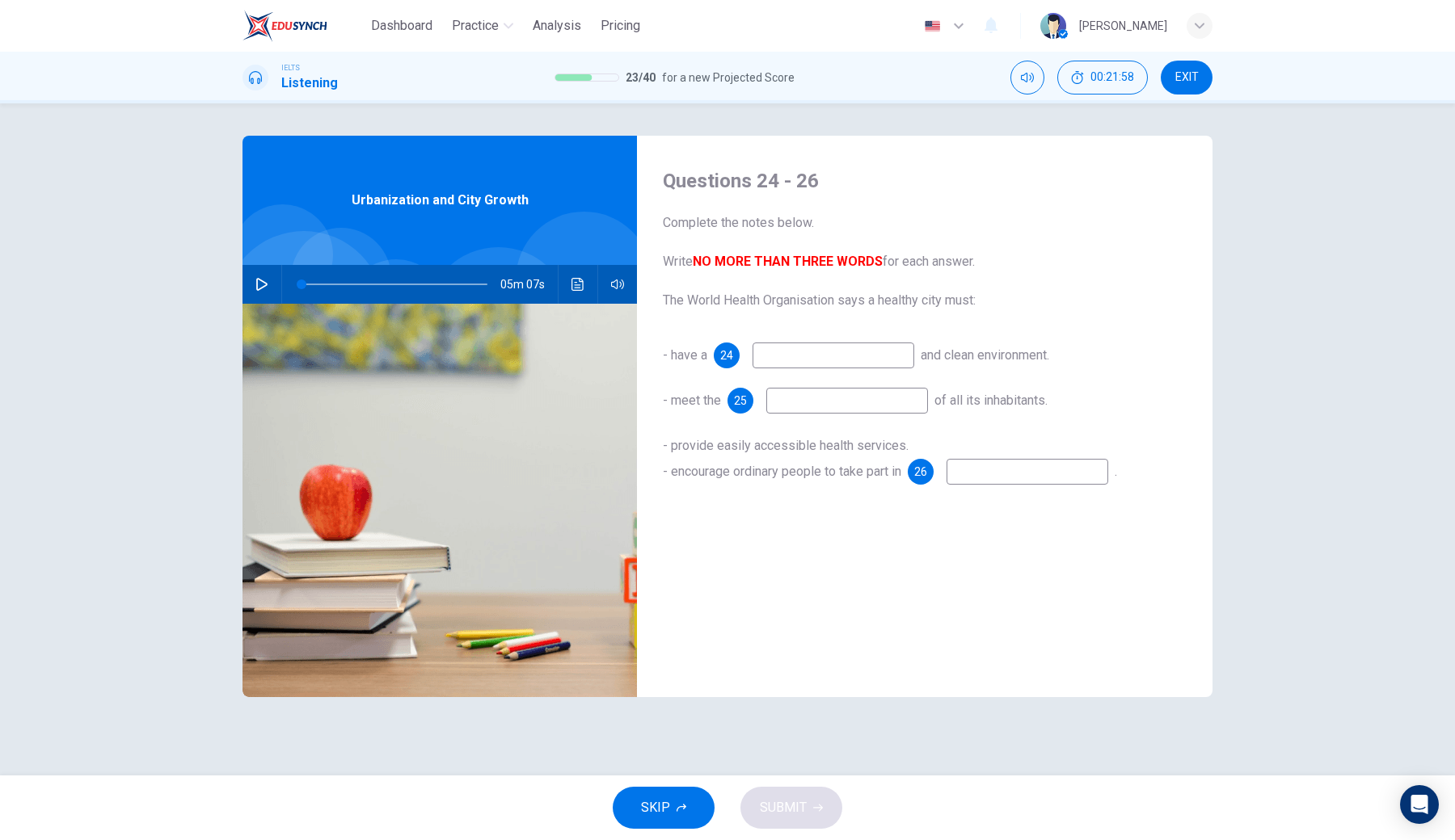
click at [265, 281] on icon "button" at bounding box center [261, 284] width 13 height 13
click at [796, 362] on input at bounding box center [833, 356] width 162 height 26
click at [261, 287] on icon "button" at bounding box center [261, 284] width 13 height 13
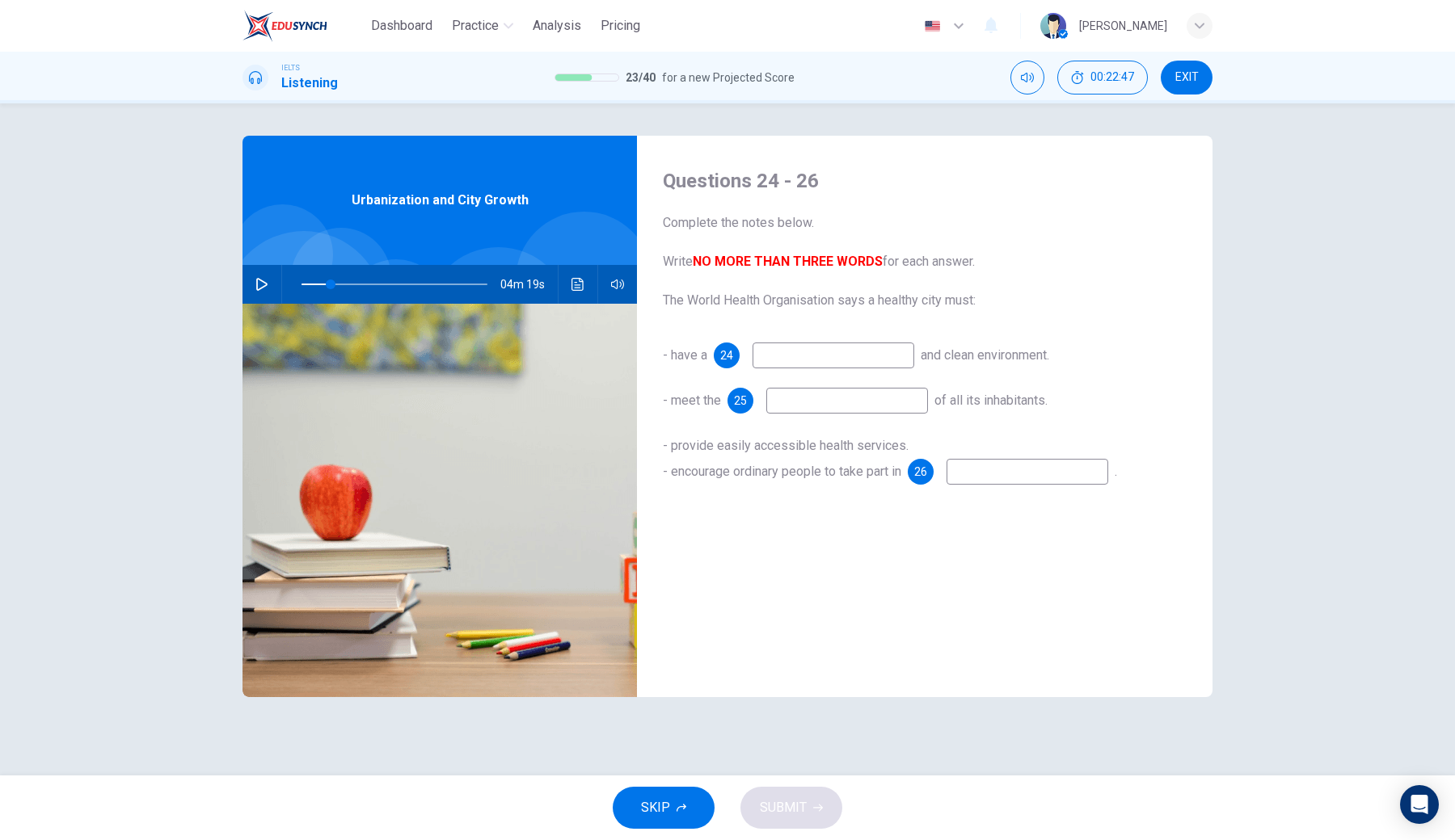
type input "16"
click at [788, 353] on input at bounding box center [833, 356] width 162 height 26
type input "safe"
click at [257, 283] on icon "button" at bounding box center [261, 284] width 13 height 13
click at [853, 400] on input at bounding box center [847, 401] width 162 height 26
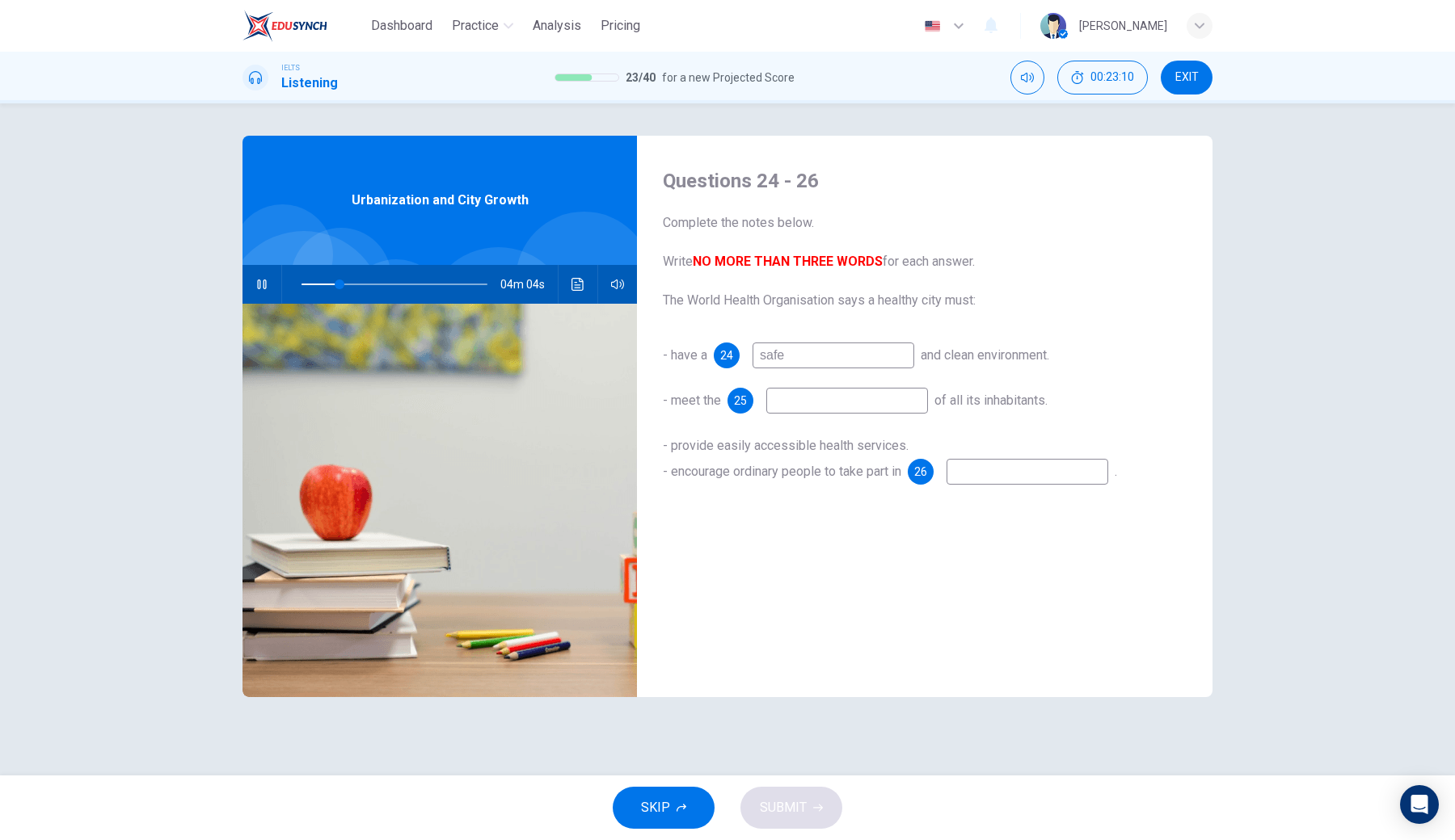
click at [256, 288] on icon "button" at bounding box center [261, 284] width 13 height 13
type input "20"
click at [812, 407] on input at bounding box center [847, 401] width 162 height 26
type input "basic need"
click at [262, 291] on button "button" at bounding box center [261, 284] width 26 height 38
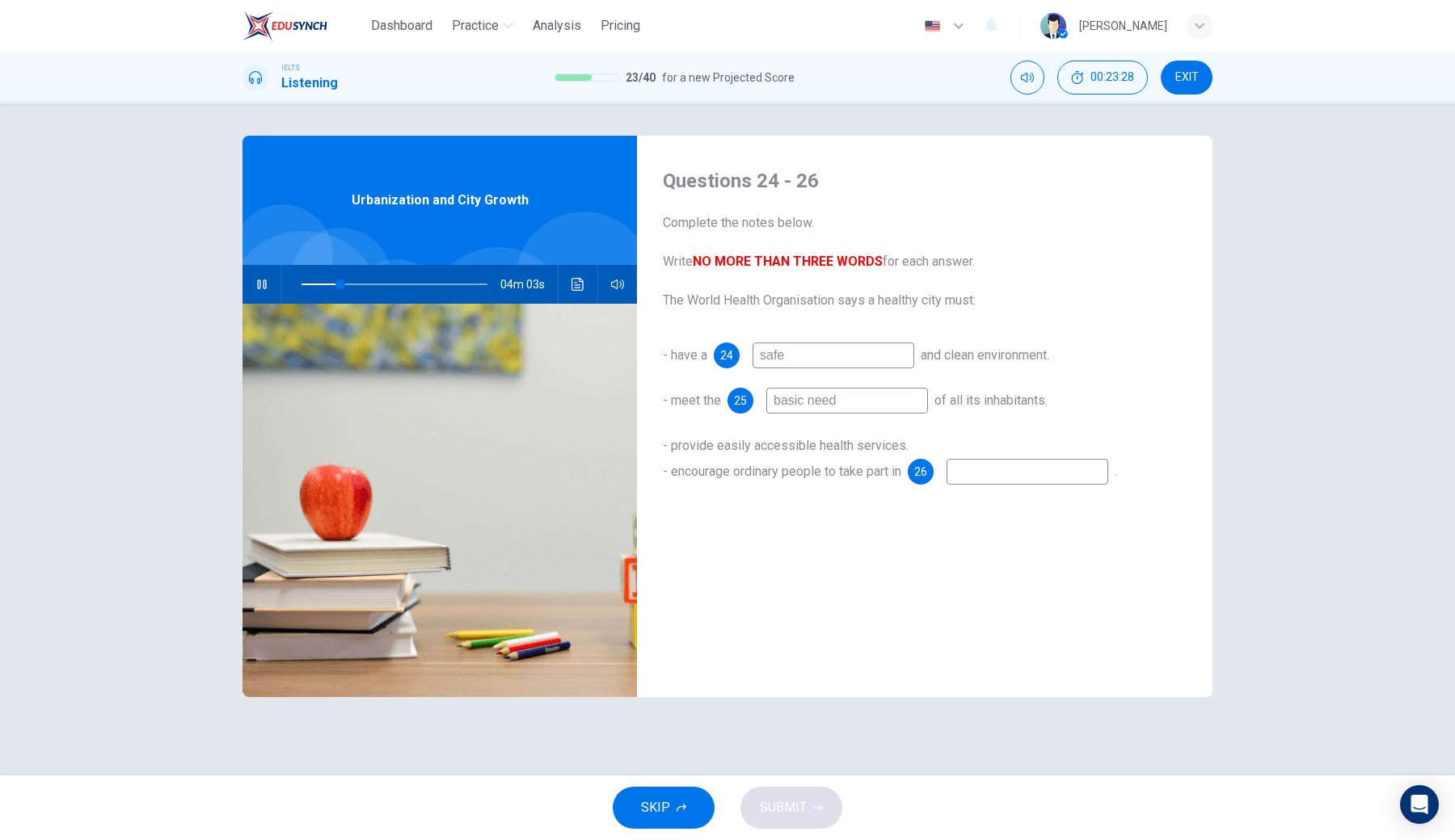
click at [978, 476] on input at bounding box center [1027, 472] width 162 height 26
click at [262, 282] on icon "button" at bounding box center [261, 284] width 13 height 13
click at [578, 285] on icon "Click to see the audio transcription" at bounding box center [578, 284] width 12 height 13
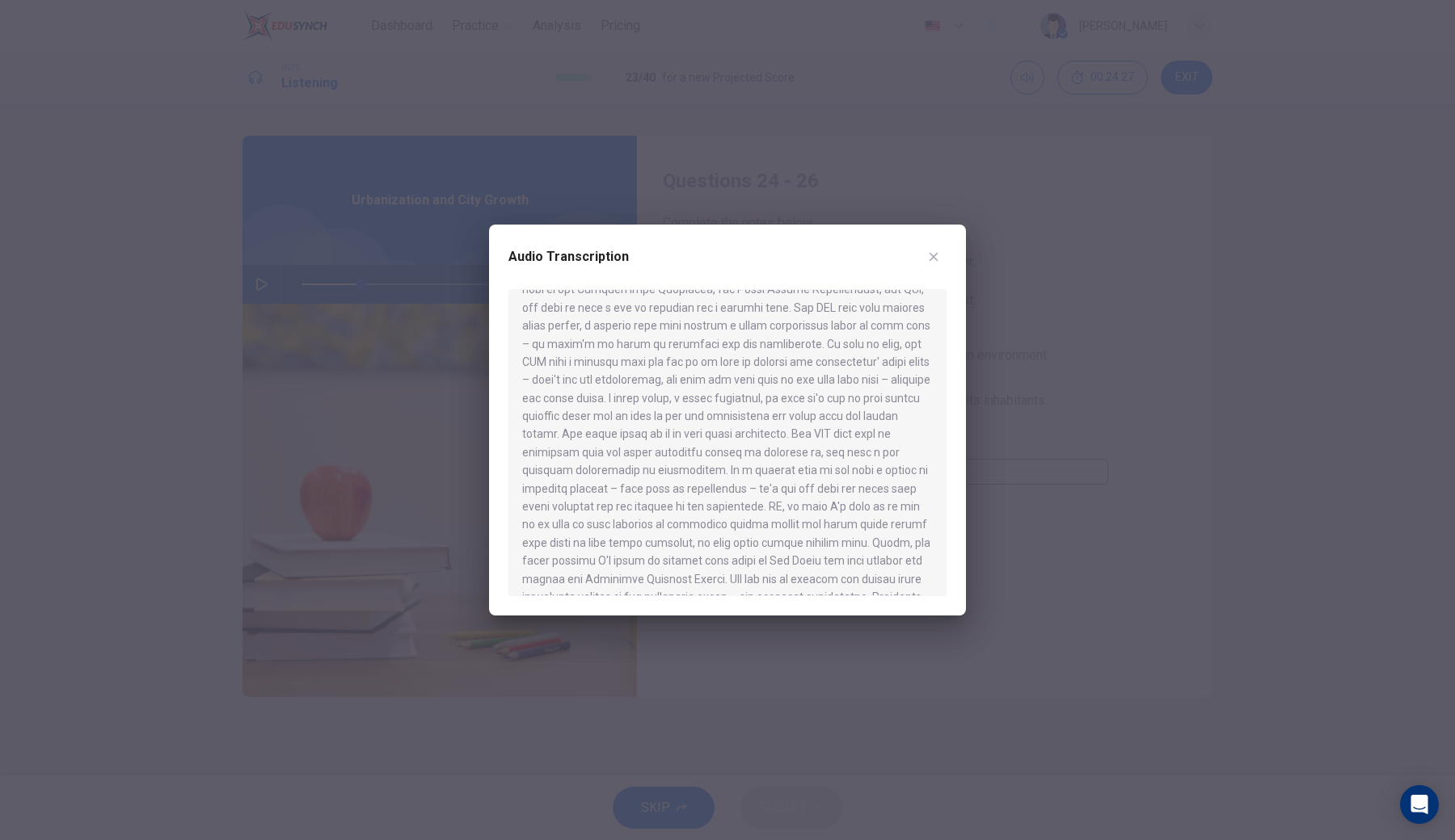
scroll to position [156, 0]
click at [657, 619] on div at bounding box center [727, 420] width 1455 height 840
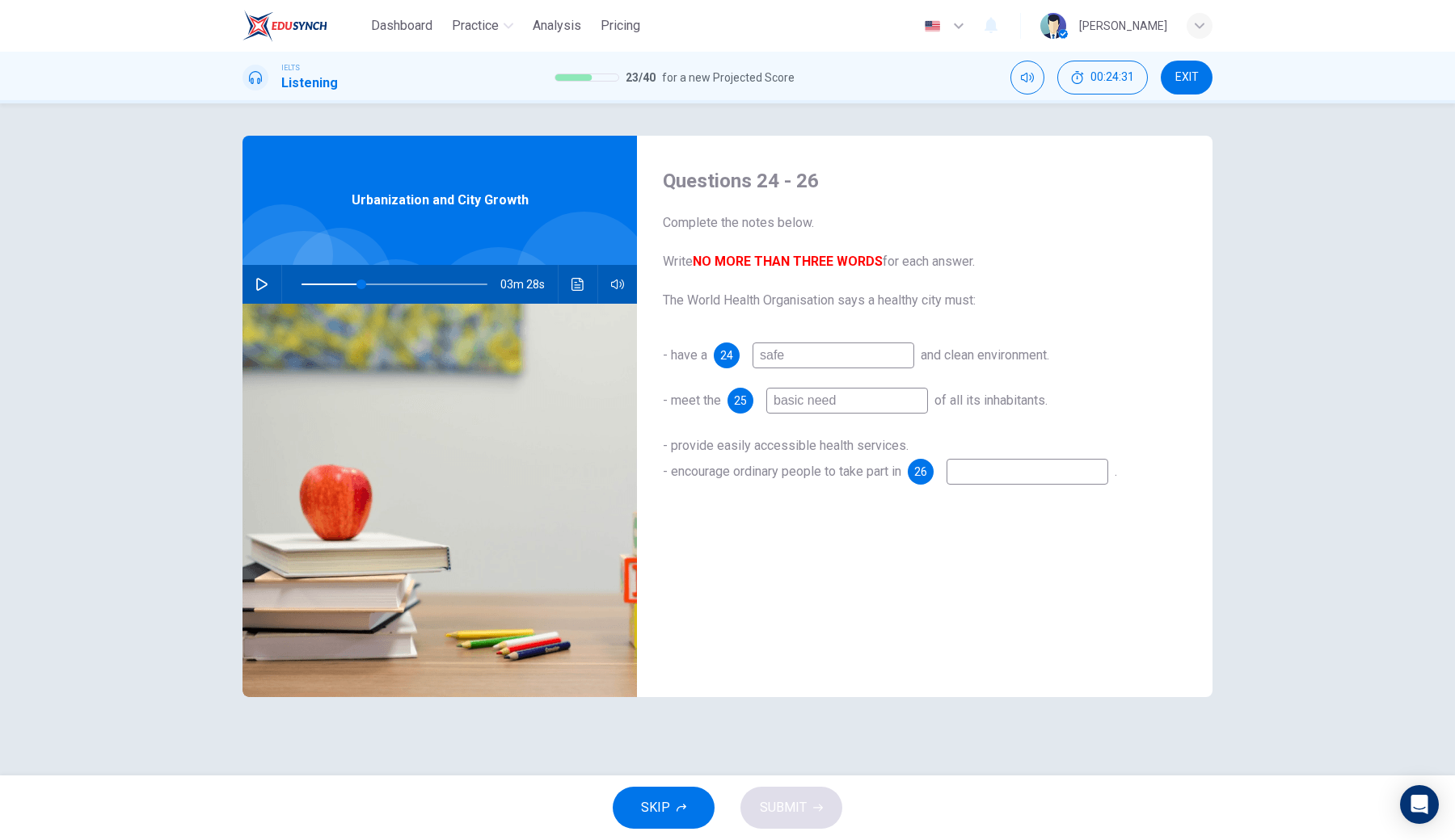
click at [1017, 478] on input at bounding box center [1027, 472] width 162 height 26
click at [581, 294] on button "Click to see the audio transcription" at bounding box center [578, 284] width 26 height 38
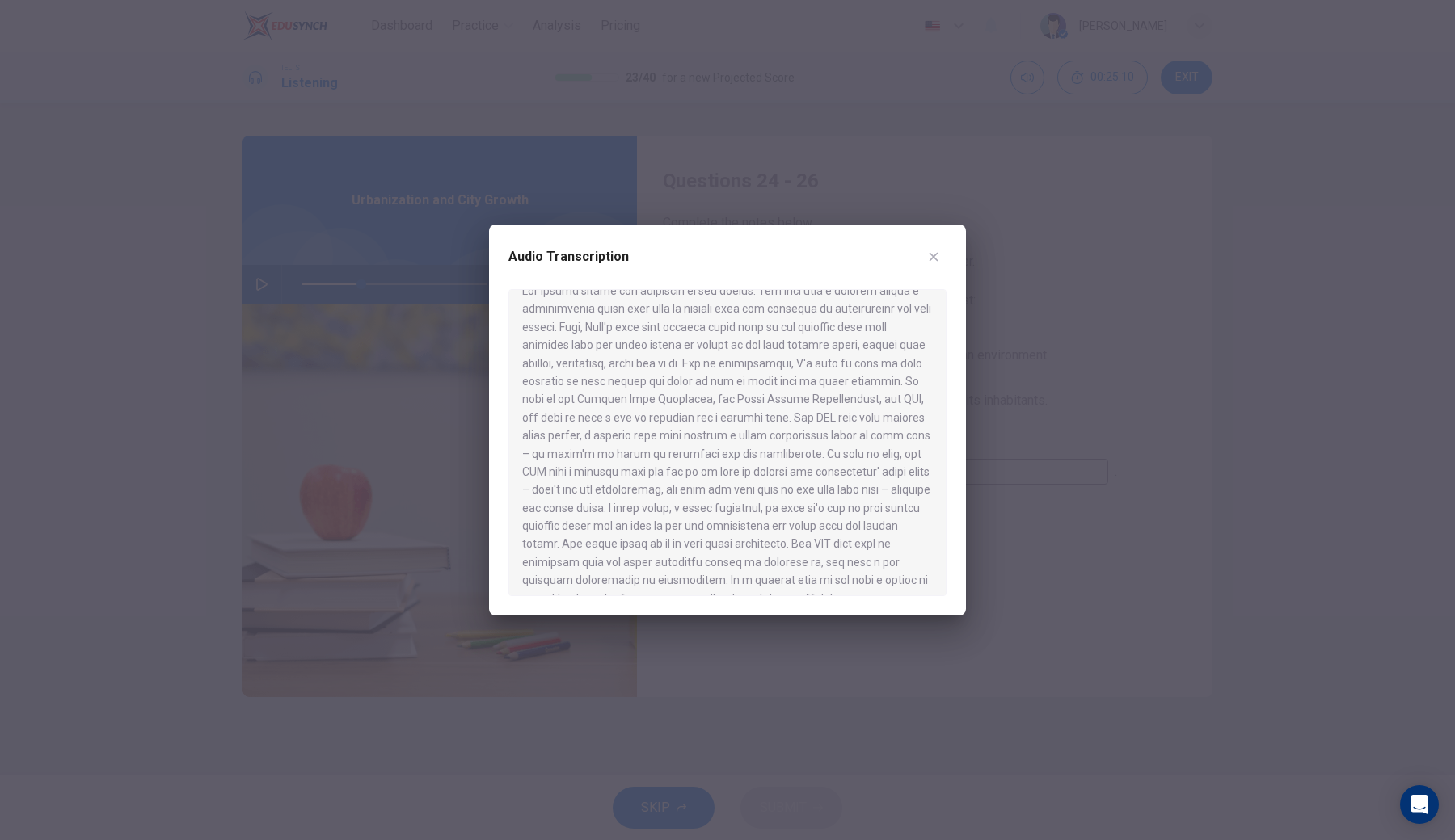
scroll to position [45, 0]
click at [704, 619] on div at bounding box center [727, 420] width 1455 height 840
type input "32"
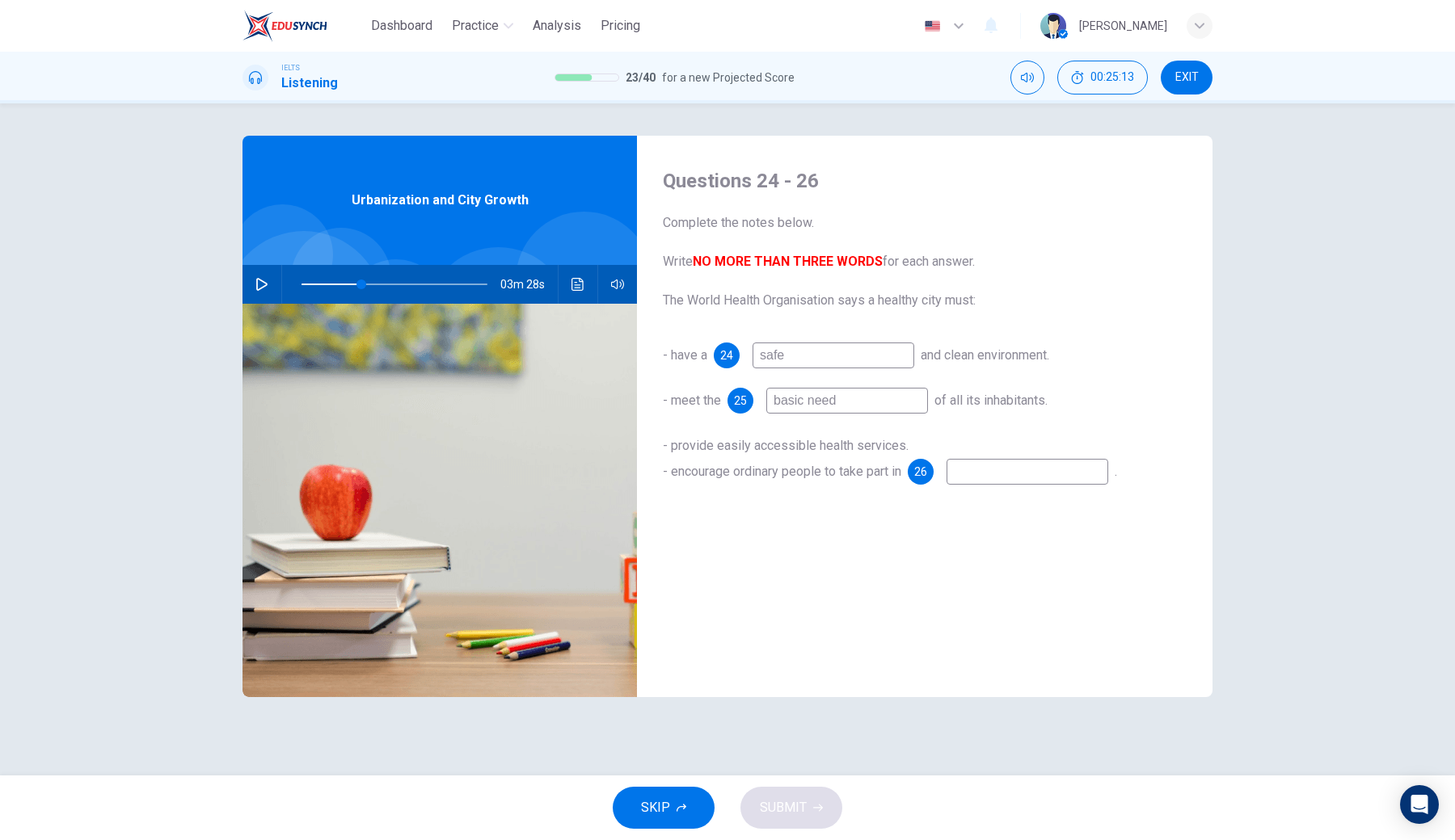
click at [1042, 476] on input at bounding box center [1027, 472] width 162 height 26
type input "h"
type input "32"
type input "he"
type input "32"
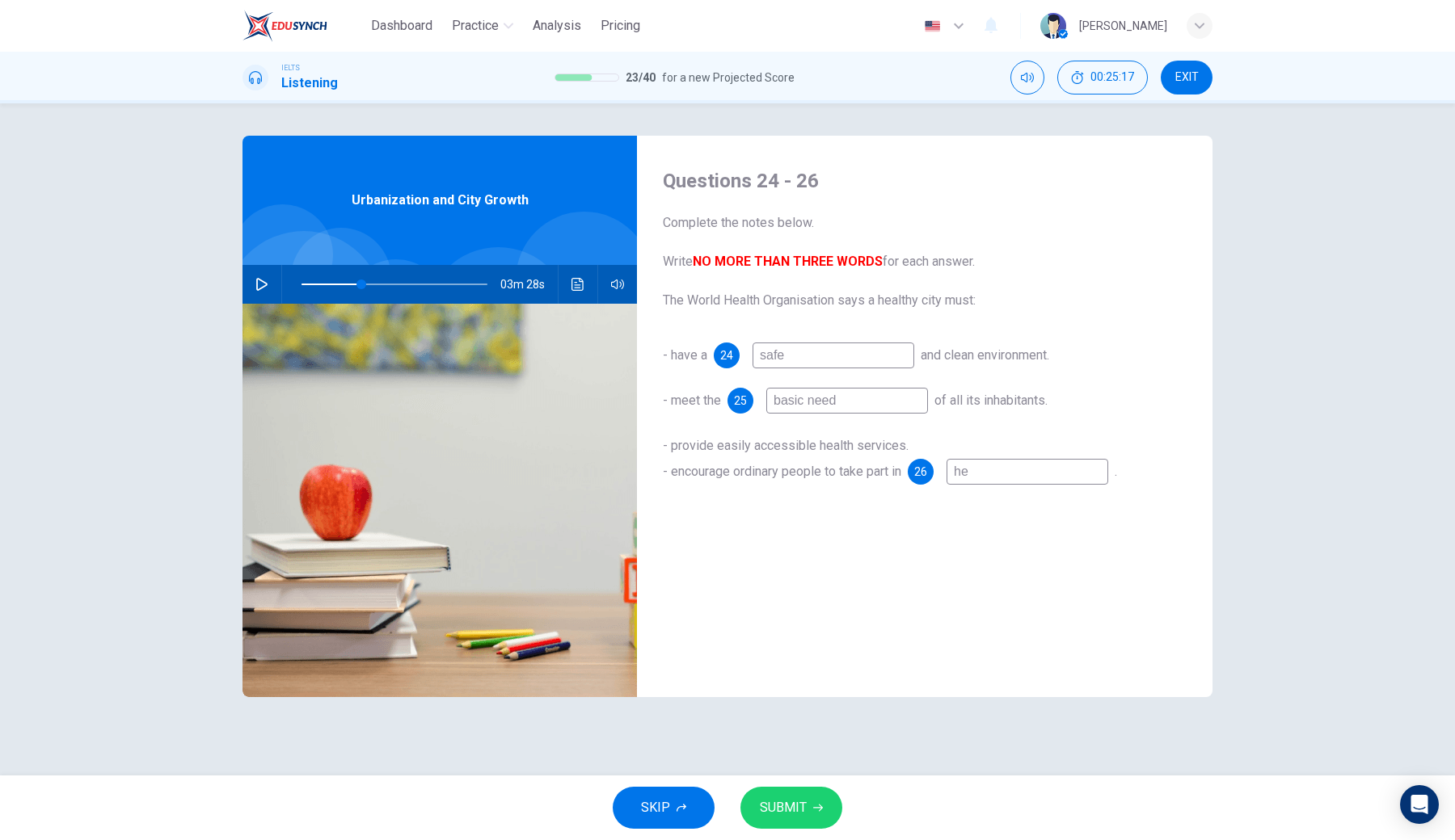
type input "hea"
type input "32"
type input "heal"
type input "32"
type input "healt"
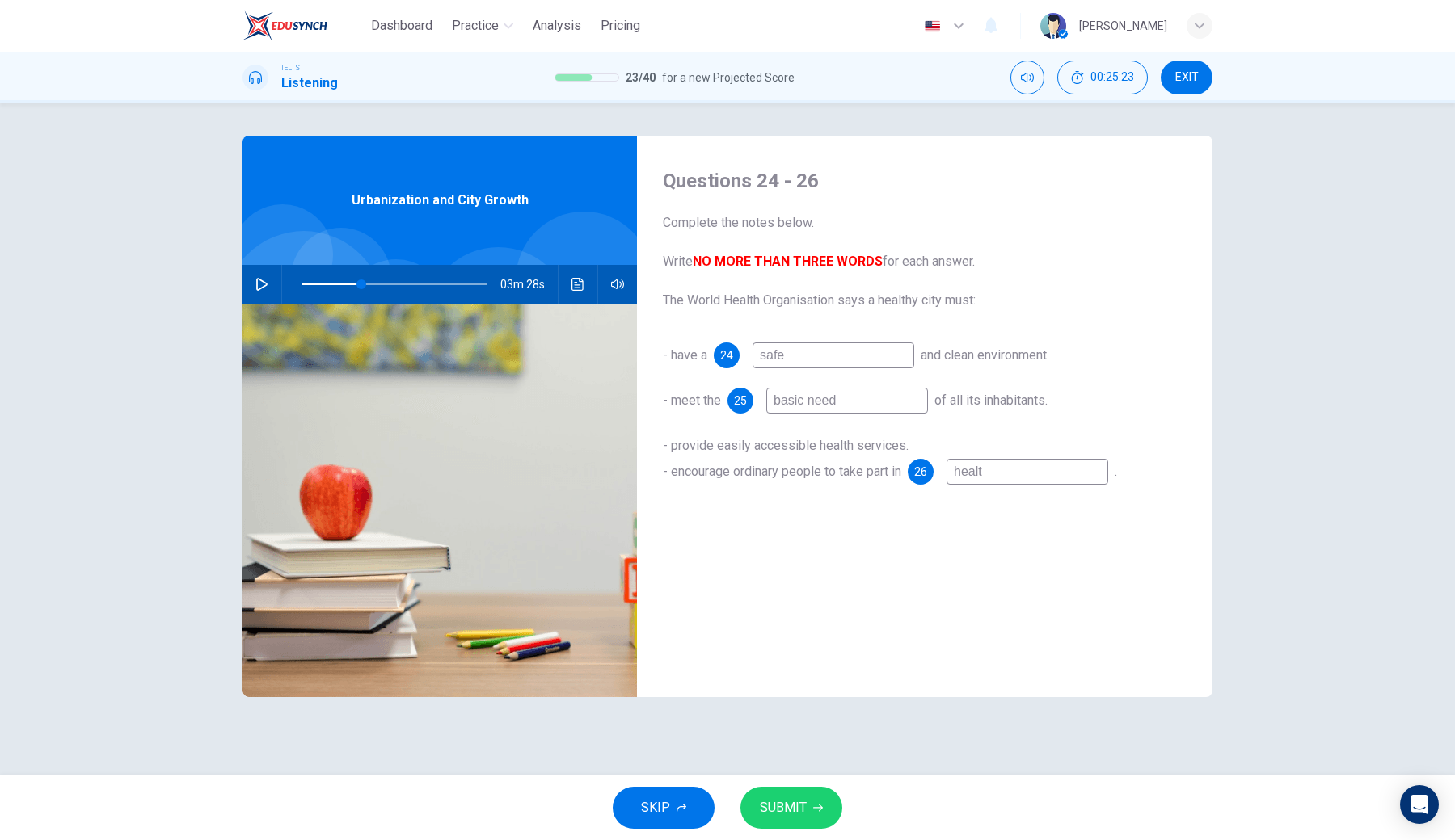
type input "32"
type input "health"
type input "32"
type input "health"
type input "32"
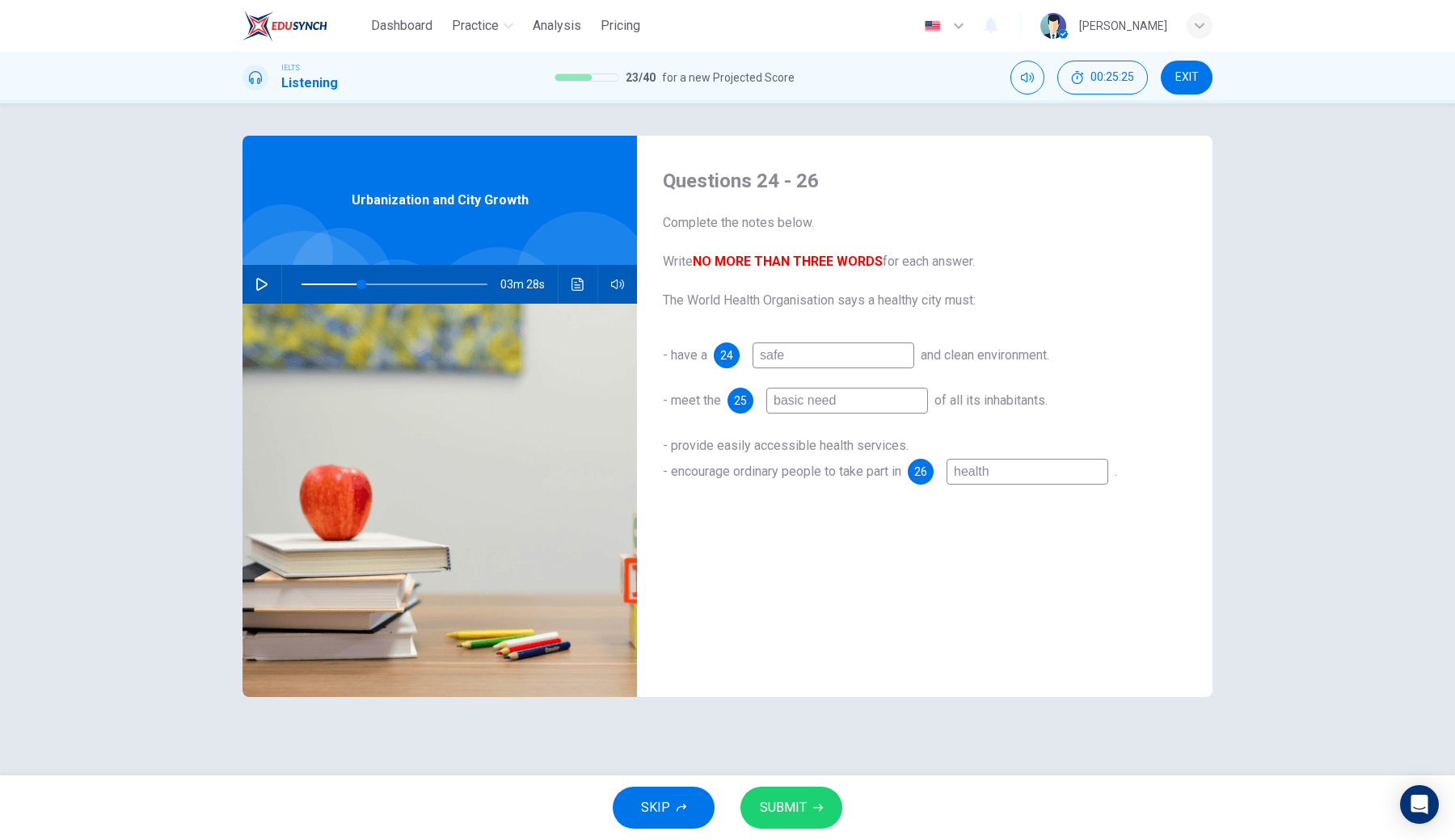
type input "health c"
type input "32"
type input "health ci"
type input "32"
type input "health ciy"
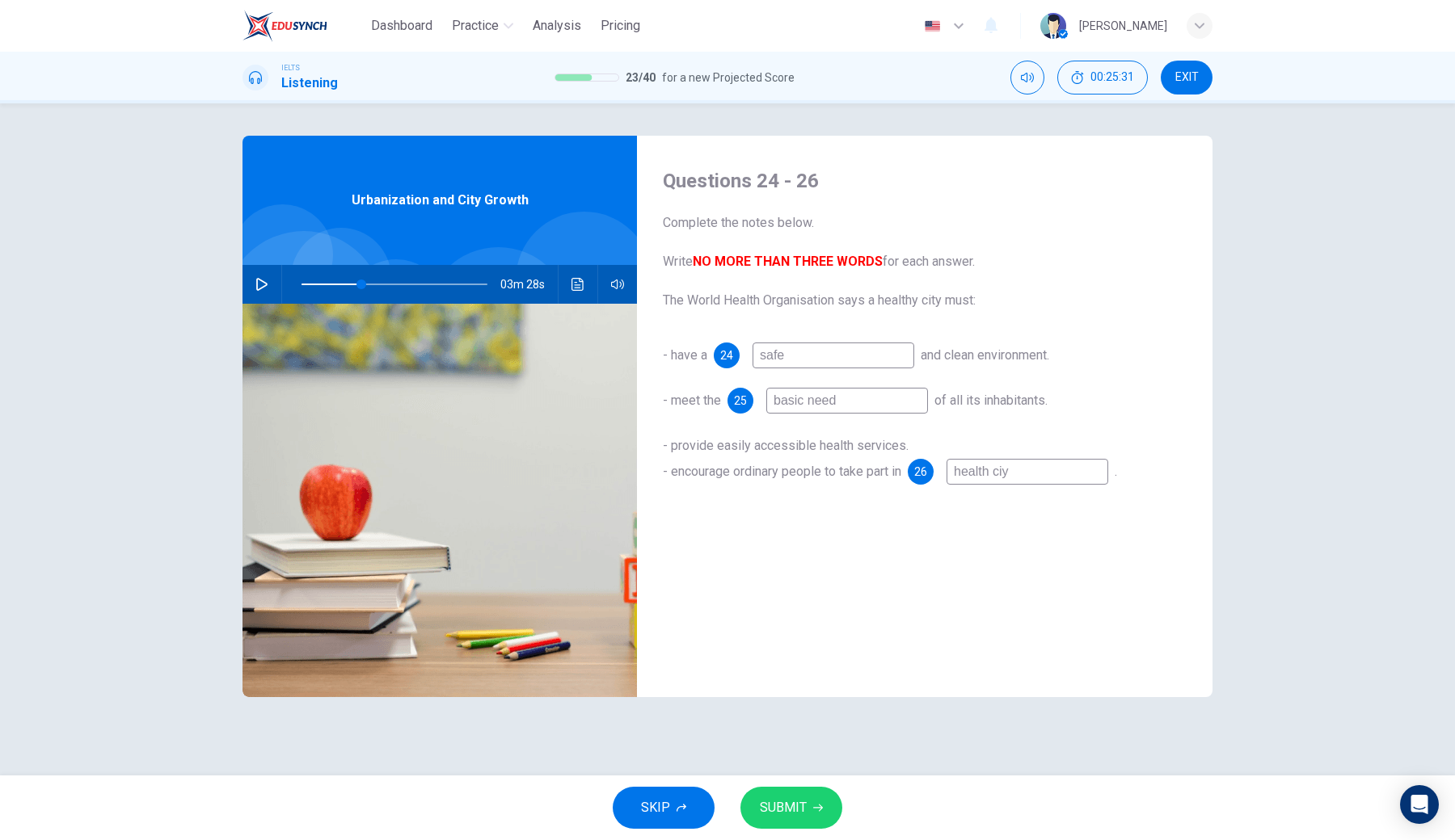
type input "32"
type input "health ci"
type input "32"
type input "health cit"
type input "32"
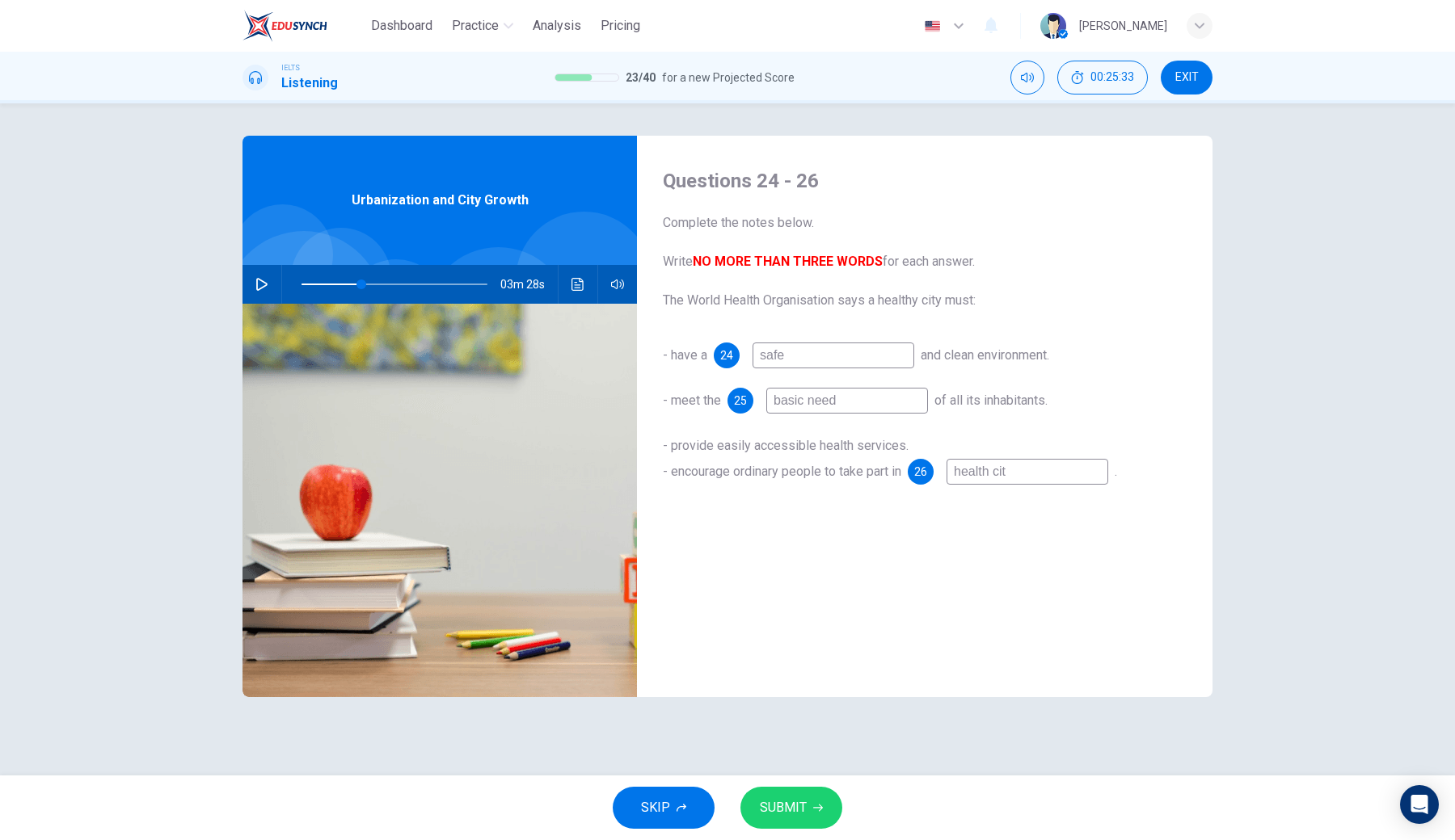
type input "health city"
type input "32"
type input "health city"
click at [755, 619] on button "SUBMIT" at bounding box center [791, 808] width 102 height 42
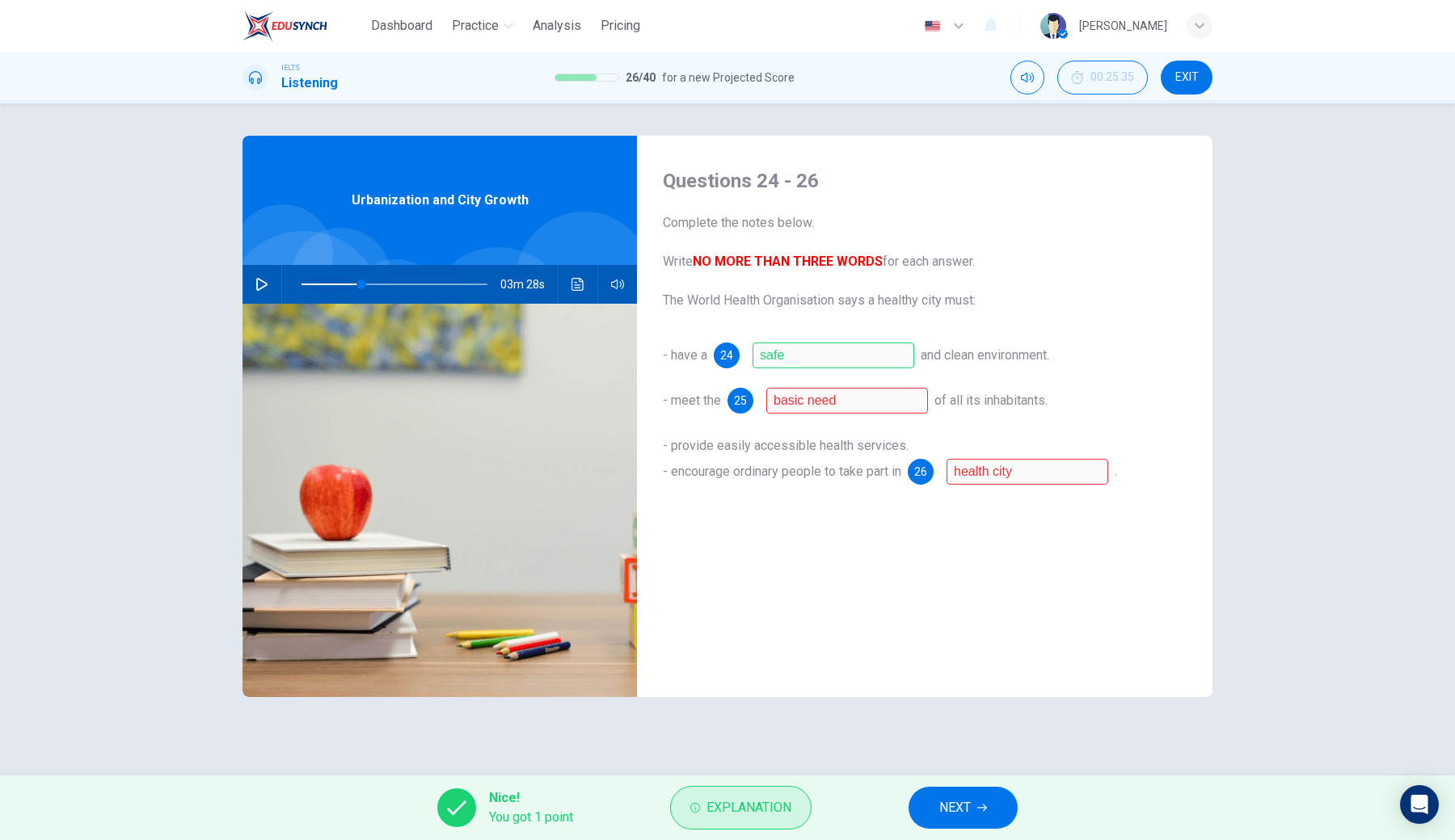
click at [775, 619] on button "Explanation" at bounding box center [741, 808] width 141 height 43
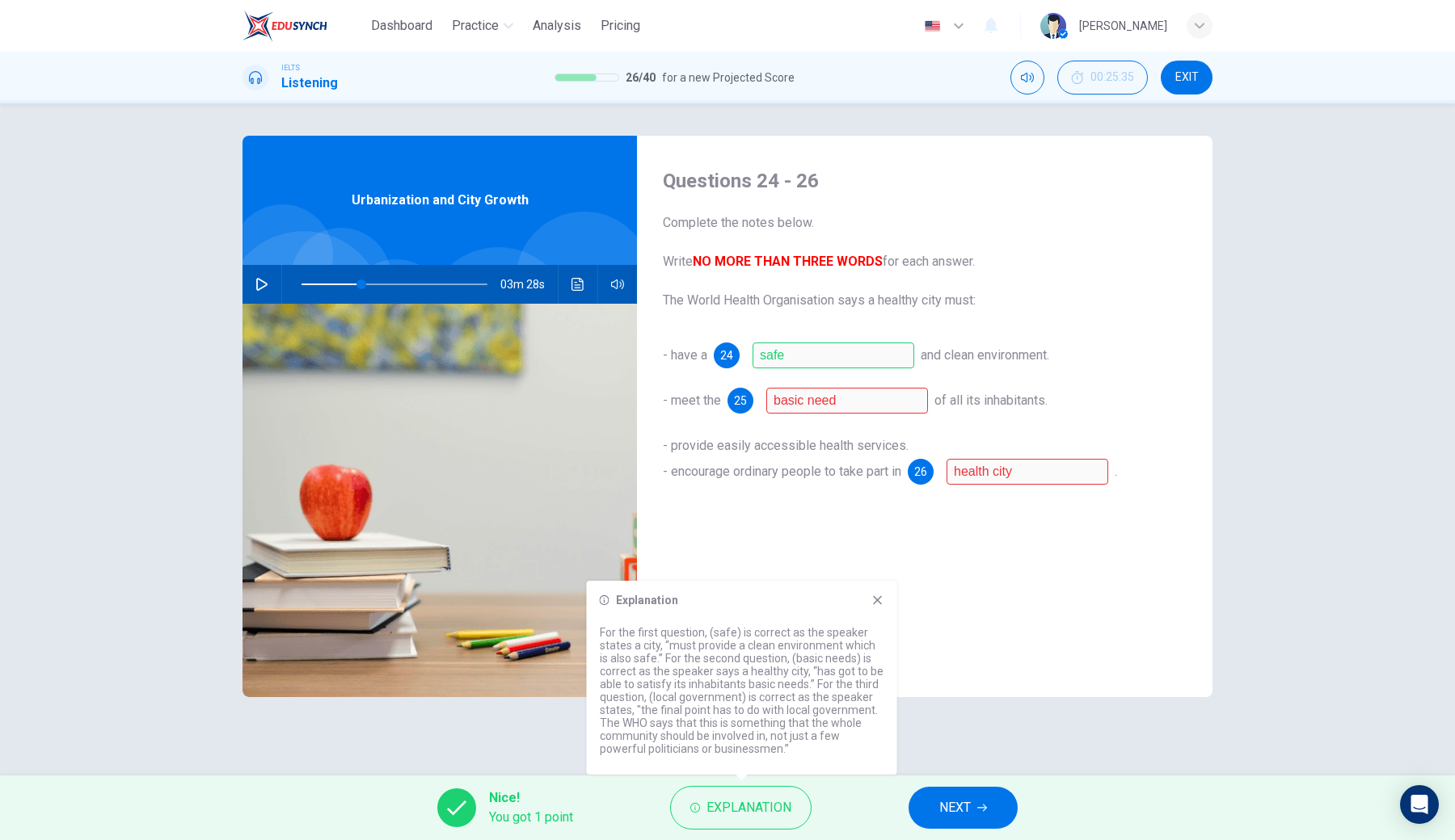
click at [257, 289] on icon "button" at bounding box center [261, 284] width 13 height 13
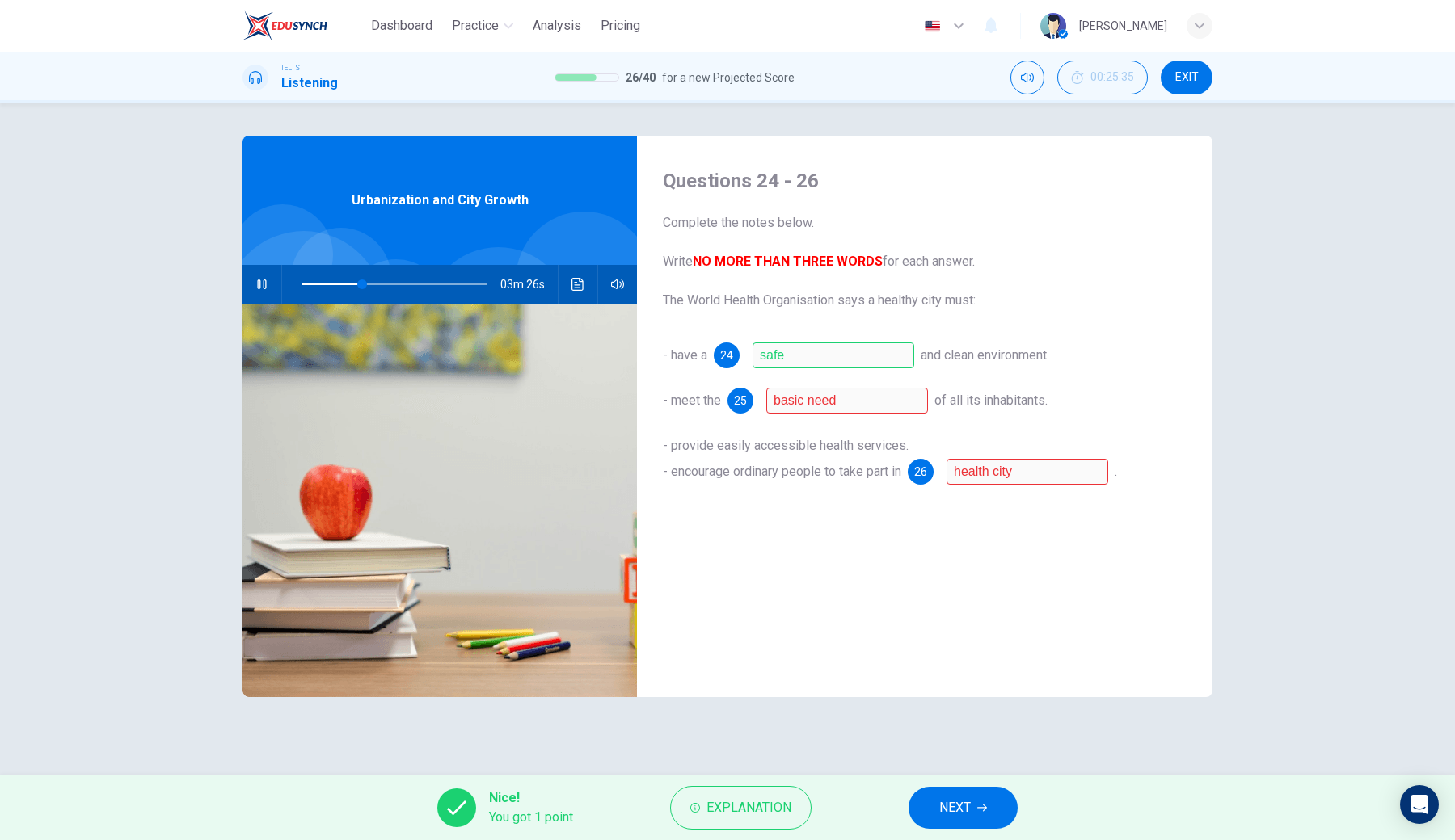
click at [976, 619] on button "NEXT" at bounding box center [963, 808] width 109 height 42
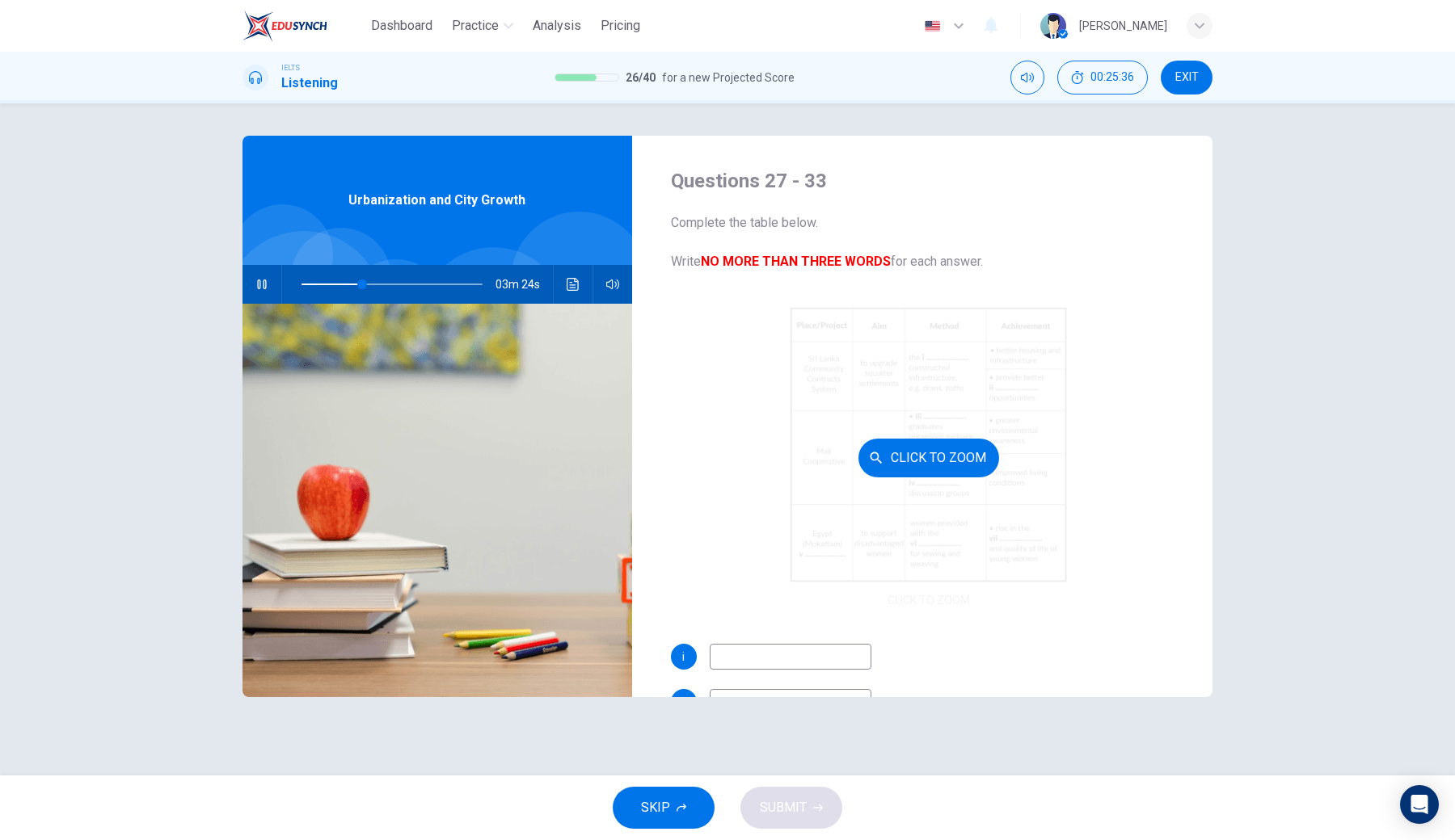
click at [907, 452] on button "Click to Zoom" at bounding box center [928, 458] width 140 height 38
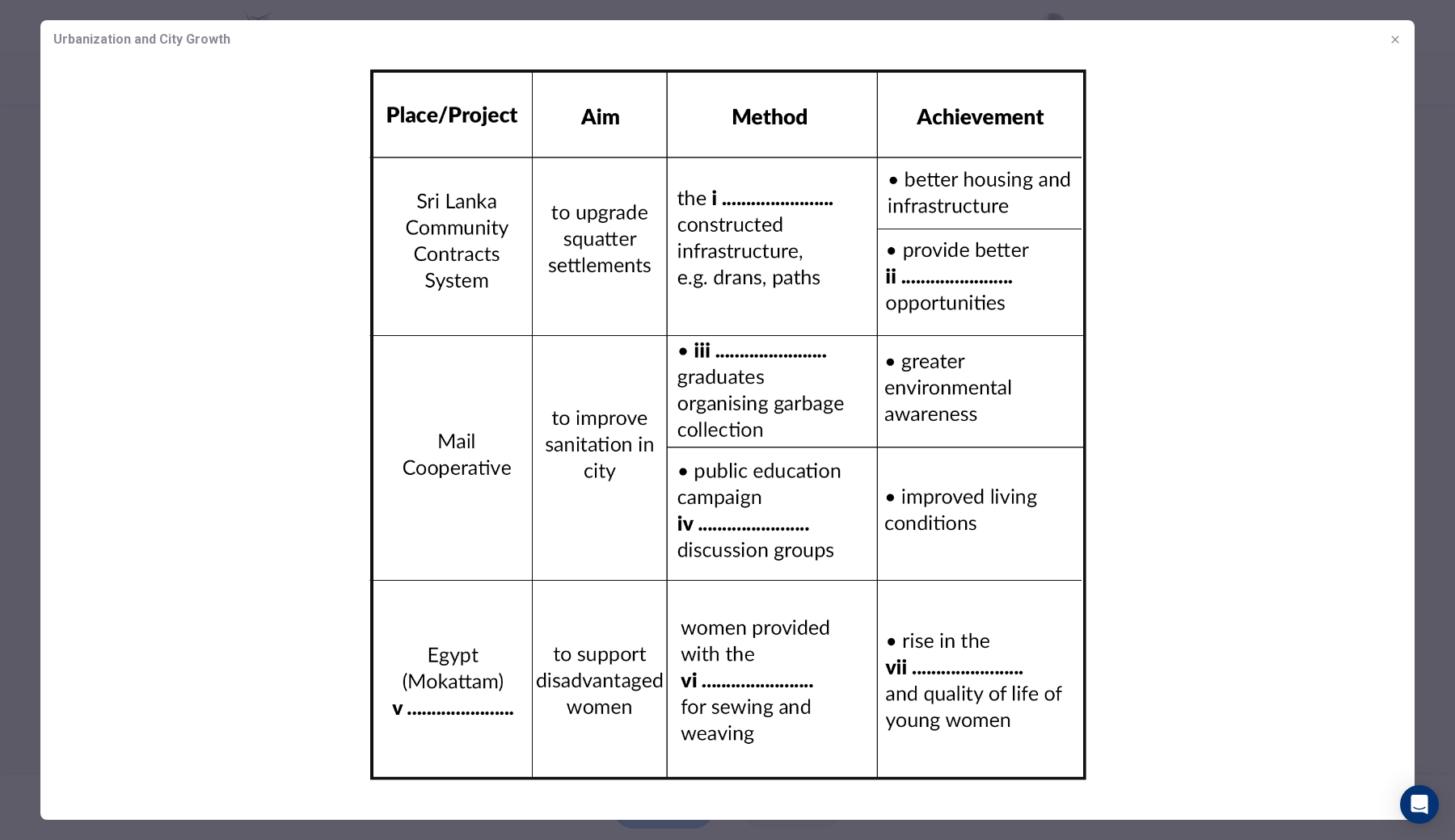
click at [1124, 27] on button "button" at bounding box center [1395, 39] width 26 height 26
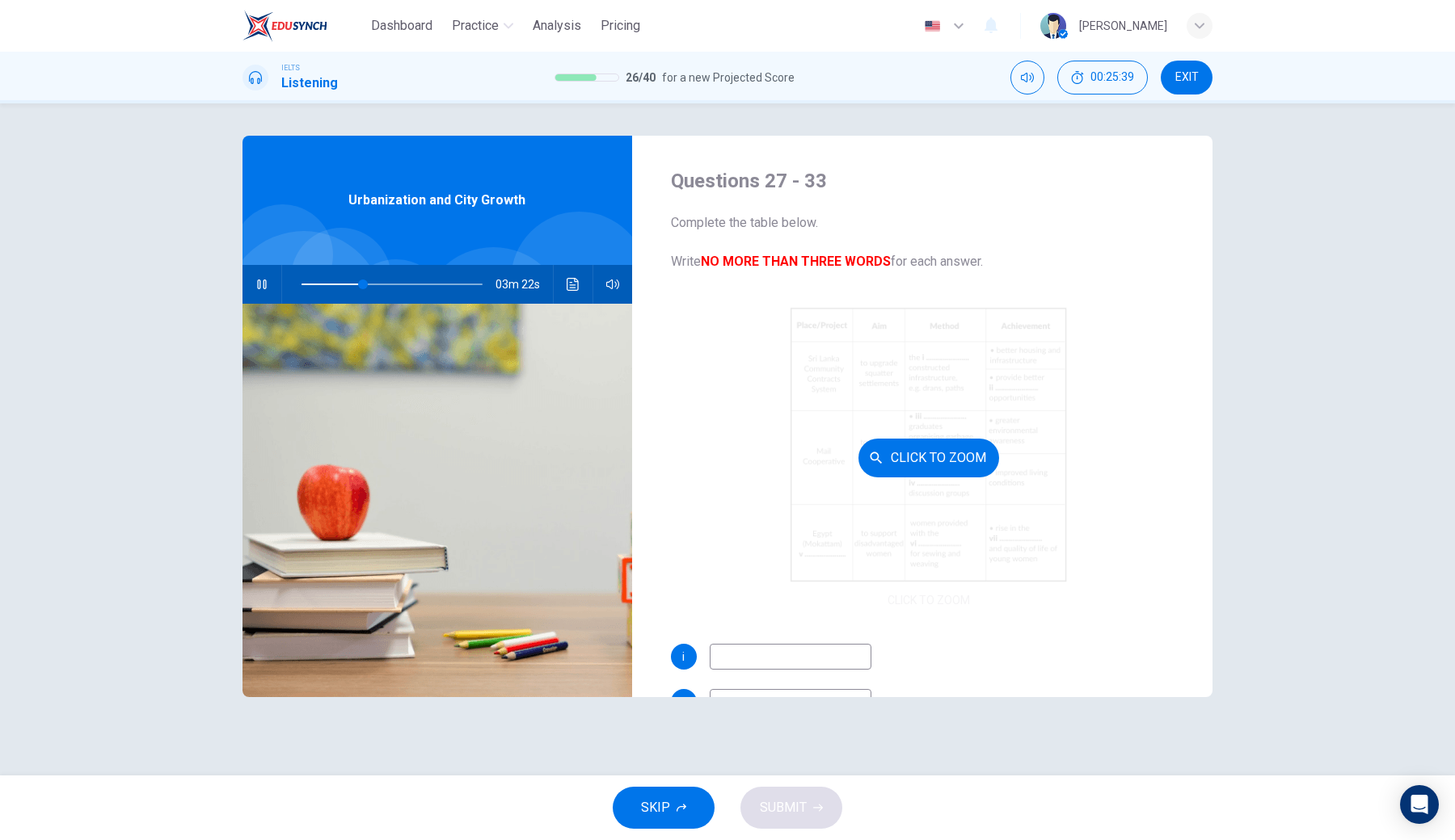
scroll to position [62, 0]
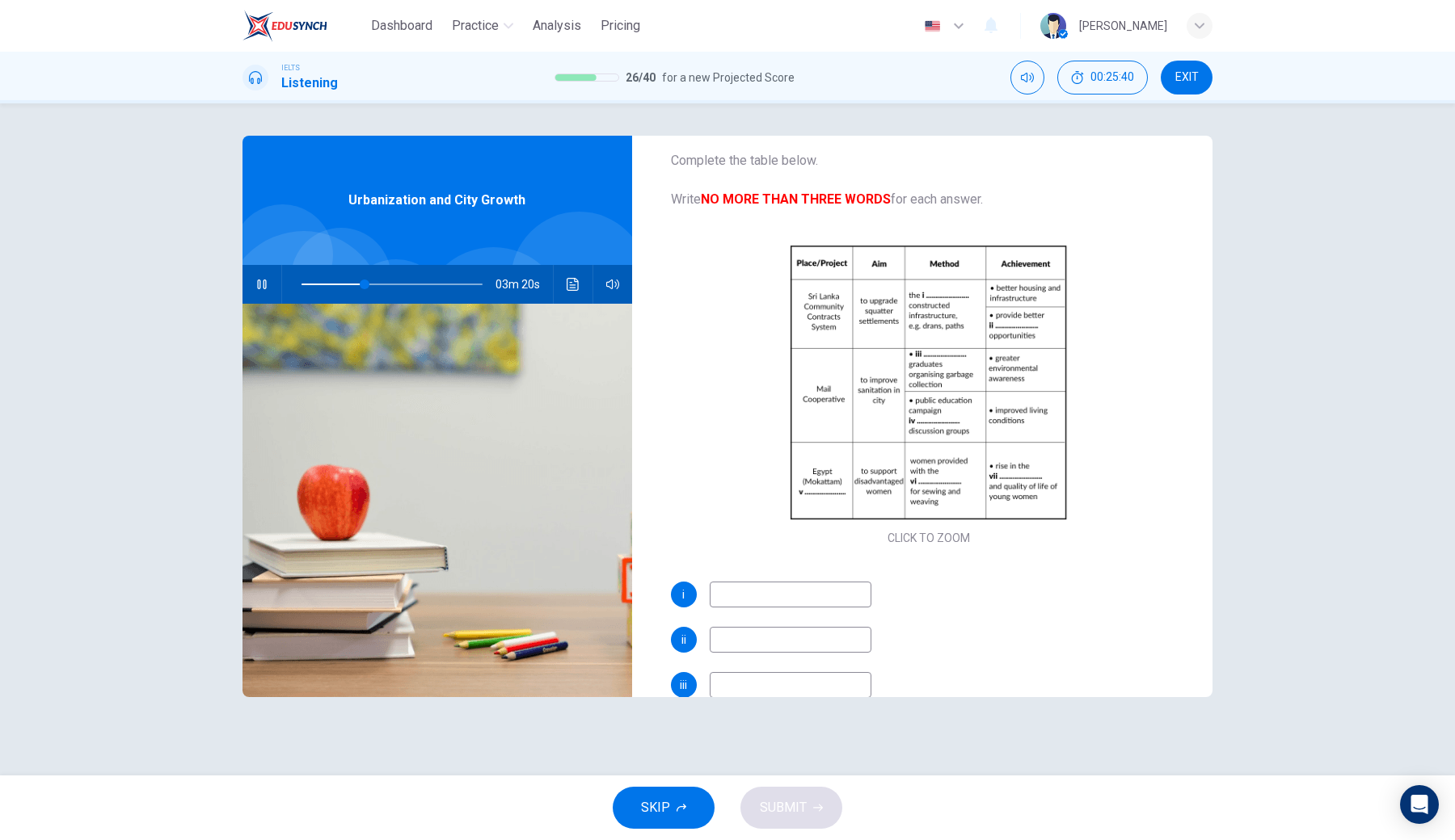
click at [836, 594] on input at bounding box center [790, 594] width 162 height 26
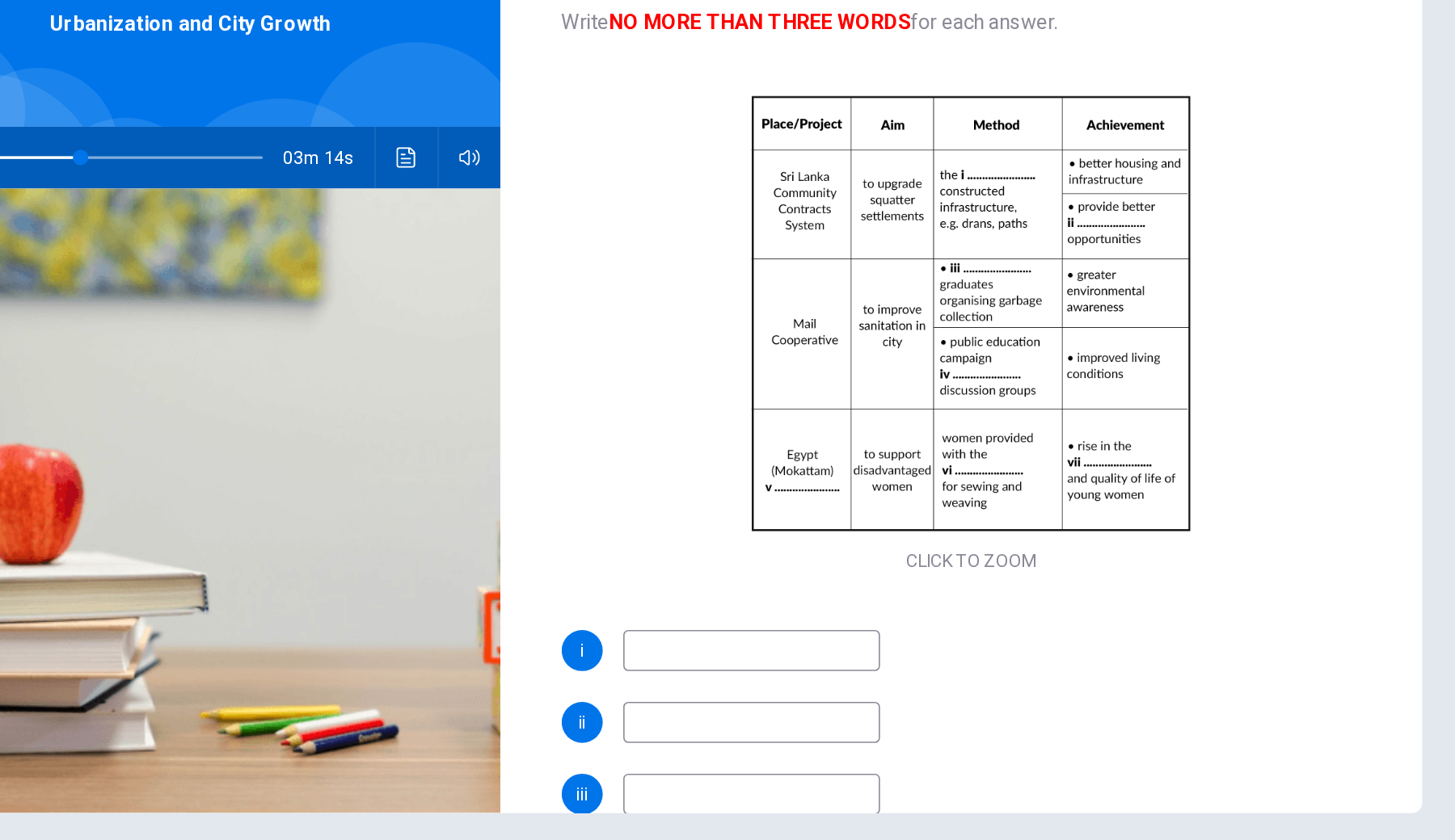
click at [709, 582] on input at bounding box center [790, 594] width 162 height 26
click at [378, 280] on span at bounding box center [383, 285] width 10 height 10
click at [709, 582] on input at bounding box center [790, 594] width 162 height 26
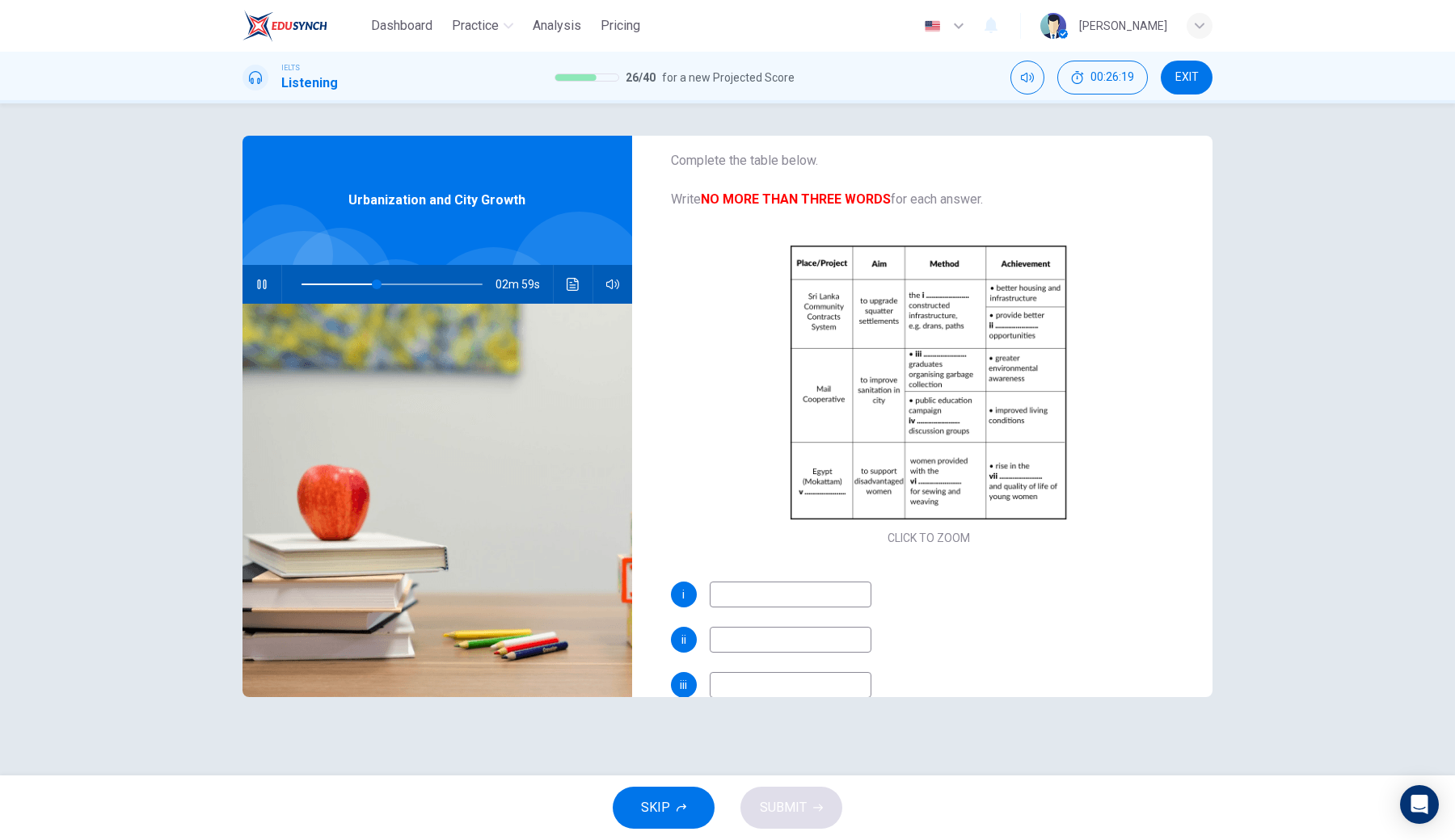
click at [263, 288] on icon "button" at bounding box center [261, 285] width 9 height 10
type input "42"
click at [765, 605] on input at bounding box center [790, 594] width 162 height 26
type input "community"
click at [265, 283] on icon "button" at bounding box center [262, 284] width 12 height 13
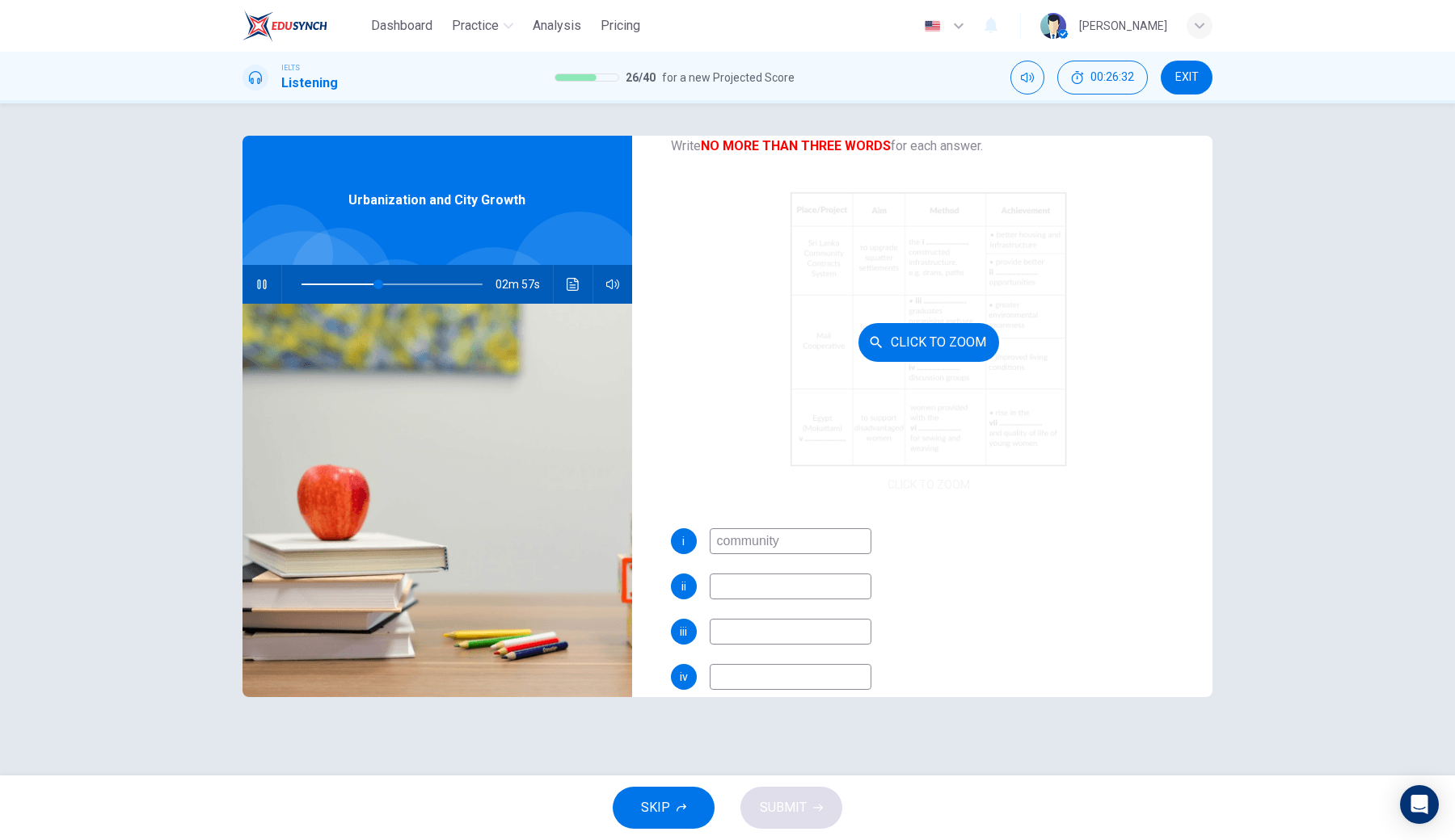
scroll to position [117, 0]
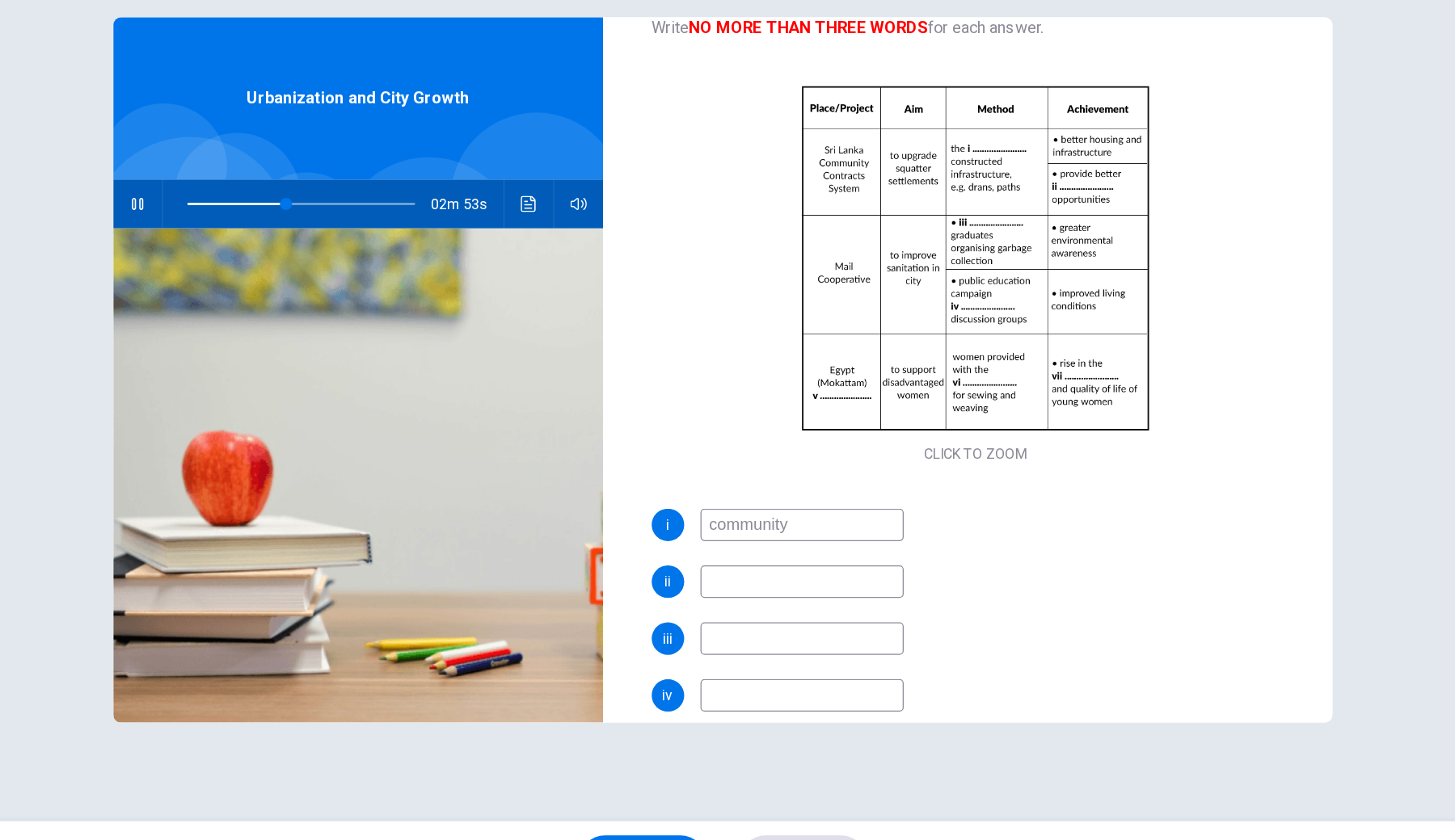
click at [671, 527] on div "i community ii iii iv v vi vii" at bounding box center [929, 692] width 517 height 330
click at [709, 572] on input at bounding box center [790, 585] width 162 height 26
click at [257, 280] on icon "button" at bounding box center [261, 285] width 9 height 10
click at [256, 278] on icon "button" at bounding box center [262, 284] width 12 height 13
click at [709, 572] on input at bounding box center [790, 585] width 162 height 26
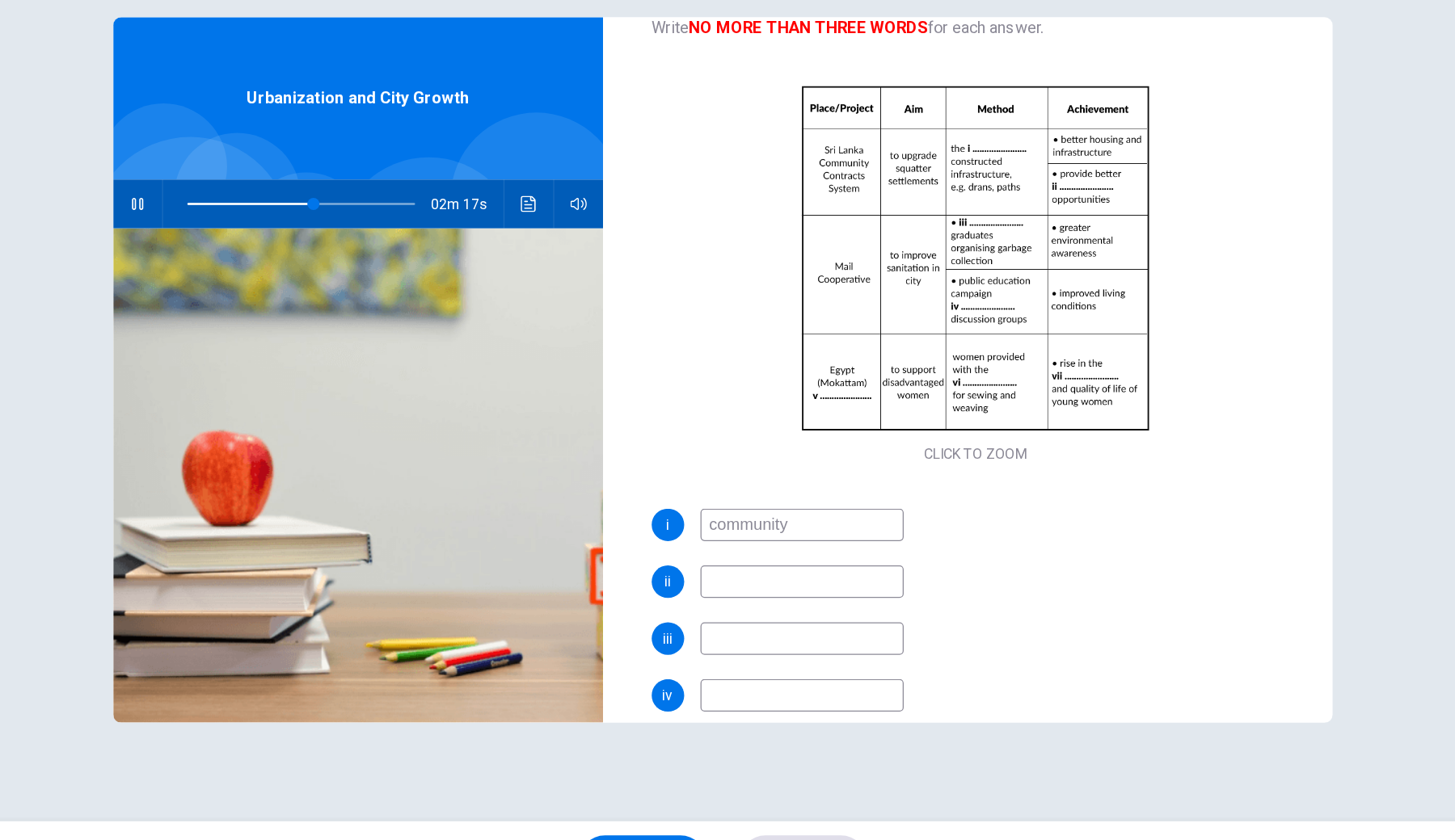
click at [255, 278] on icon "button" at bounding box center [261, 284] width 13 height 13
click at [567, 278] on icon "Click to see the audio transcription" at bounding box center [573, 284] width 12 height 13
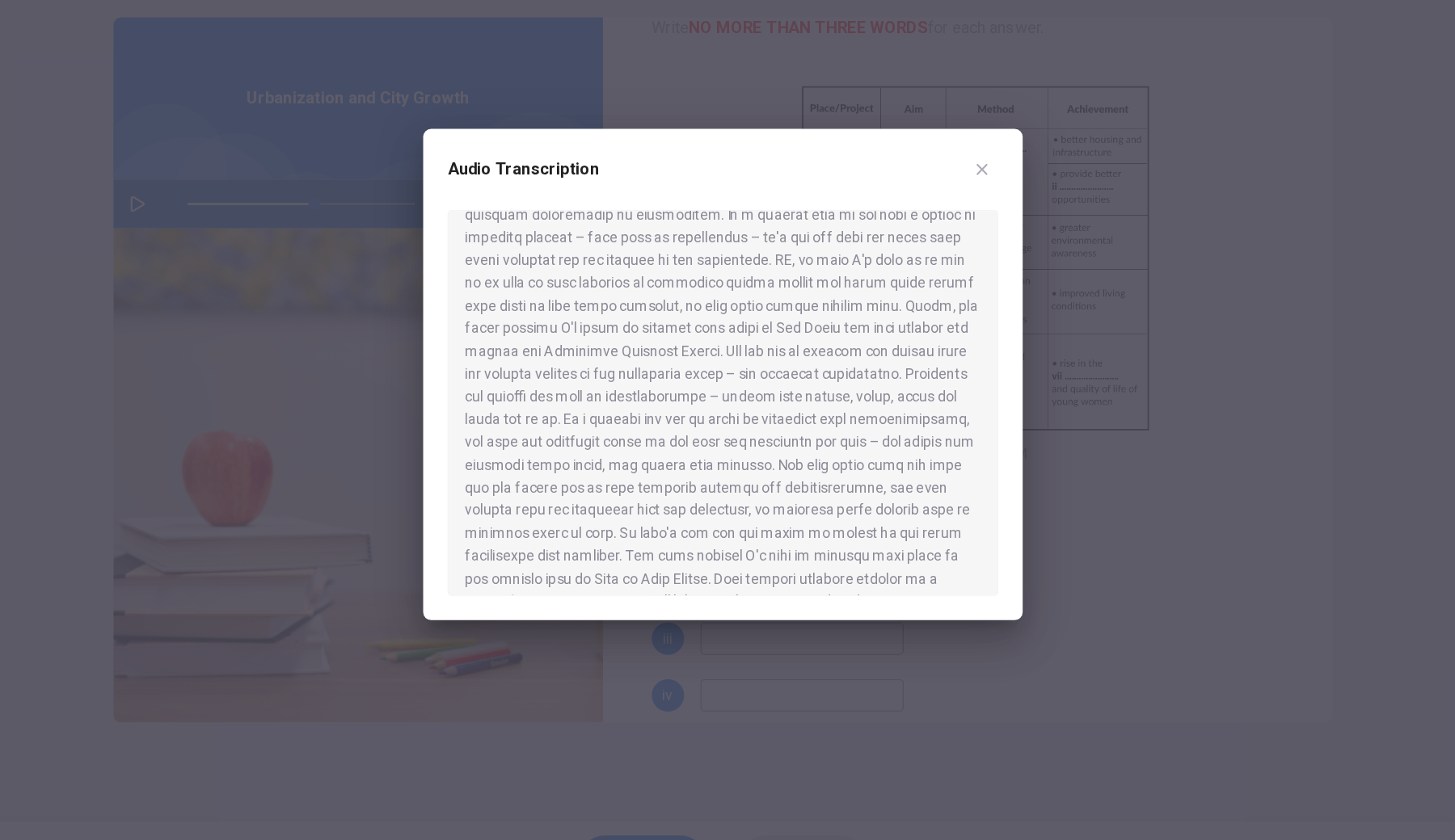
scroll to position [327, 0]
click at [567, 520] on div at bounding box center [727, 420] width 1455 height 840
type input "56"
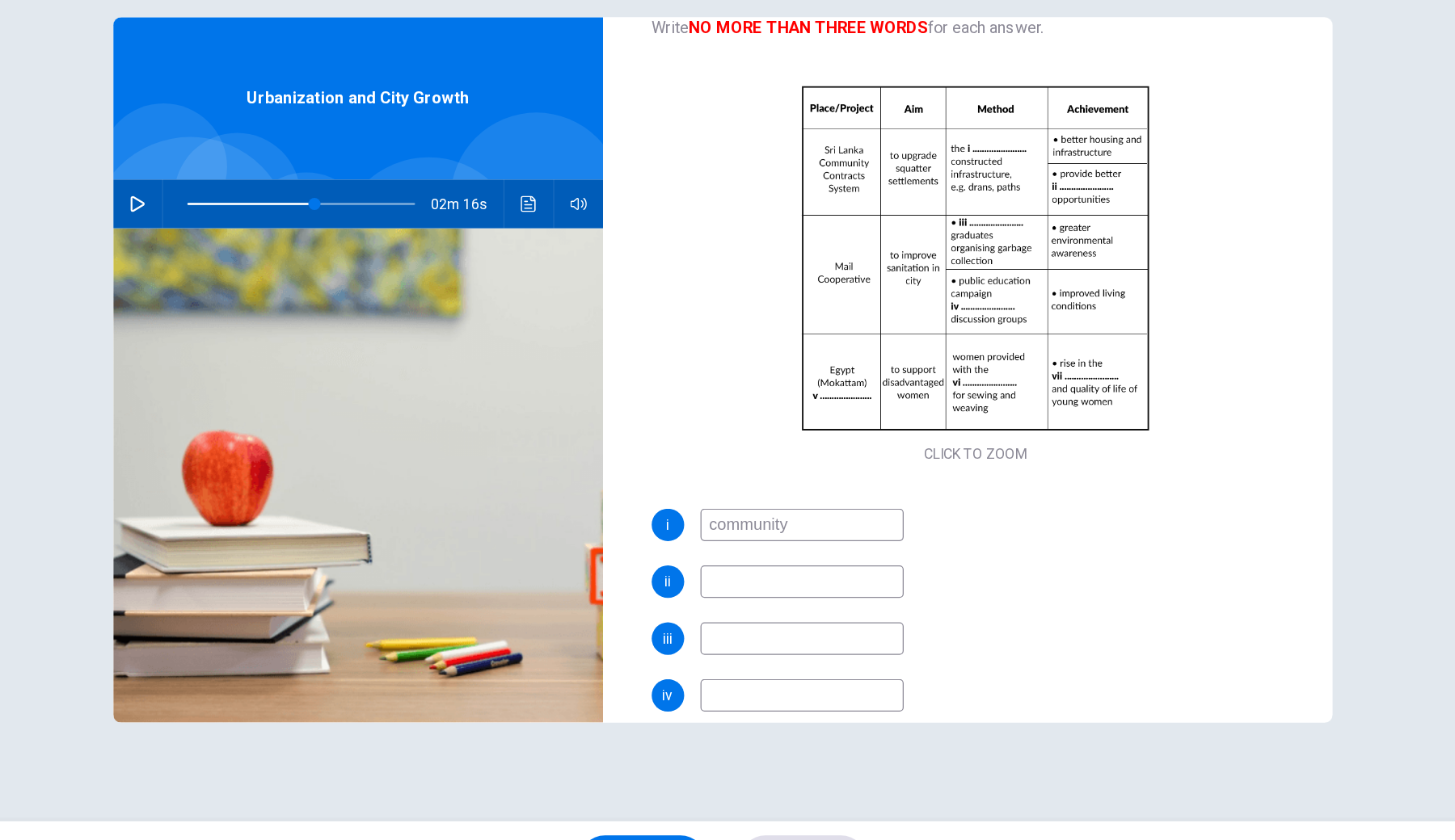
click at [709, 572] on input at bounding box center [790, 585] width 162 height 26
type input "economic point"
click at [255, 278] on icon "button" at bounding box center [261, 284] width 13 height 13
click at [709, 617] on input at bounding box center [790, 630] width 162 height 26
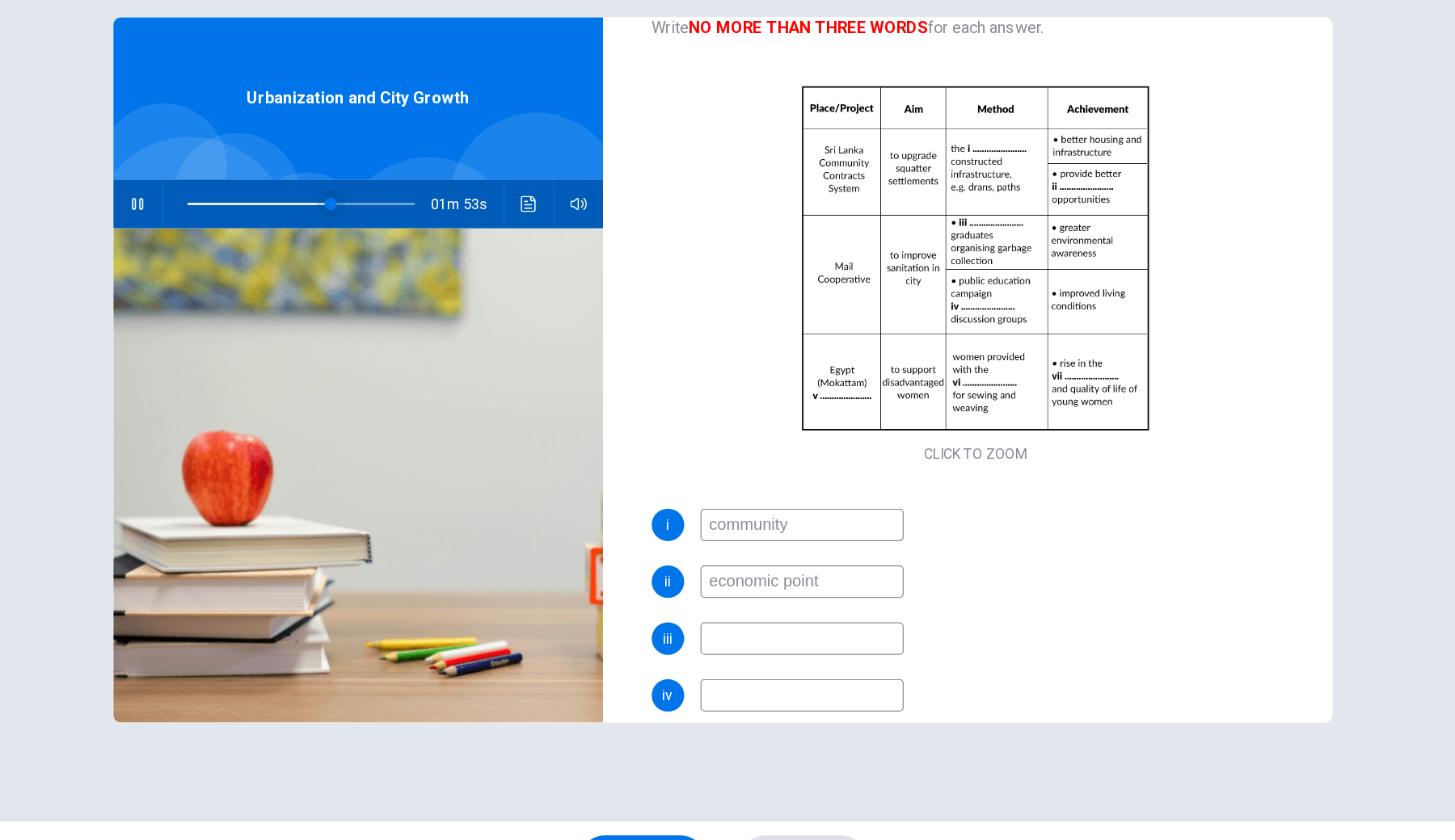
click at [411, 280] on span at bounding box center [416, 285] width 10 height 10
click at [257, 280] on icon "button" at bounding box center [261, 285] width 9 height 10
click at [567, 278] on icon "Click to see the audio transcription" at bounding box center [573, 284] width 13 height 13
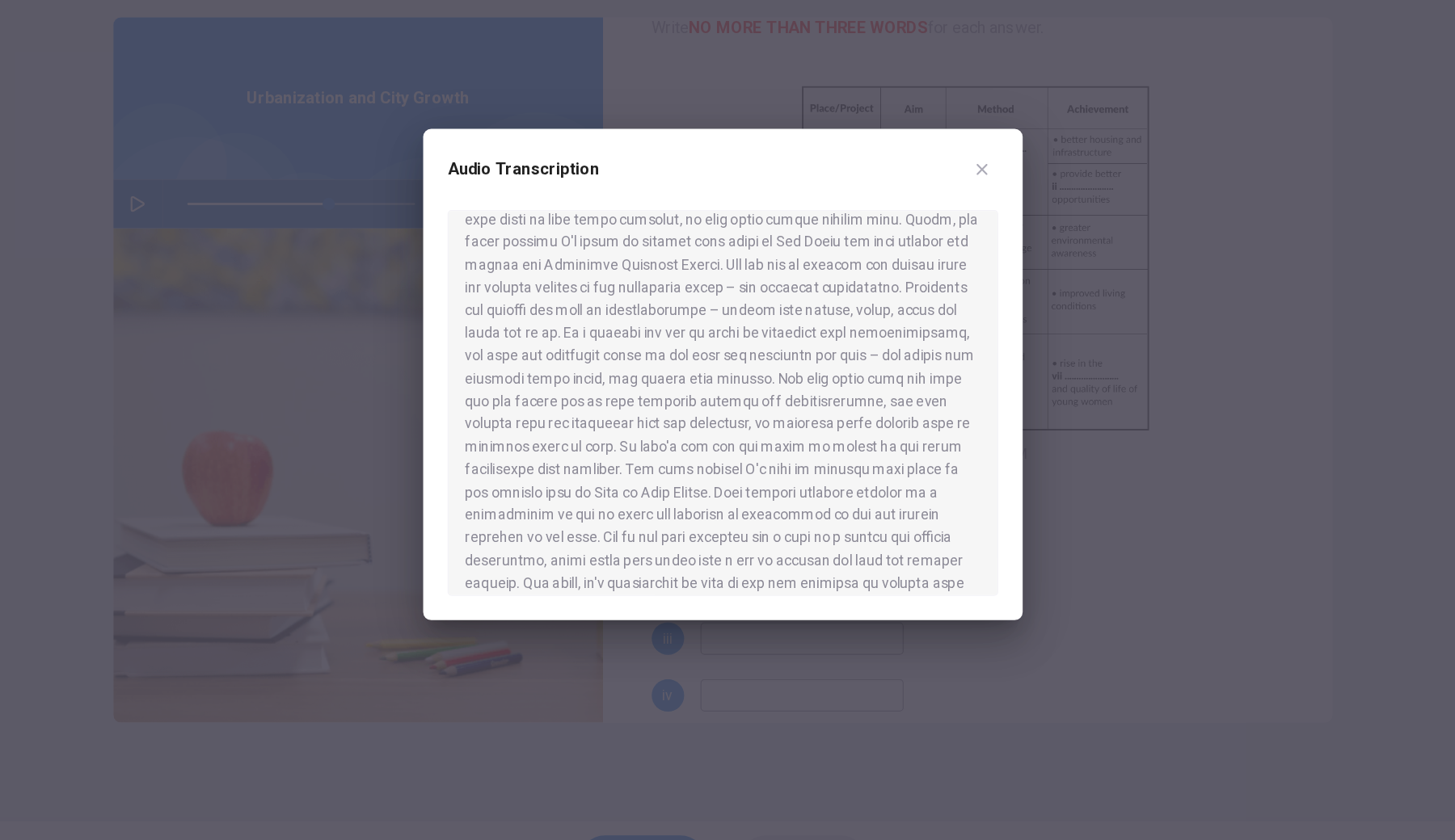
scroll to position [400, 0]
click at [478, 510] on div at bounding box center [727, 420] width 1455 height 840
type input "62"
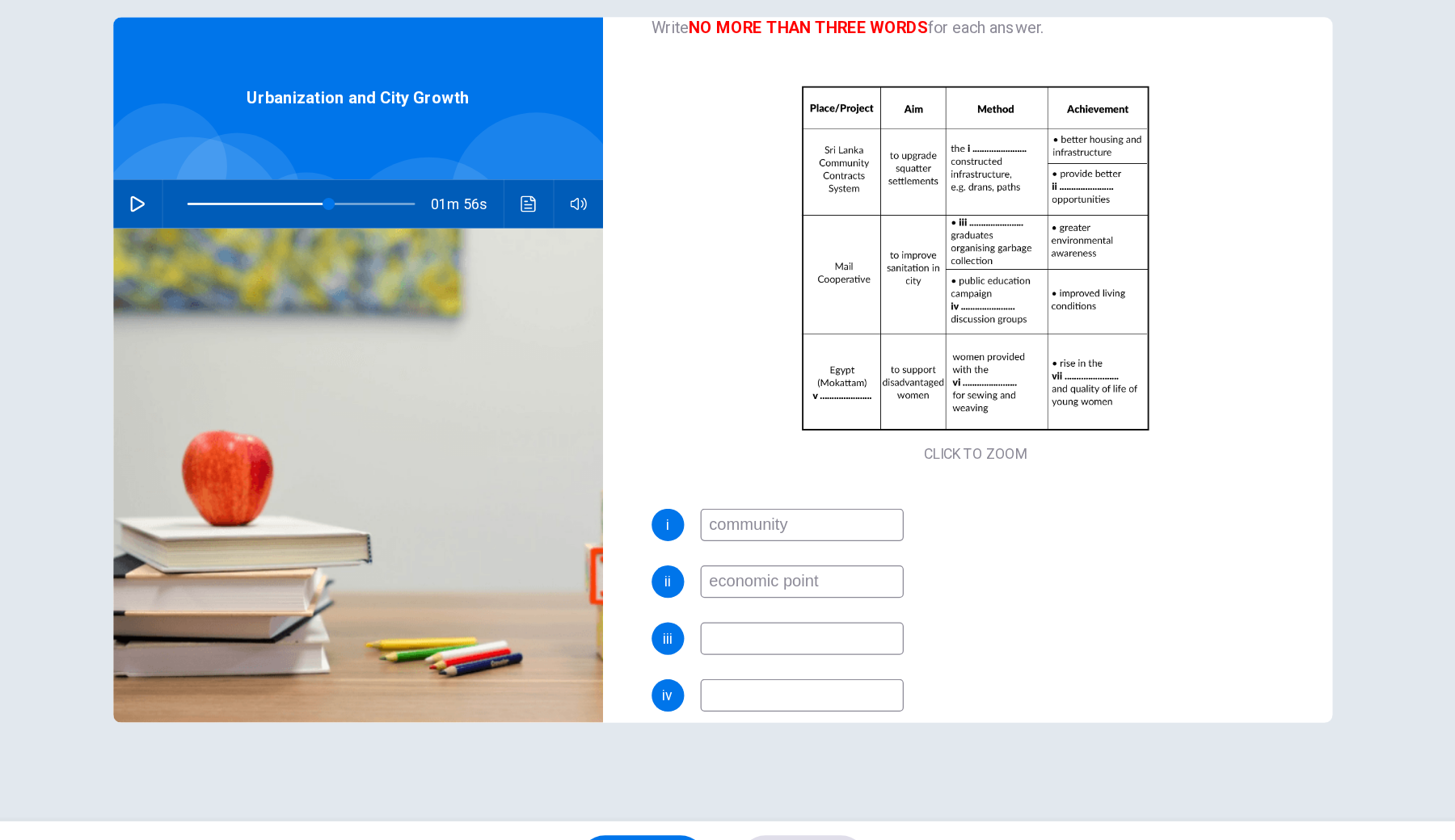
click at [709, 617] on input at bounding box center [790, 630] width 162 height 26
type input "lake"
click at [560, 265] on button "Click to see the audio transcription" at bounding box center [573, 284] width 26 height 38
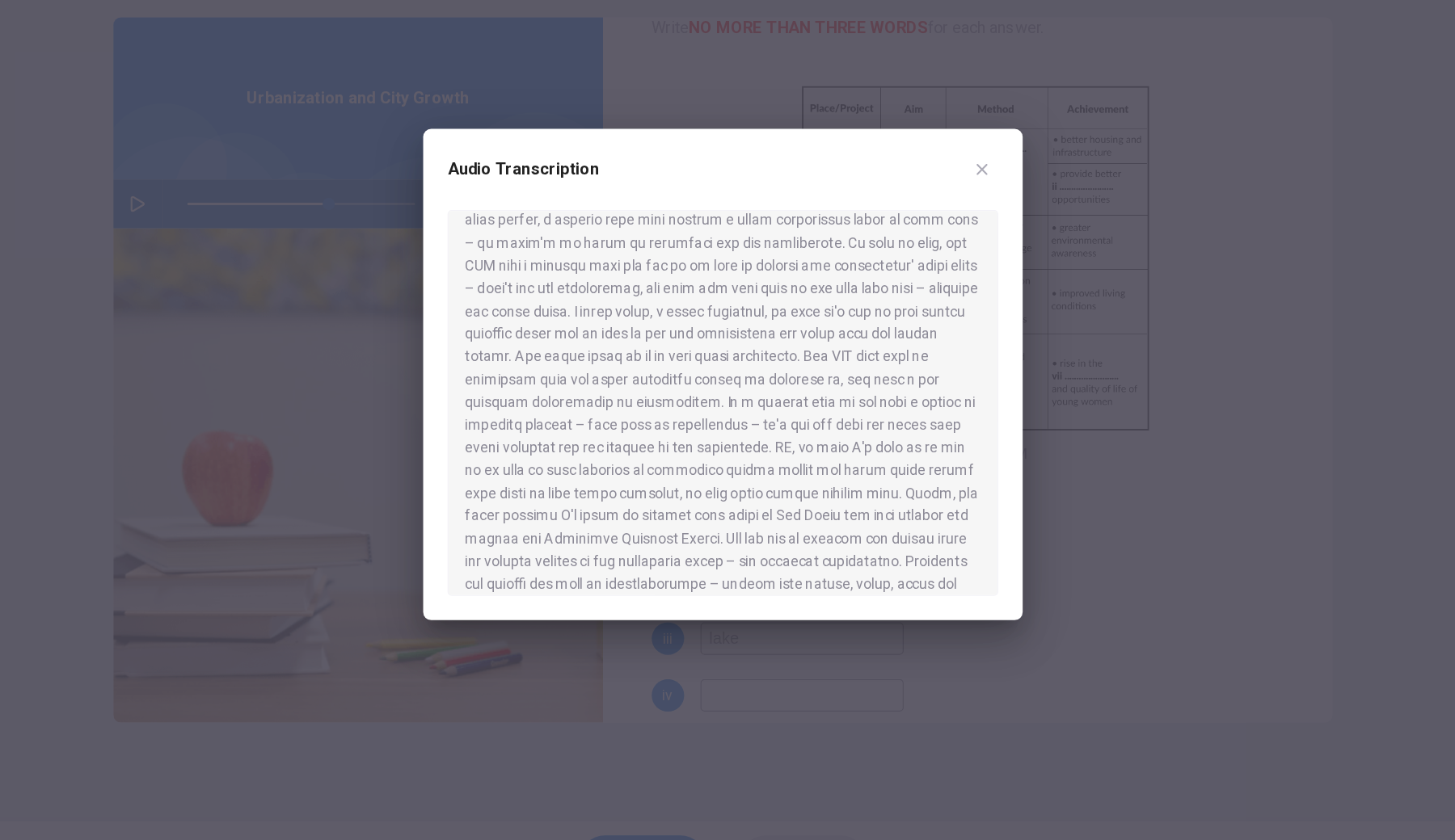
scroll to position [171, 0]
click at [607, 535] on div at bounding box center [727, 420] width 1455 height 840
type input "62"
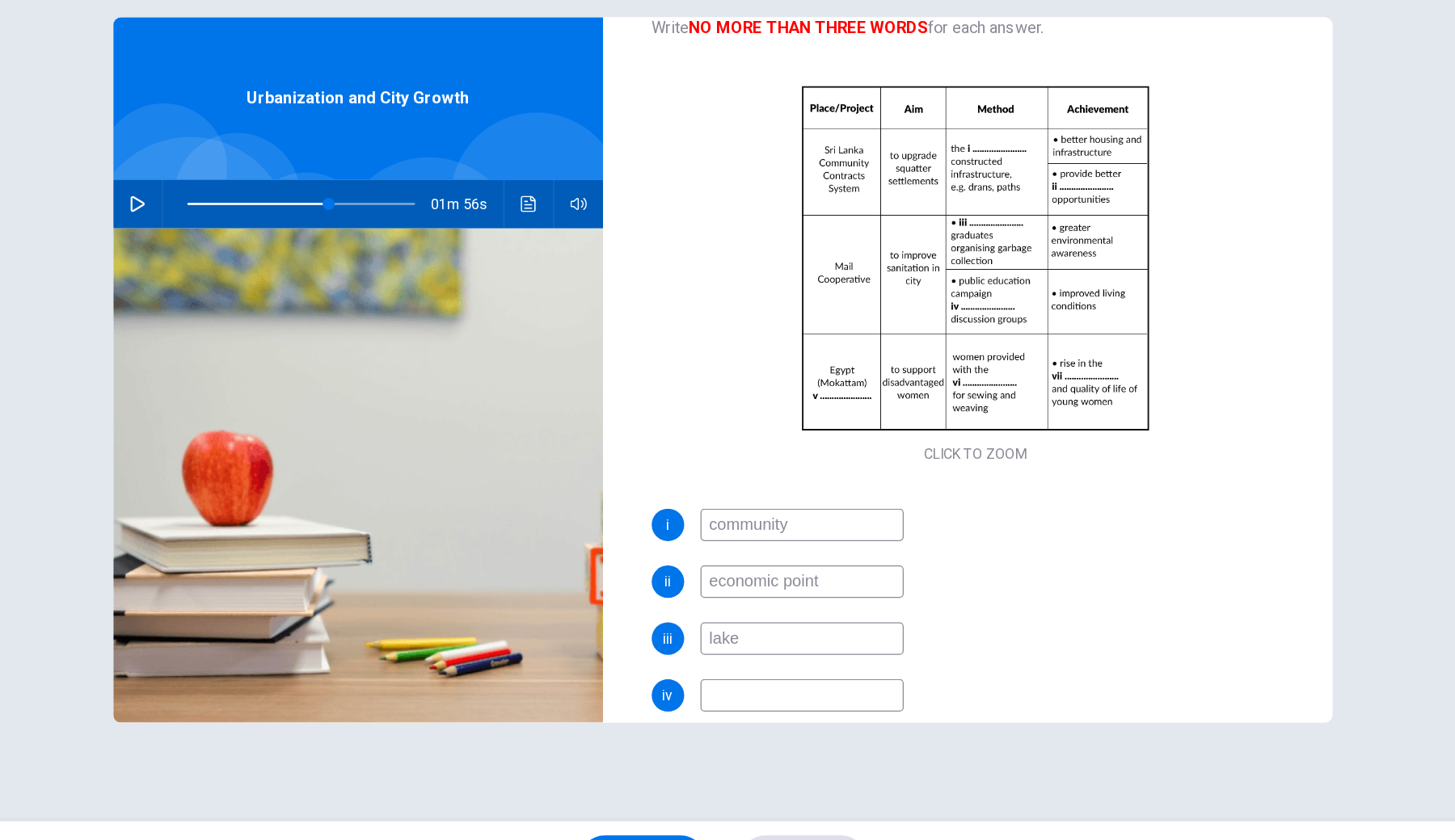
click at [709, 617] on input "lake" at bounding box center [790, 630] width 162 height 26
type input "lack"
click at [709, 619] on input at bounding box center [790, 676] width 162 height 26
click at [249, 265] on button "button" at bounding box center [261, 284] width 26 height 38
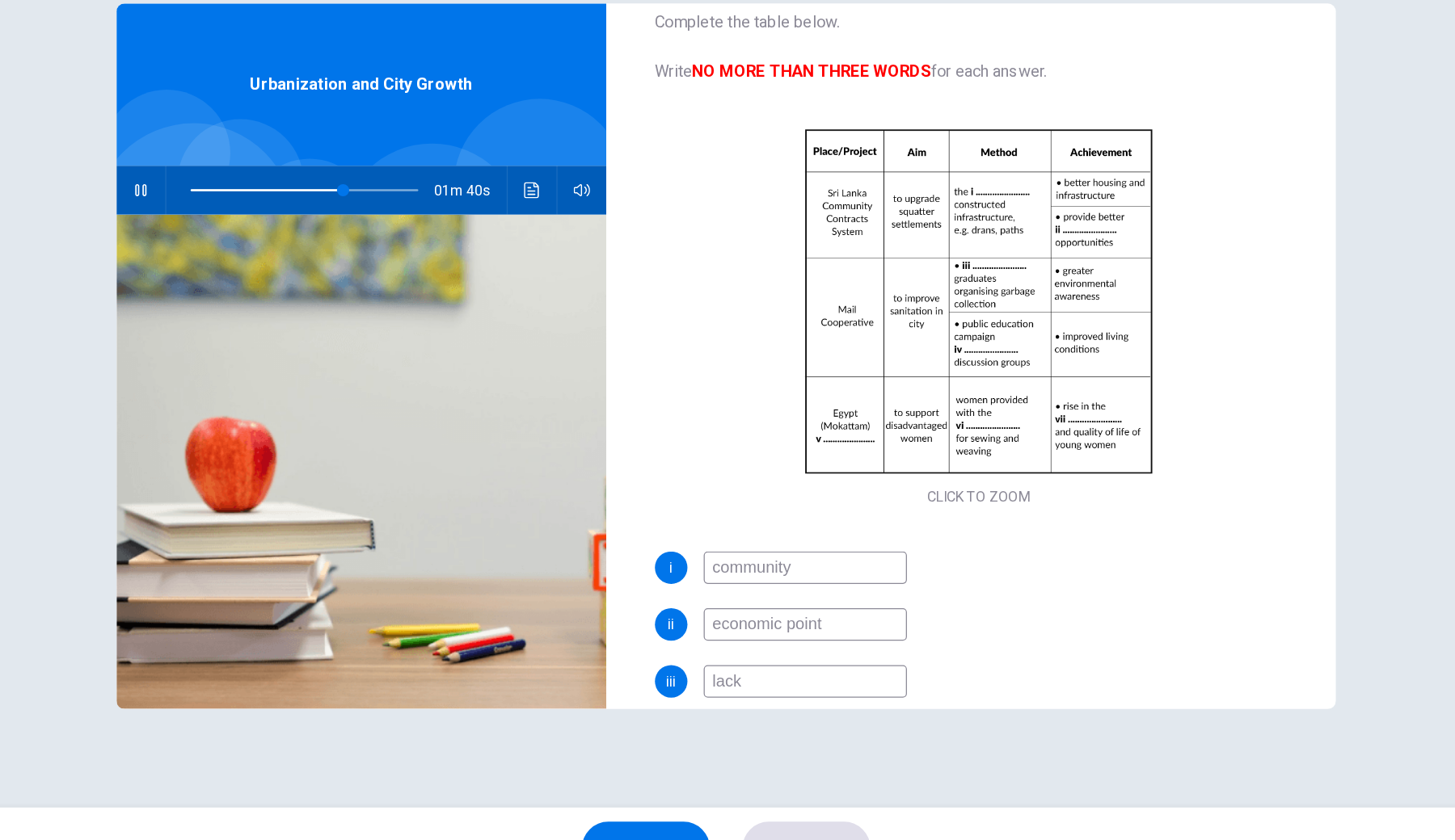
scroll to position [167, 0]
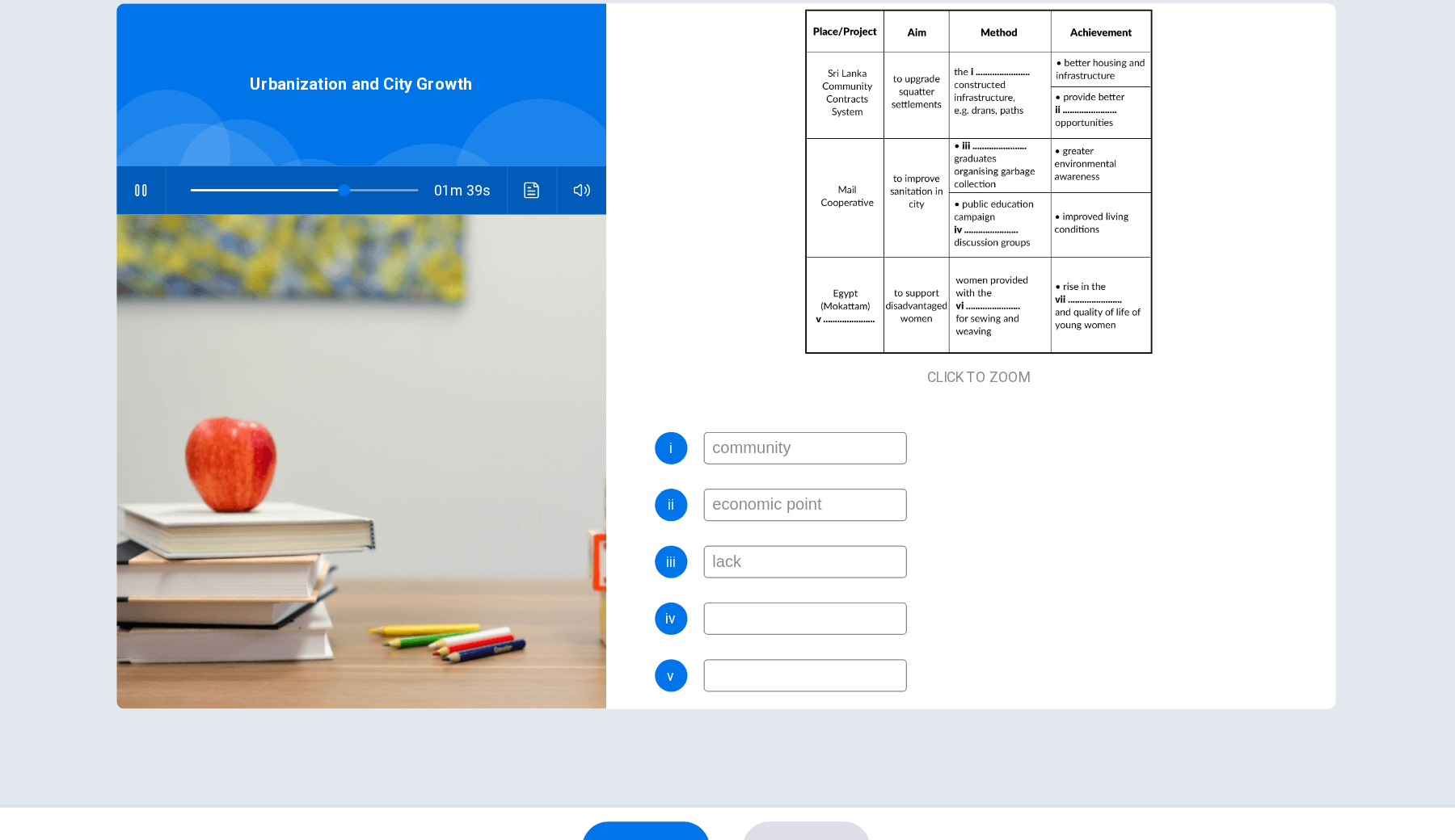
click at [709, 613] on input at bounding box center [790, 626] width 162 height 26
click at [426, 280] on span at bounding box center [431, 285] width 10 height 10
click at [709, 613] on input at bounding box center [790, 626] width 162 height 26
click at [567, 278] on icon "Click to see the audio transcription" at bounding box center [573, 284] width 12 height 13
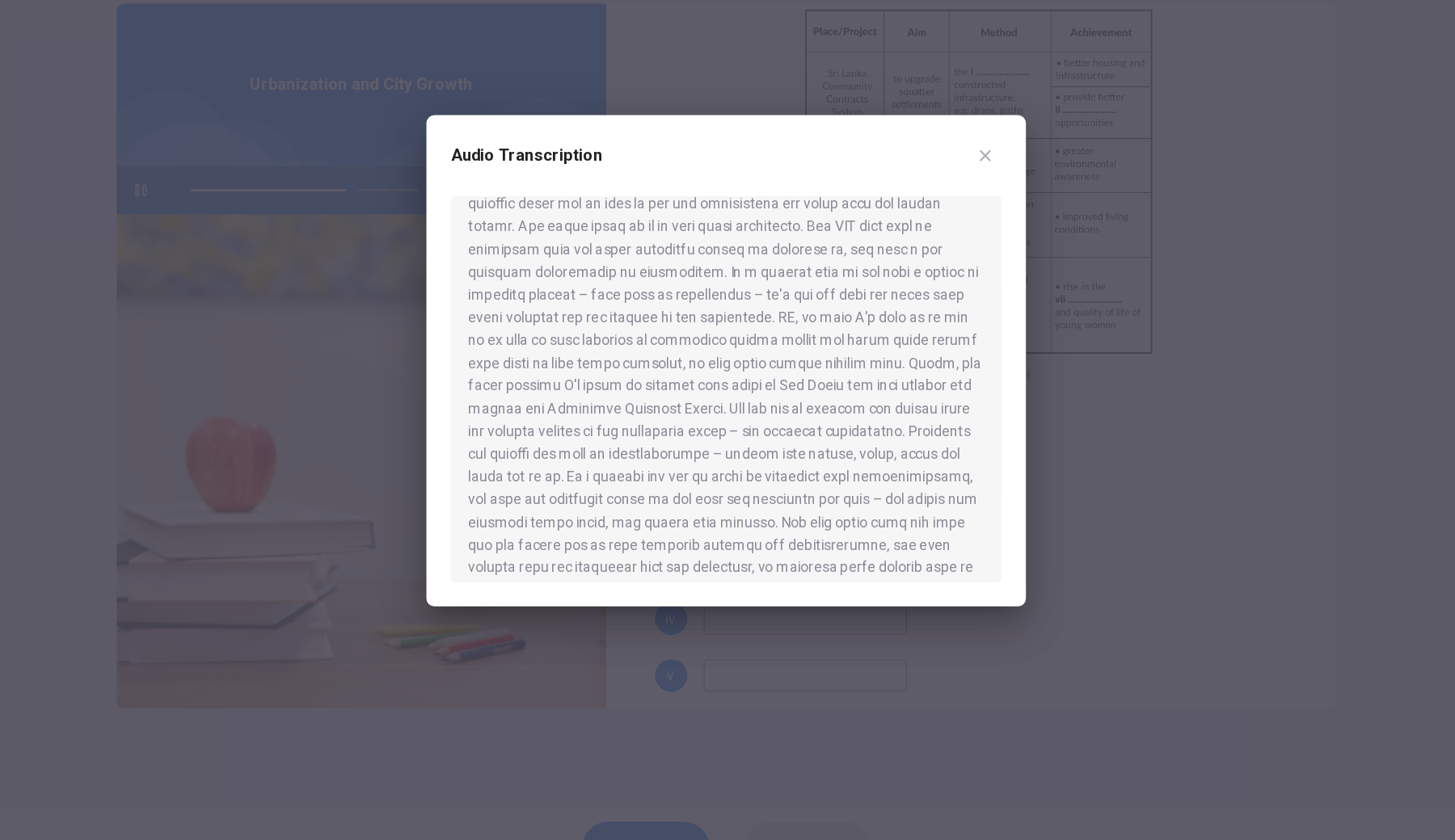
scroll to position [254, 0]
click at [230, 192] on div at bounding box center [727, 420] width 1455 height 840
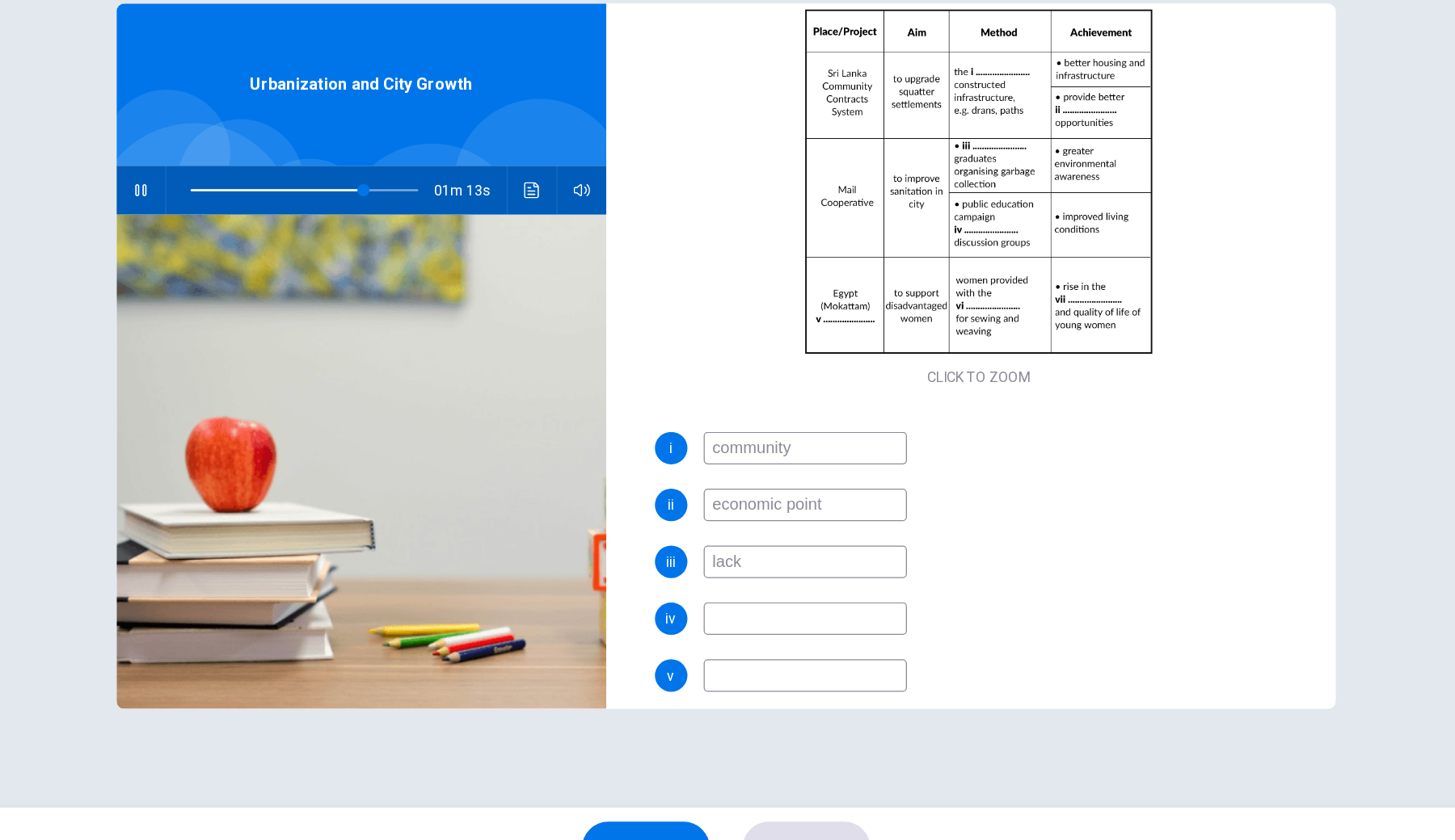
click at [255, 278] on icon "button" at bounding box center [261, 284] width 13 height 13
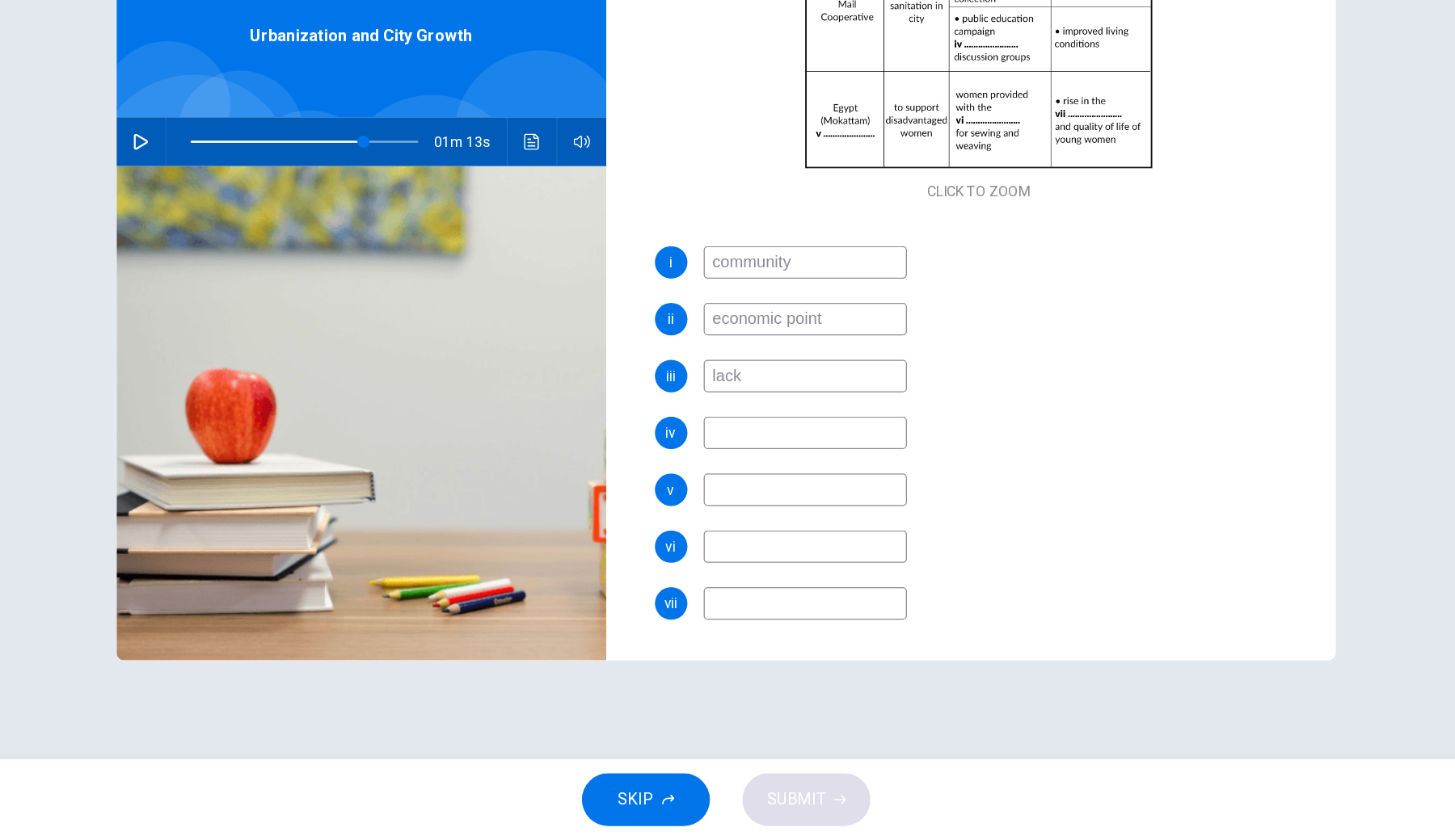
scroll to position [212, 0]
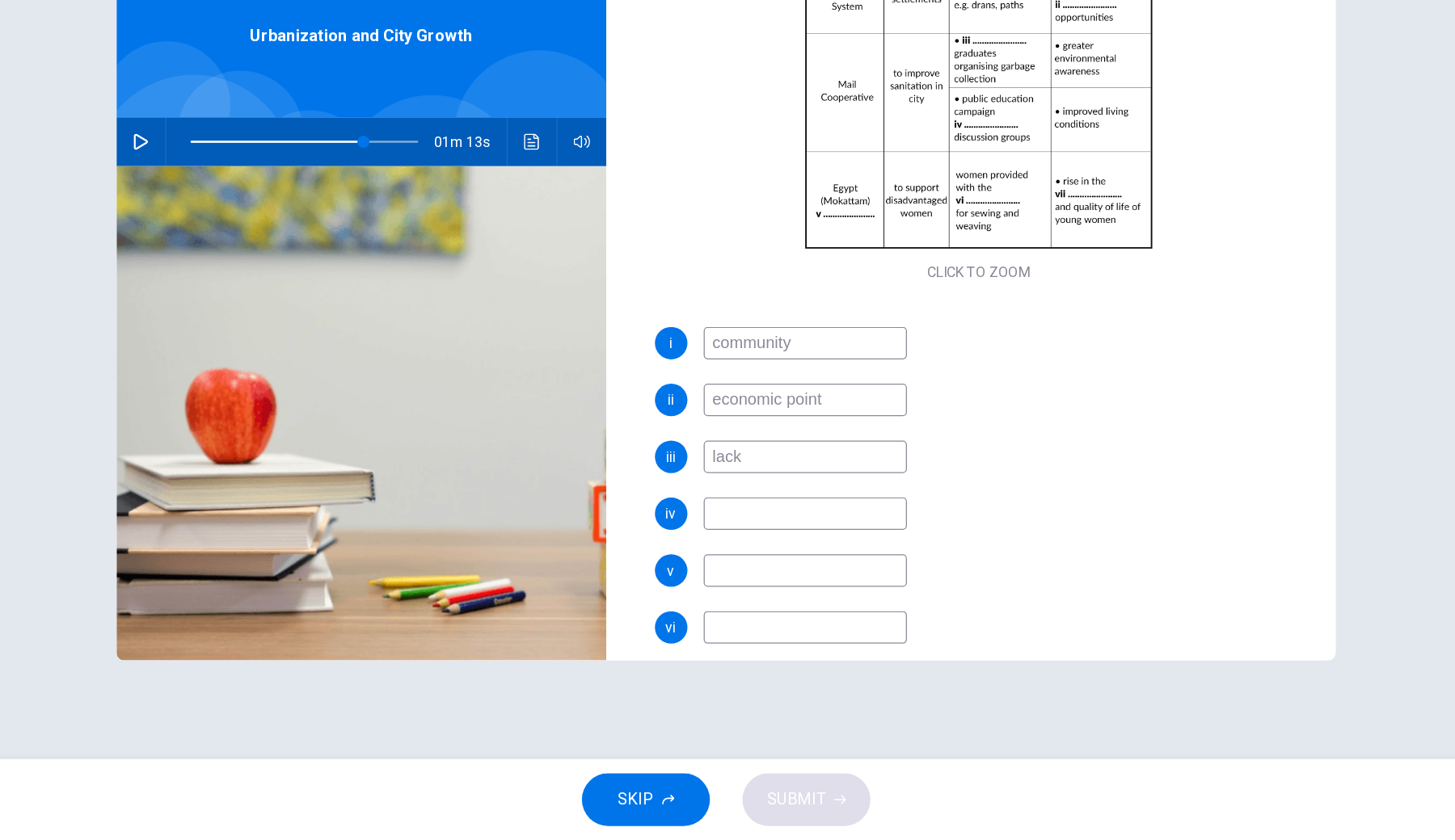
click at [255, 278] on icon "button" at bounding box center [261, 284] width 13 height 13
click at [682, 431] on div "i community ii economic point iii lack iv v vi vii" at bounding box center [929, 596] width 517 height 330
click at [709, 567] on input at bounding box center [790, 580] width 162 height 26
click at [425, 280] on span at bounding box center [430, 285] width 10 height 10
click at [709, 567] on input at bounding box center [790, 580] width 162 height 26
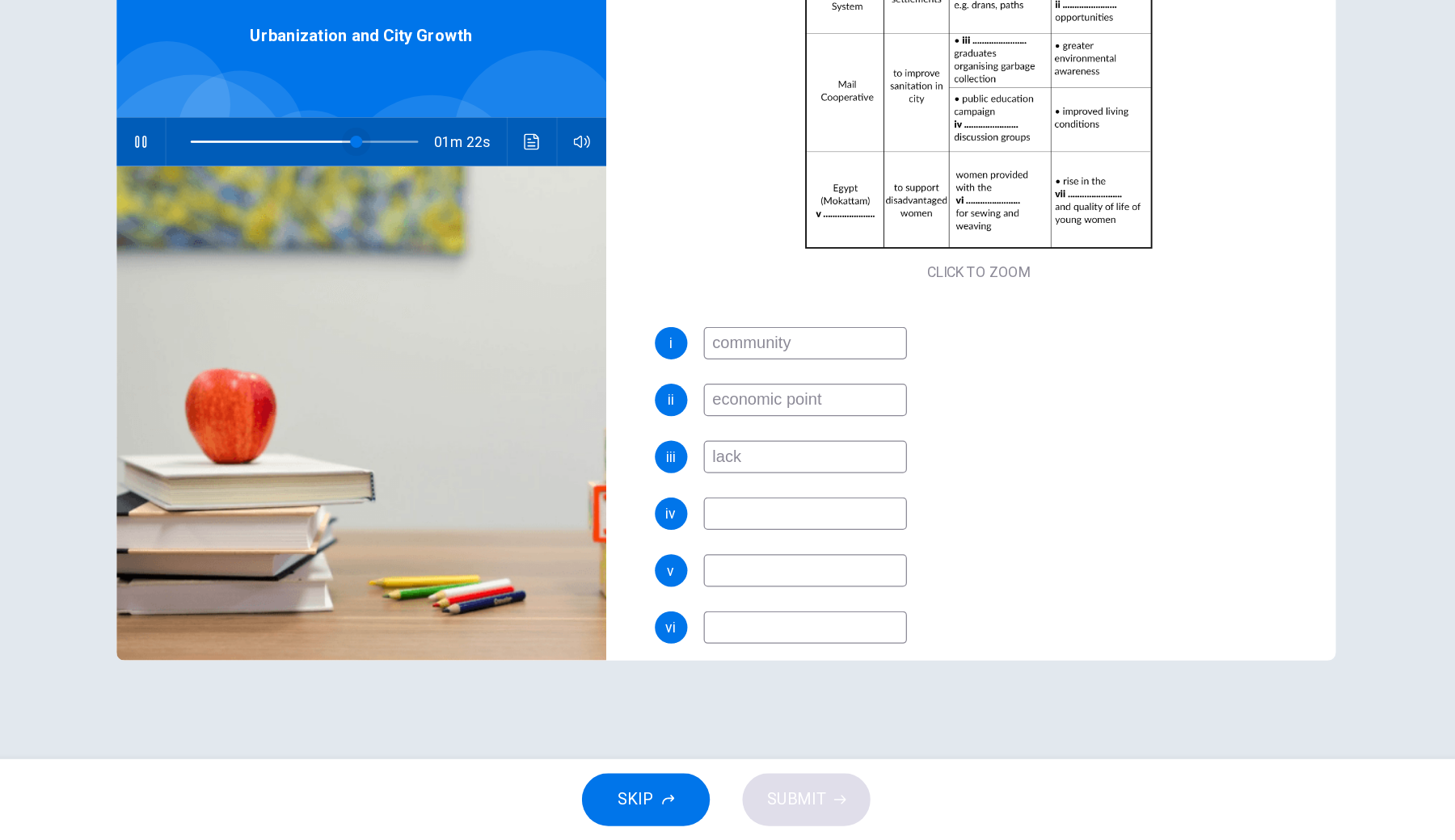
click at [428, 280] on span at bounding box center [433, 285] width 10 height 10
click at [257, 280] on icon "button" at bounding box center [261, 285] width 9 height 10
click at [249, 265] on button "button" at bounding box center [261, 284] width 26 height 38
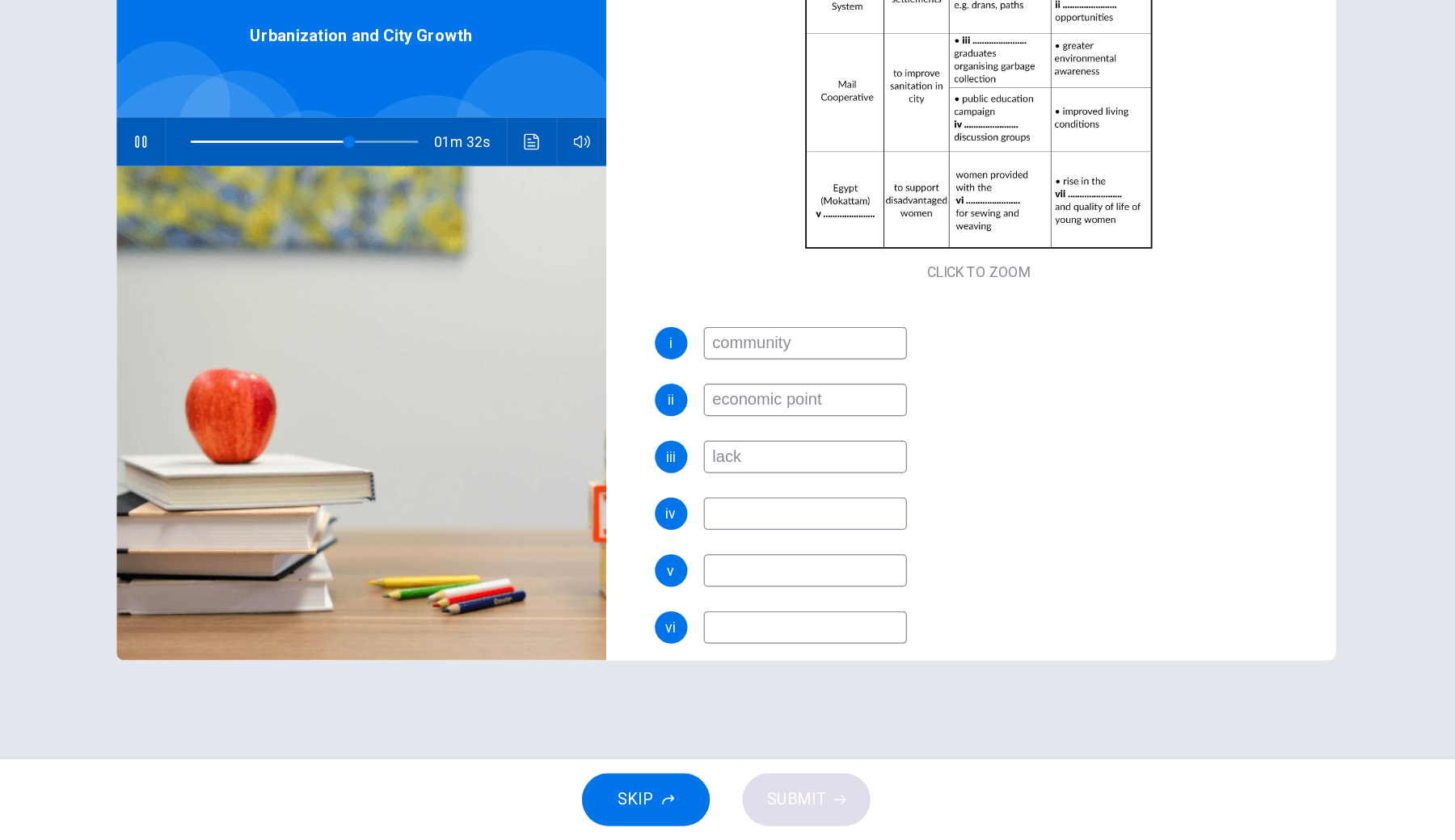
click at [249, 265] on button "button" at bounding box center [261, 284] width 26 height 38
click at [243, 265] on div "01m 29s" at bounding box center [437, 284] width 389 height 38
click at [255, 278] on icon "button" at bounding box center [261, 284] width 13 height 13
type input "71"
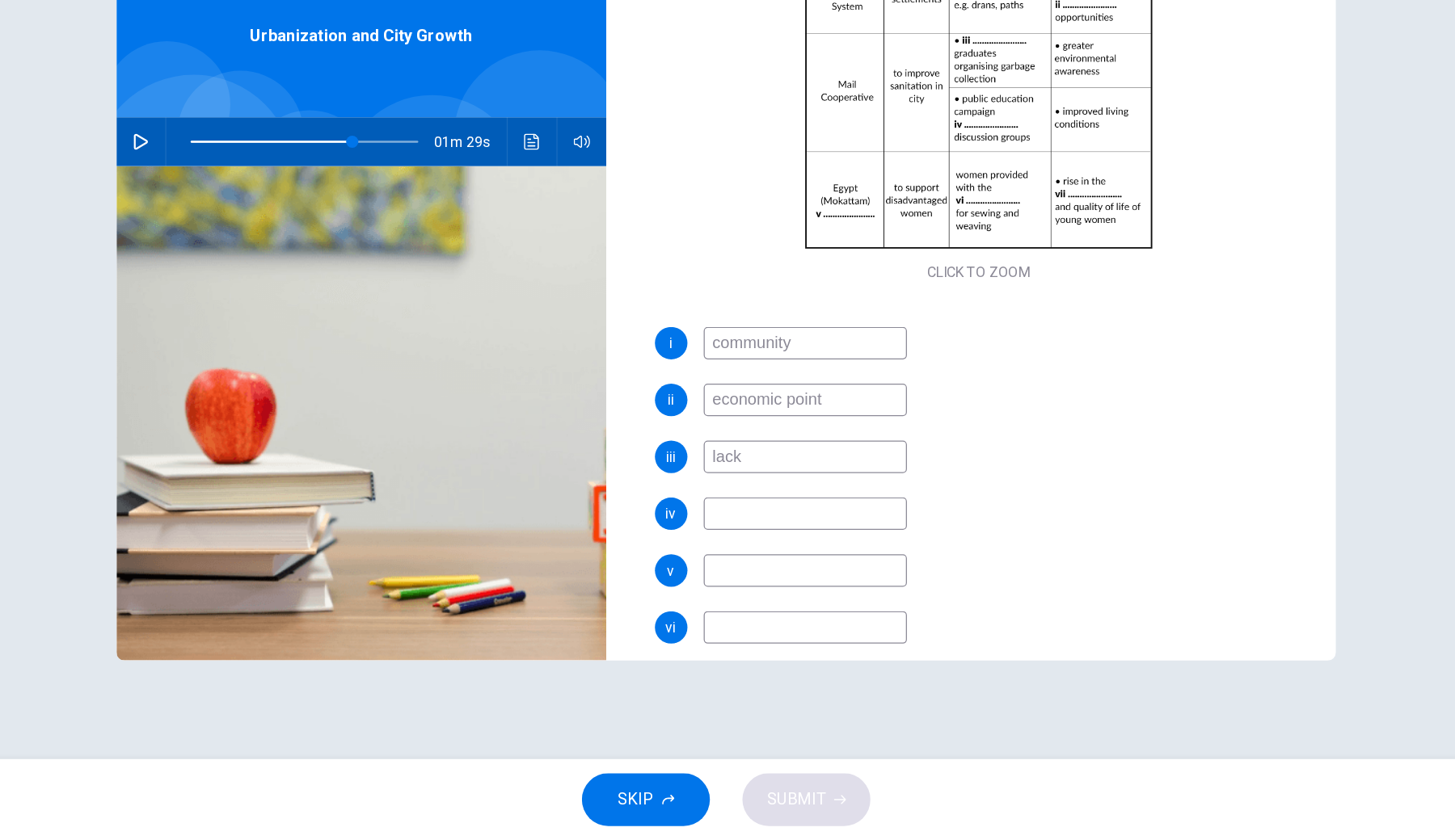
click at [709, 567] on input at bounding box center [790, 580] width 162 height 26
type input "films"
click at [255, 278] on icon "button" at bounding box center [261, 284] width 13 height 13
click at [709, 613] on input at bounding box center [790, 626] width 162 height 26
click at [255, 278] on icon "button" at bounding box center [261, 284] width 13 height 13
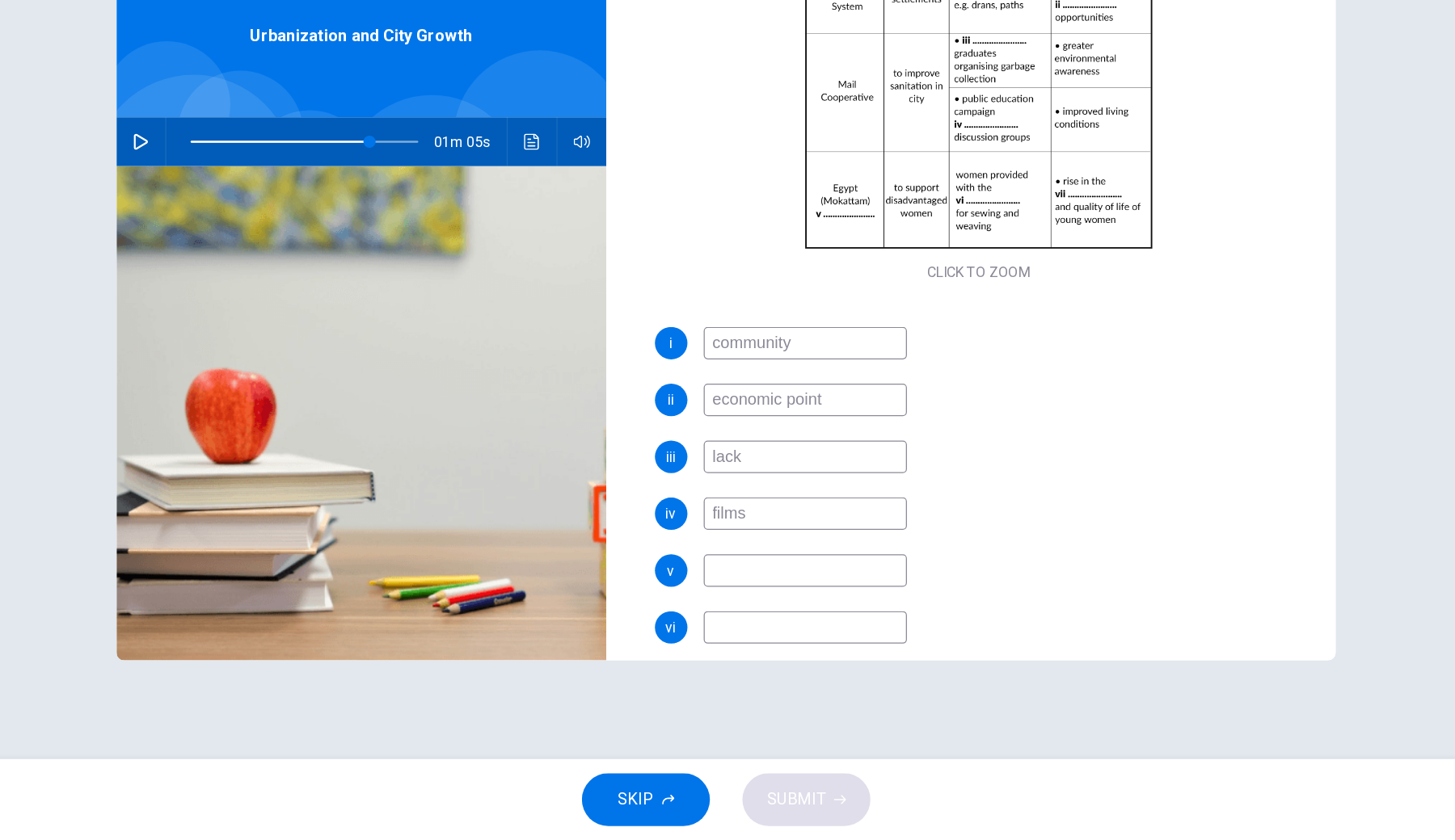
click at [709, 613] on input at bounding box center [790, 626] width 162 height 26
click at [567, 278] on icon "Click to see the audio transcription" at bounding box center [573, 284] width 12 height 13
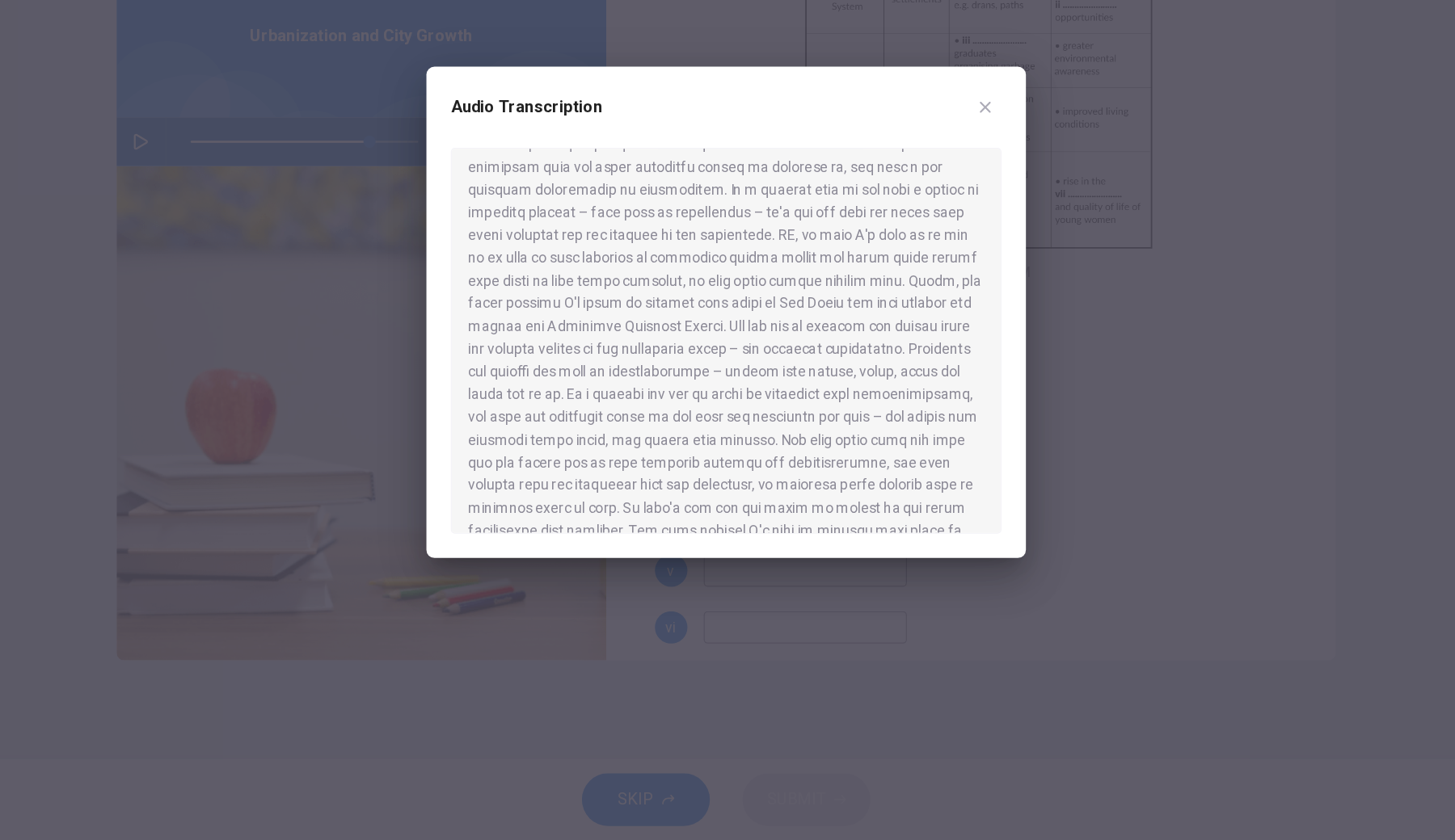
scroll to position [611, 0]
click at [579, 480] on div at bounding box center [727, 420] width 1455 height 840
type input "79"
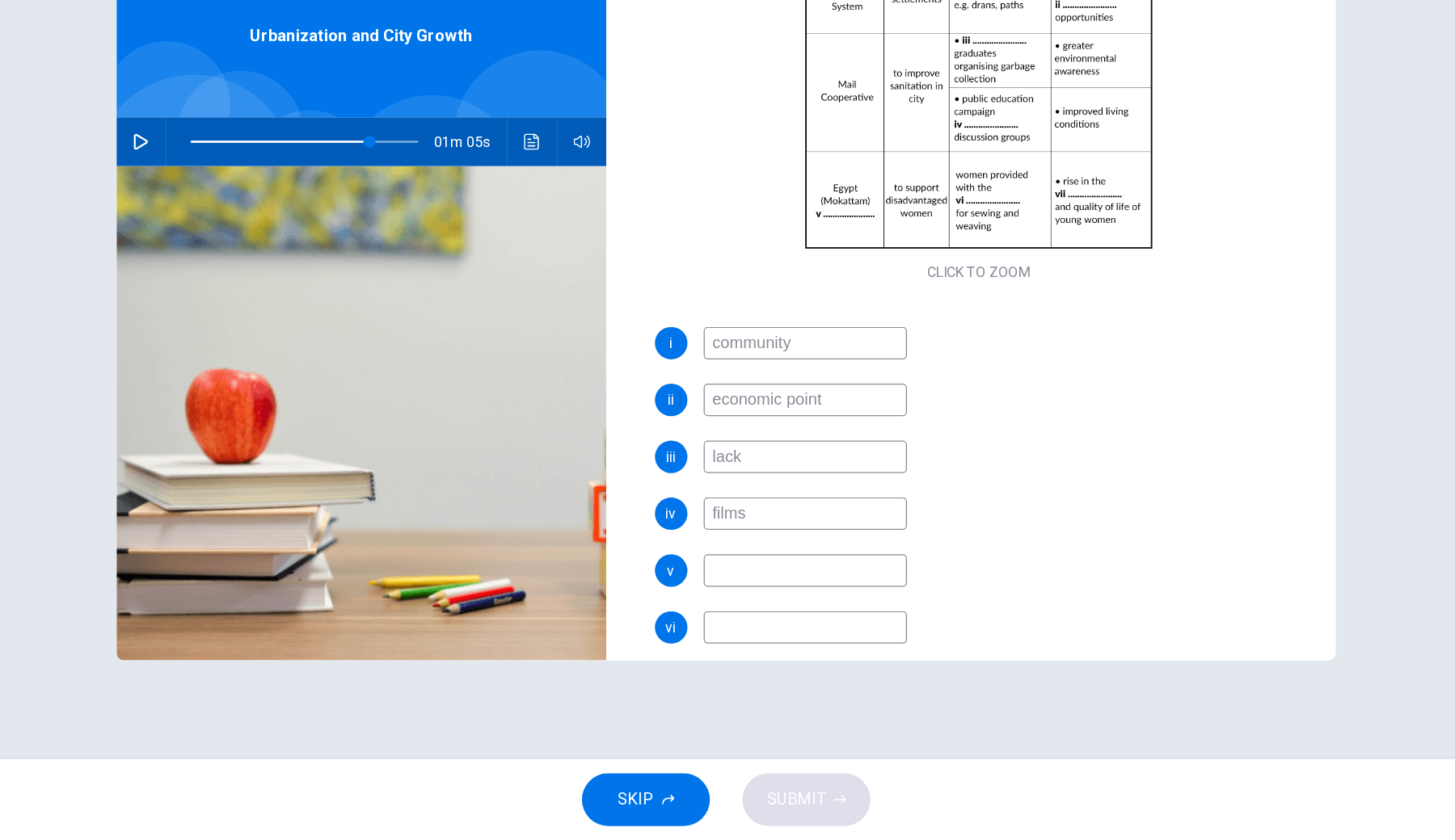
click at [709, 613] on input at bounding box center [790, 626] width 162 height 26
type input "Cai"
click at [560, 265] on button "Click to see the audio transcription" at bounding box center [573, 284] width 26 height 38
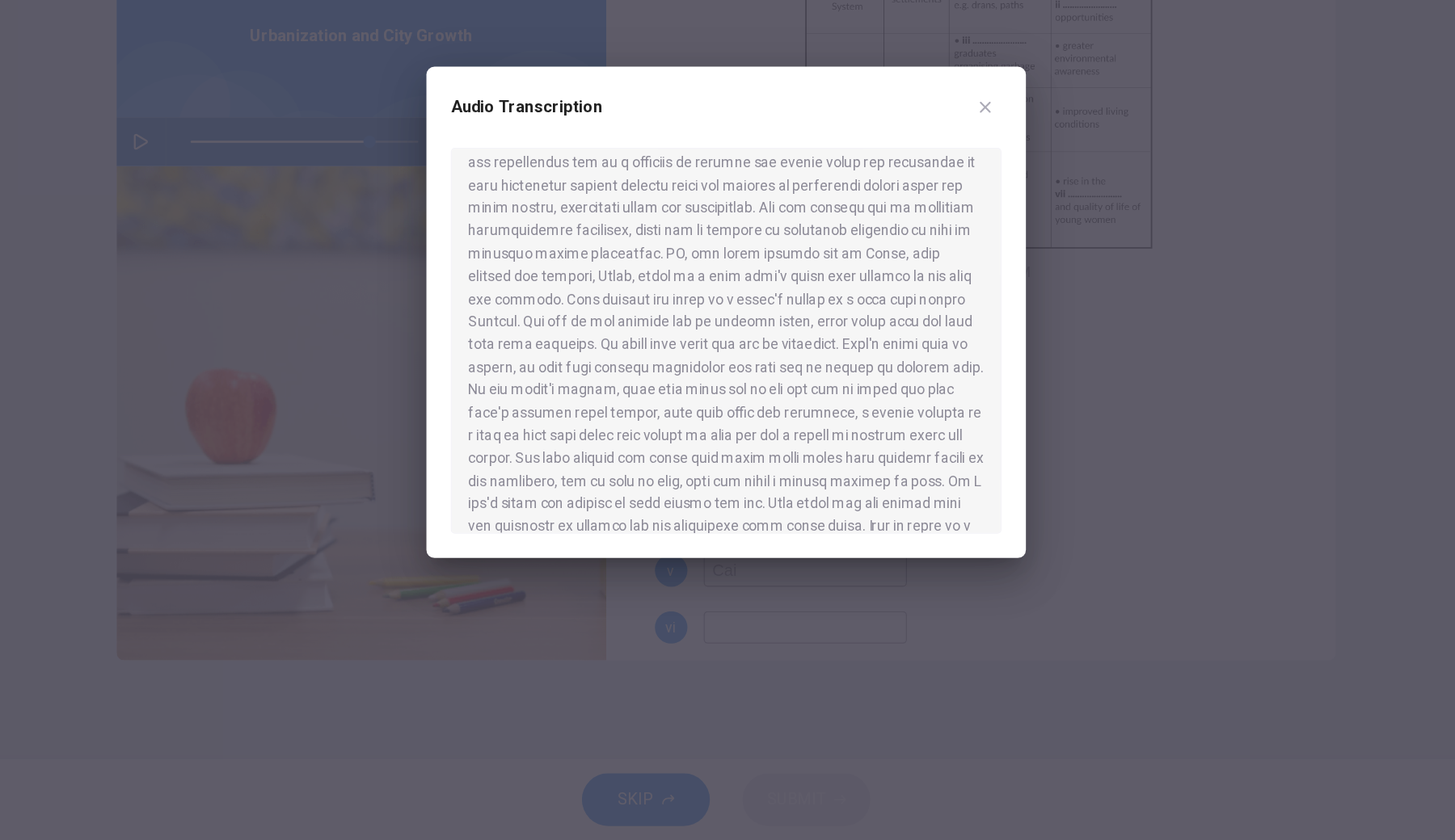
scroll to position [716, 0]
click at [597, 549] on div at bounding box center [727, 420] width 1455 height 840
type input "79"
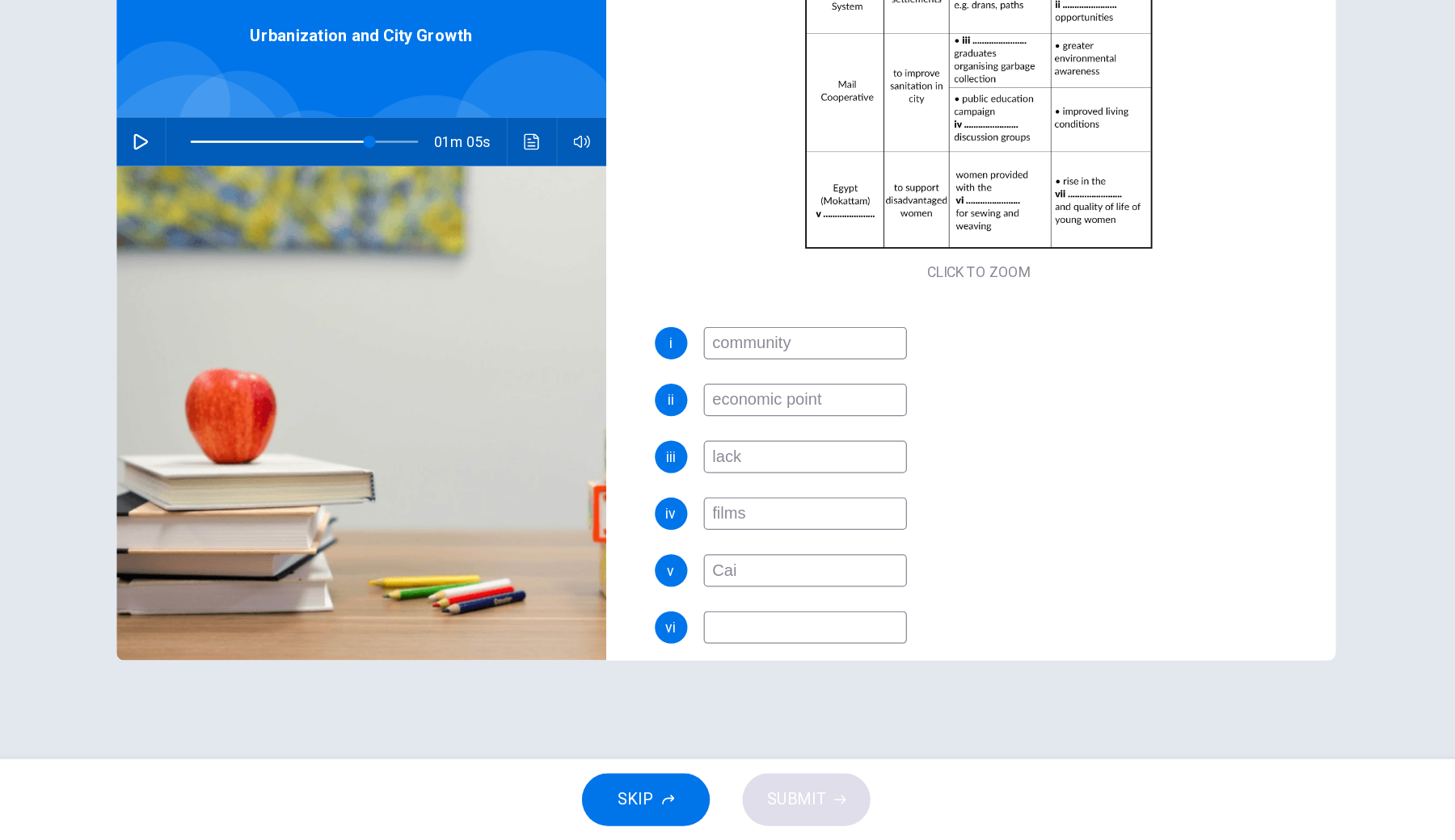
click at [709, 613] on input "Cai" at bounding box center [790, 626] width 162 height 26
type input "[GEOGRAPHIC_DATA]"
click at [709, 619] on input at bounding box center [790, 671] width 162 height 26
click at [255, 278] on icon "button" at bounding box center [261, 284] width 13 height 13
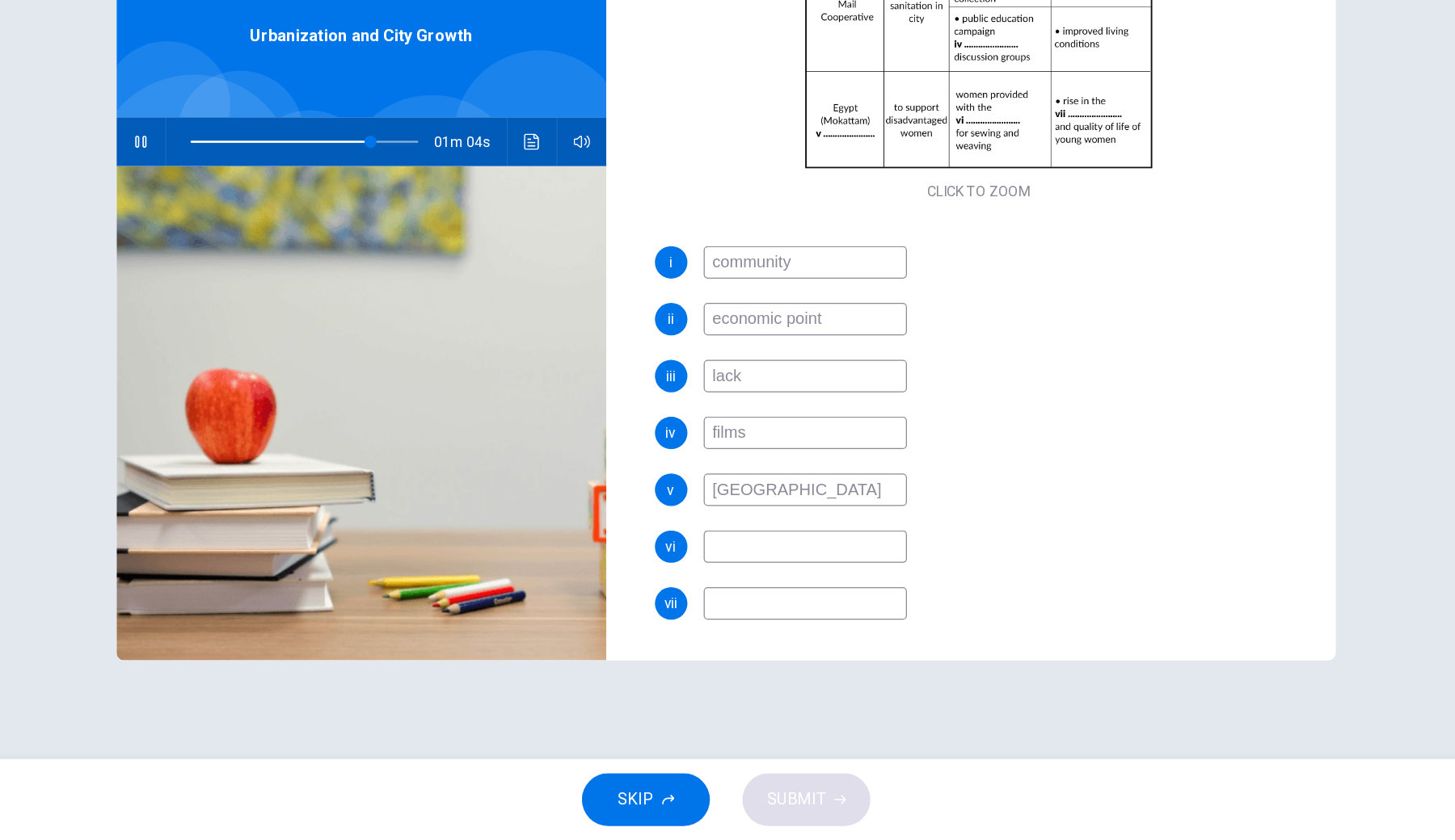
scroll to position [276, 0]
click at [709, 594] on input at bounding box center [790, 607] width 162 height 26
type input "85"
type input "no"
type input "85"
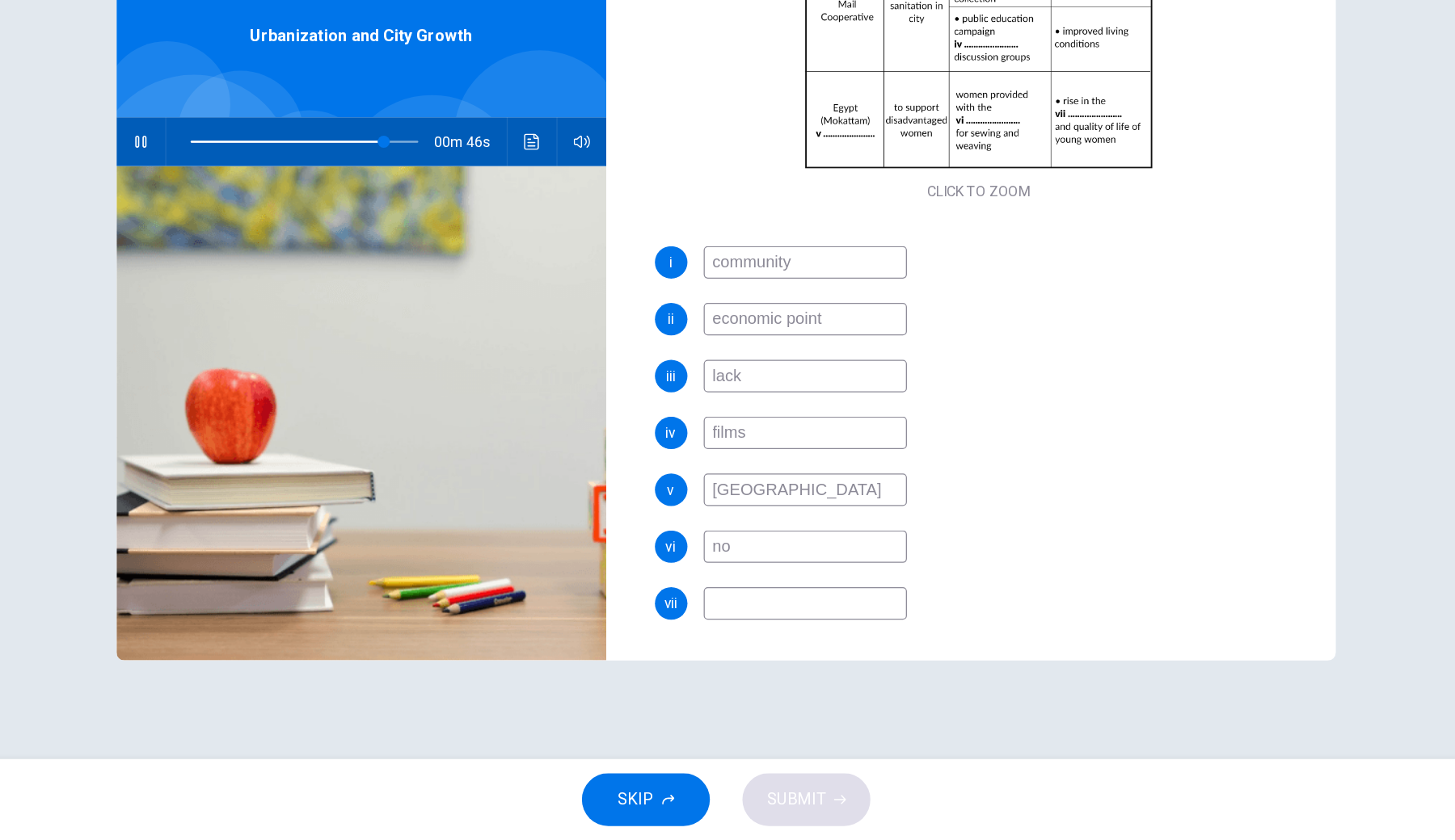
type input "no"
type input "85"
type input "no e"
type input "89"
type input "no edu"
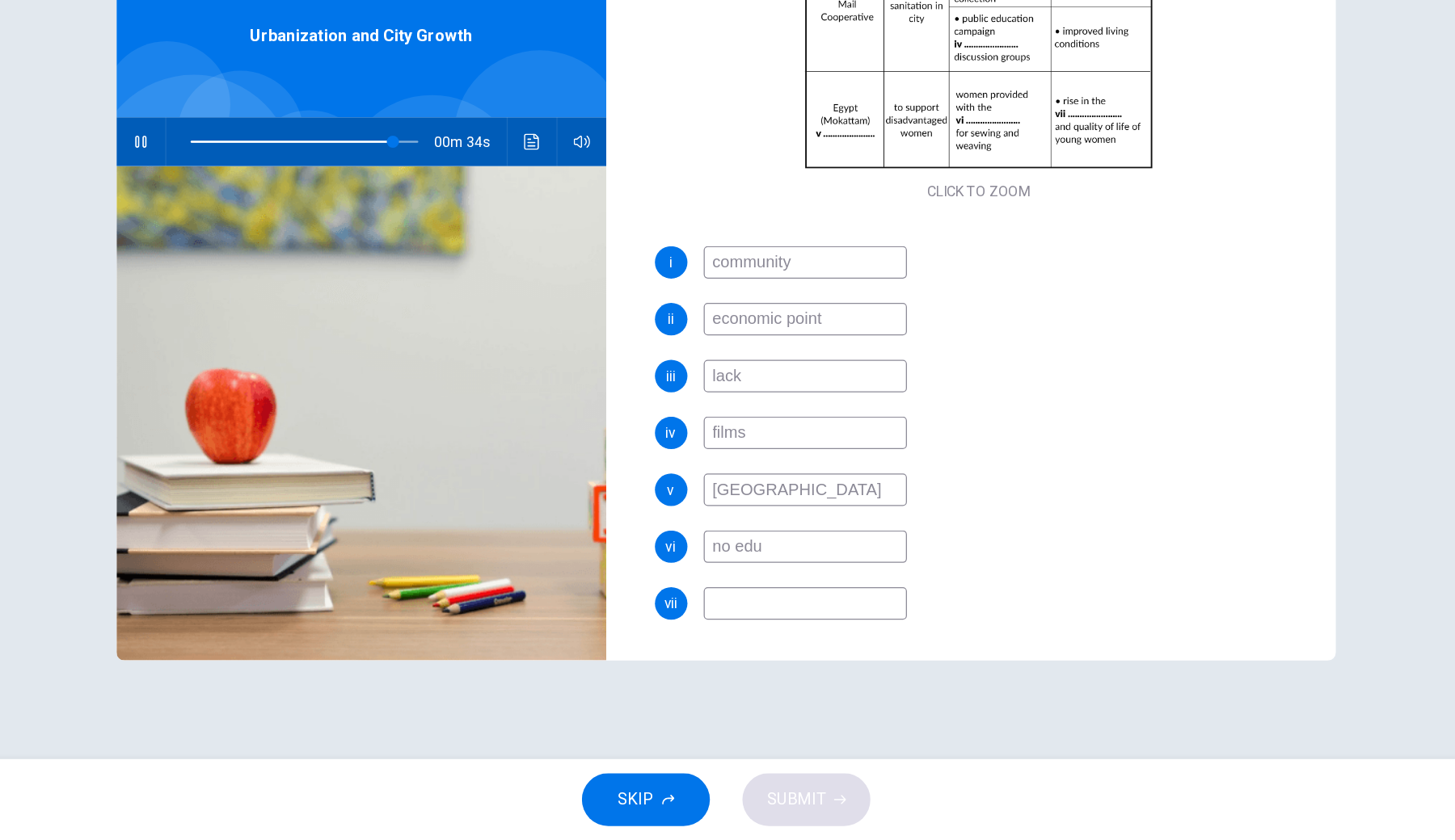
type input "89"
type input "no educa"
type input "90"
type input "no educat"
type input "90"
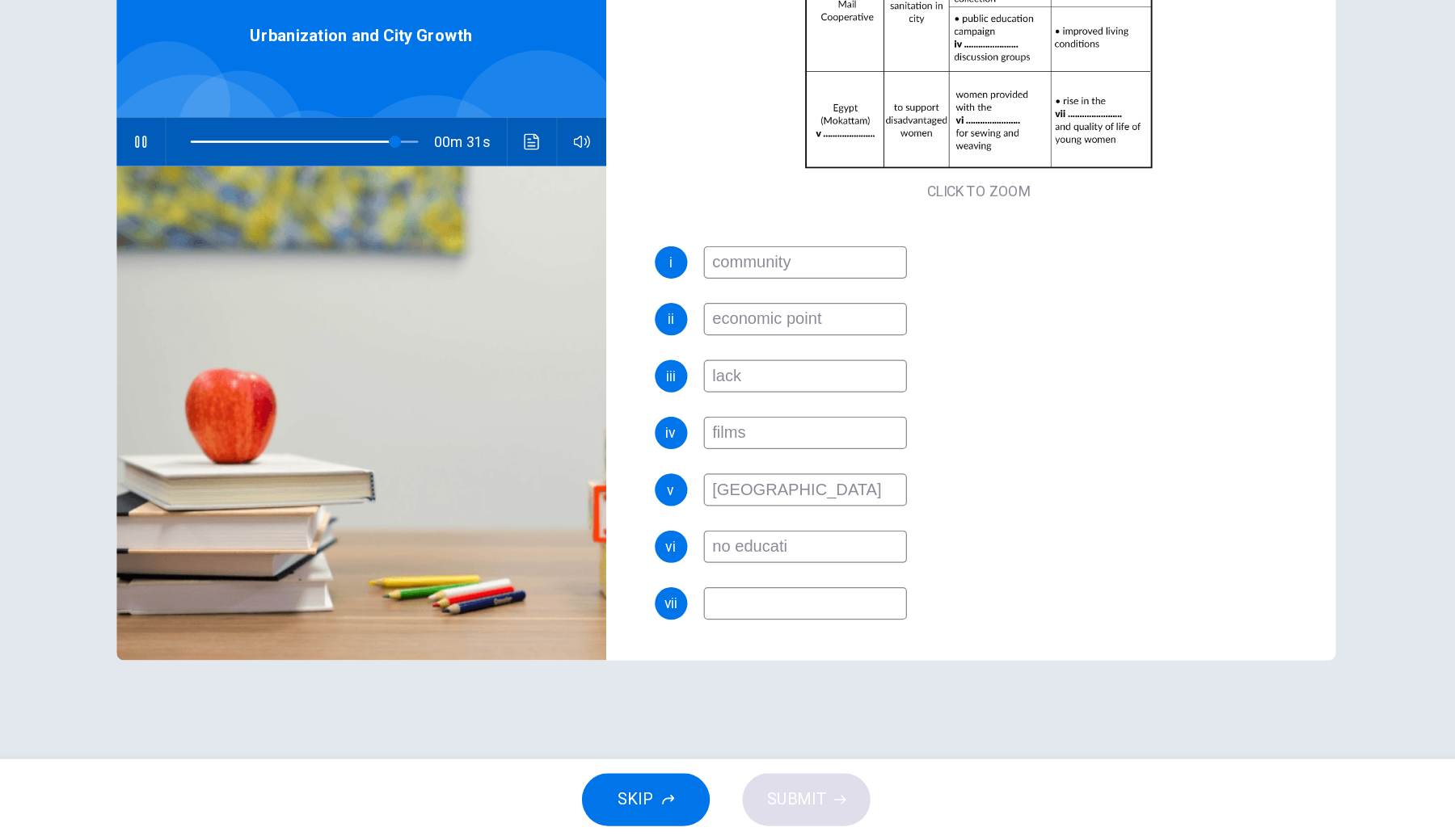
type input "no educatio"
type input "90"
type input "no education"
type input "91"
type input "no education"
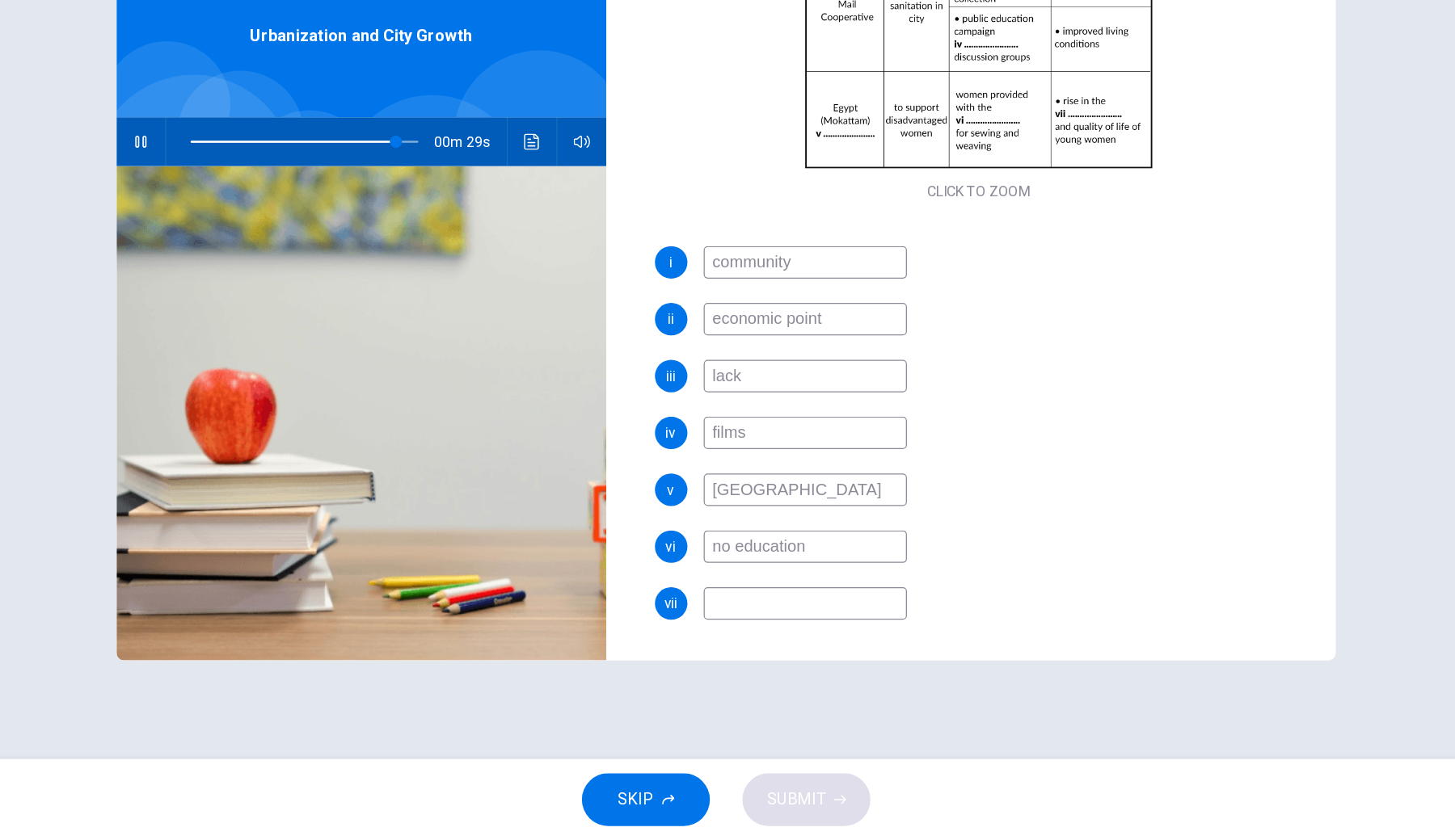
click at [709, 619] on input at bounding box center [790, 652] width 162 height 26
click at [567, 278] on icon "Click to see the audio transcription" at bounding box center [573, 284] width 13 height 13
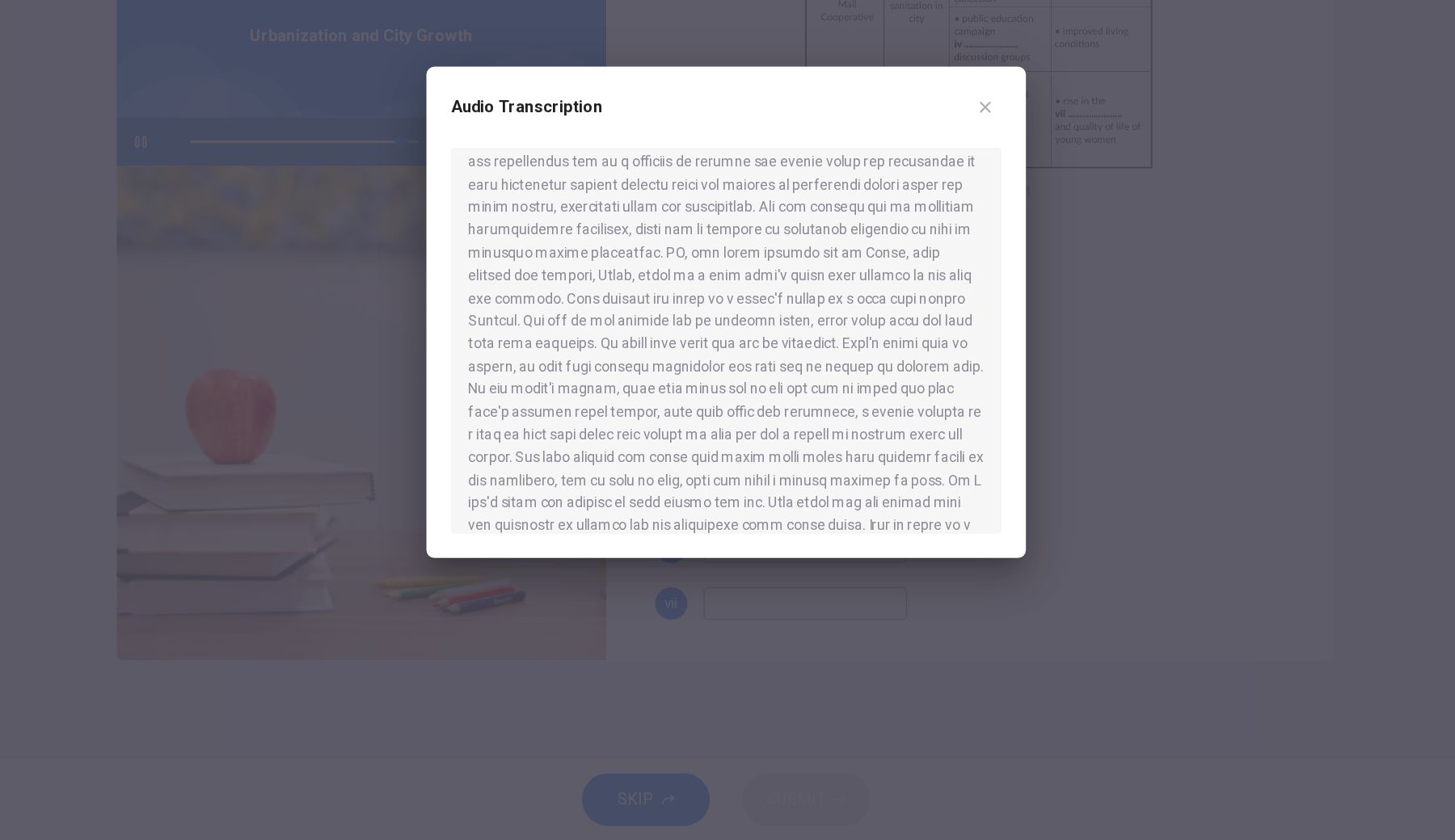
scroll to position [716, 0]
click at [601, 498] on div at bounding box center [727, 420] width 1455 height 840
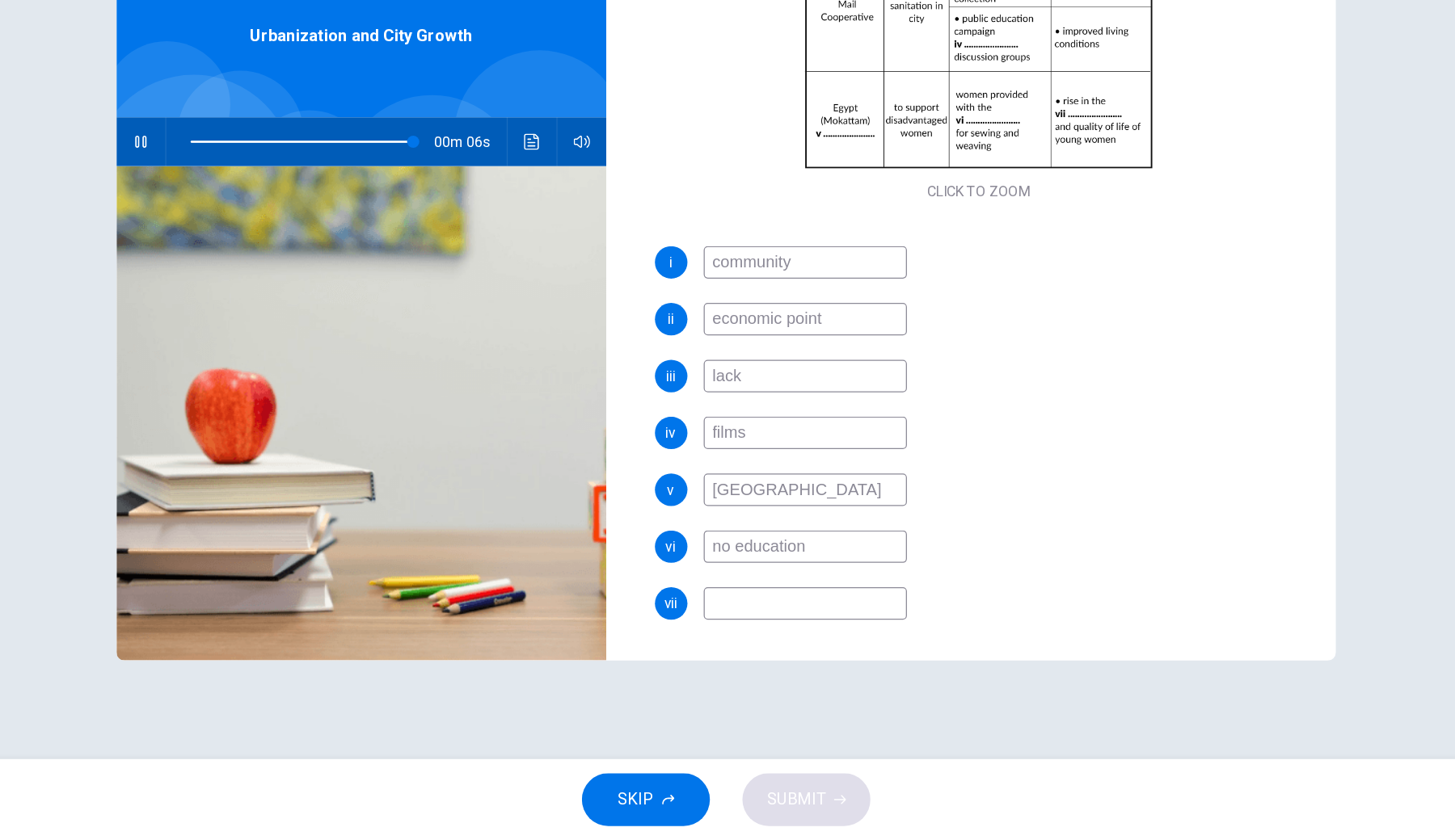
click at [709, 619] on input at bounding box center [790, 652] width 162 height 26
type input "98"
click at [759, 619] on span "SUBMIT" at bounding box center [783, 808] width 47 height 23
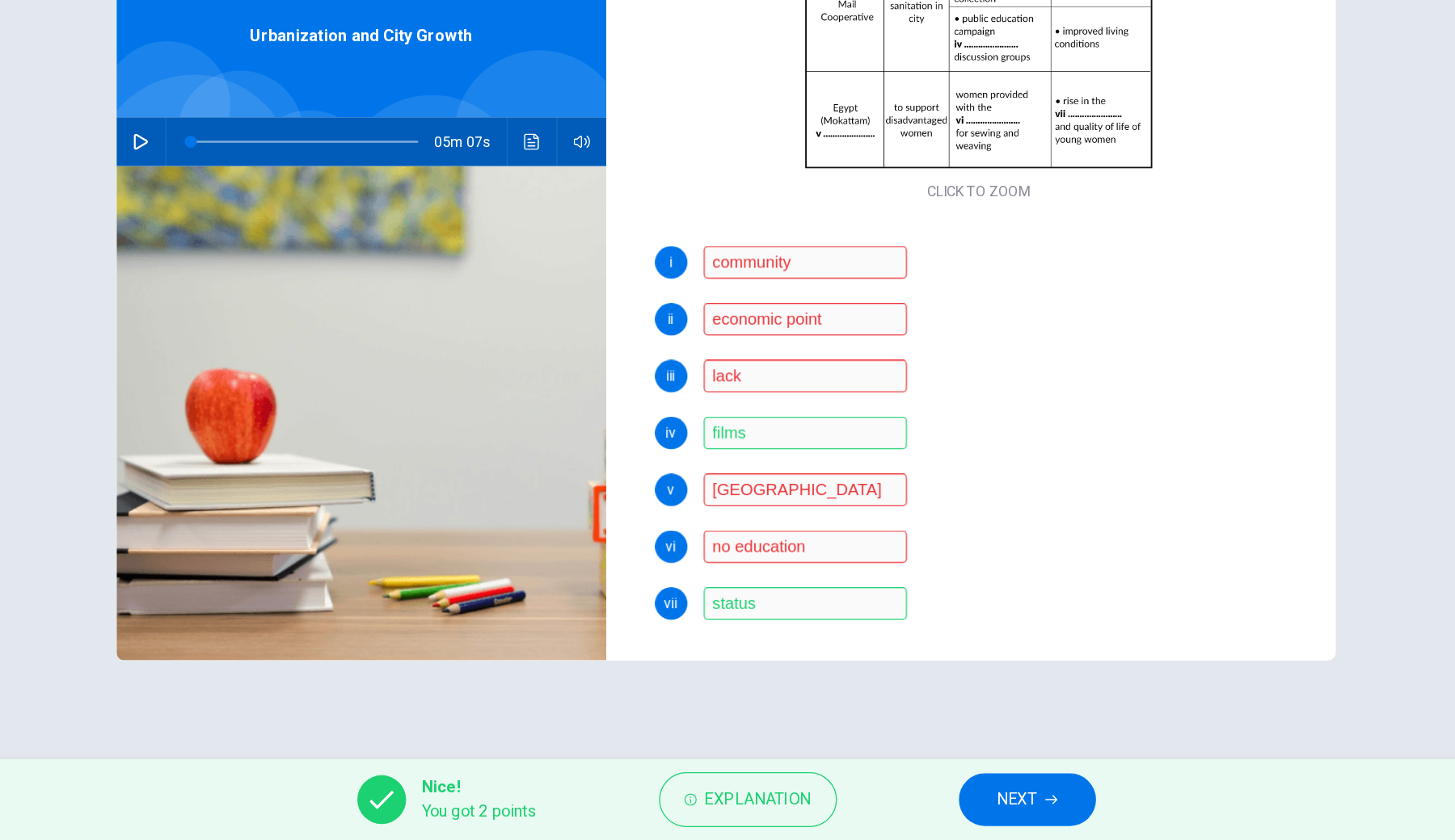
click at [710, 619] on span "Explanation" at bounding box center [753, 808] width 84 height 23
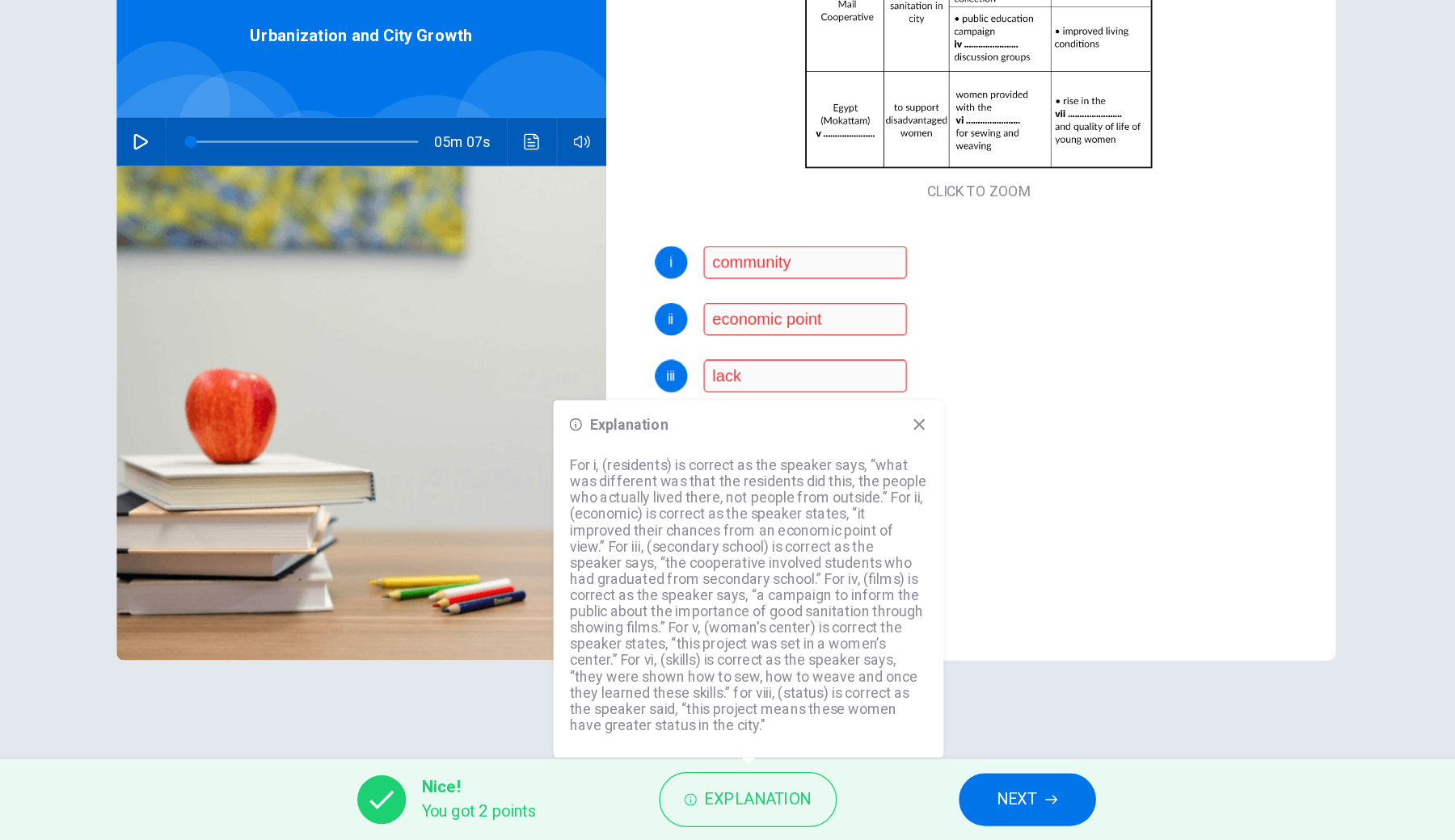
click at [736, 490] on div "Explanation For i, (residents) is correct as the speaker says, “what was differ…" at bounding box center [745, 633] width 310 height 285
click at [874, 503] on icon at bounding box center [880, 509] width 13 height 13
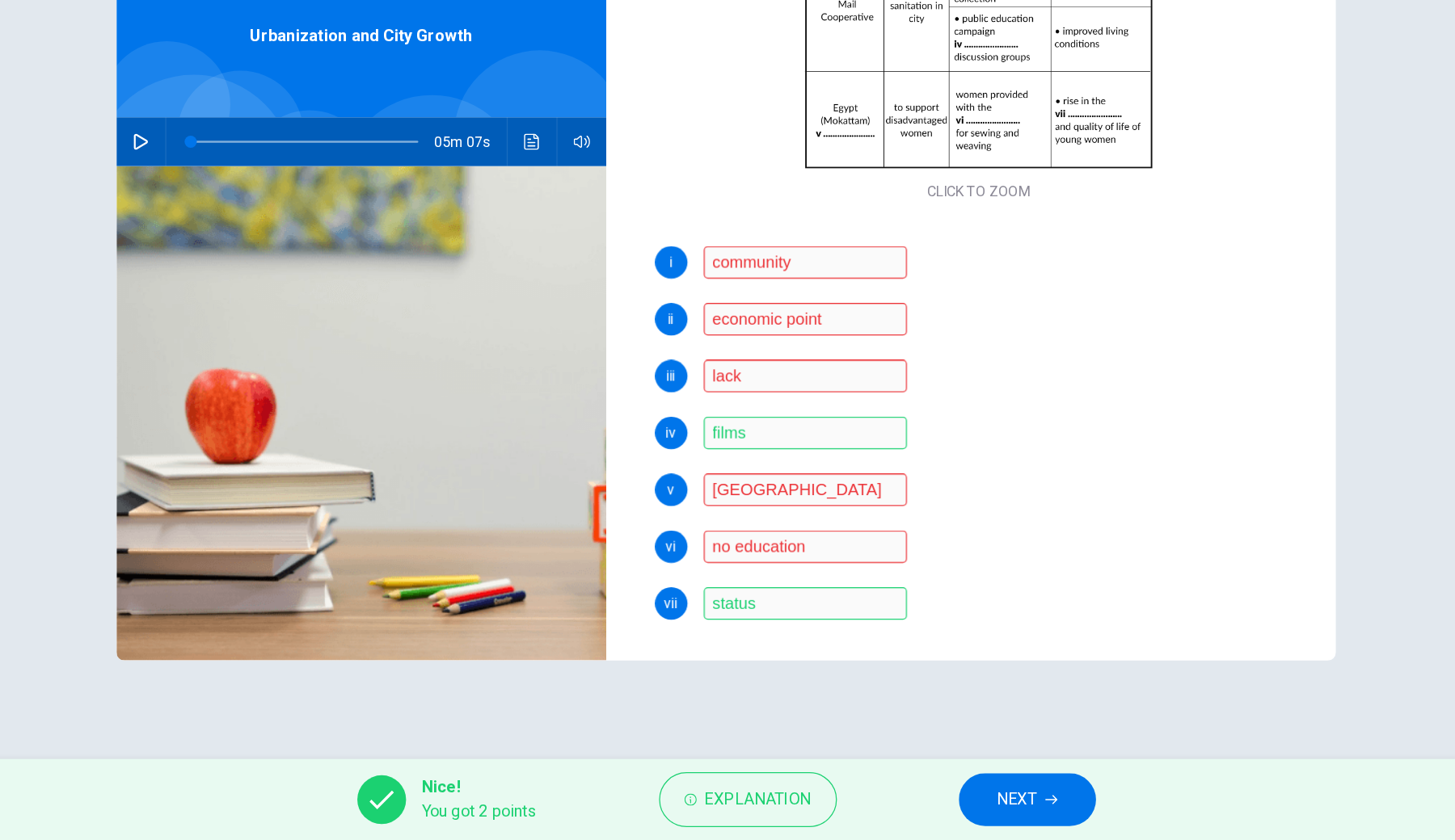
click at [913, 619] on button "NEXT" at bounding box center [967, 808] width 109 height 42
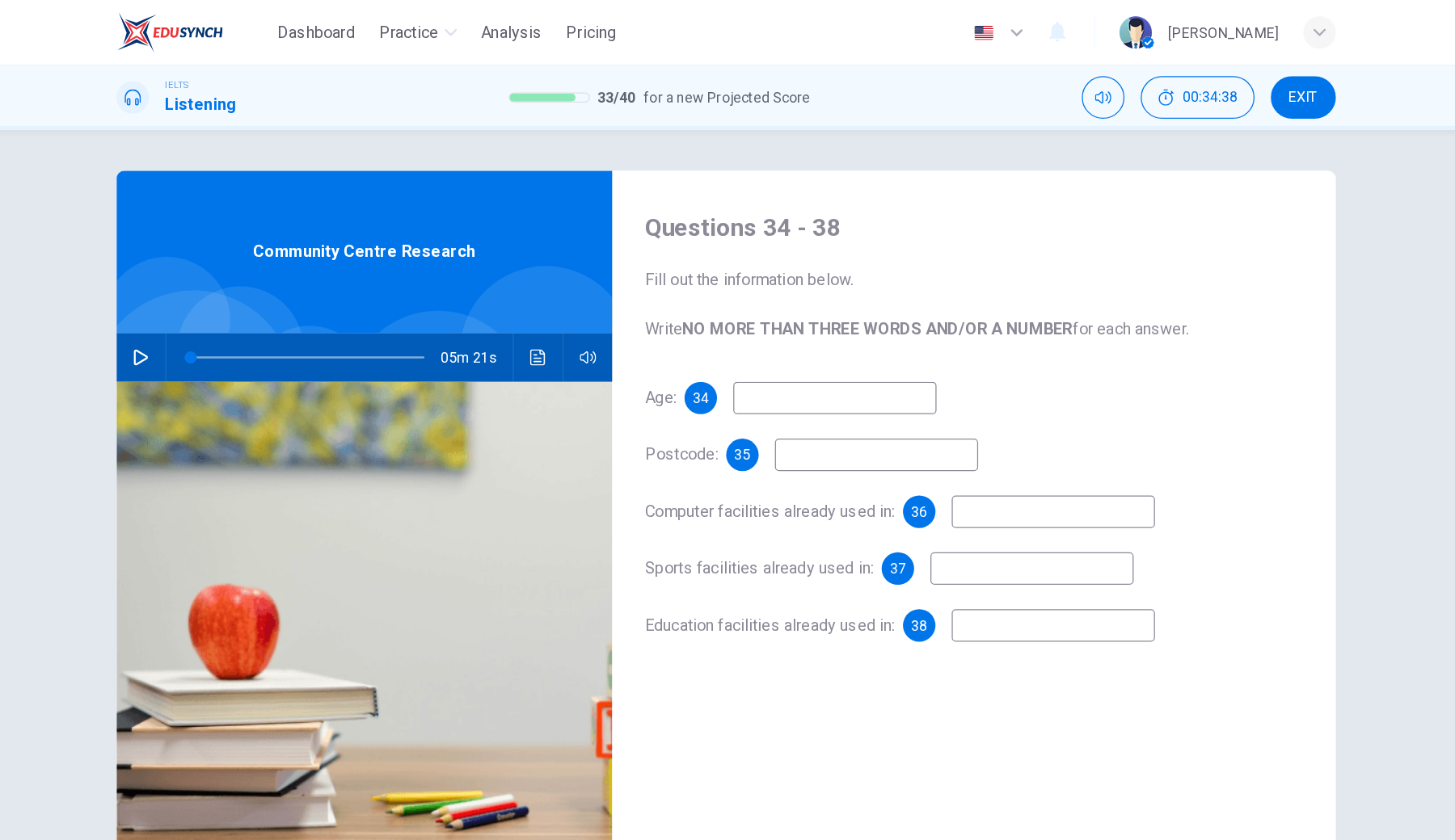
scroll to position [0, 0]
click at [255, 281] on icon "button" at bounding box center [261, 284] width 13 height 13
click at [733, 314] on input at bounding box center [813, 316] width 162 height 26
click at [249, 276] on button "button" at bounding box center [261, 284] width 26 height 38
click at [249, 280] on button "button" at bounding box center [261, 284] width 26 height 38
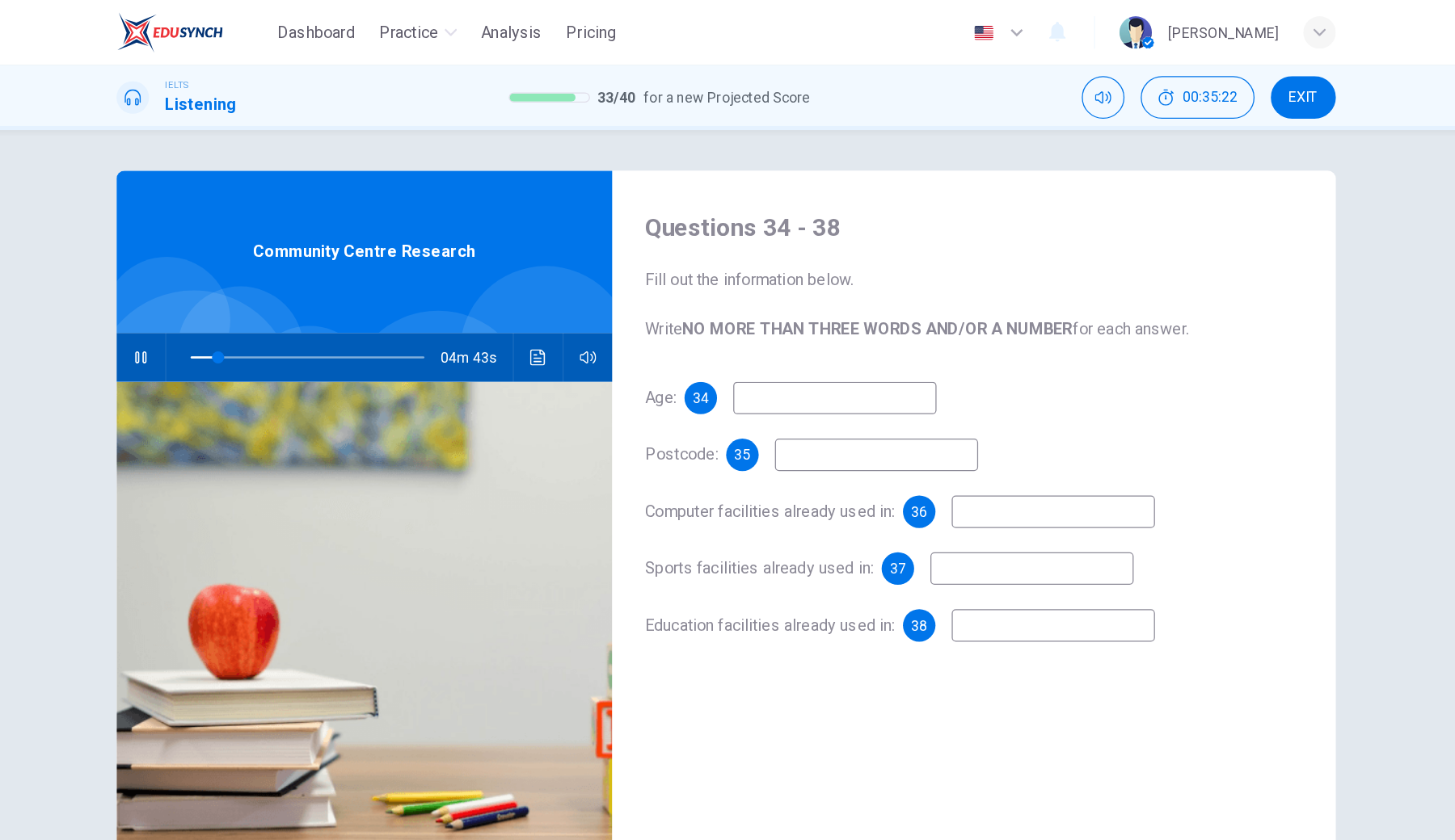
click at [733, 306] on input at bounding box center [813, 316] width 162 height 26
click at [766, 362] on input at bounding box center [847, 362] width 162 height 26
click at [572, 283] on icon "Click to see the audio transcription" at bounding box center [578, 284] width 13 height 13
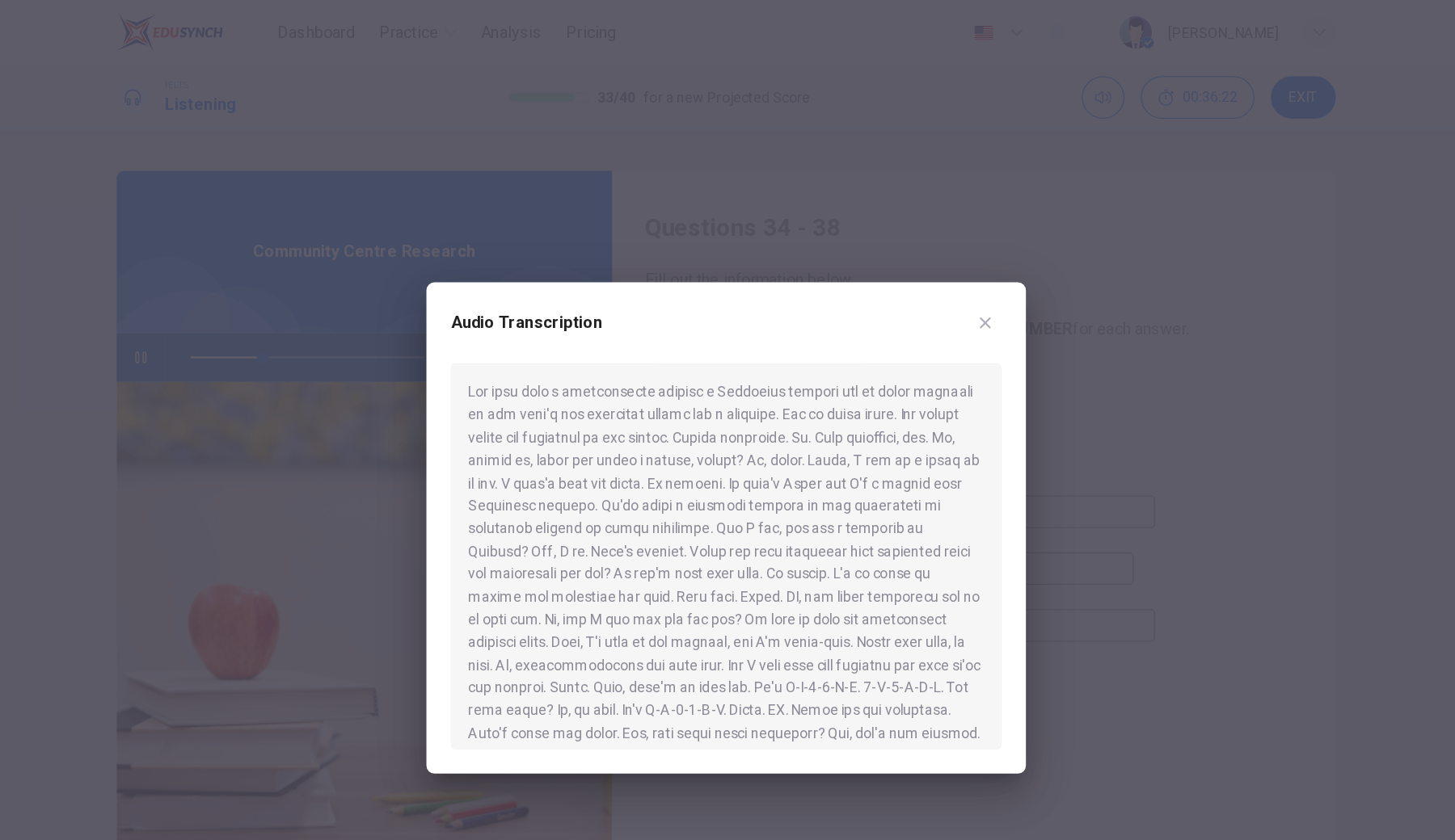
click at [805, 496] on div "Audio Transcription" at bounding box center [727, 420] width 476 height 391
click at [921, 268] on button "button" at bounding box center [933, 256] width 26 height 26
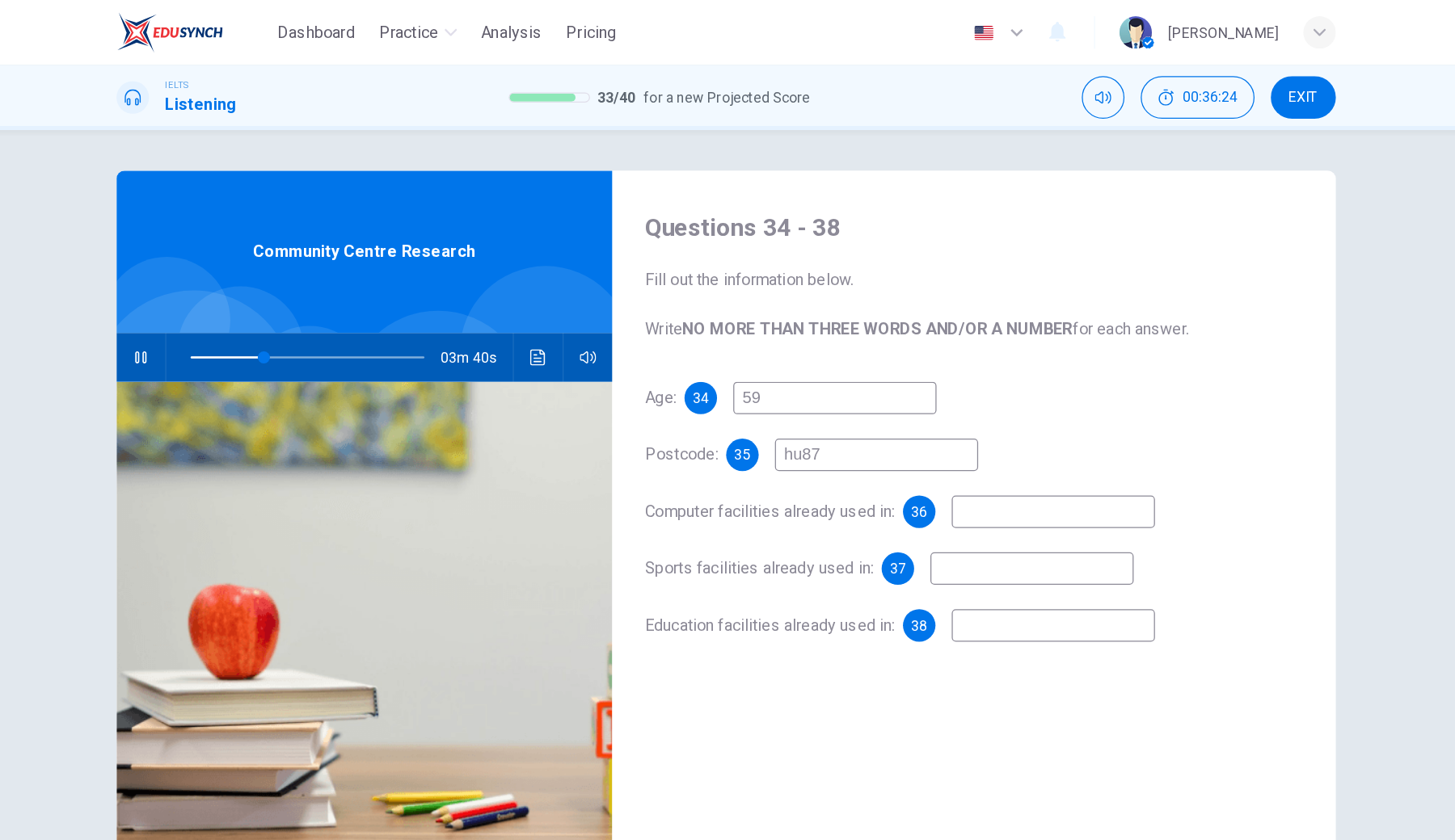
click at [766, 367] on input "hu87" at bounding box center [847, 362] width 162 height 26
click at [565, 269] on button "Click to see the audio transcription" at bounding box center [578, 284] width 26 height 38
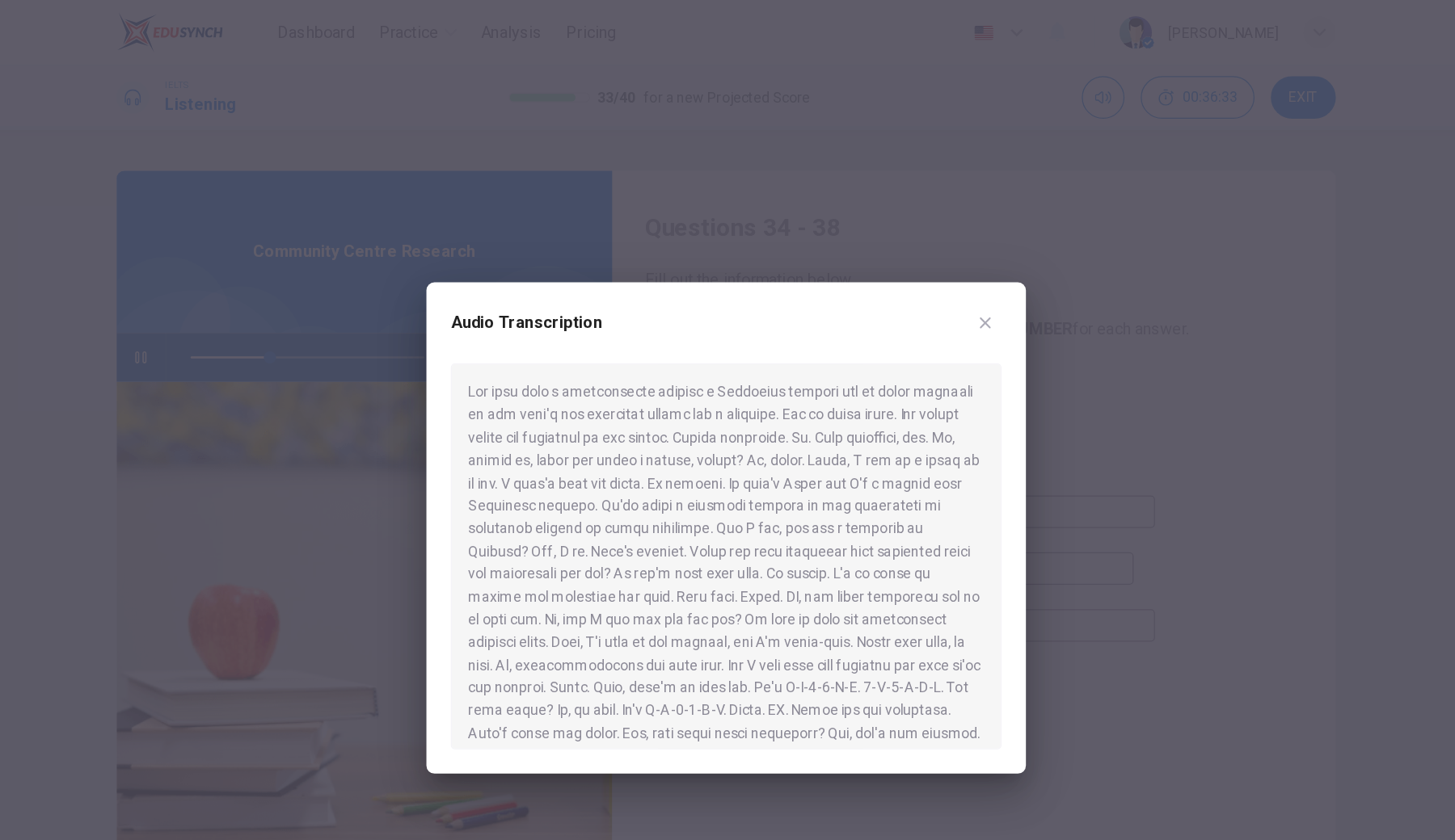
click at [845, 403] on div at bounding box center [727, 420] width 1455 height 840
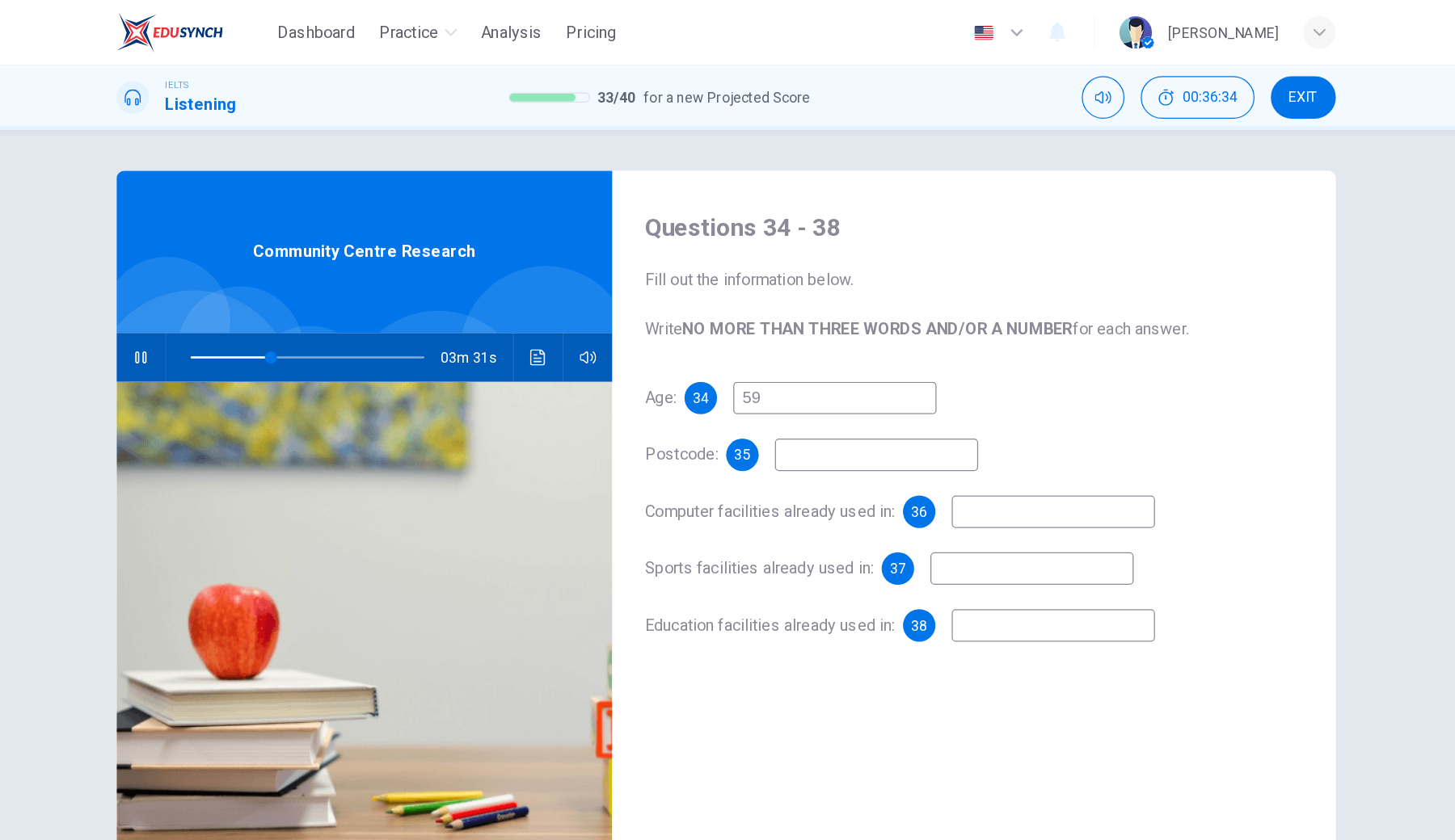
click at [766, 357] on input at bounding box center [847, 362] width 162 height 26
click at [907, 400] on input at bounding box center [987, 407] width 162 height 26
click at [255, 282] on icon "button" at bounding box center [261, 284] width 13 height 13
click at [907, 403] on input at bounding box center [987, 407] width 162 height 26
click at [565, 292] on button "Click to see the audio transcription" at bounding box center [578, 284] width 26 height 38
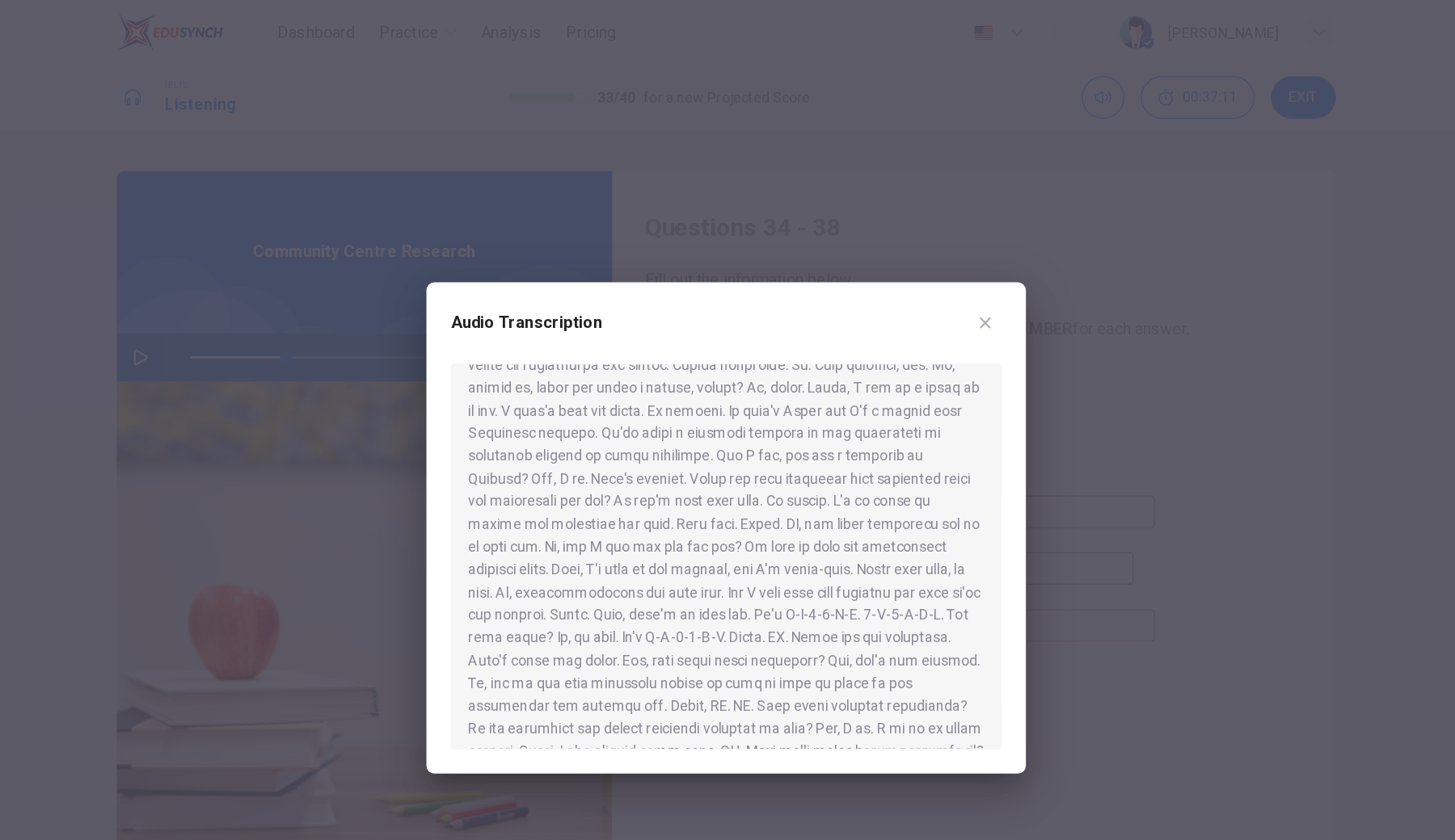
scroll to position [99, 0]
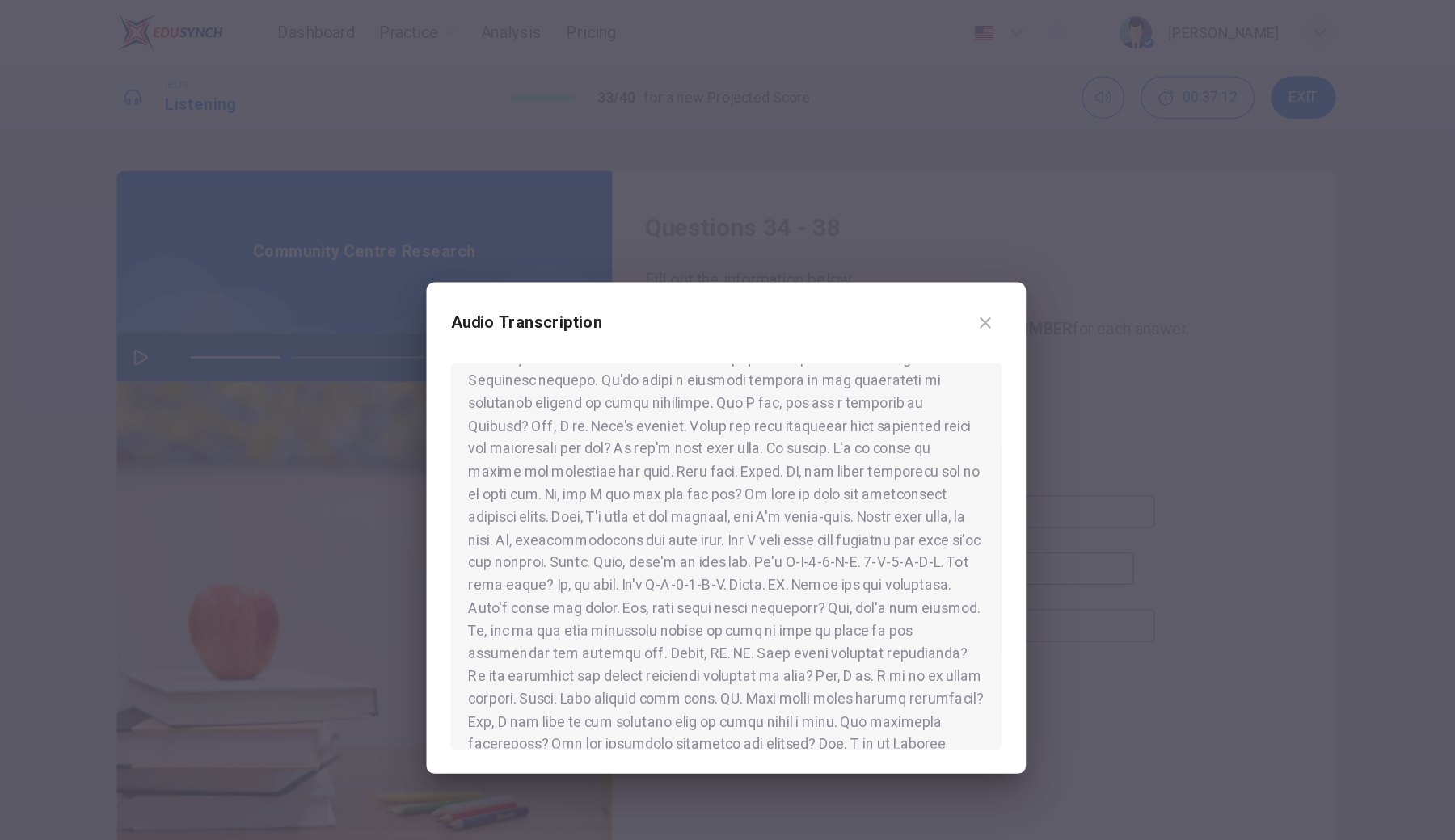
click at [827, 514] on div at bounding box center [727, 420] width 1455 height 840
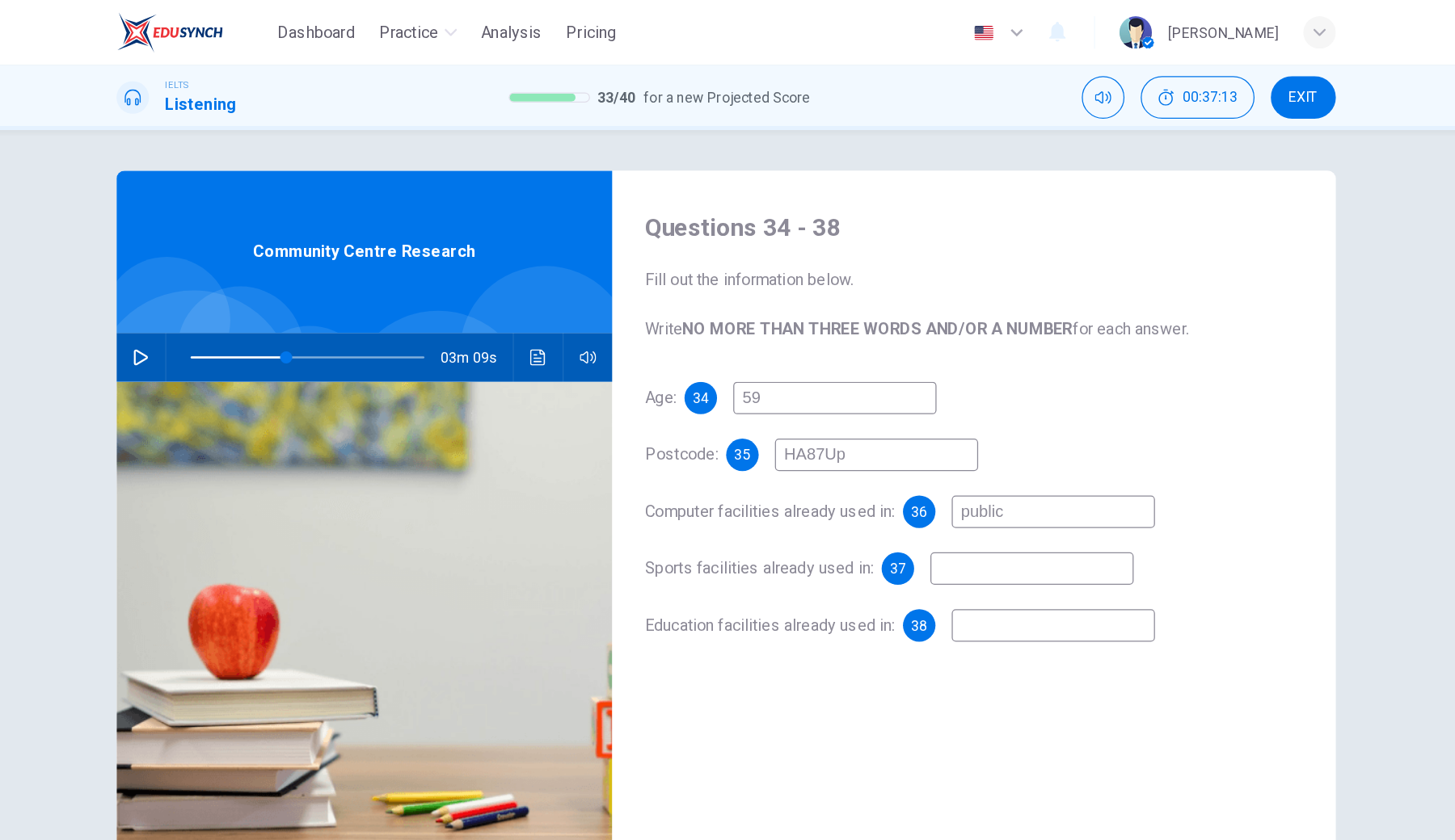
click at [907, 413] on input "public" at bounding box center [987, 407] width 162 height 26
click at [565, 298] on button "Click to see the audio transcription" at bounding box center [578, 284] width 26 height 38
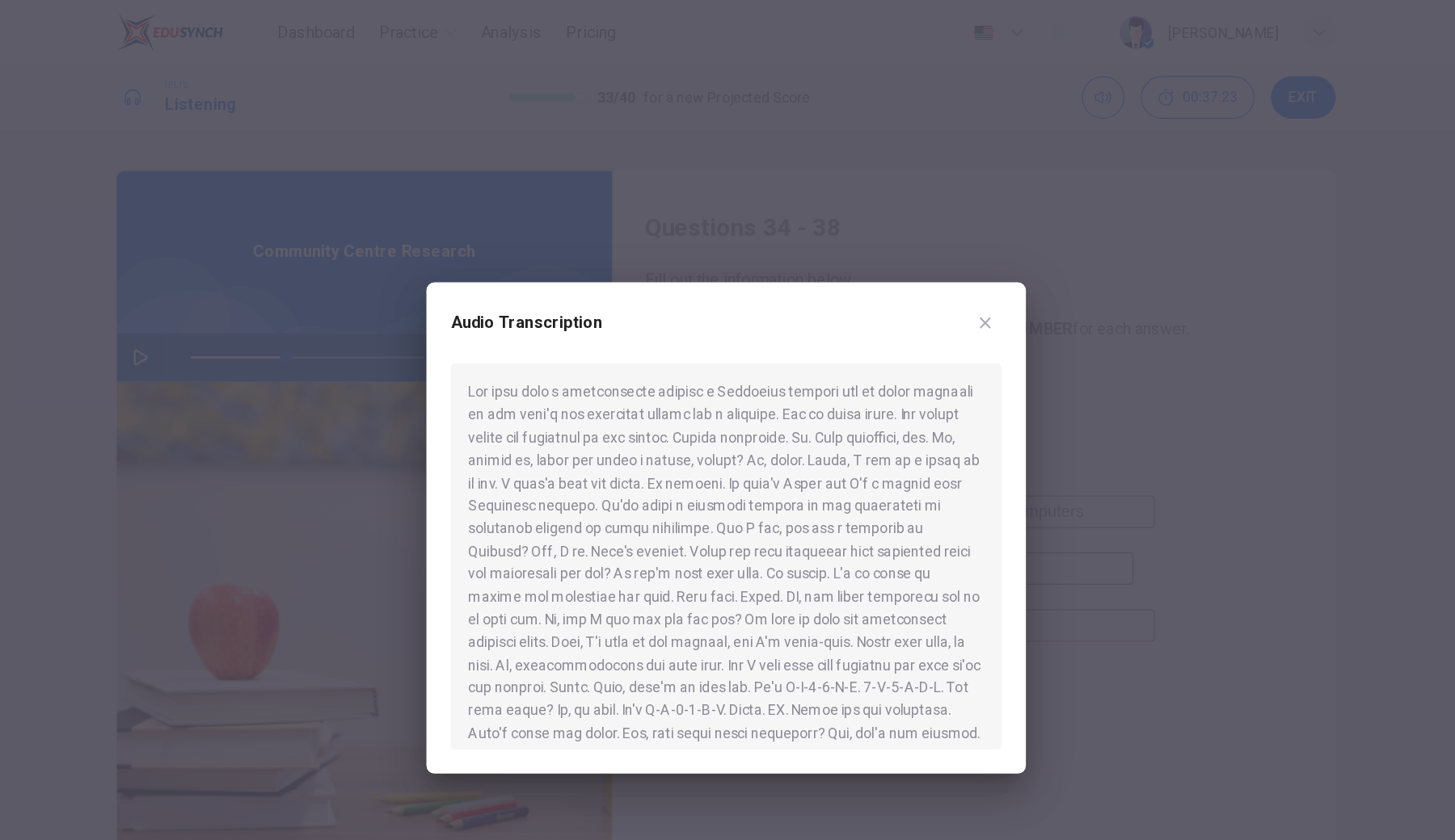
scroll to position [47, 0]
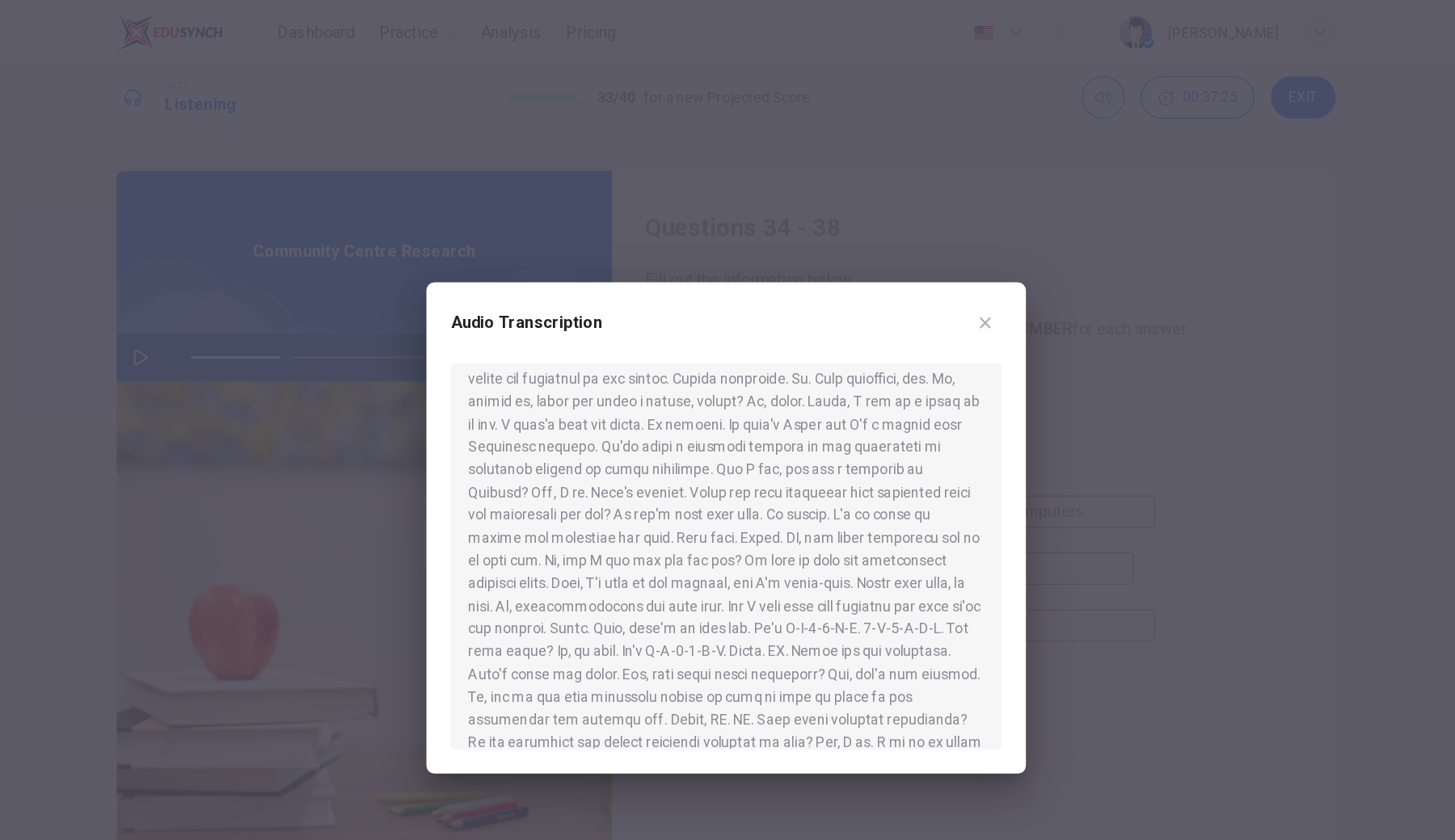
click at [532, 619] on div at bounding box center [727, 420] width 1455 height 840
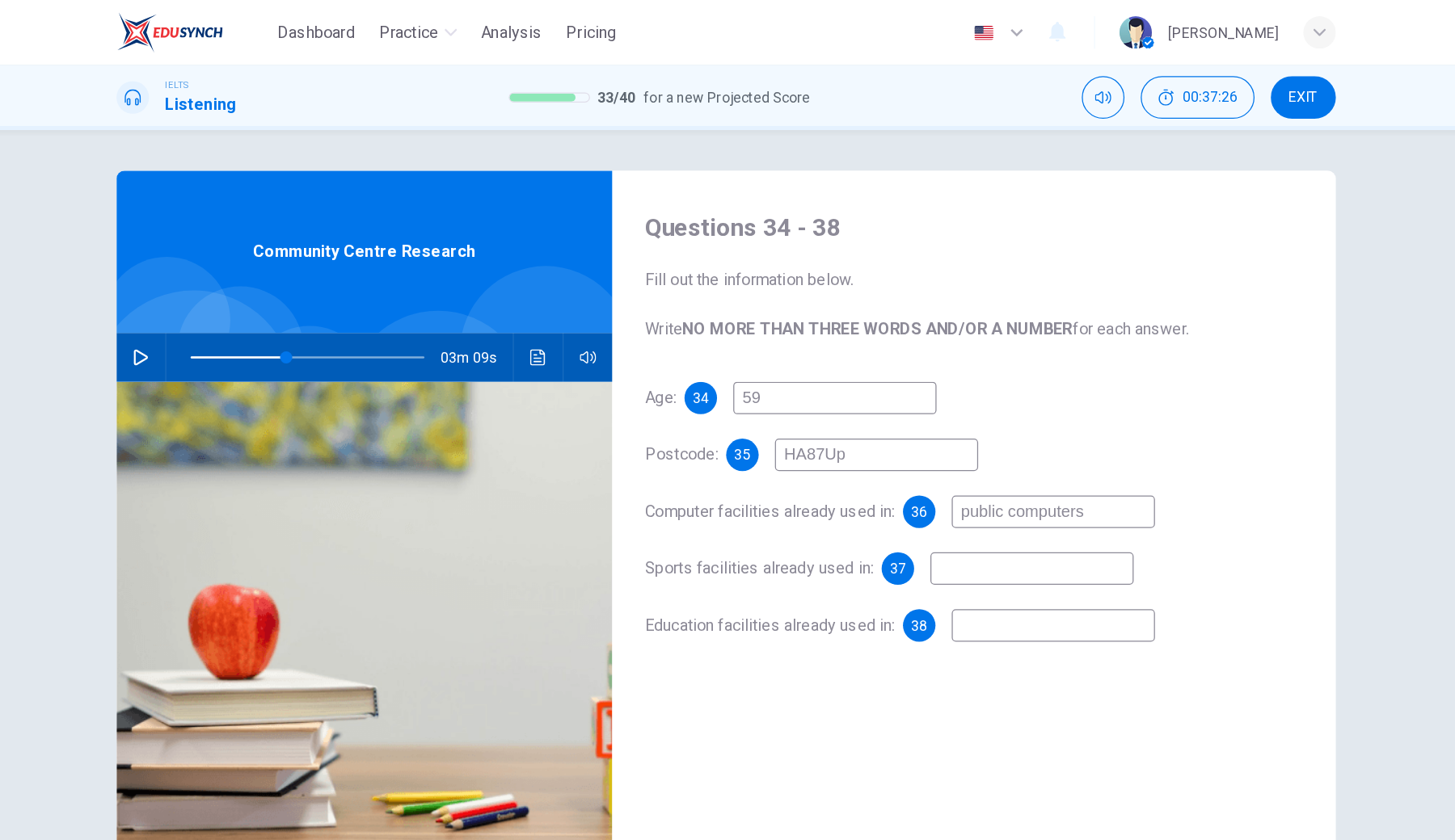
click at [256, 279] on icon "button" at bounding box center [262, 284] width 12 height 13
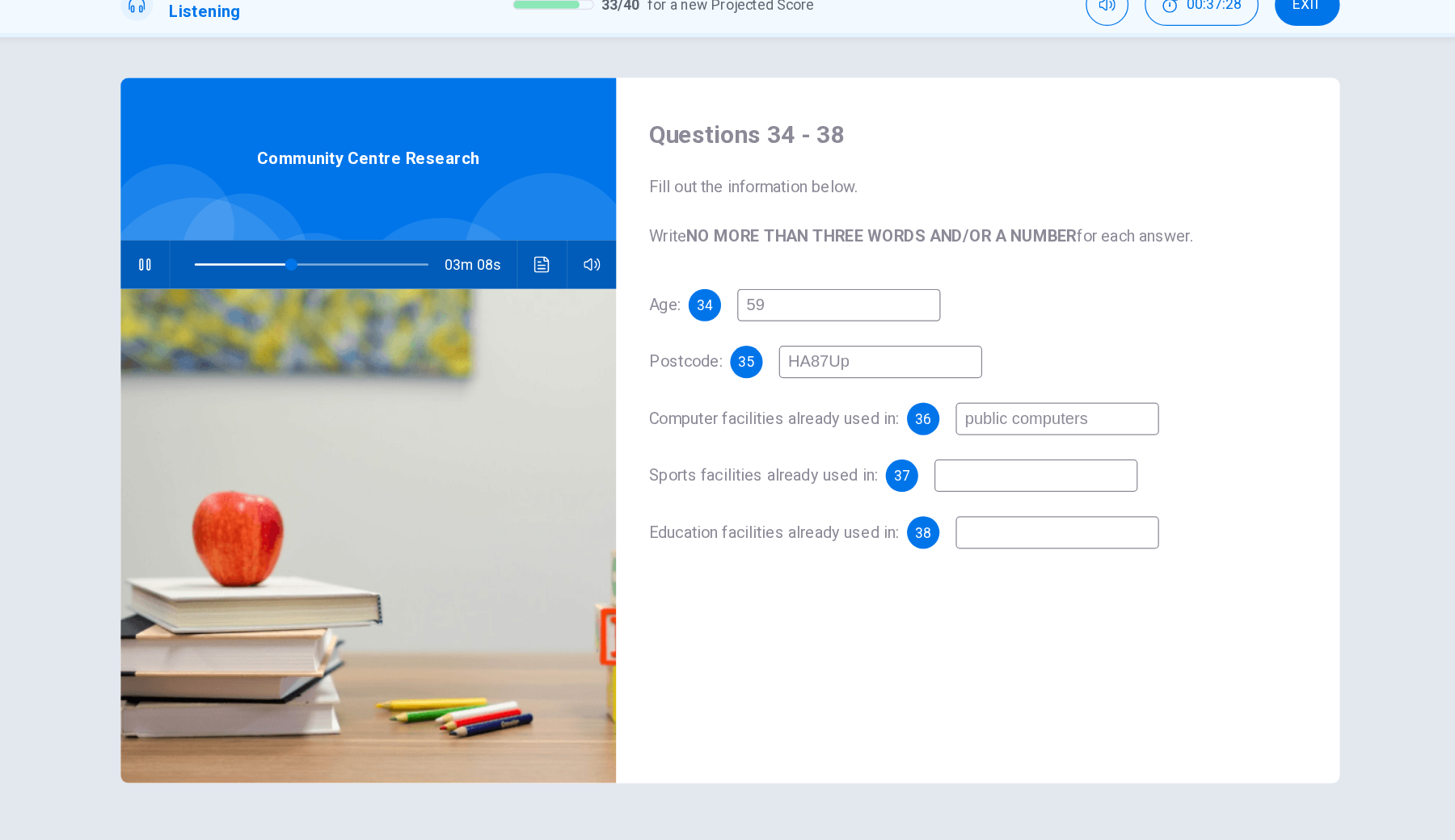
click at [890, 439] on input at bounding box center [971, 452] width 162 height 26
click at [907, 485] on input at bounding box center [987, 498] width 162 height 26
click at [255, 278] on icon "button" at bounding box center [261, 284] width 13 height 13
click at [565, 265] on button "Click to see the audio transcription" at bounding box center [578, 284] width 26 height 38
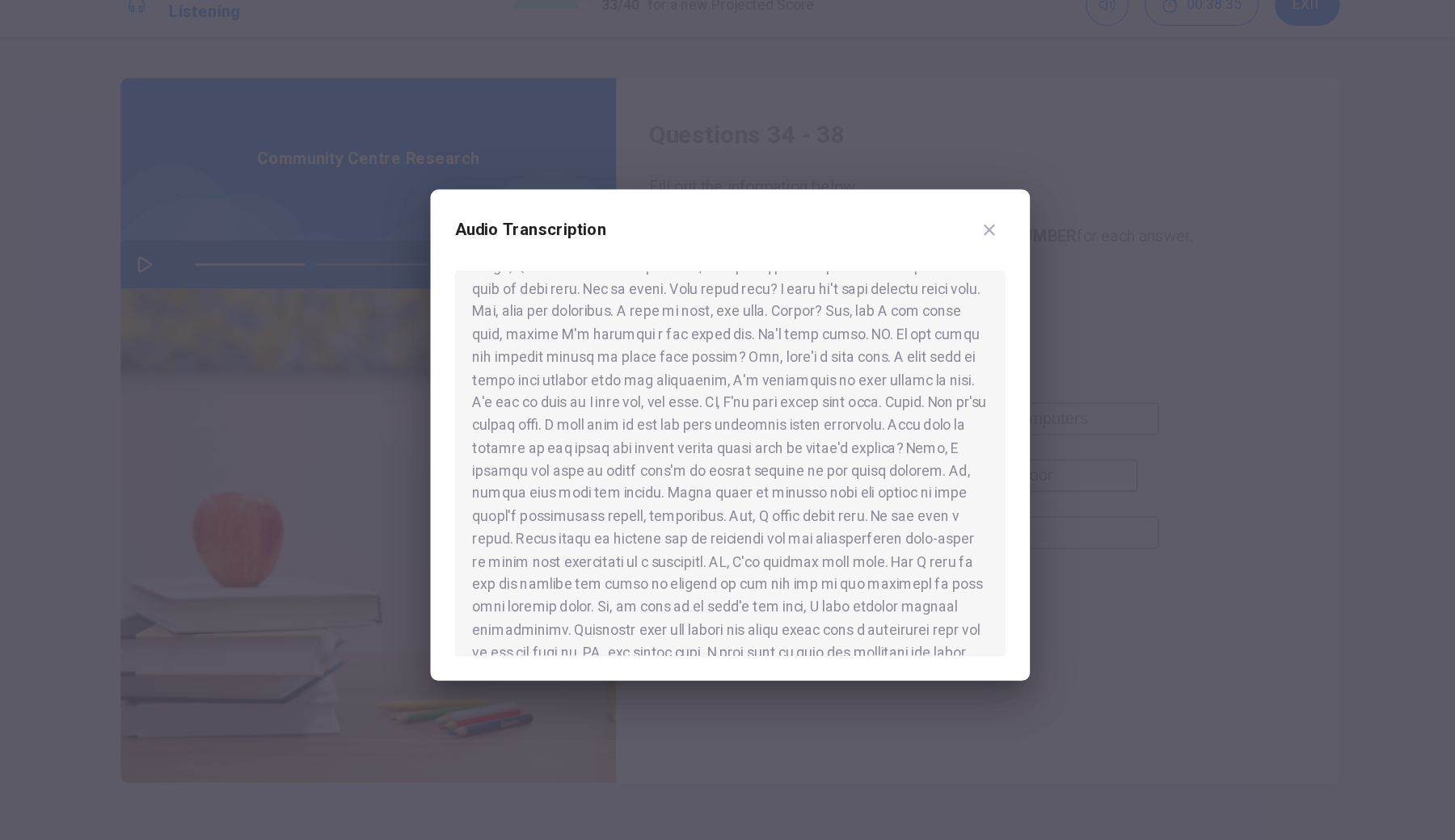
scroll to position [518, 0]
click at [615, 581] on div at bounding box center [727, 420] width 1455 height 840
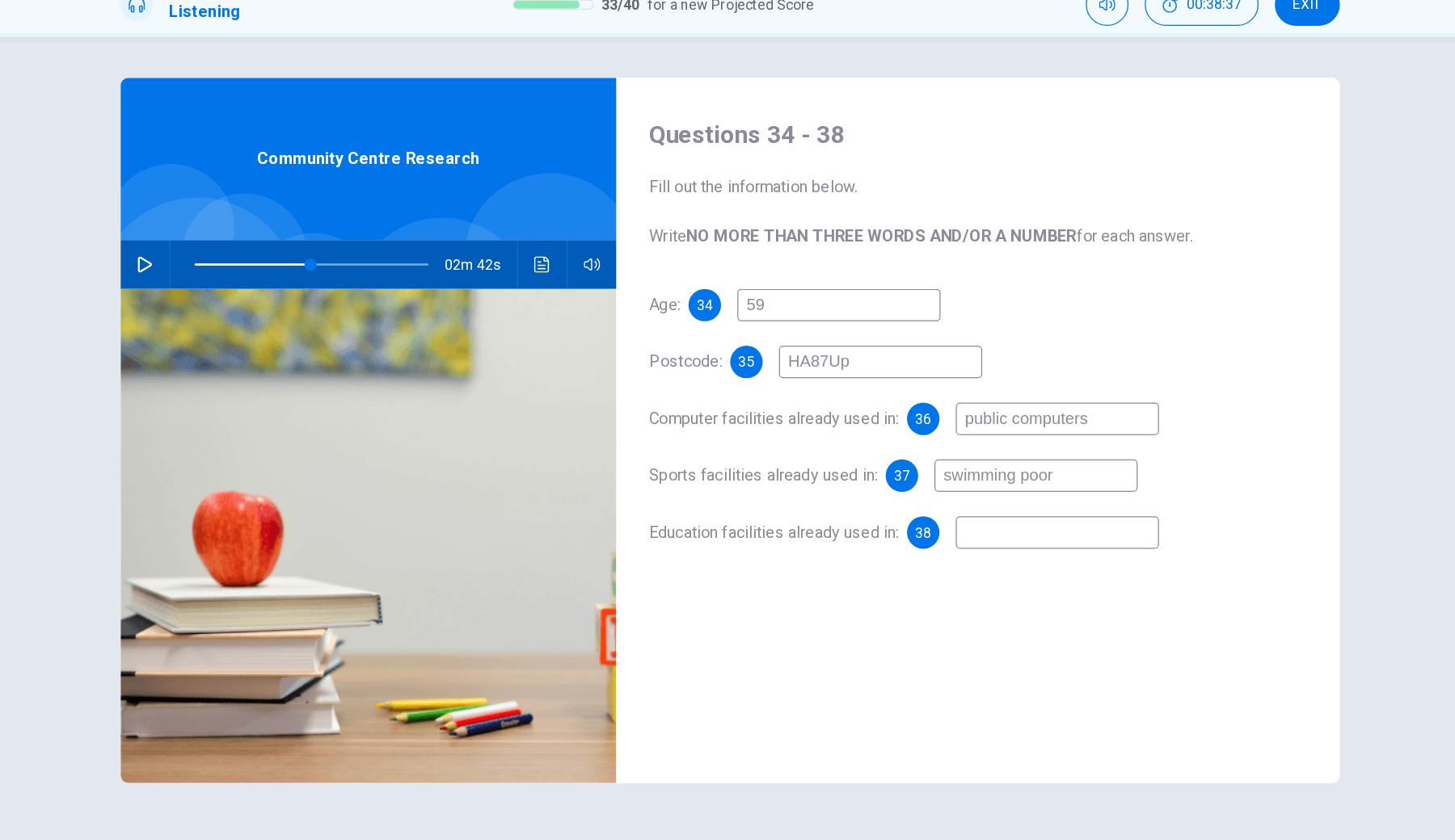
click at [907, 485] on input at bounding box center [987, 498] width 162 height 26
click at [786, 446] on div "Age: [DEMOGRAPHIC_DATA] 59 Postcode: 35 HA87Up Computer facilities already used…" at bounding box center [924, 422] width 524 height 239
click at [890, 439] on input "swimming poor" at bounding box center [971, 452] width 162 height 26
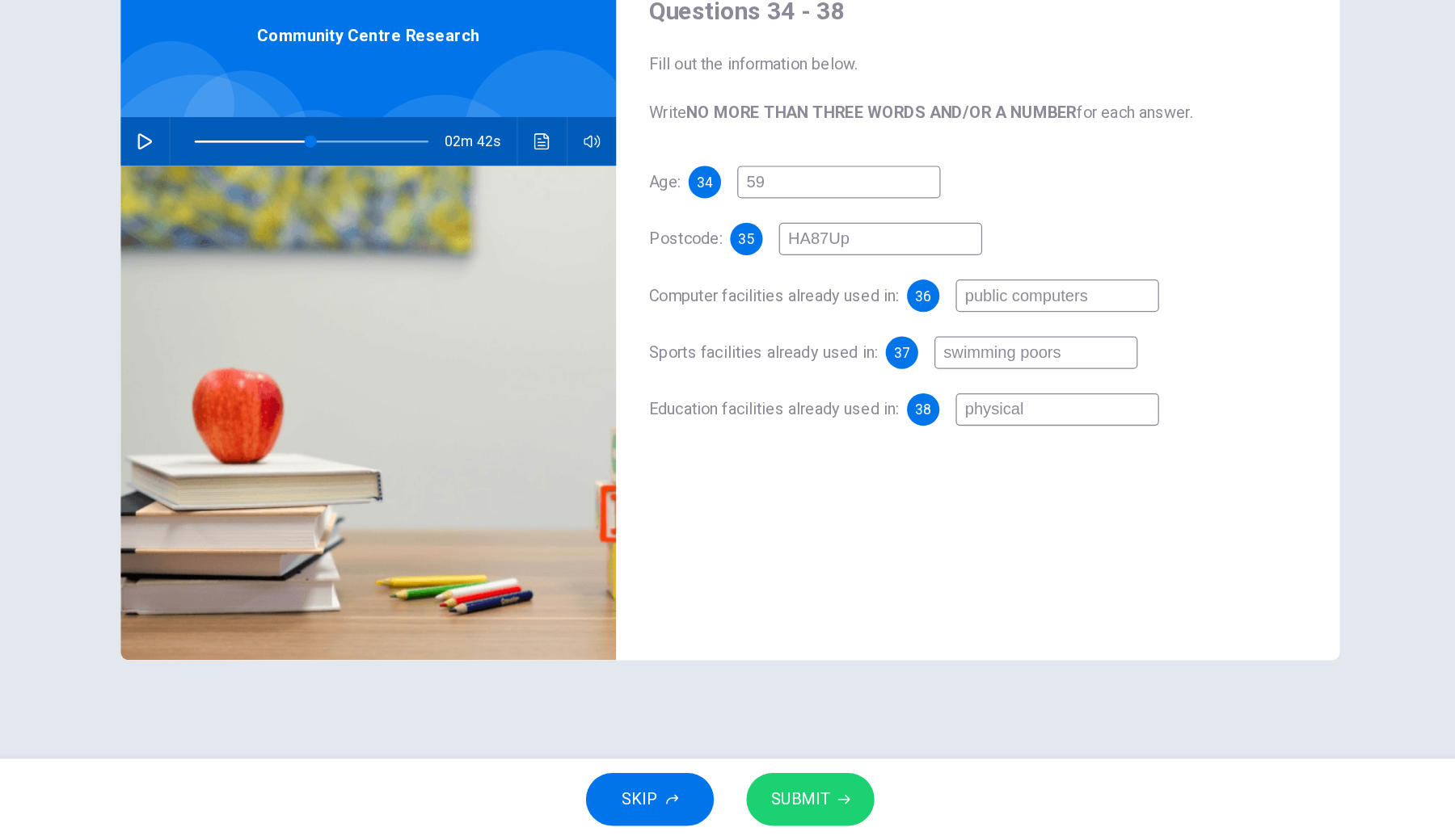
scroll to position [0, 0]
click at [740, 619] on button "SUBMIT" at bounding box center [791, 808] width 102 height 42
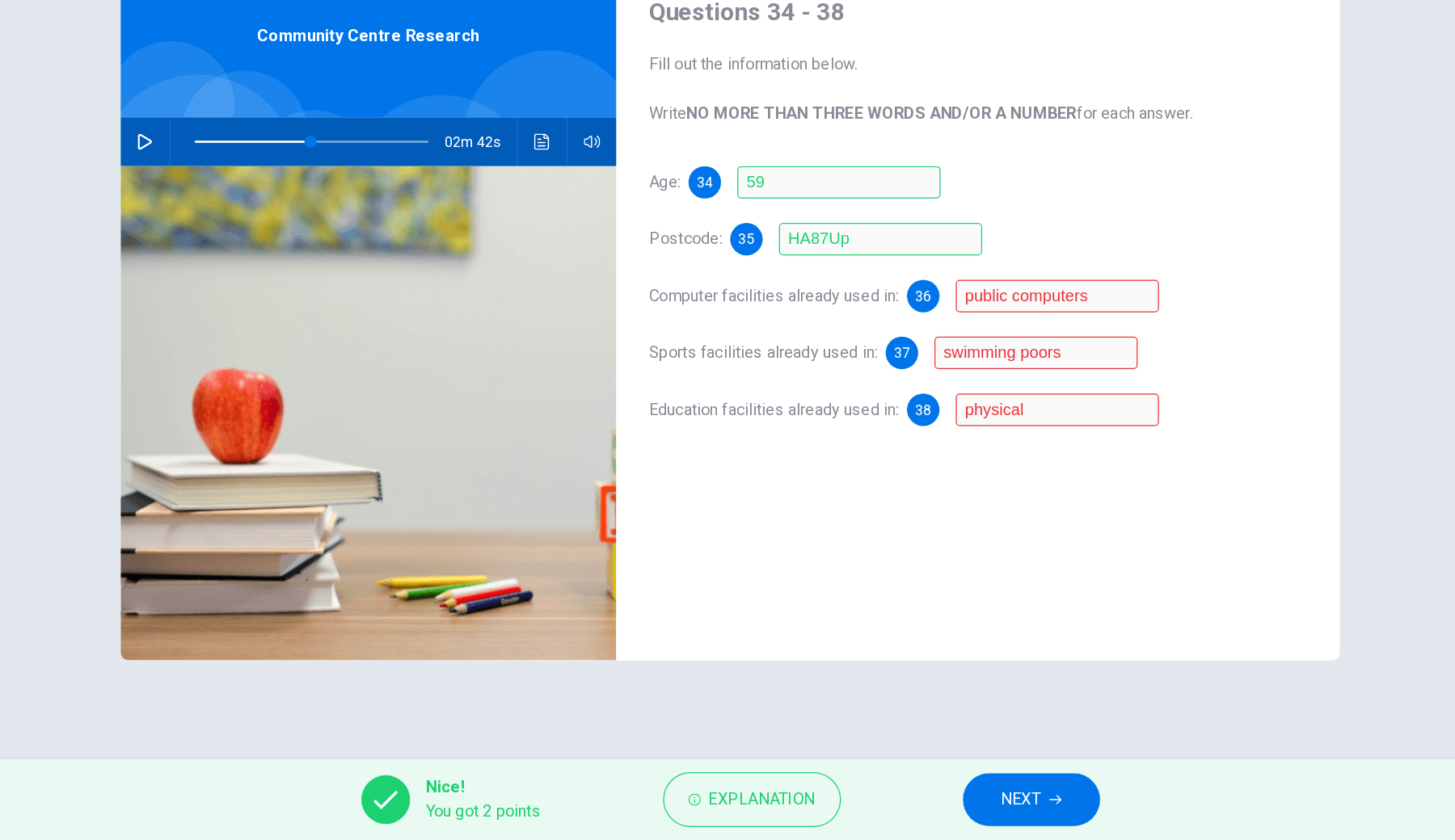
click at [981, 619] on icon "button" at bounding box center [986, 809] width 10 height 10
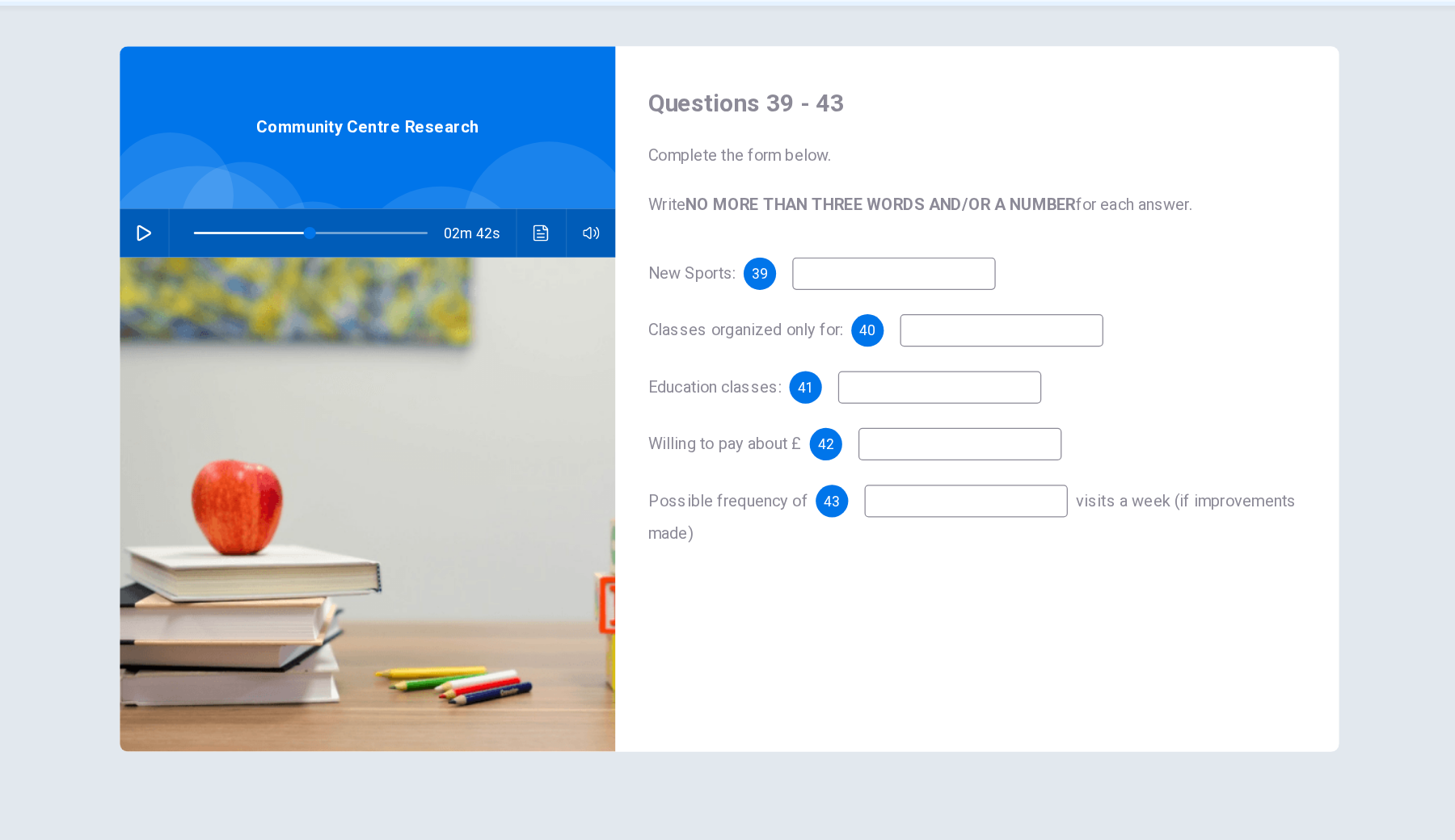
click at [255, 278] on icon "button" at bounding box center [261, 284] width 13 height 13
click at [565, 265] on button "Click to see the audio transcription" at bounding box center [578, 284] width 26 height 38
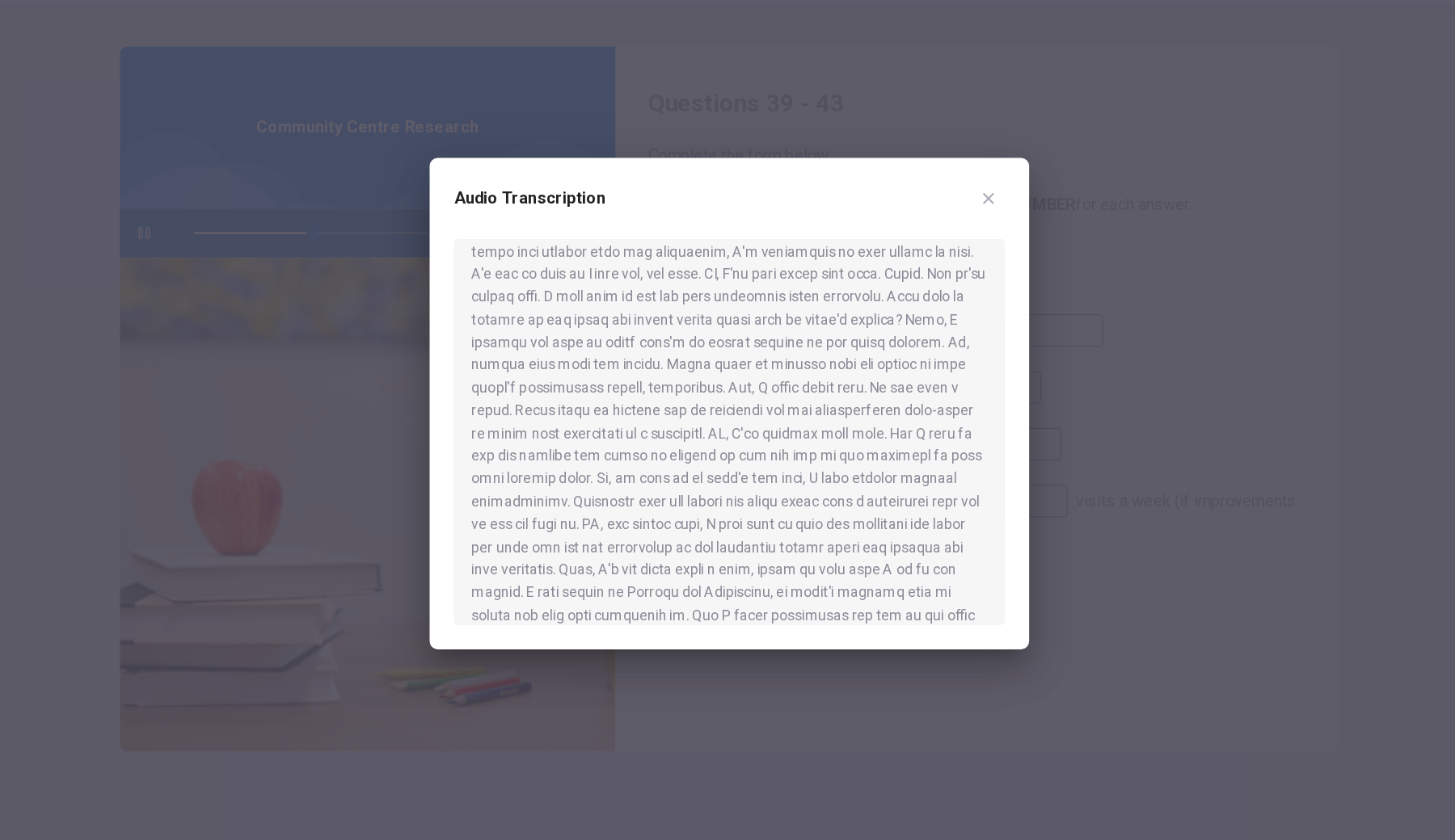
scroll to position [591, 0]
click at [929, 252] on icon "button" at bounding box center [933, 256] width 9 height 9
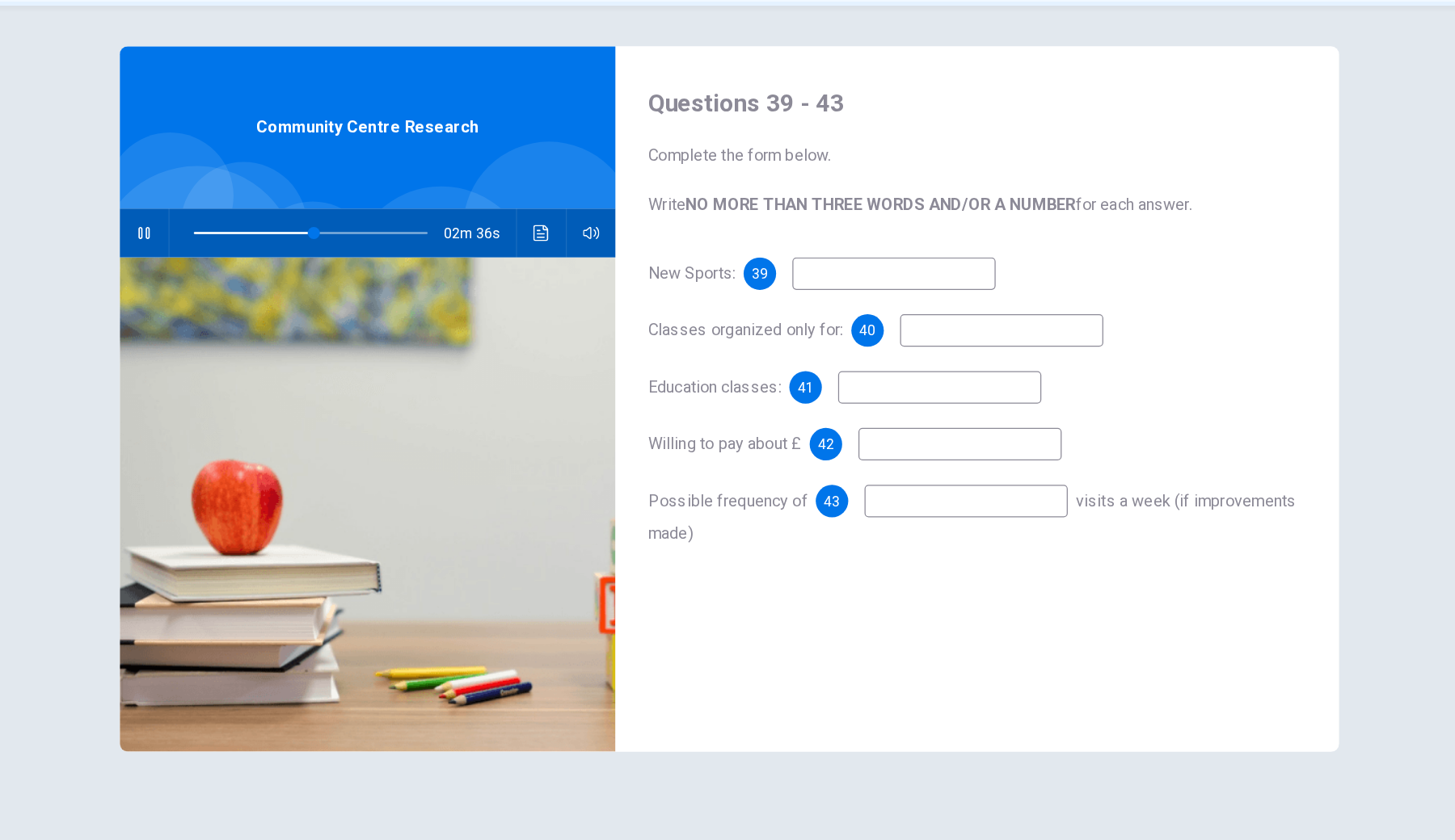
click at [693, 304] on div "New Sports: 39 Classes organized only for: 40 Education classes: 41 Willing to …" at bounding box center [924, 436] width 524 height 265
click at [777, 304] on input at bounding box center [858, 316] width 162 height 26
click at [257, 280] on icon "button" at bounding box center [261, 285] width 9 height 10
click at [565, 265] on button "Click to see the audio transcription" at bounding box center [578, 284] width 26 height 38
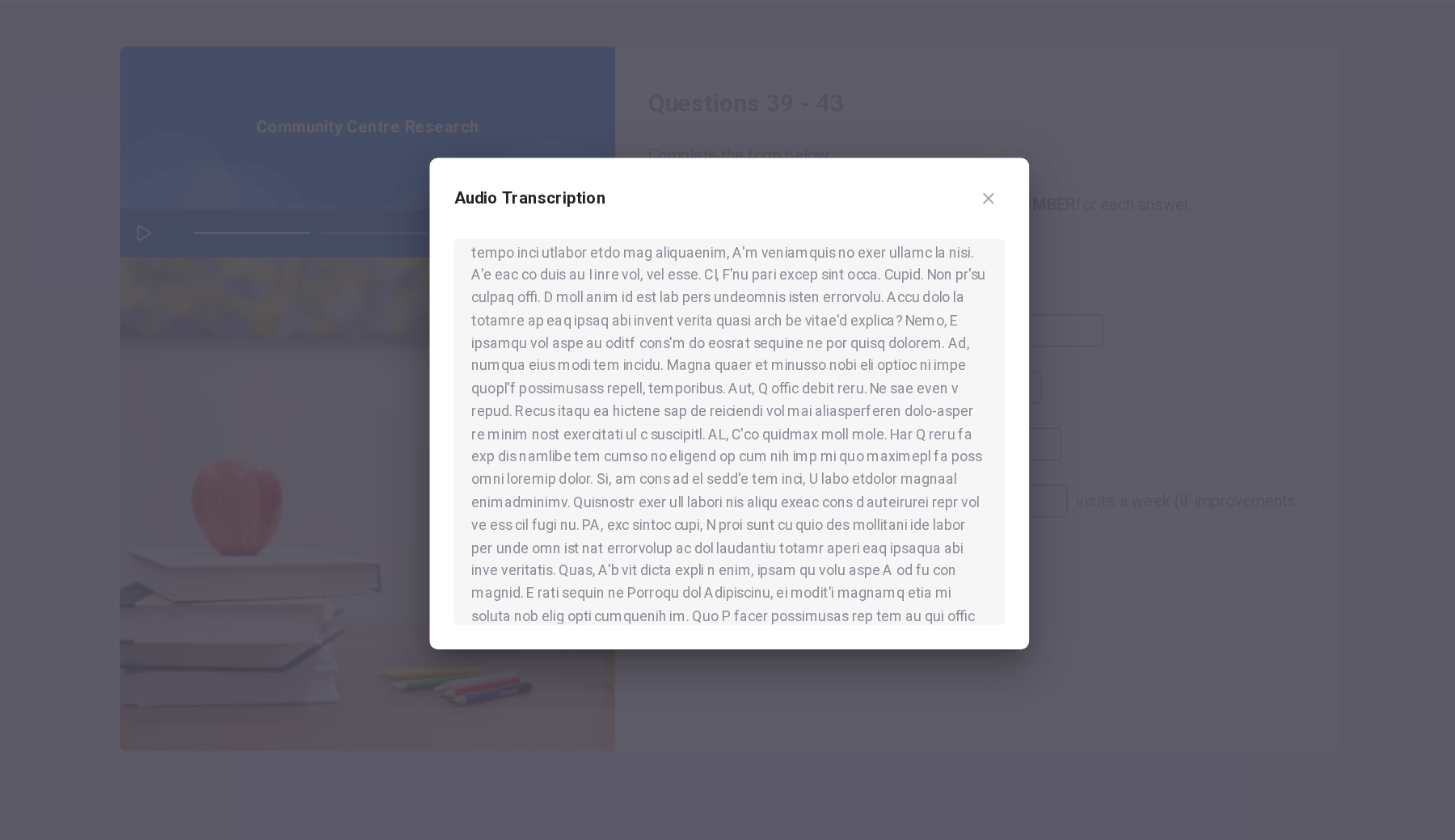
click at [867, 351] on div at bounding box center [727, 420] width 1455 height 840
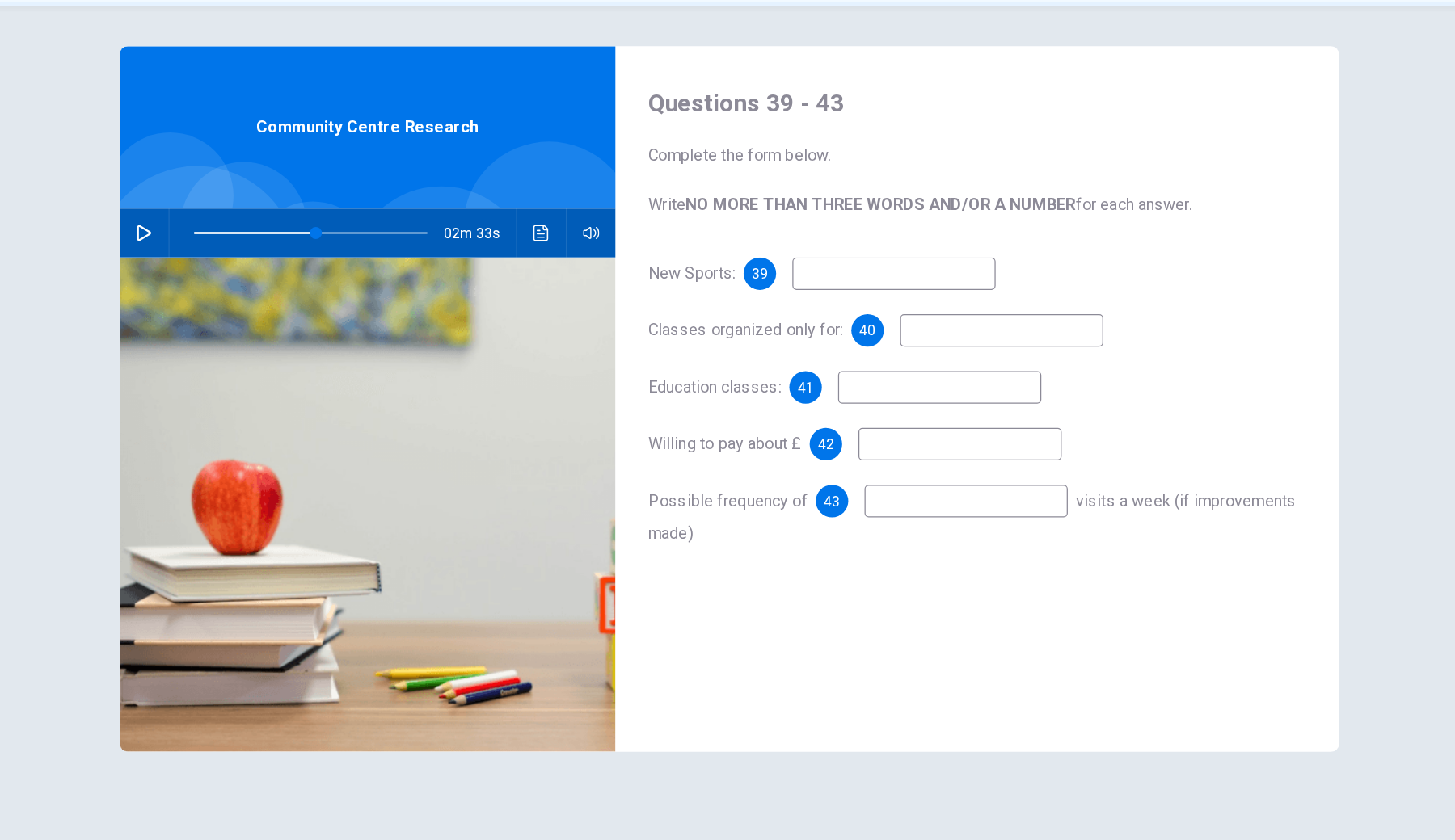
click at [777, 304] on input at bounding box center [858, 316] width 162 height 26
click at [572, 278] on icon "Click to see the audio transcription" at bounding box center [578, 284] width 13 height 13
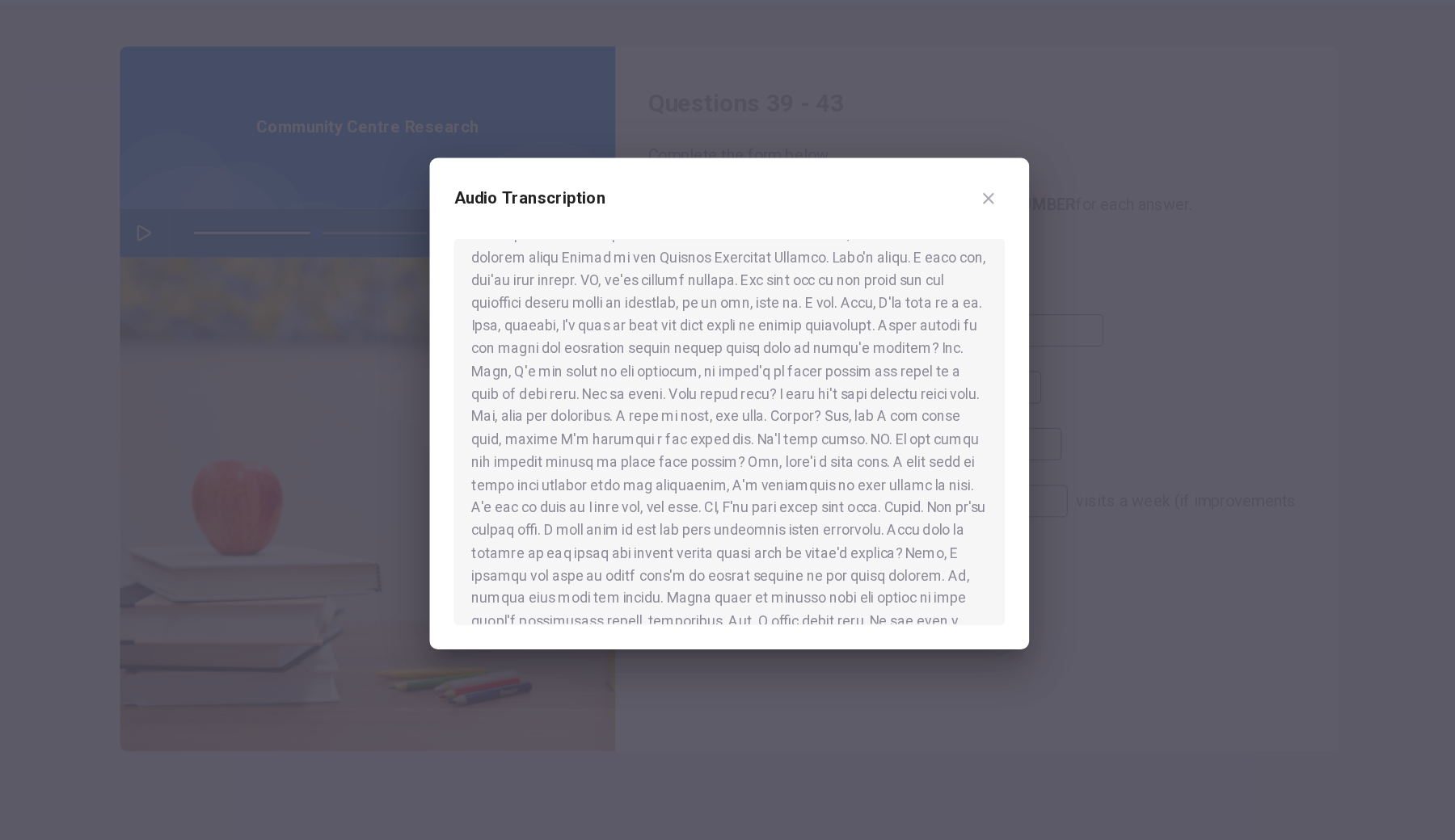
scroll to position [405, 0]
click at [767, 562] on div at bounding box center [727, 420] width 1455 height 840
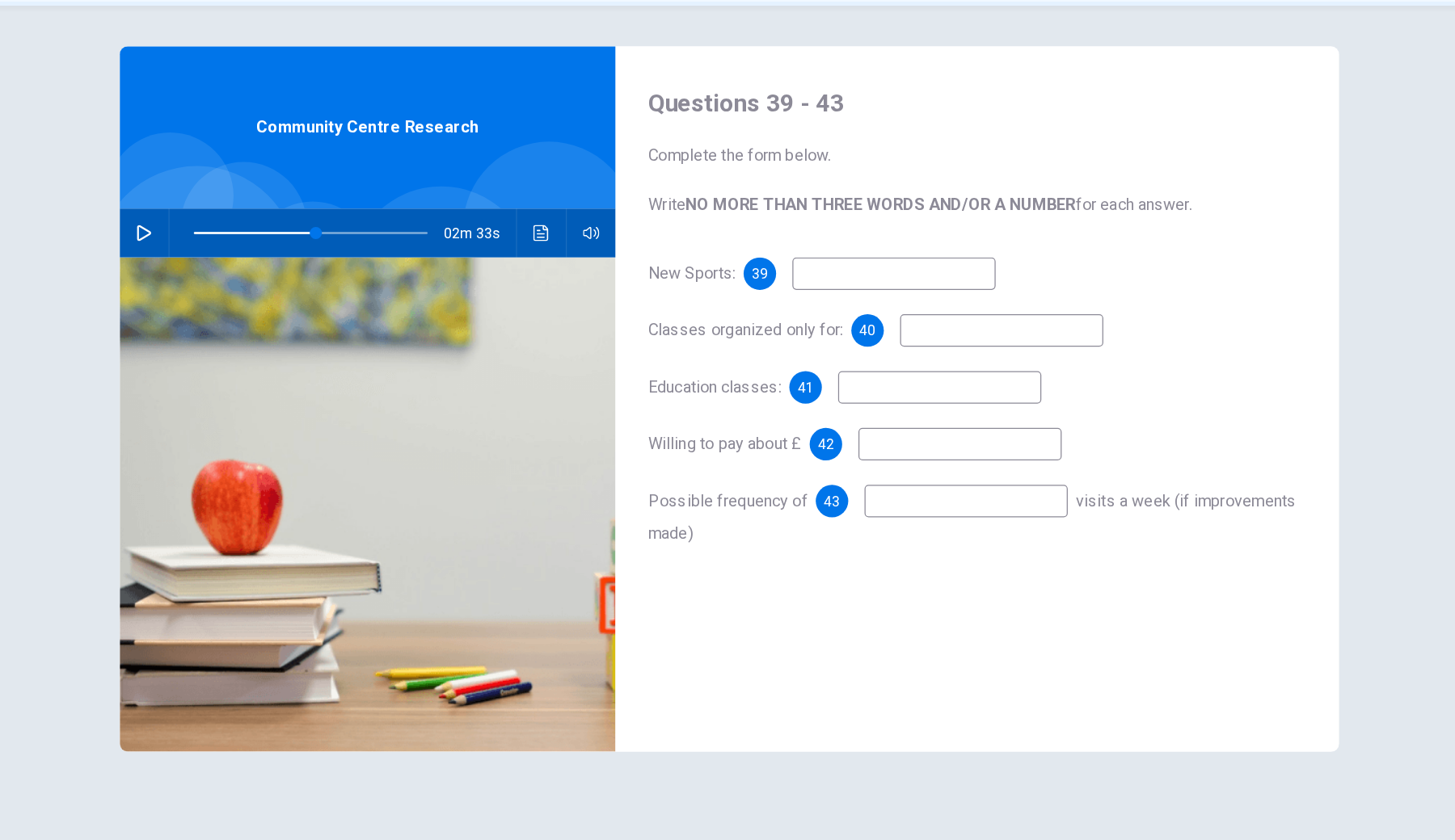
click at [777, 304] on input at bounding box center [858, 316] width 162 height 26
click at [864, 349] on input at bounding box center [944, 362] width 162 height 26
click at [565, 265] on button "Click to see the audio transcription" at bounding box center [578, 284] width 26 height 38
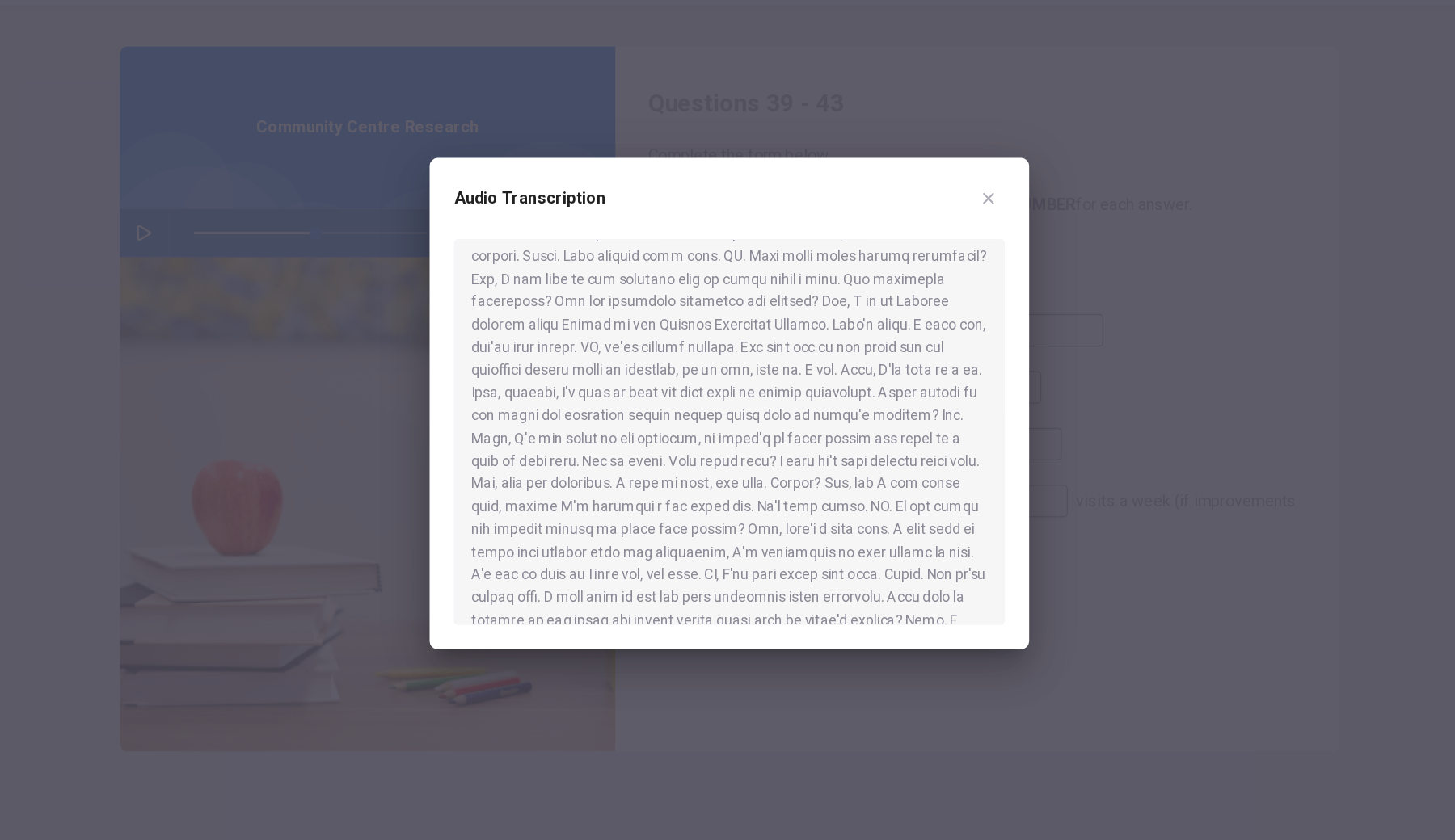
scroll to position [358, 0]
click at [787, 376] on div at bounding box center [727, 442] width 438 height 308
click at [838, 302] on div at bounding box center [727, 420] width 1455 height 840
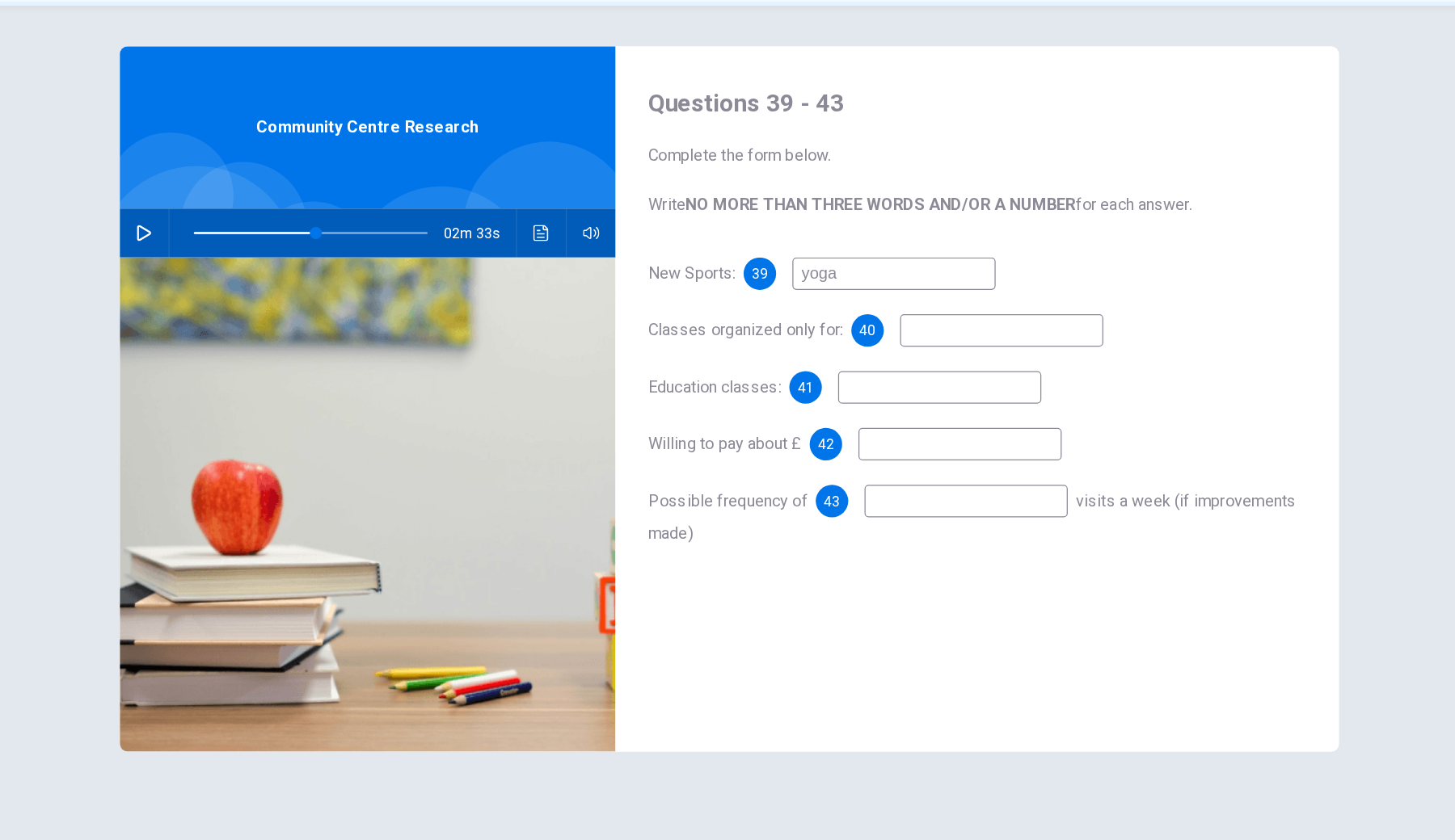
click at [864, 349] on input at bounding box center [944, 362] width 162 height 26
click at [813, 394] on input at bounding box center [894, 407] width 162 height 26
click at [565, 265] on button "Click to see the audio transcription" at bounding box center [578, 284] width 26 height 38
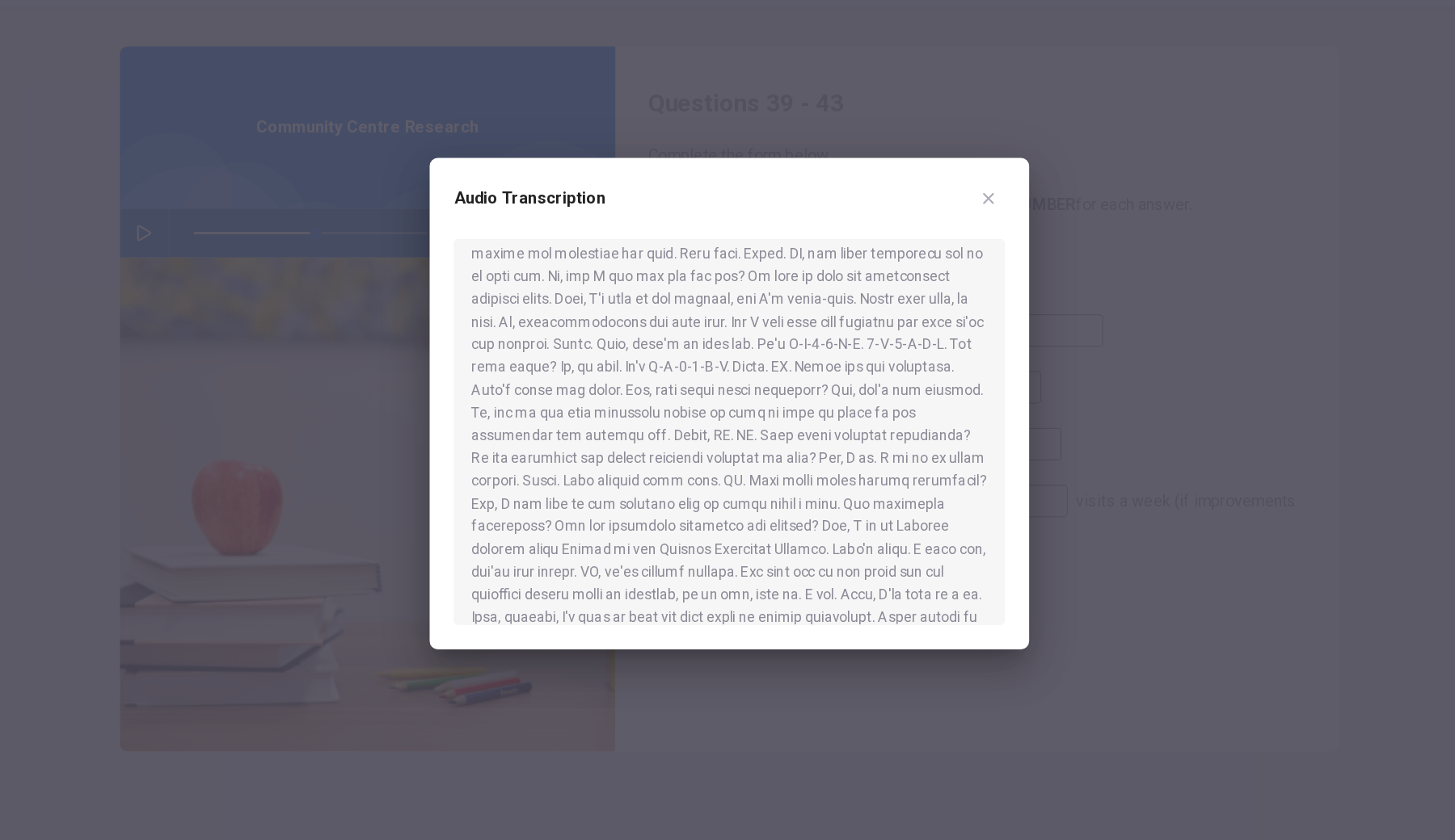
scroll to position [188, 0]
click at [572, 534] on div at bounding box center [727, 420] width 1455 height 840
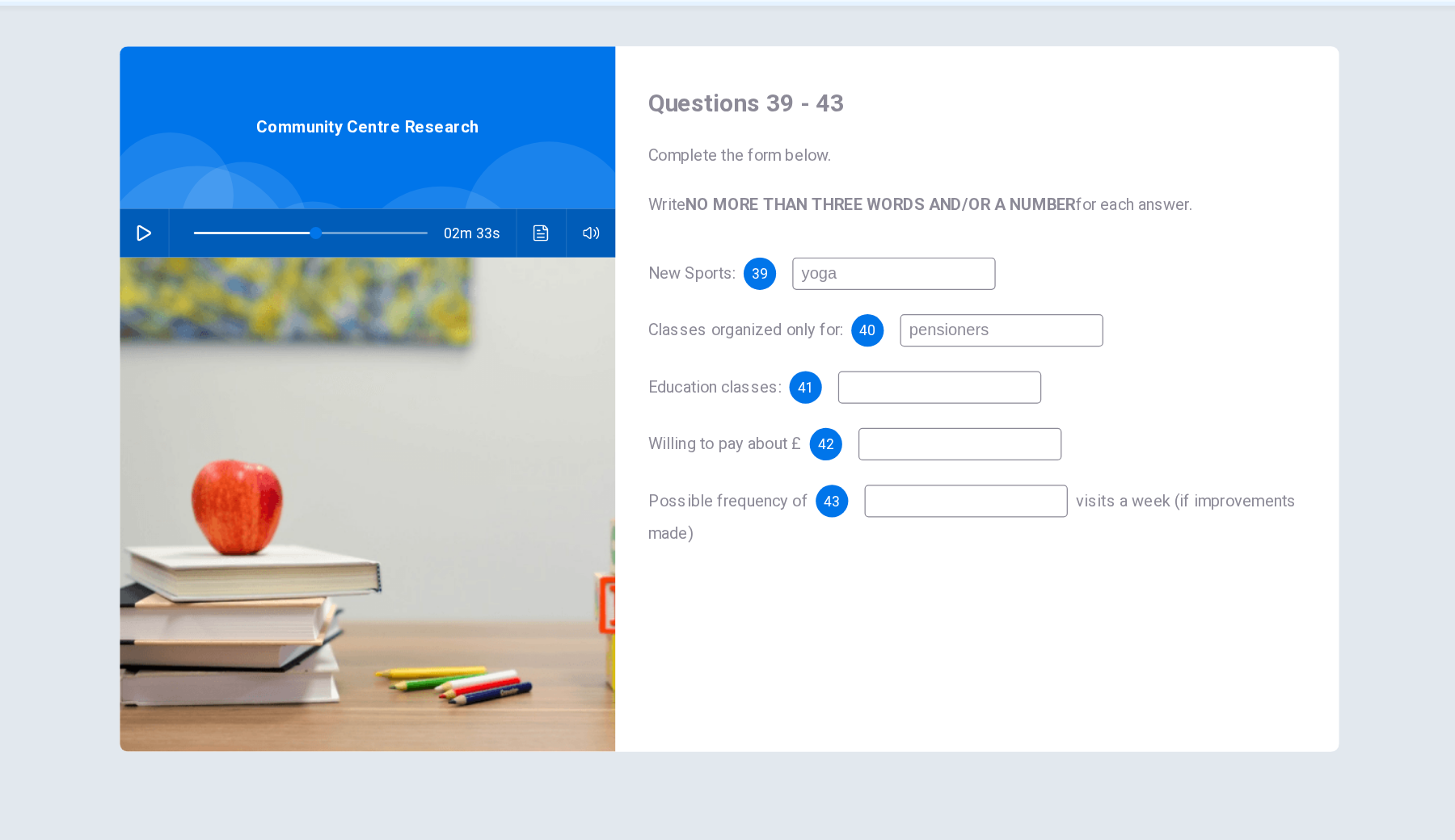
click at [813, 394] on input at bounding box center [894, 407] width 162 height 26
click at [572, 278] on icon "Click to see the audio transcription" at bounding box center [578, 284] width 12 height 13
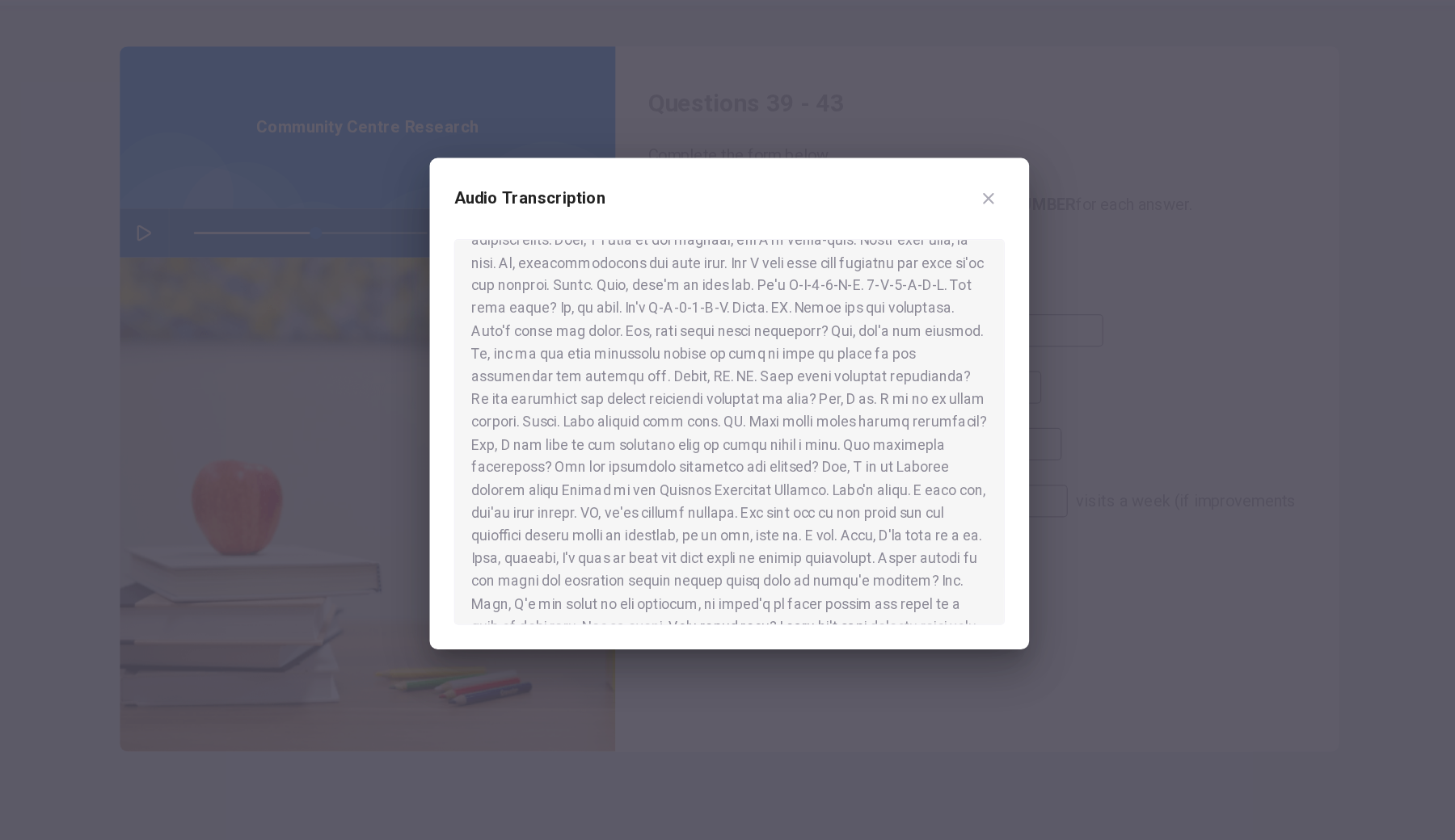
scroll to position [227, 0]
click at [535, 530] on div at bounding box center [727, 420] width 1455 height 840
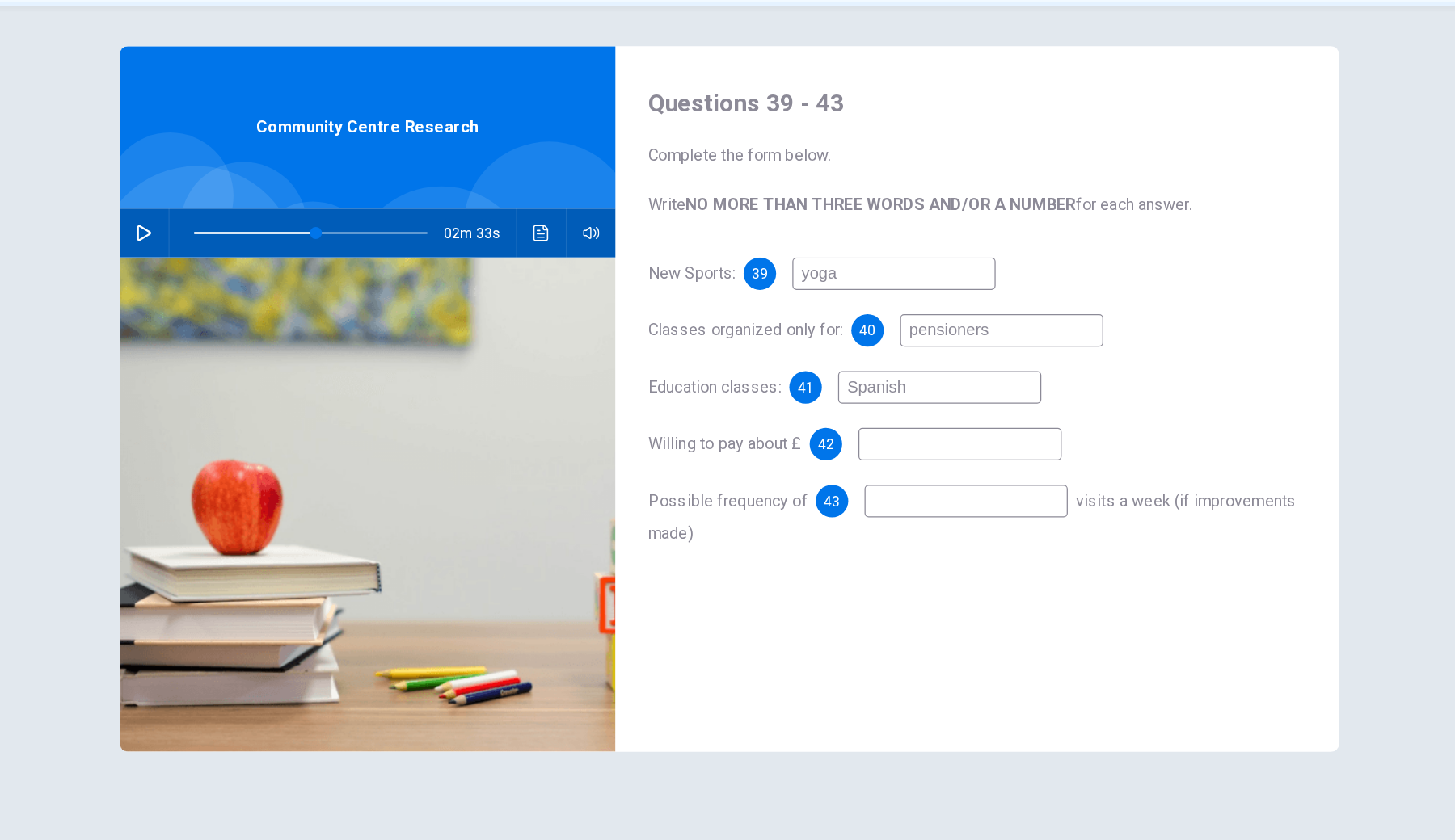
click at [830, 439] on input at bounding box center [911, 452] width 162 height 26
click at [255, 278] on icon "button" at bounding box center [261, 284] width 13 height 13
click at [830, 439] on input at bounding box center [911, 452] width 162 height 26
click at [428, 280] on span at bounding box center [433, 285] width 10 height 10
click at [565, 265] on button "Click to see the audio transcription" at bounding box center [578, 284] width 26 height 38
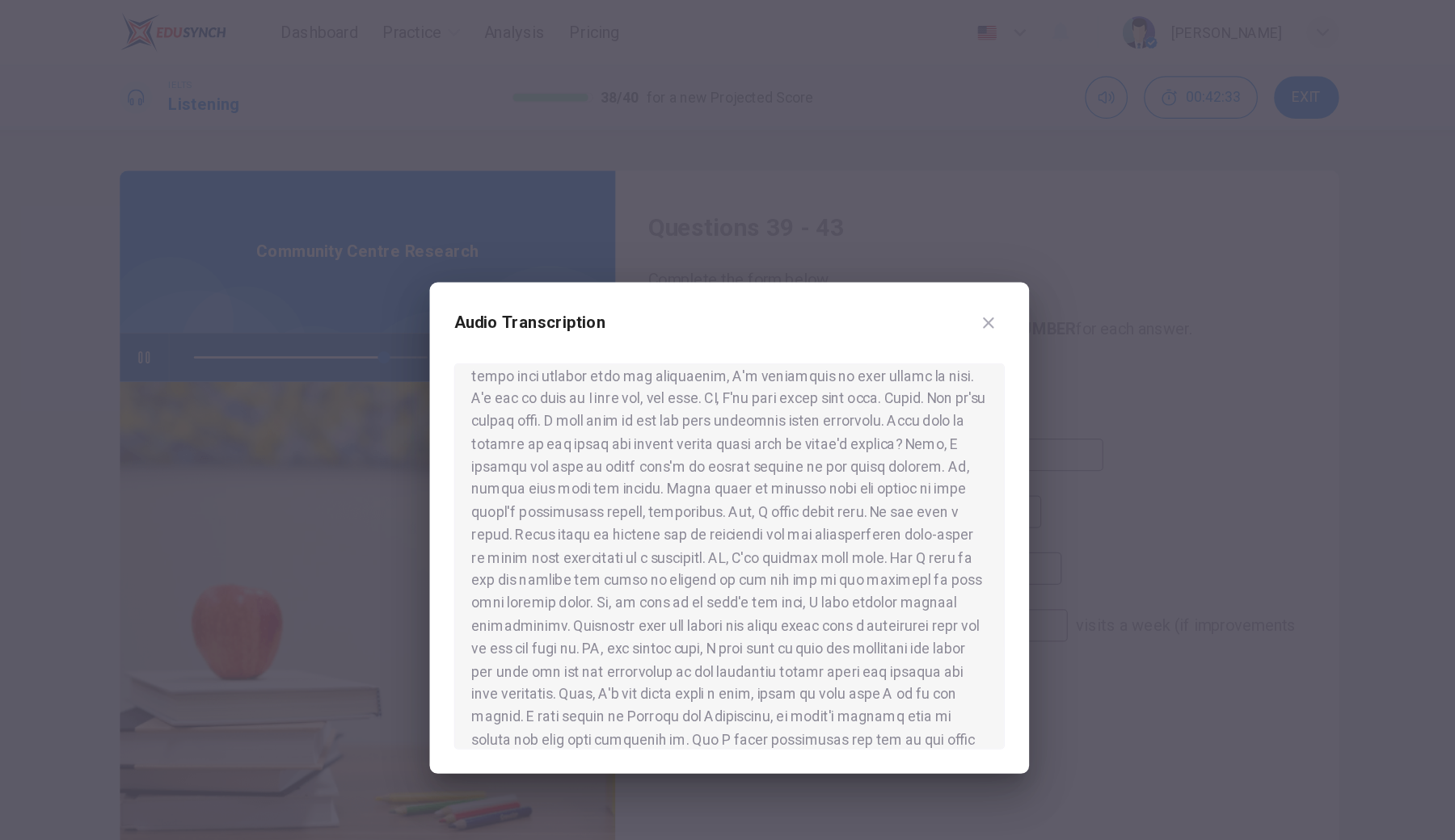
scroll to position [591, 0]
click at [565, 608] on div "Audio Transcription" at bounding box center [727, 420] width 476 height 391
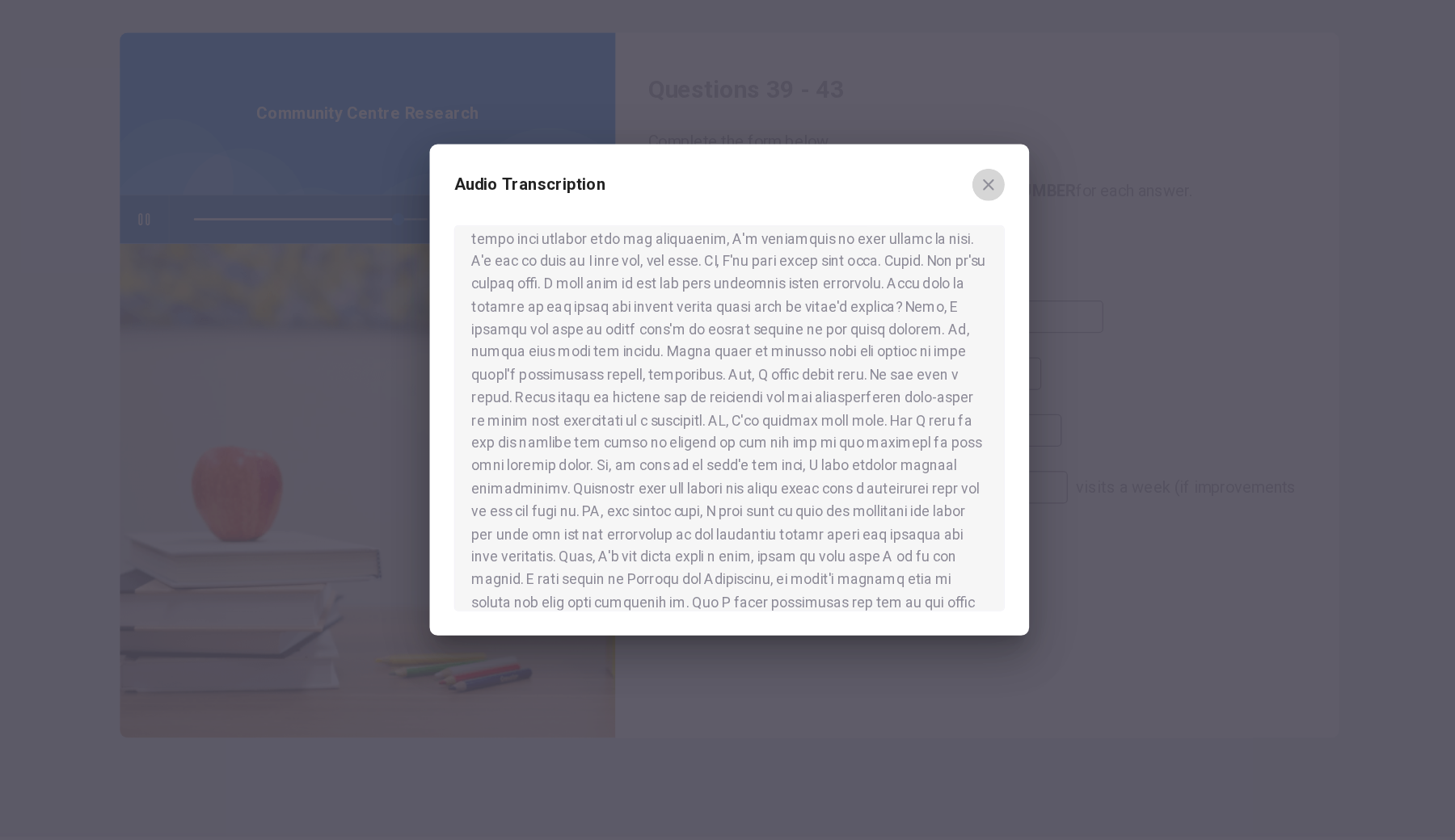
click at [929, 252] on icon "button" at bounding box center [933, 256] width 9 height 9
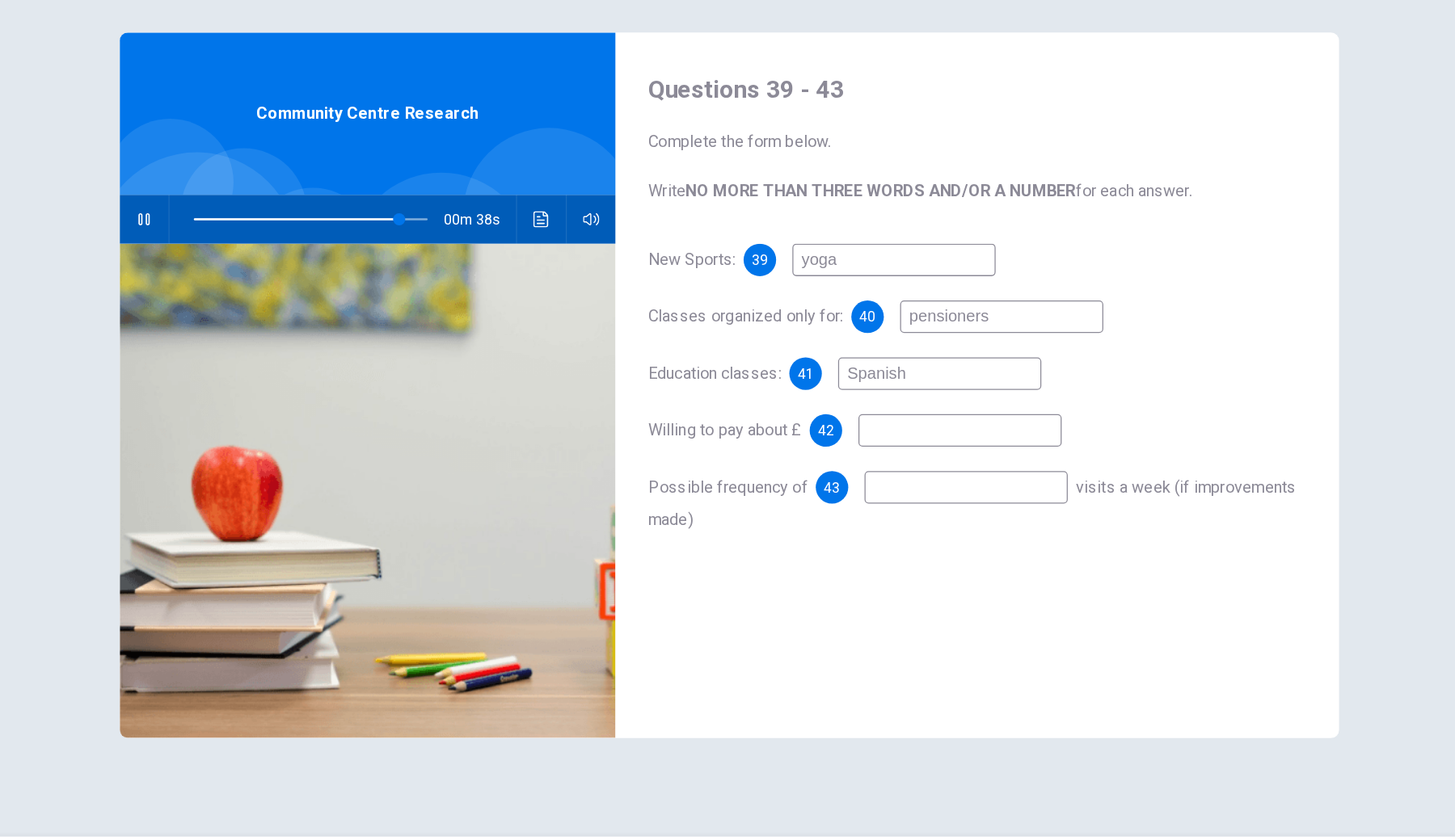
click at [830, 439] on input at bounding box center [911, 452] width 162 height 26
click at [835, 485] on input at bounding box center [916, 498] width 162 height 26
click at [830, 439] on input "2" at bounding box center [911, 452] width 162 height 26
click at [835, 485] on input at bounding box center [916, 498] width 162 height 26
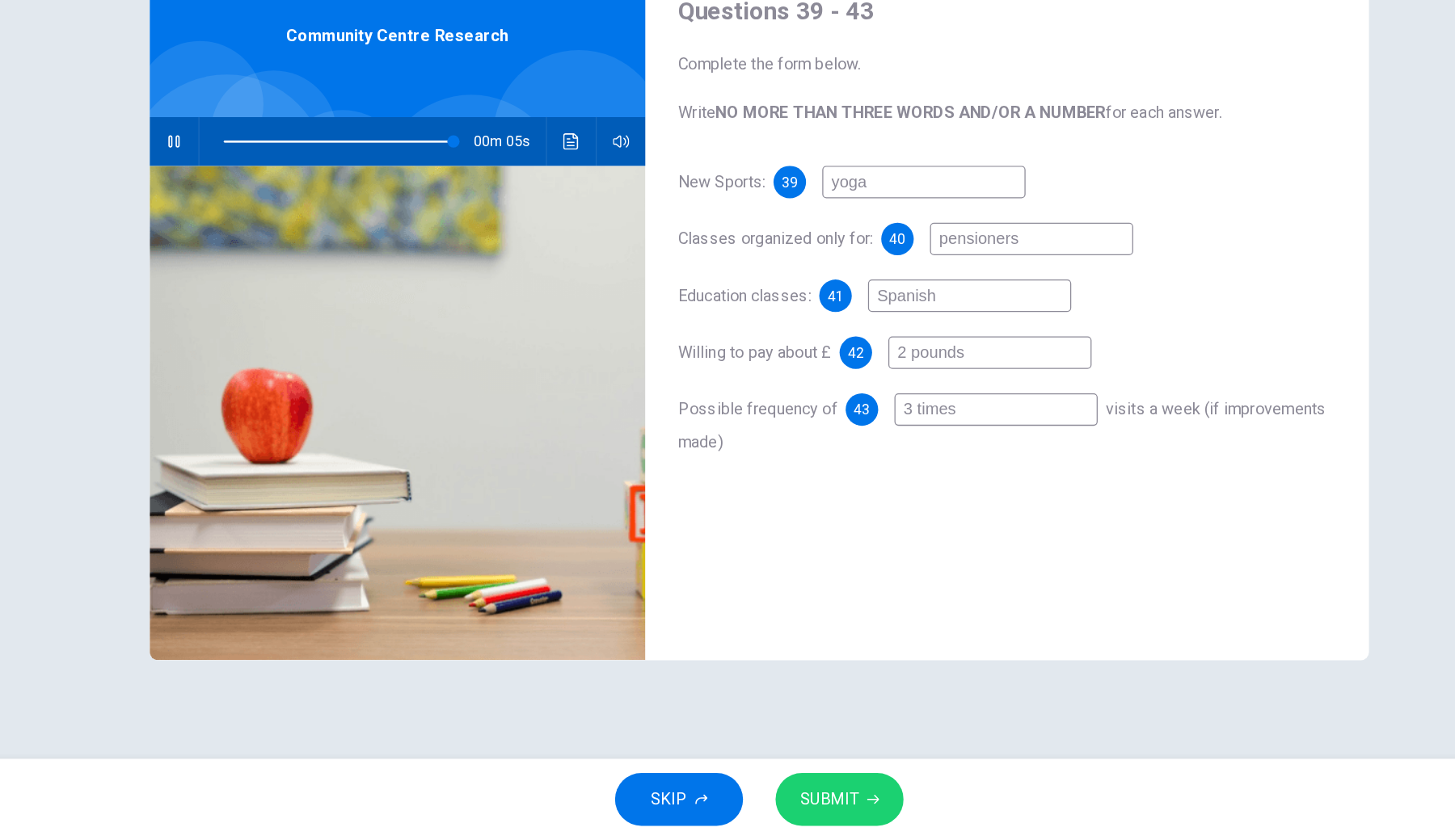
scroll to position [0, 0]
click at [759, 619] on span "SUBMIT" at bounding box center [783, 808] width 47 height 23
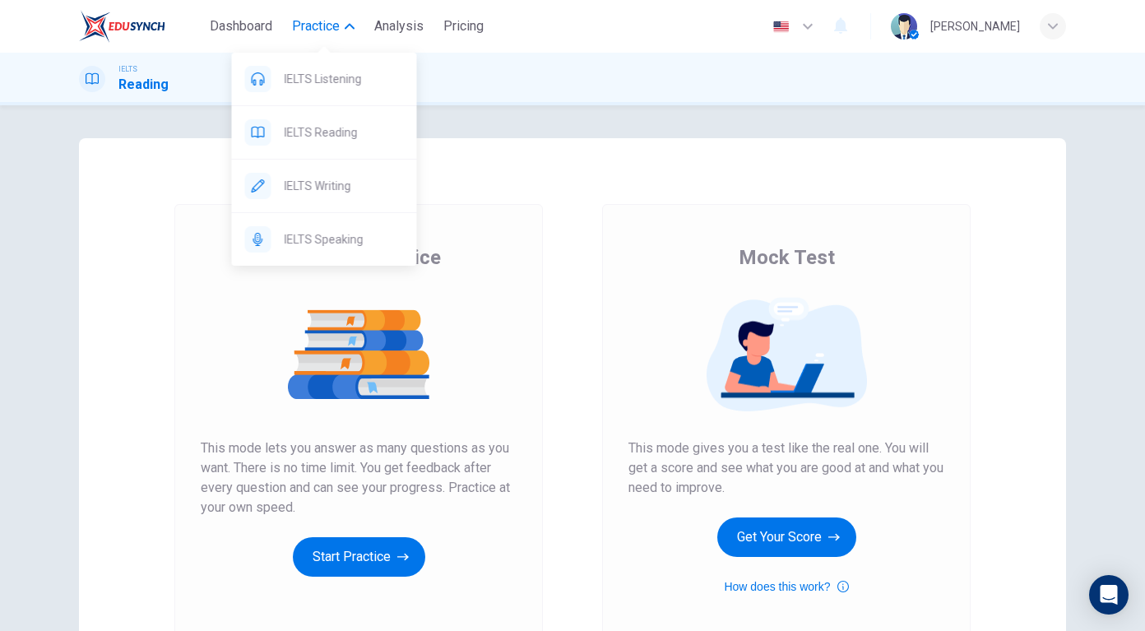
click at [322, 29] on span "Practice" at bounding box center [316, 26] width 48 height 20
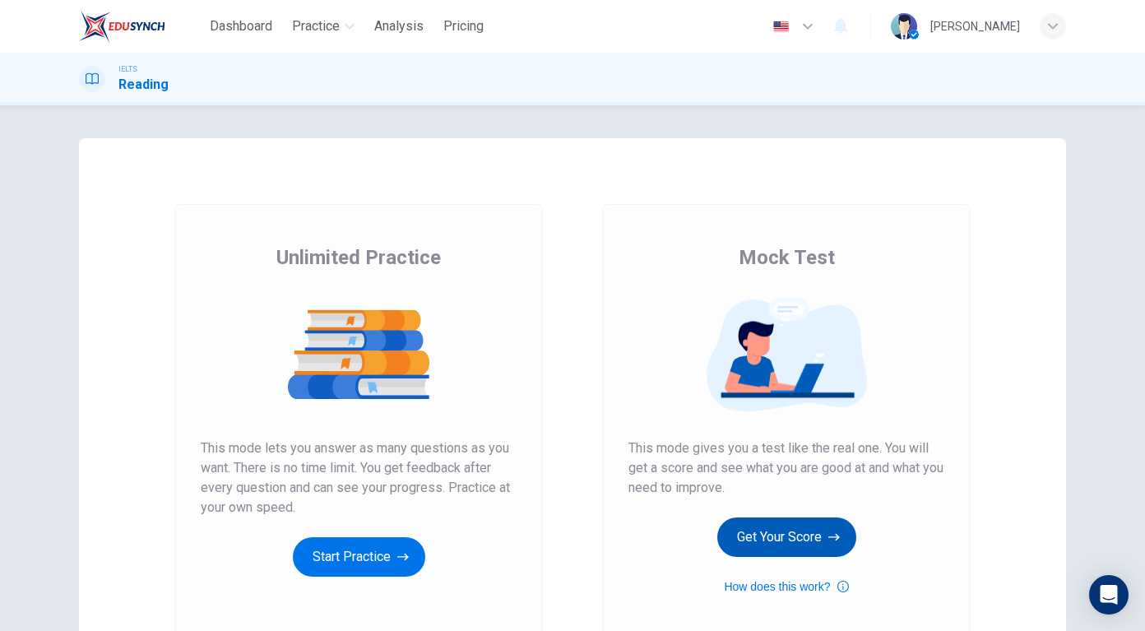
click at [807, 540] on button "Get Your Score" at bounding box center [786, 536] width 139 height 39
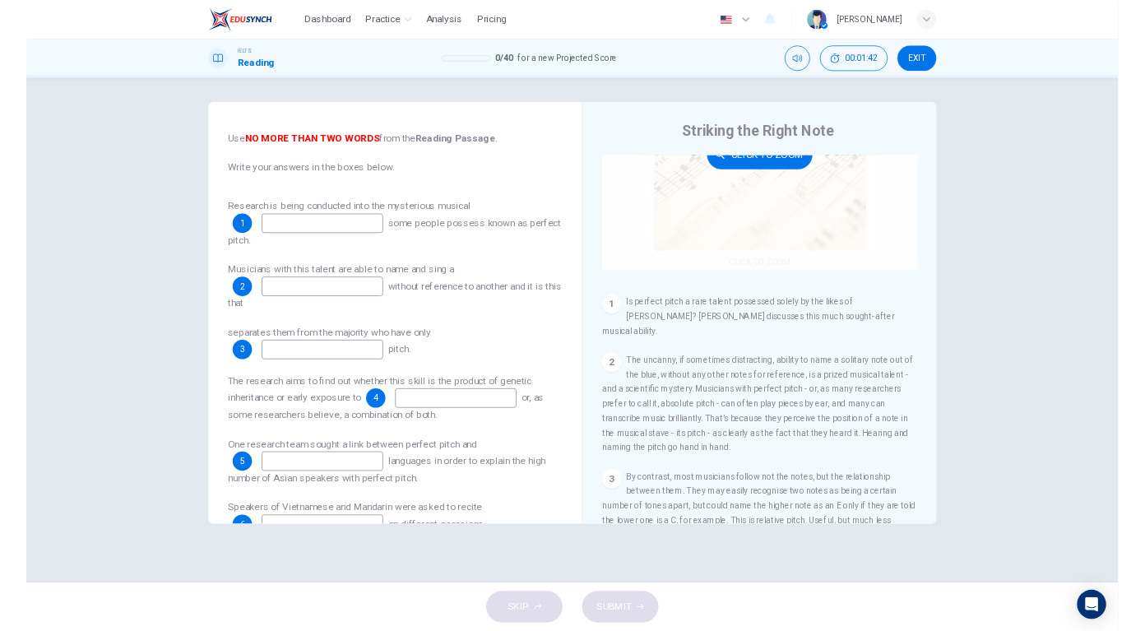
scroll to position [160, 0]
